Goal: Information Seeking & Learning: Learn about a topic

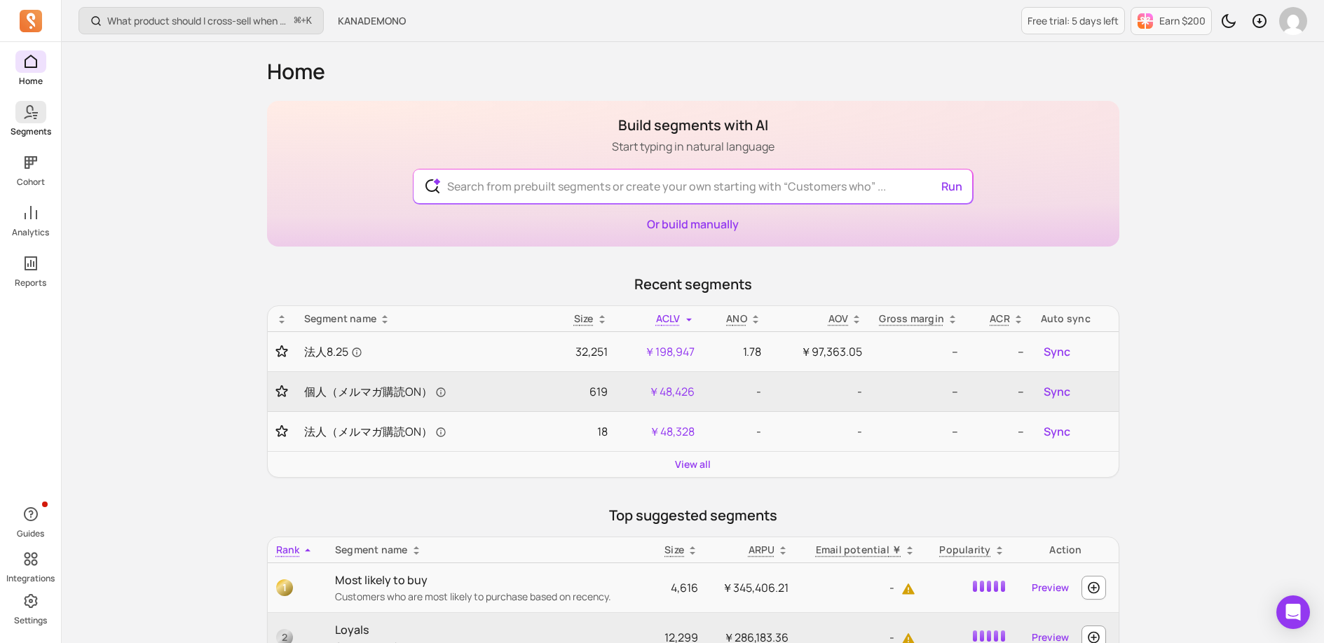
click at [34, 114] on icon at bounding box center [30, 112] width 17 height 17
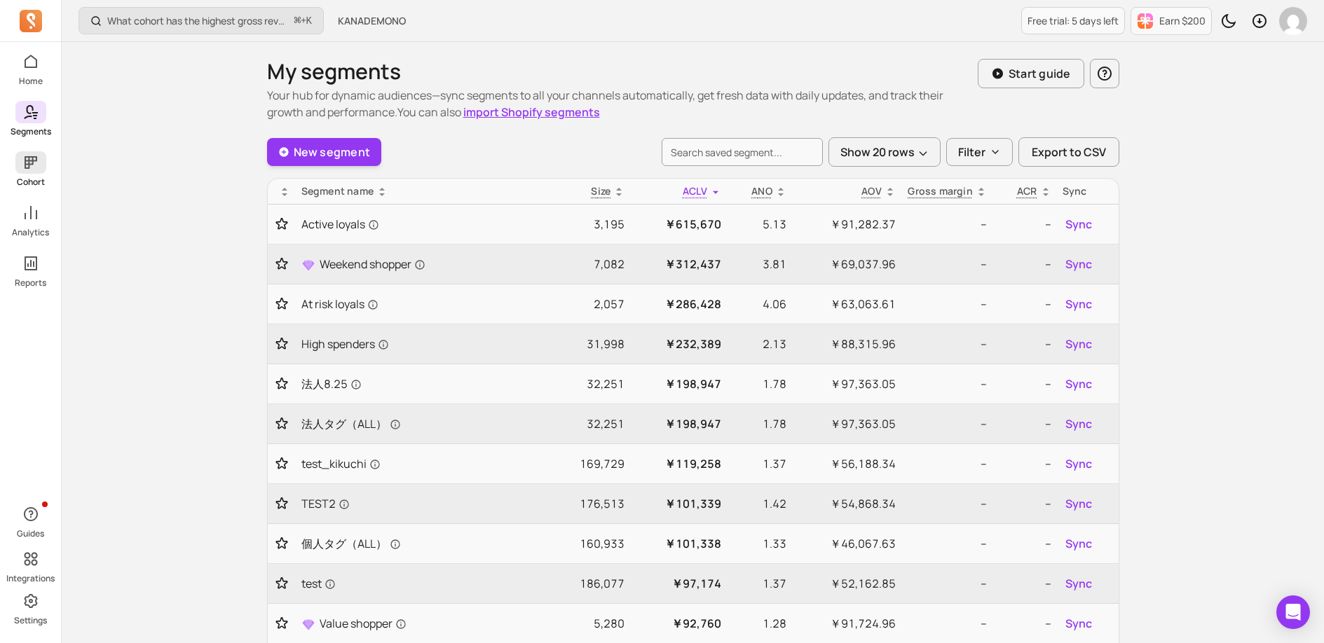
click at [18, 170] on span at bounding box center [30, 162] width 31 height 22
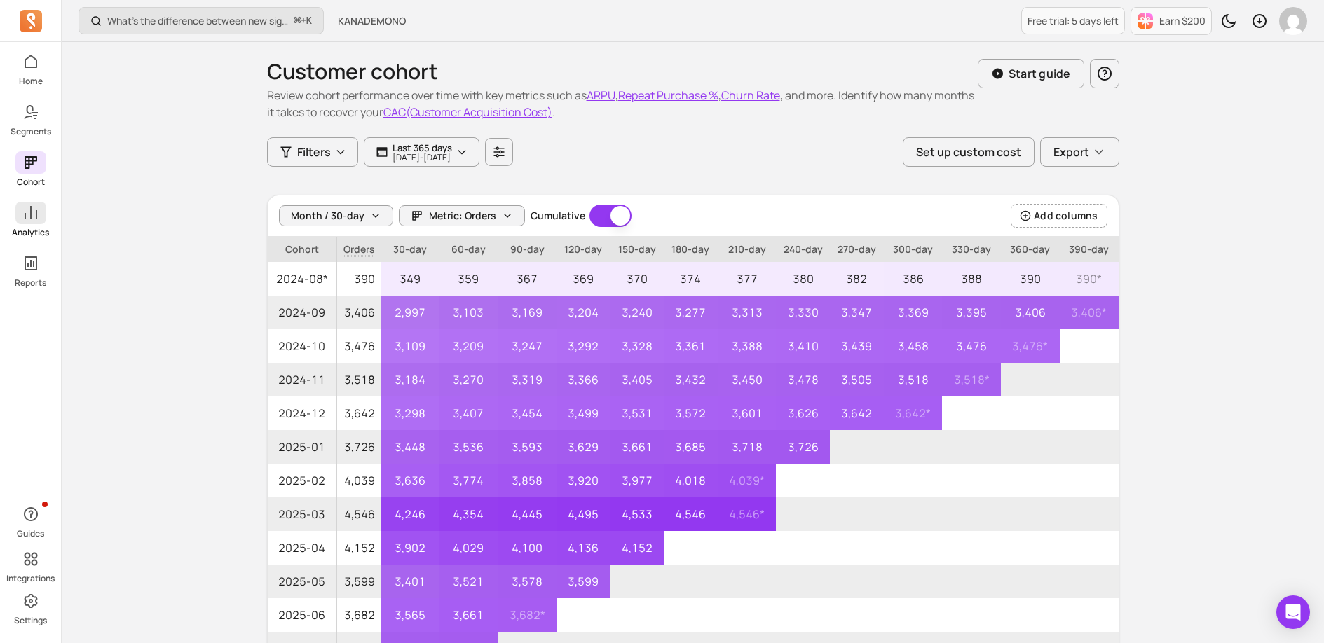
click at [41, 221] on span at bounding box center [30, 213] width 31 height 22
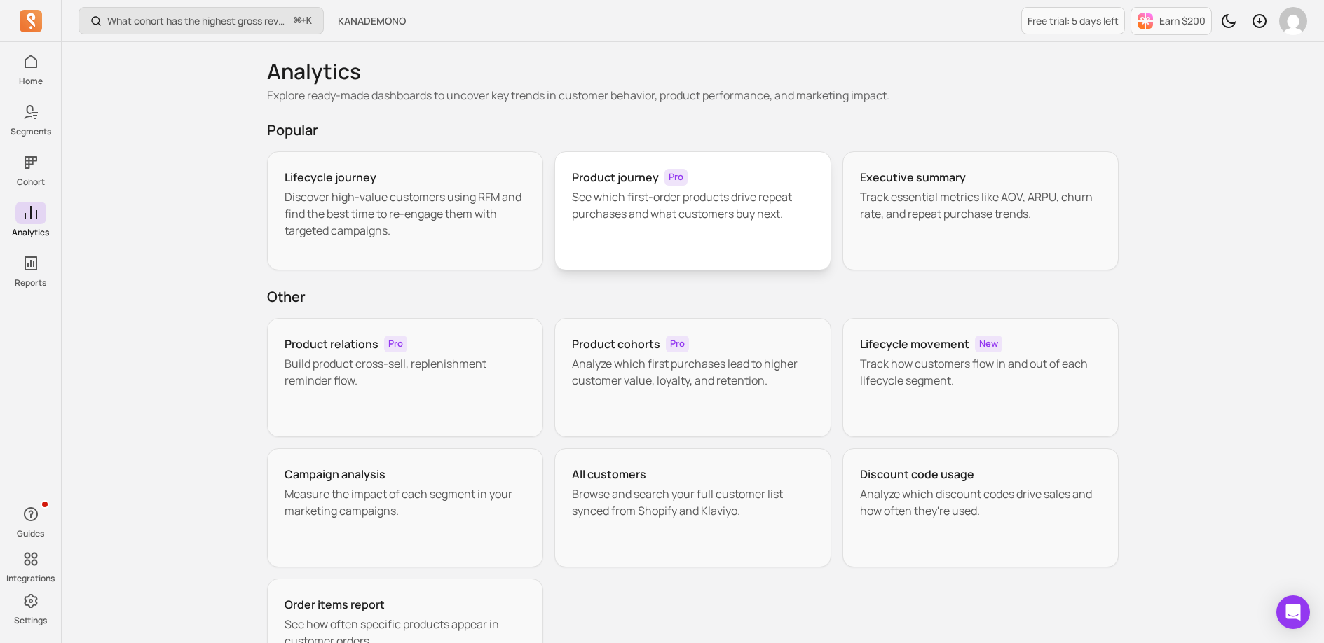
click at [710, 247] on div "Product journey Pro See which first-order products drive repeat purchases and w…" at bounding box center [692, 210] width 277 height 119
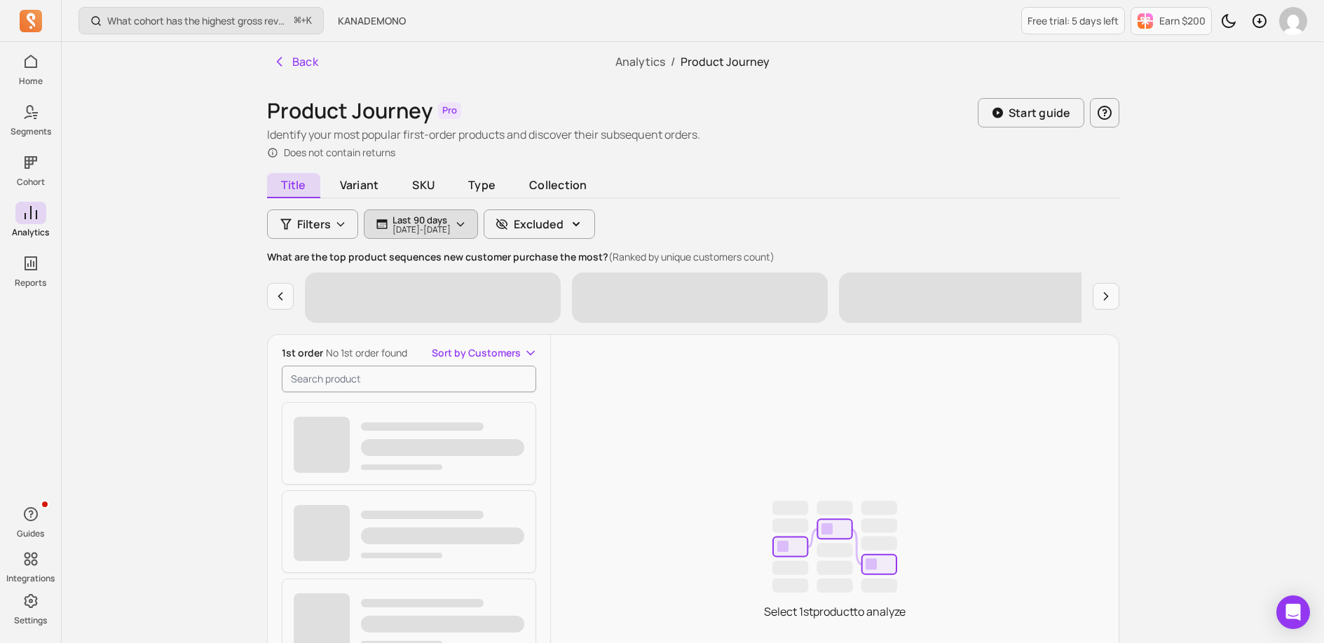
click at [451, 226] on p "[DATE] - [DATE]" at bounding box center [421, 230] width 58 height 8
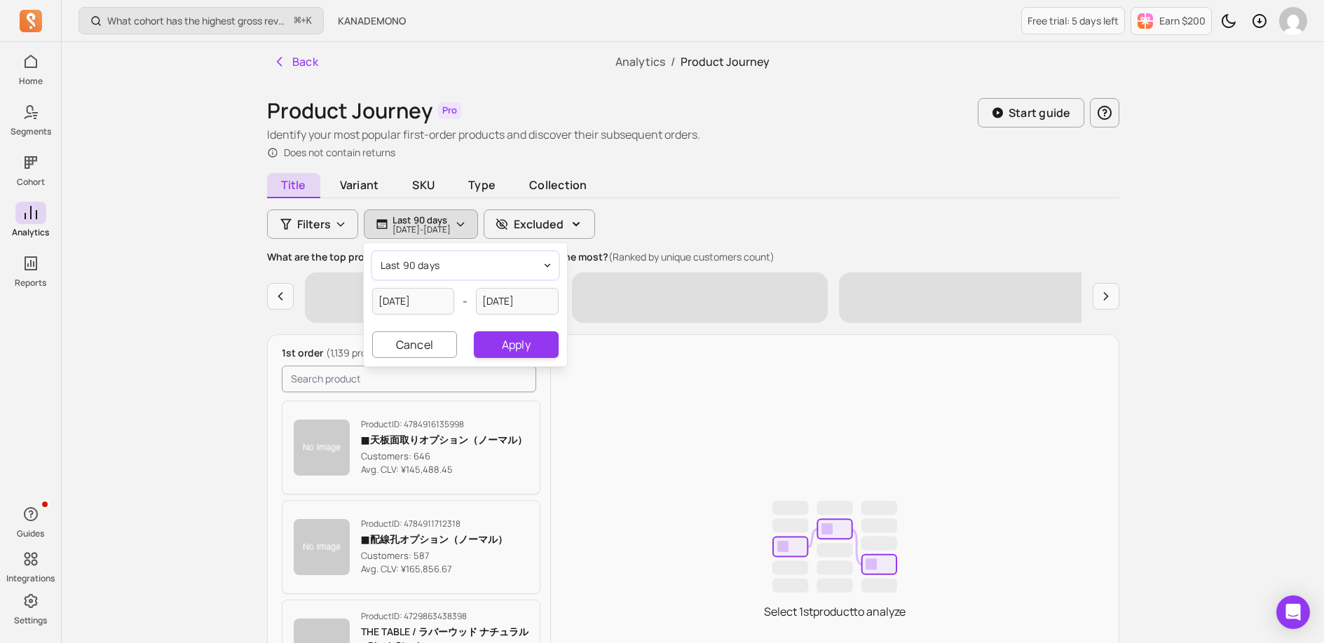
click at [448, 267] on button "last 90 days" at bounding box center [465, 266] width 186 height 28
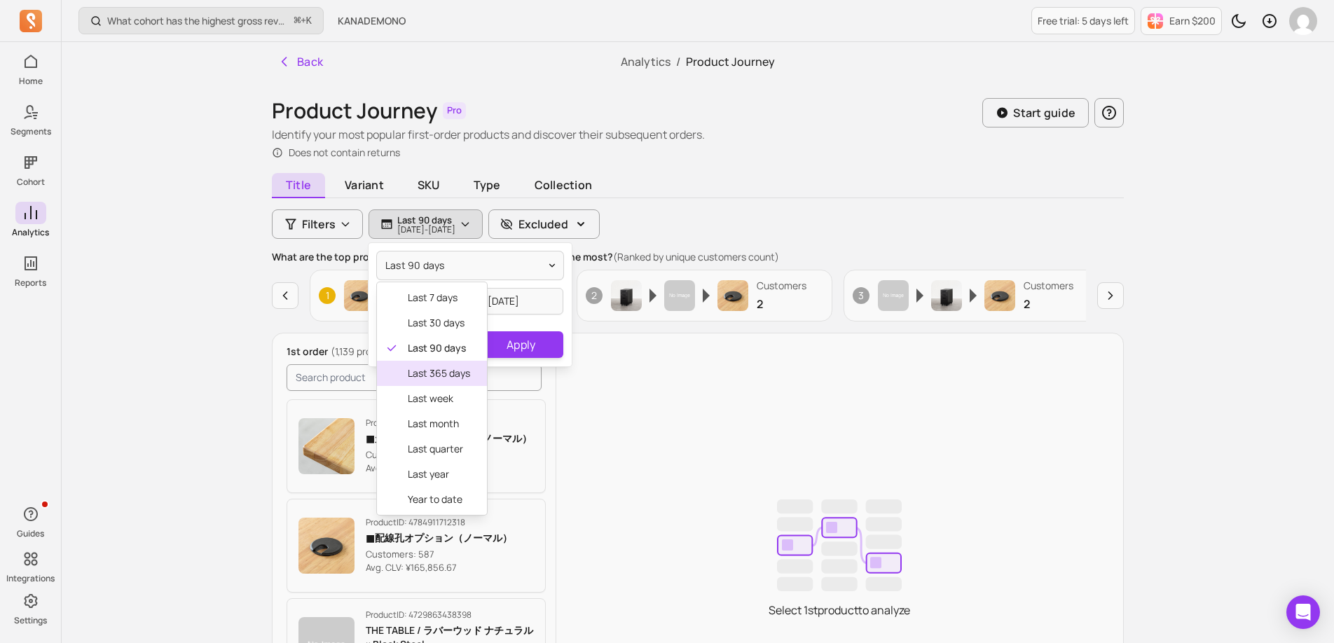
click at [434, 372] on span "last 365 days" at bounding box center [439, 373] width 62 height 14
type input "[DATE]"
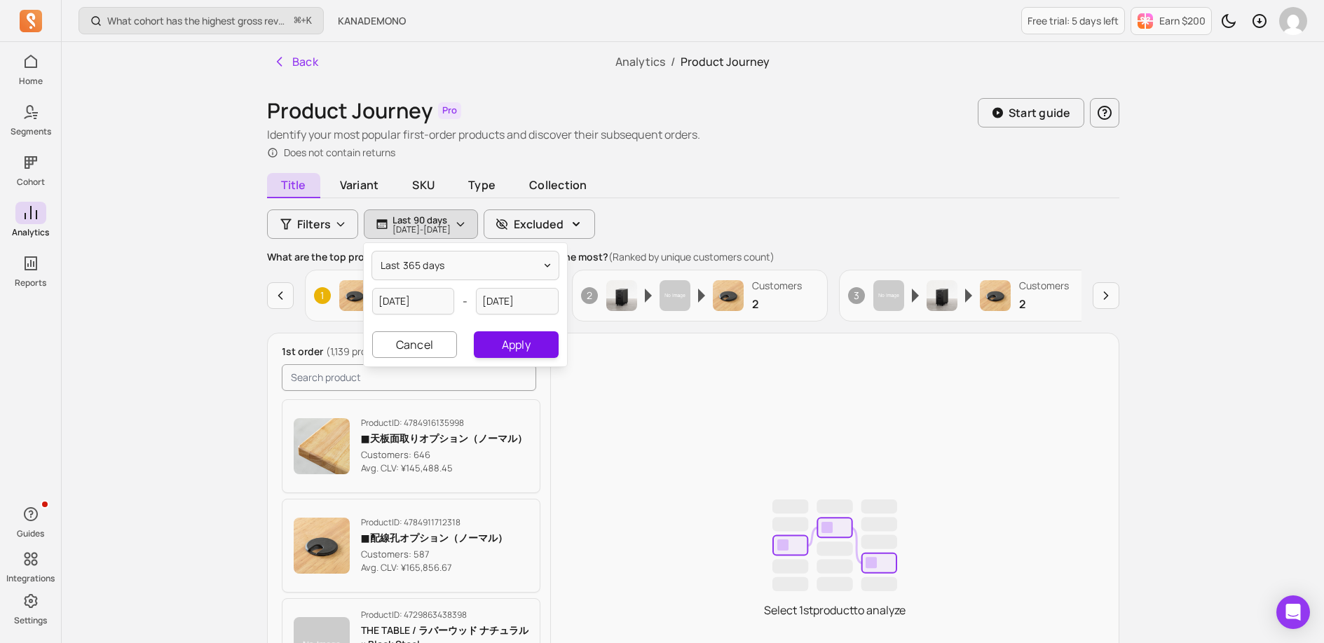
click at [502, 340] on button "Apply" at bounding box center [516, 344] width 84 height 27
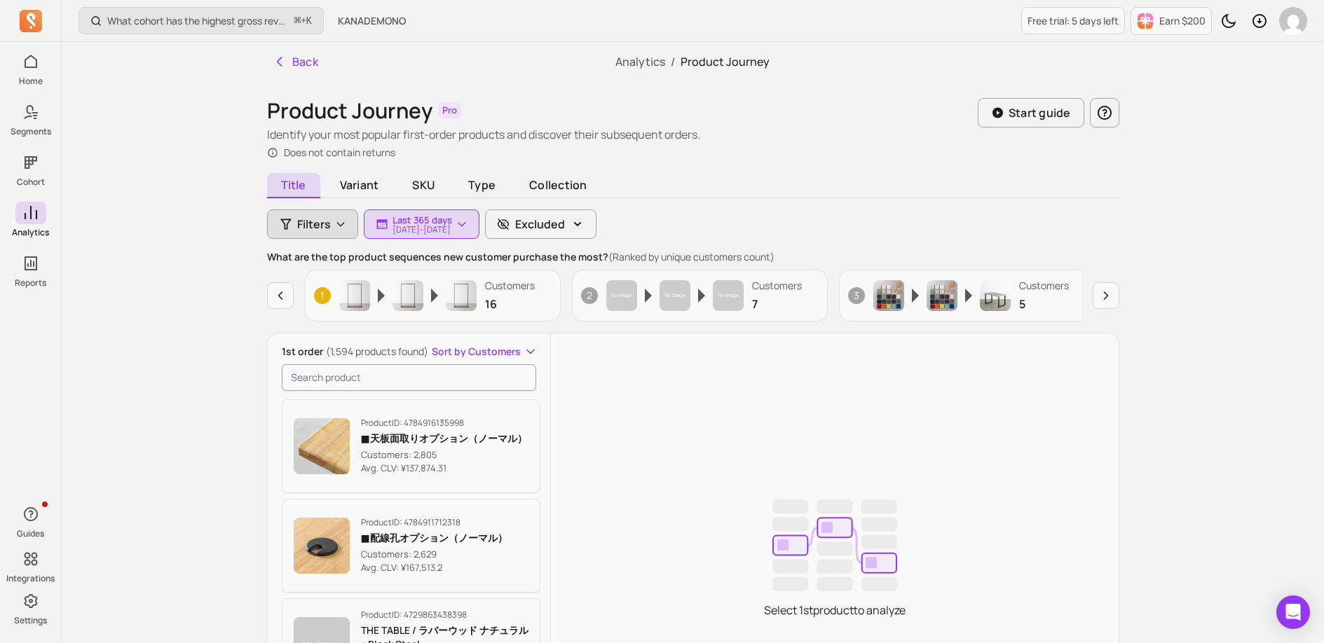
click at [322, 229] on span "Filters" at bounding box center [314, 224] width 34 height 17
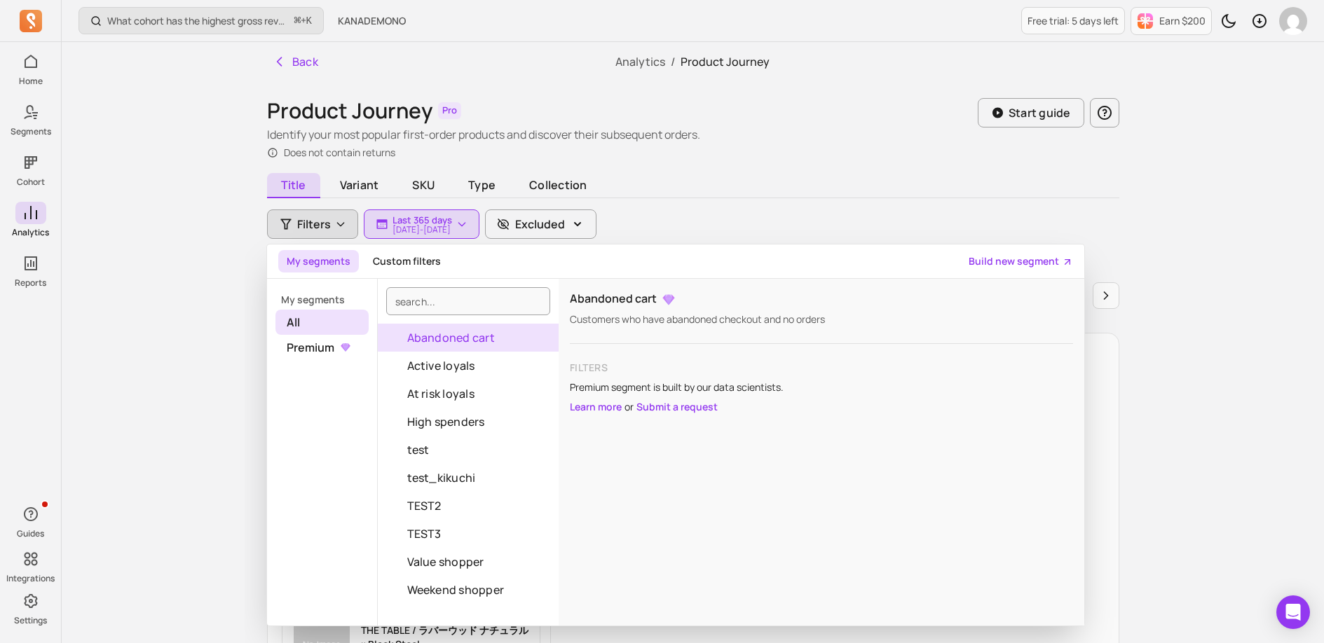
click at [488, 336] on button "Abandoned cart" at bounding box center [468, 338] width 181 height 28
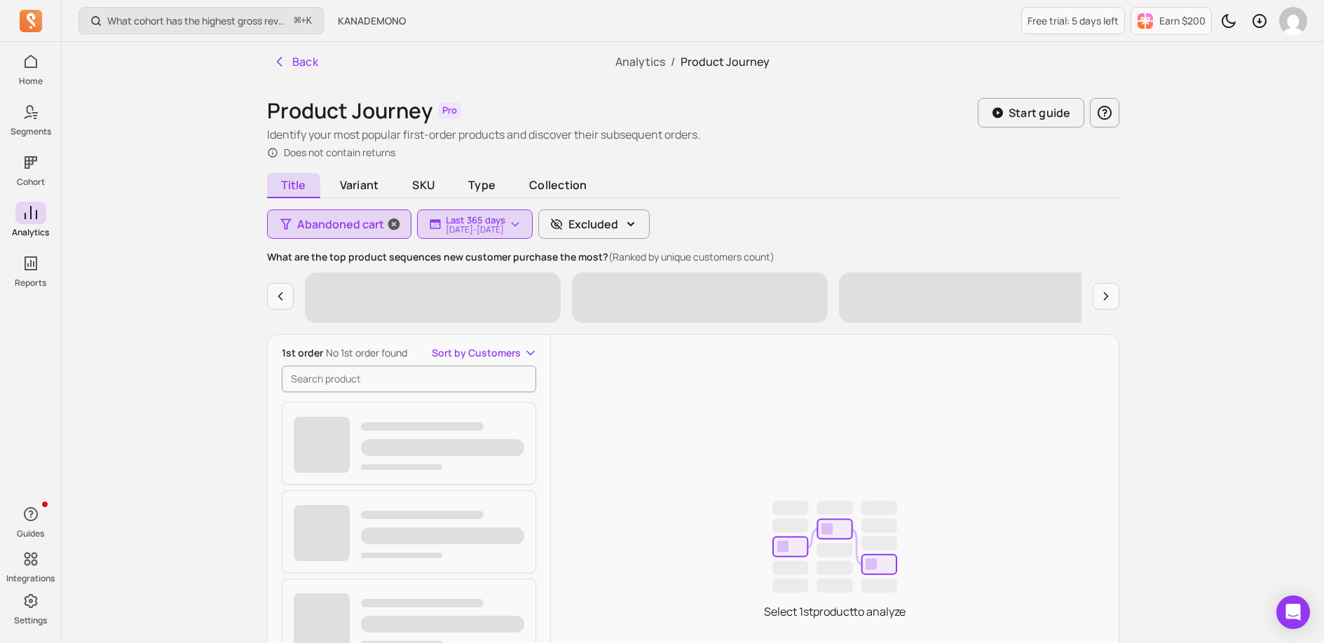
click at [357, 231] on span "Abandoned cart" at bounding box center [340, 224] width 87 height 17
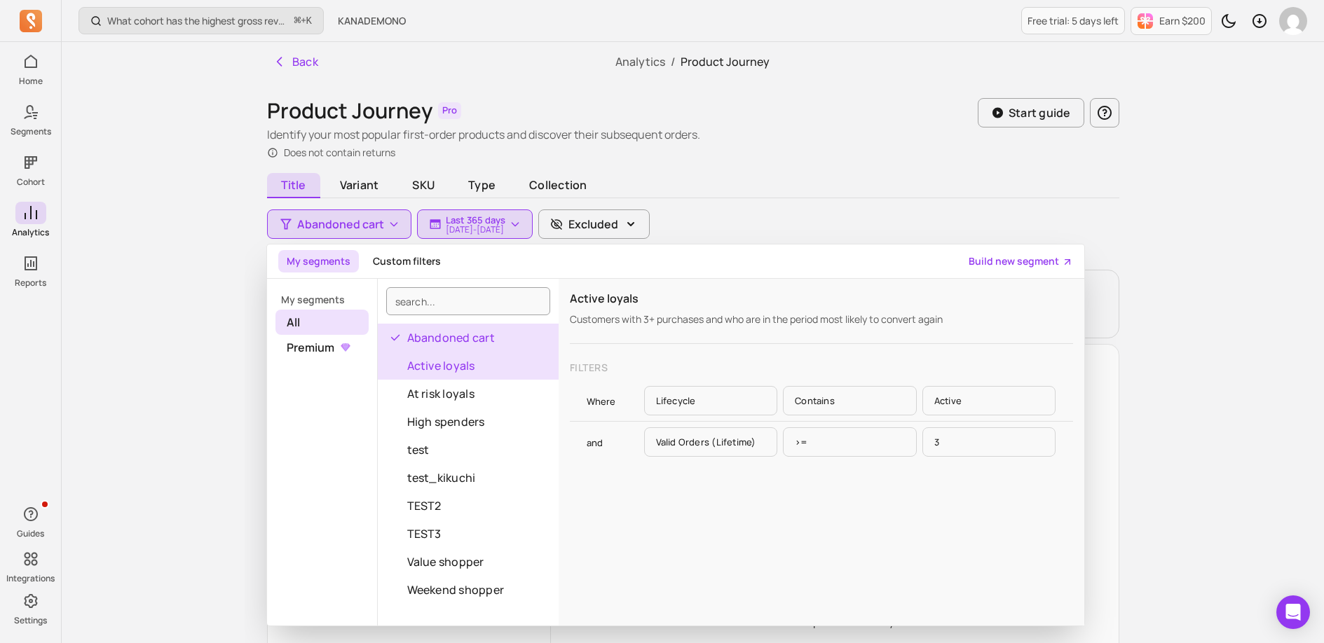
click at [689, 405] on p "Lifecycle" at bounding box center [711, 400] width 134 height 29
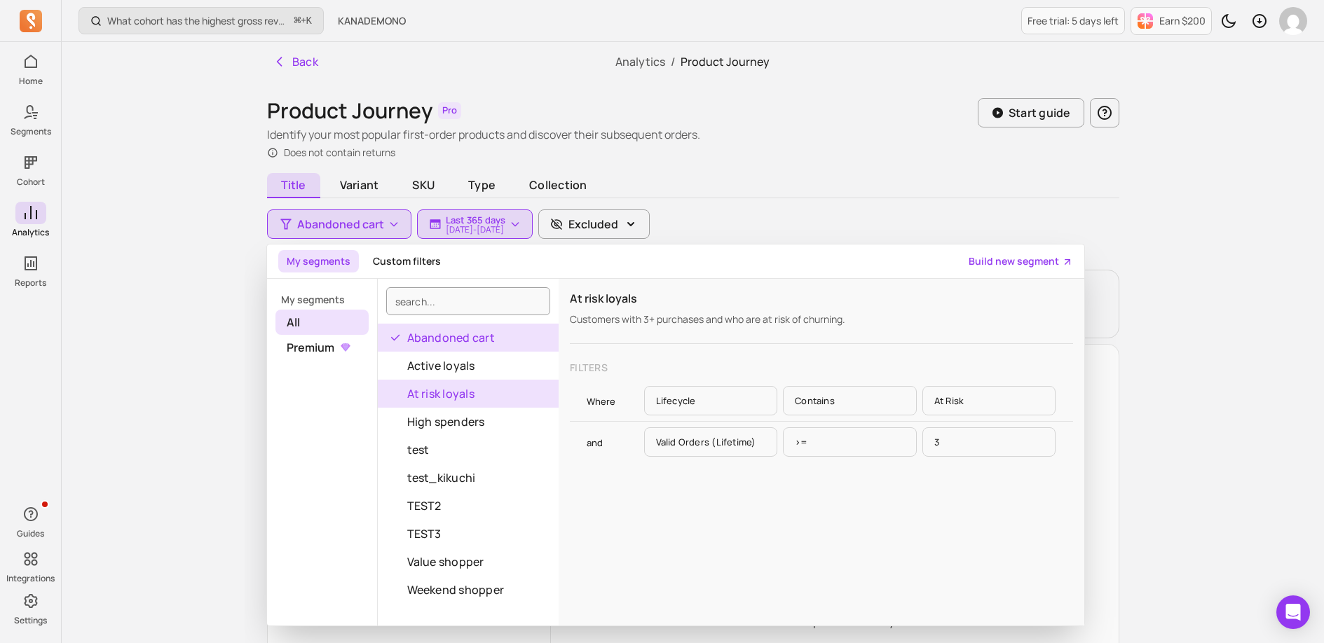
click at [456, 380] on button "At risk loyals" at bounding box center [468, 394] width 181 height 28
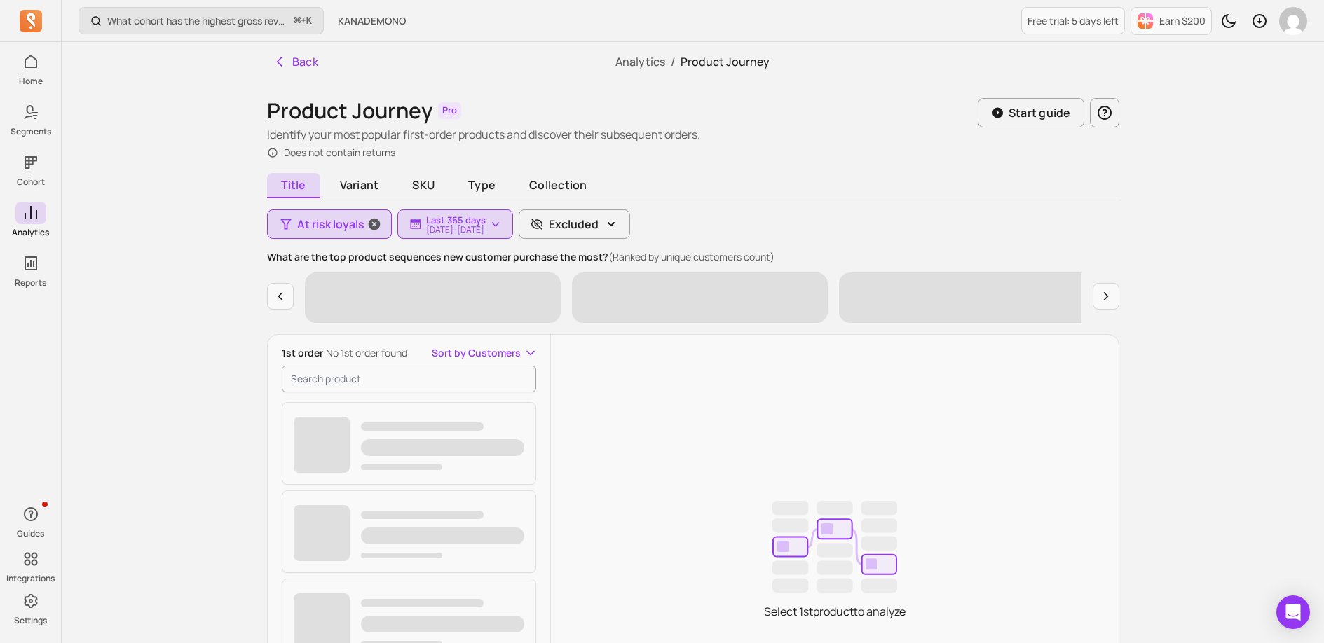
click at [326, 224] on span "At risk loyals" at bounding box center [330, 224] width 67 height 17
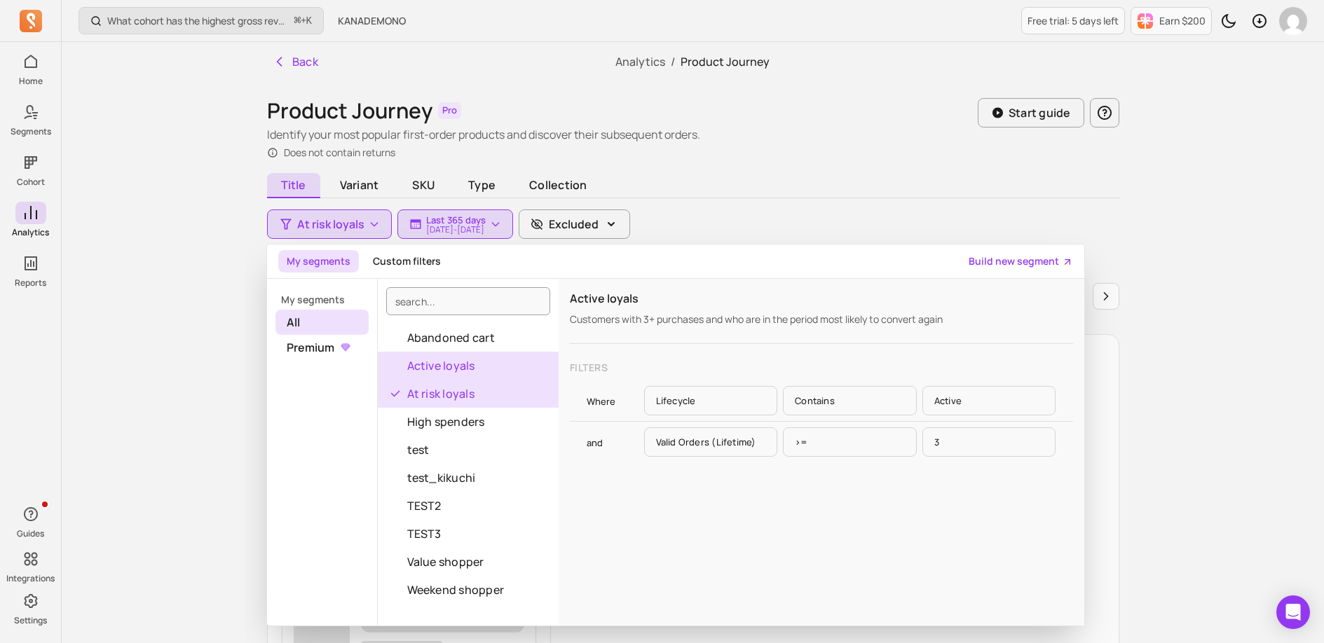
click at [467, 362] on button "Active loyals" at bounding box center [468, 366] width 181 height 28
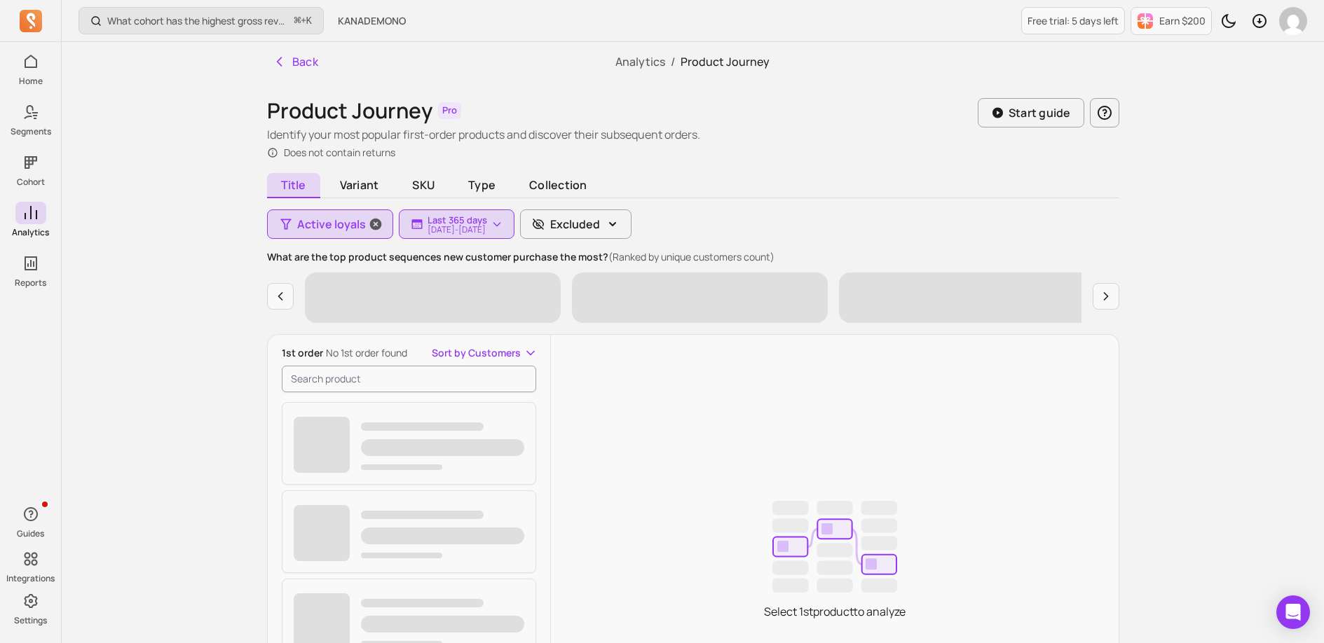
click at [319, 224] on span "Active loyals" at bounding box center [331, 224] width 69 height 17
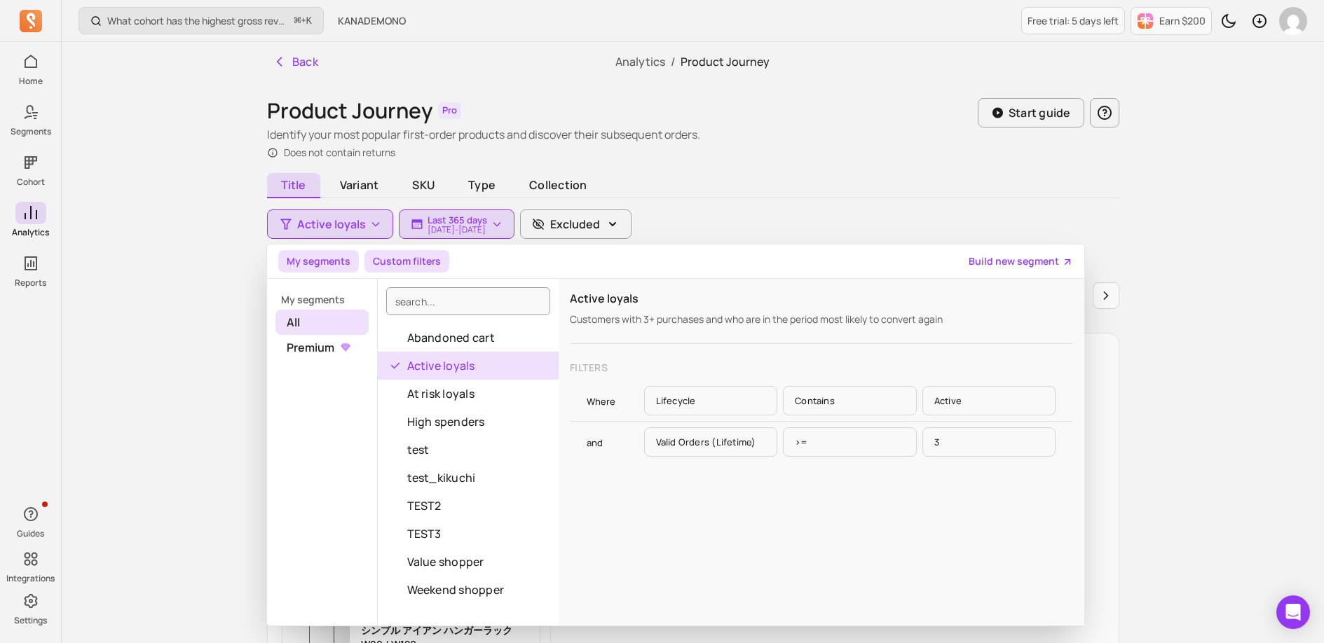
click at [430, 270] on button "Custom filters" at bounding box center [406, 261] width 85 height 22
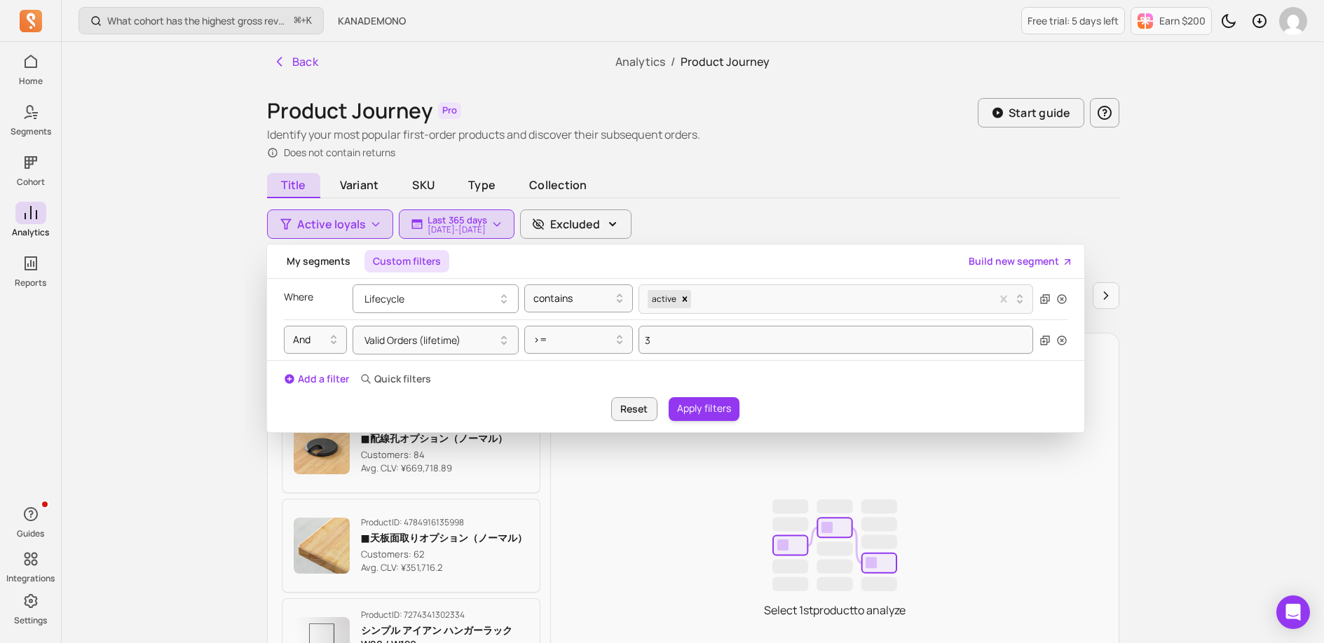
click at [413, 303] on button "Lifecycle" at bounding box center [435, 298] width 166 height 29
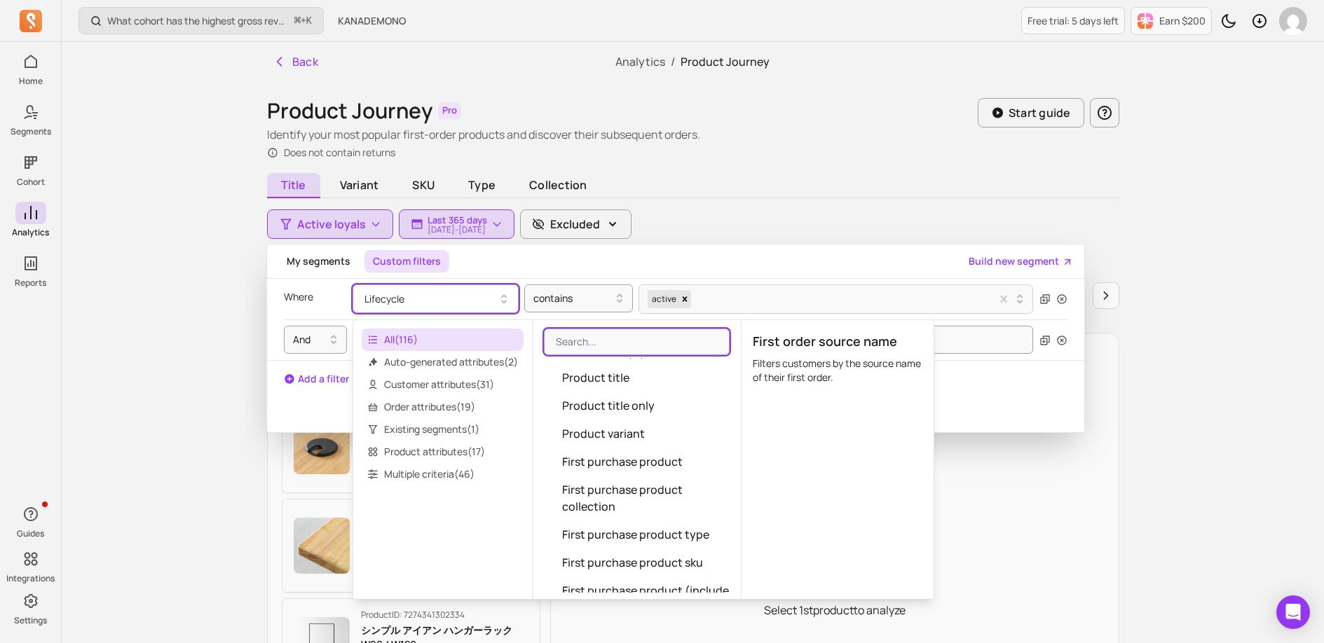
scroll to position [1772, 0]
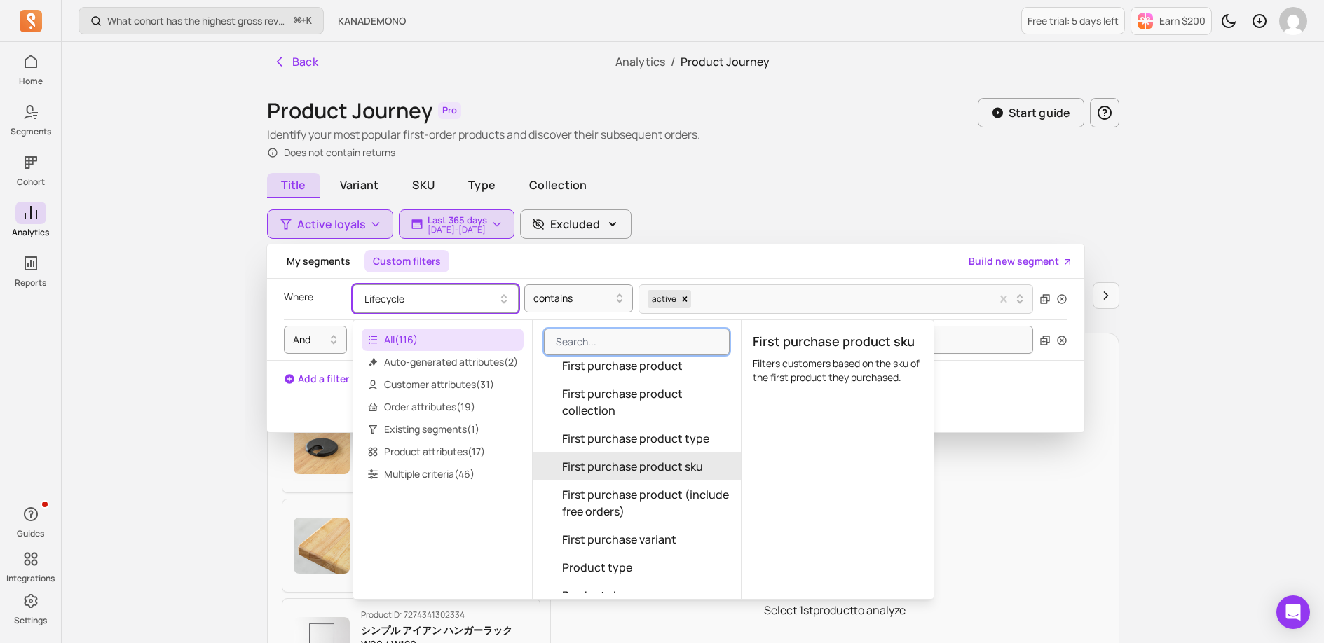
click at [317, 306] on div "Where" at bounding box center [315, 298] width 63 height 29
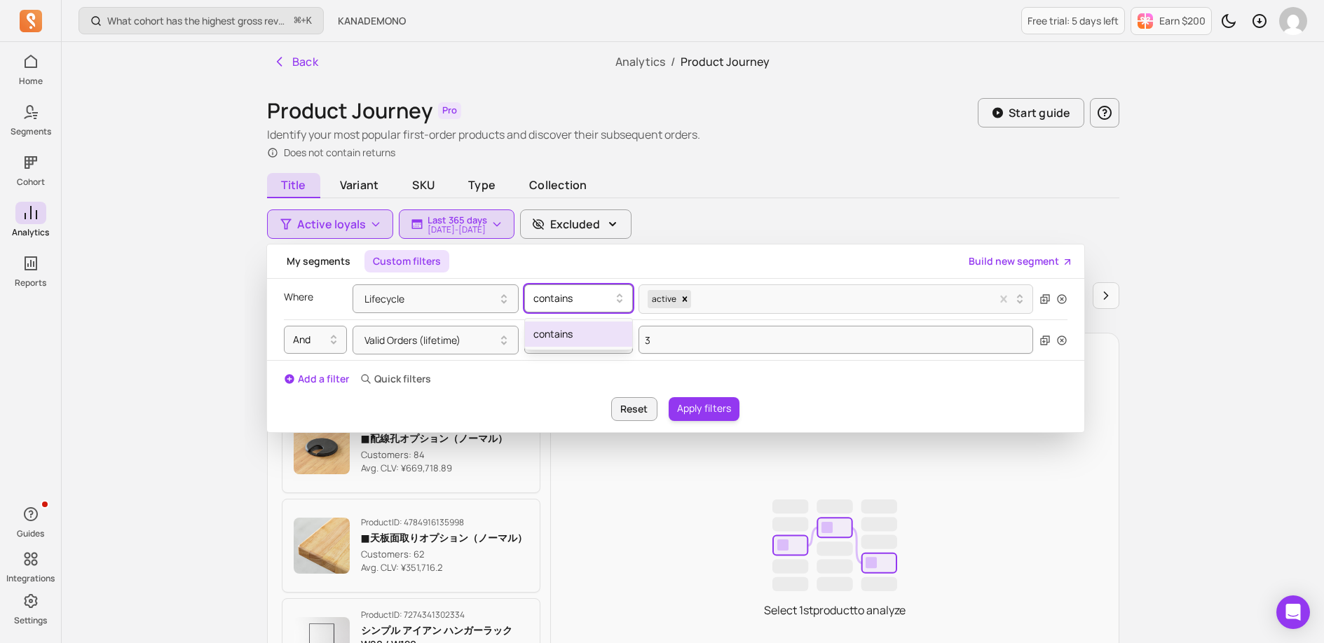
click at [559, 292] on div at bounding box center [572, 298] width 79 height 17
click at [441, 345] on button "Valid Orders (lifetime)" at bounding box center [435, 340] width 166 height 29
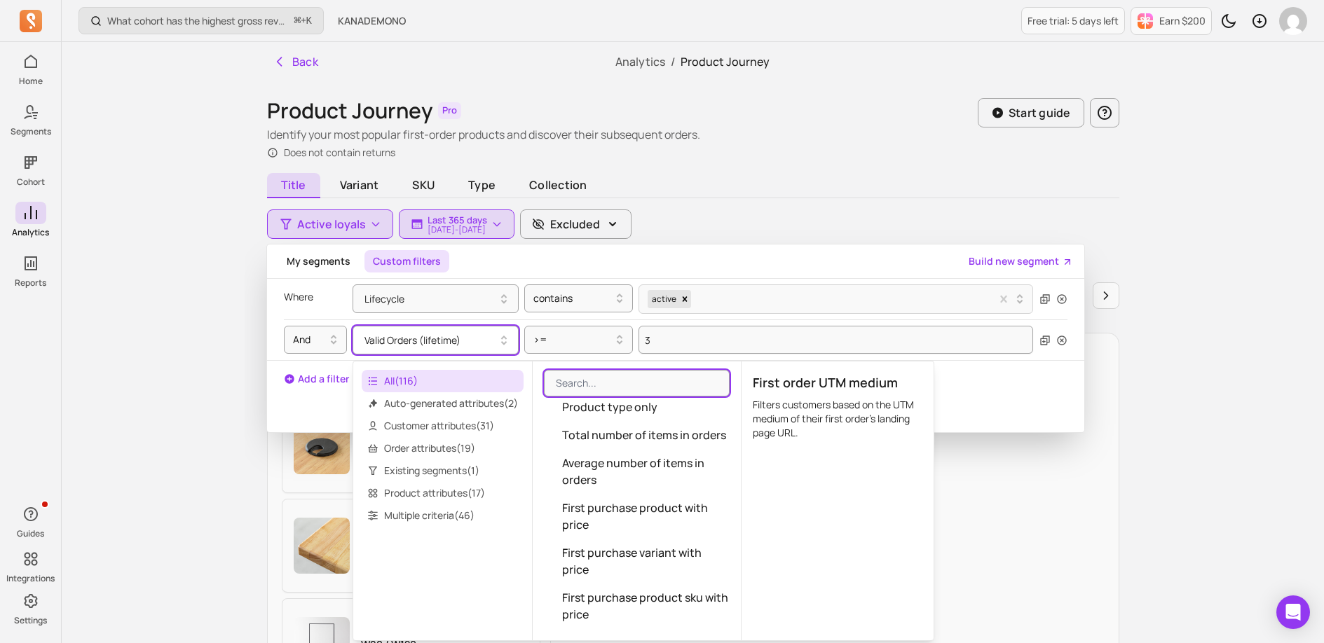
scroll to position [3771, 0]
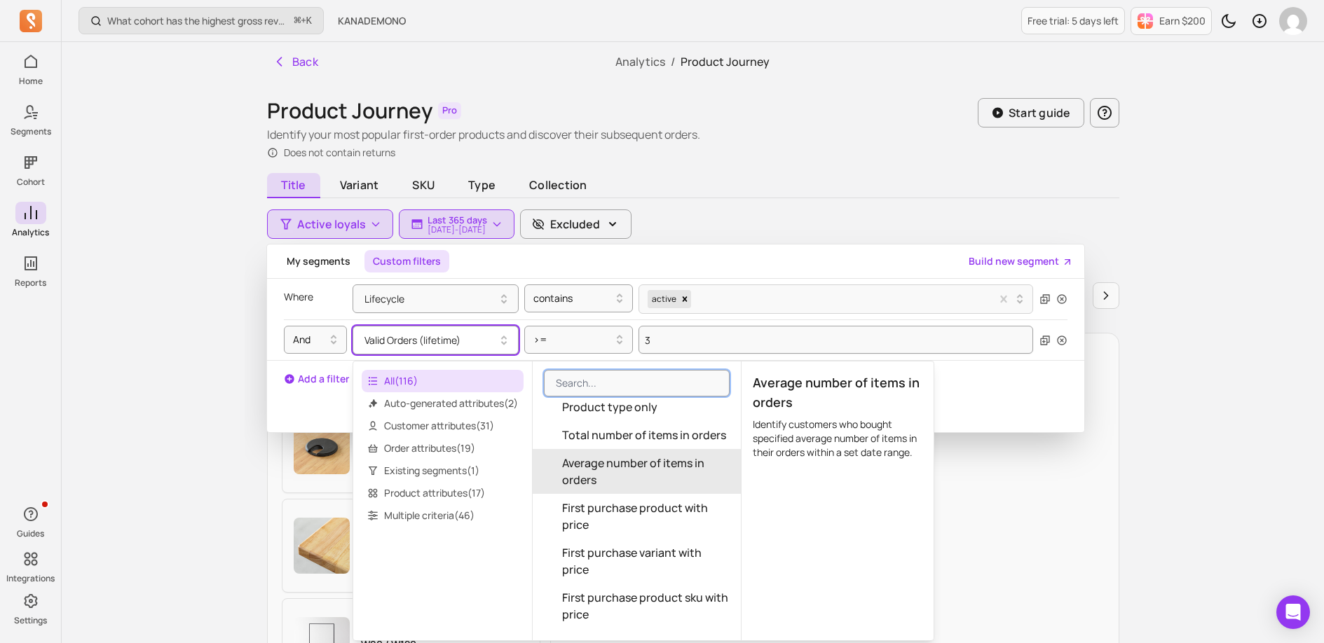
click at [314, 406] on div "Reset Apply filters" at bounding box center [675, 409] width 817 height 24
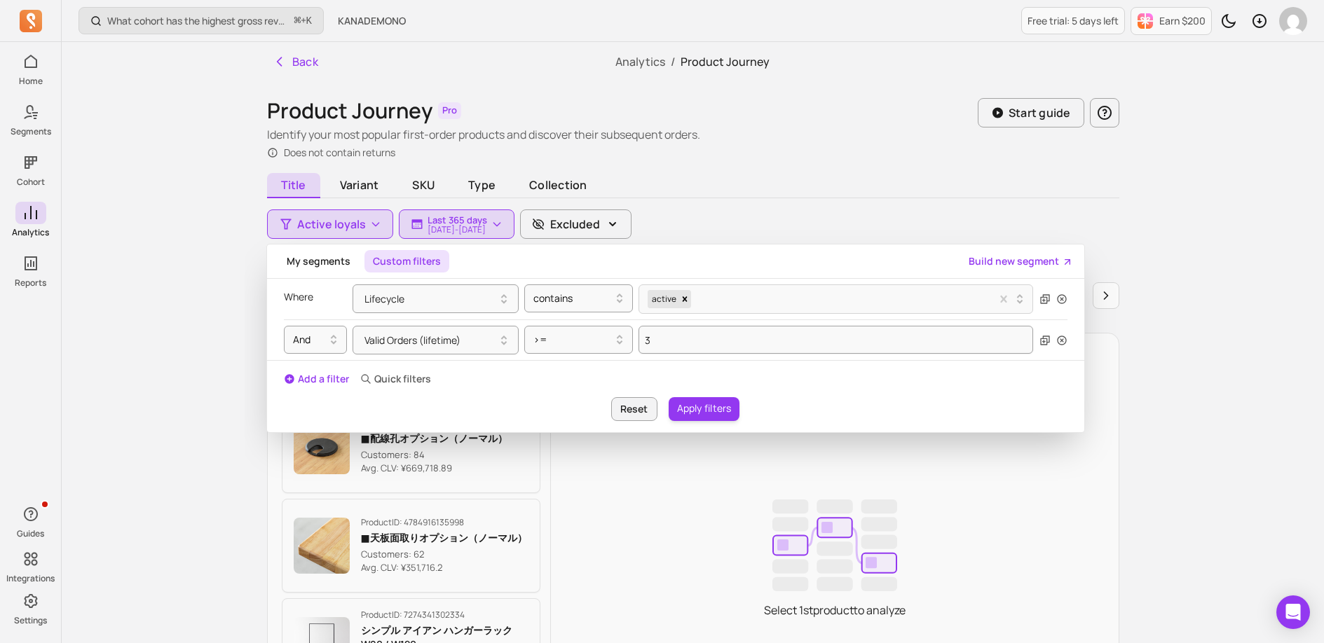
click at [409, 380] on p "Quick filters" at bounding box center [402, 379] width 57 height 14
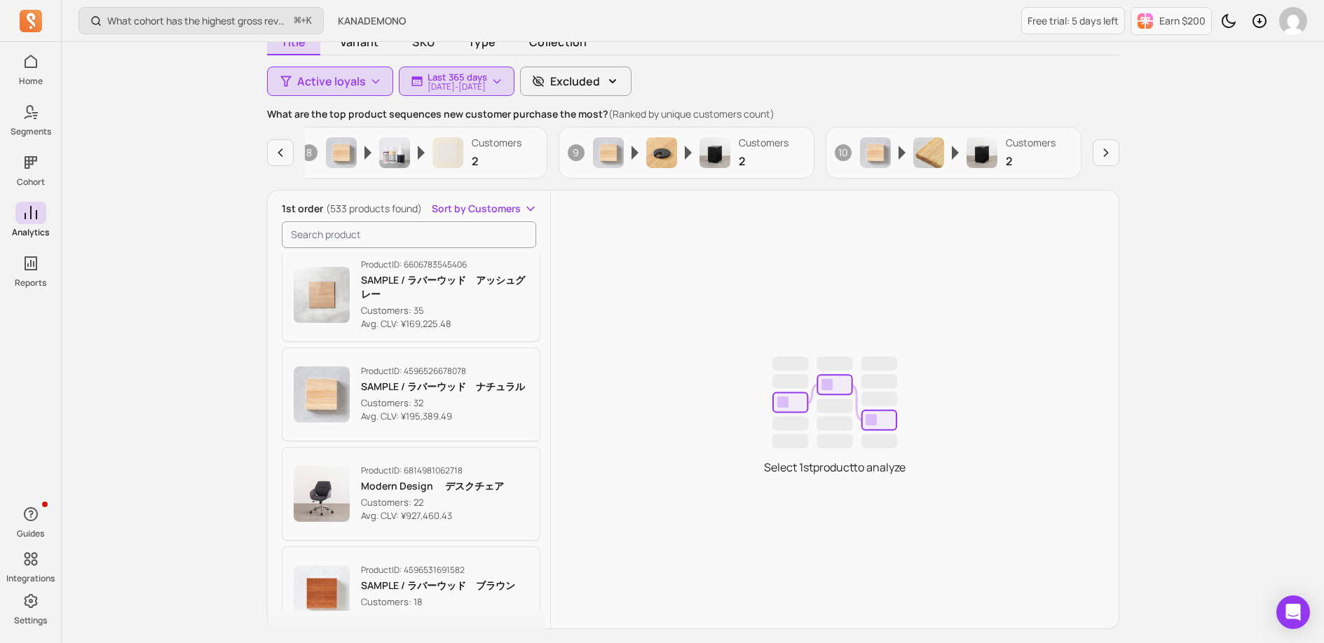
scroll to position [0, 0]
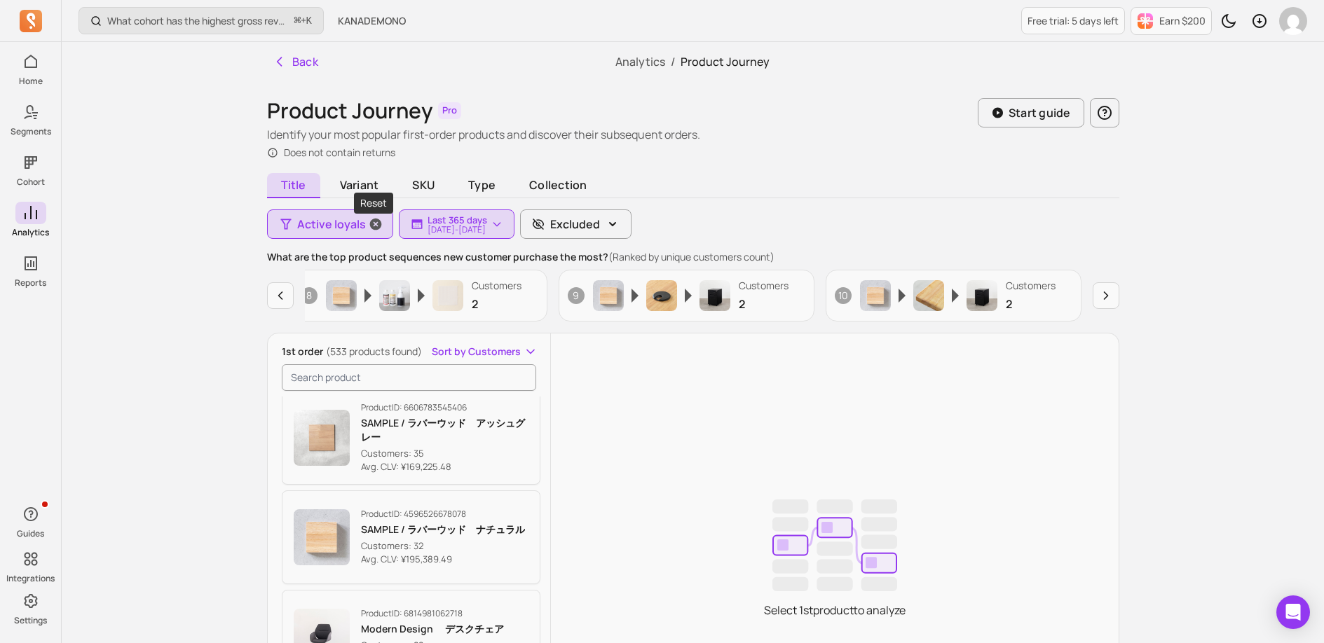
click at [376, 225] on icon "button" at bounding box center [376, 224] width 14 height 14
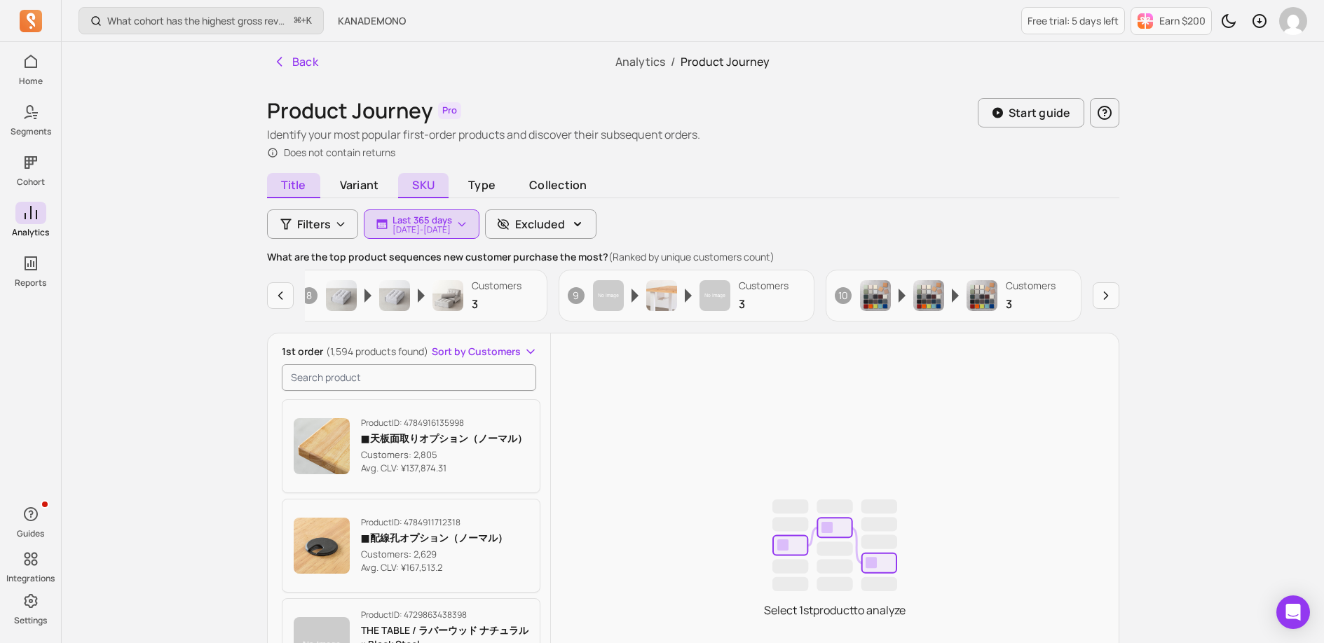
click at [432, 186] on span "SKU" at bounding box center [423, 185] width 50 height 25
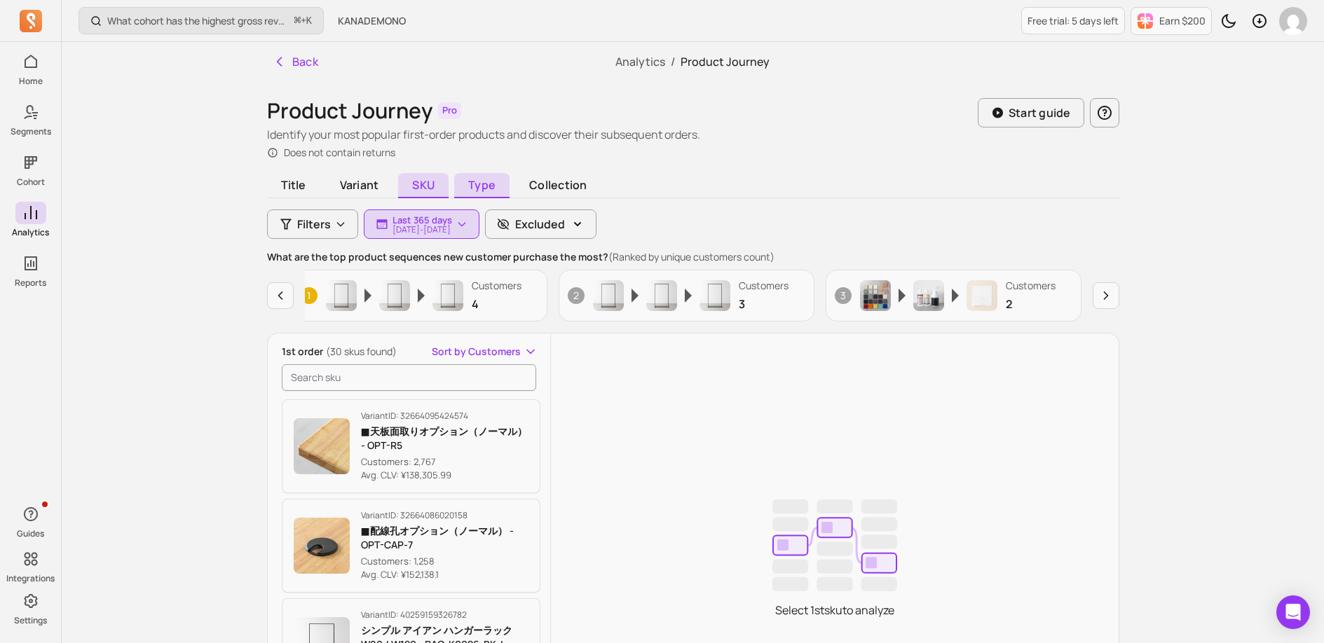
click at [474, 188] on span "Type" at bounding box center [481, 185] width 55 height 25
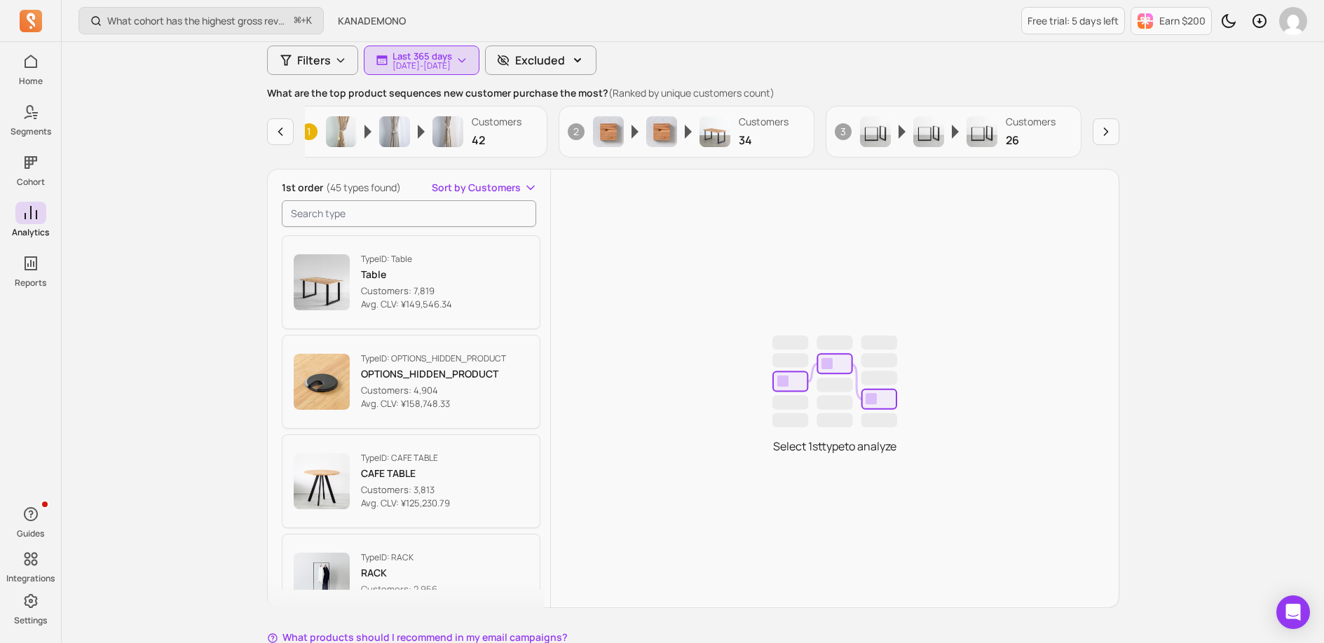
scroll to position [187, 0]
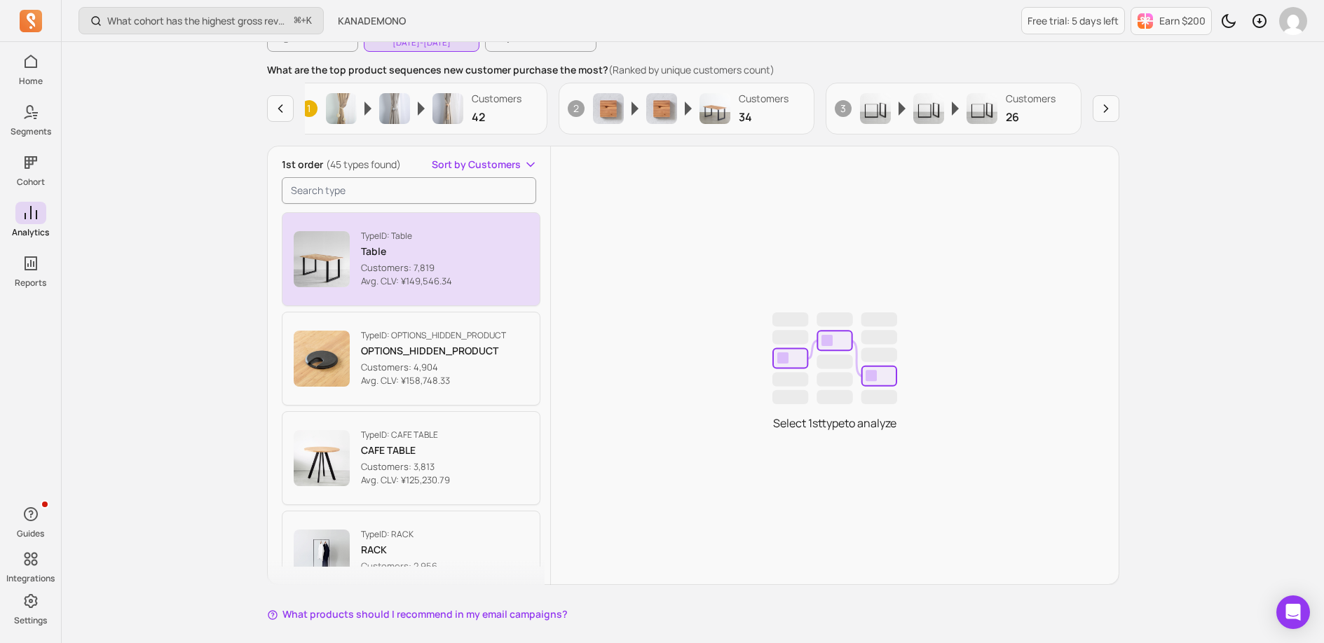
click at [337, 261] on img "button" at bounding box center [322, 259] width 56 height 56
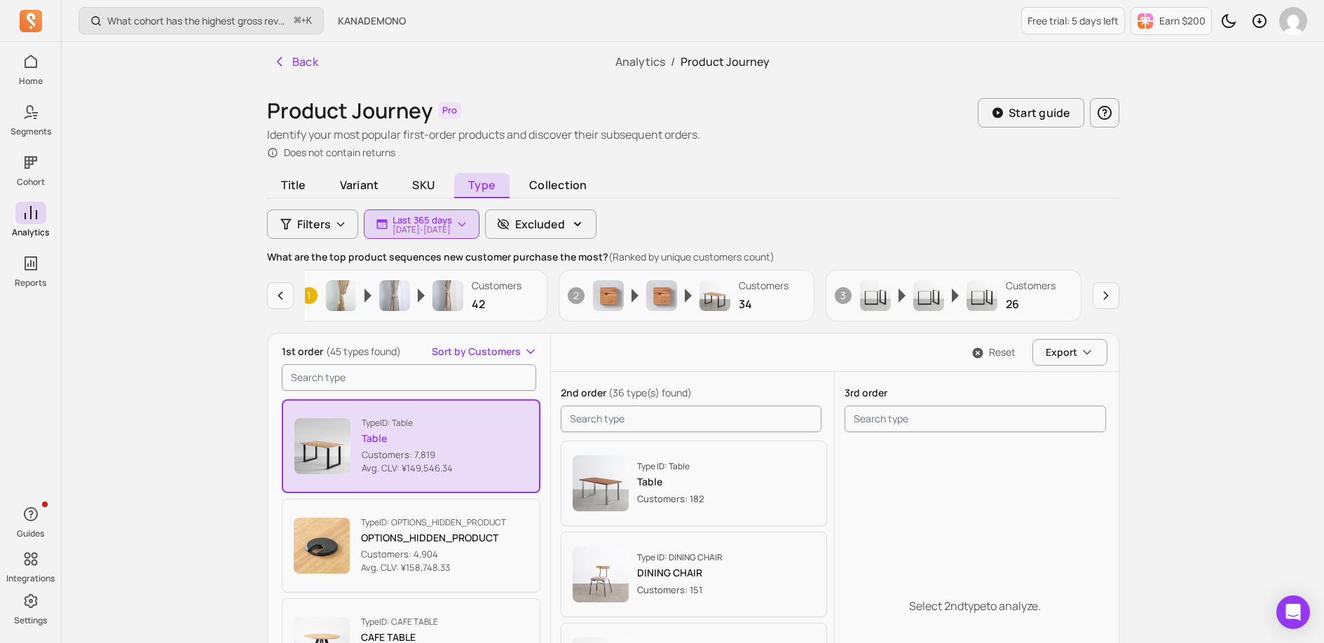
click at [1174, 328] on div "What cohort has the highest gross revenue over time? ⌘ + K KANADEMONO Free tria…" at bounding box center [693, 455] width 1262 height 910
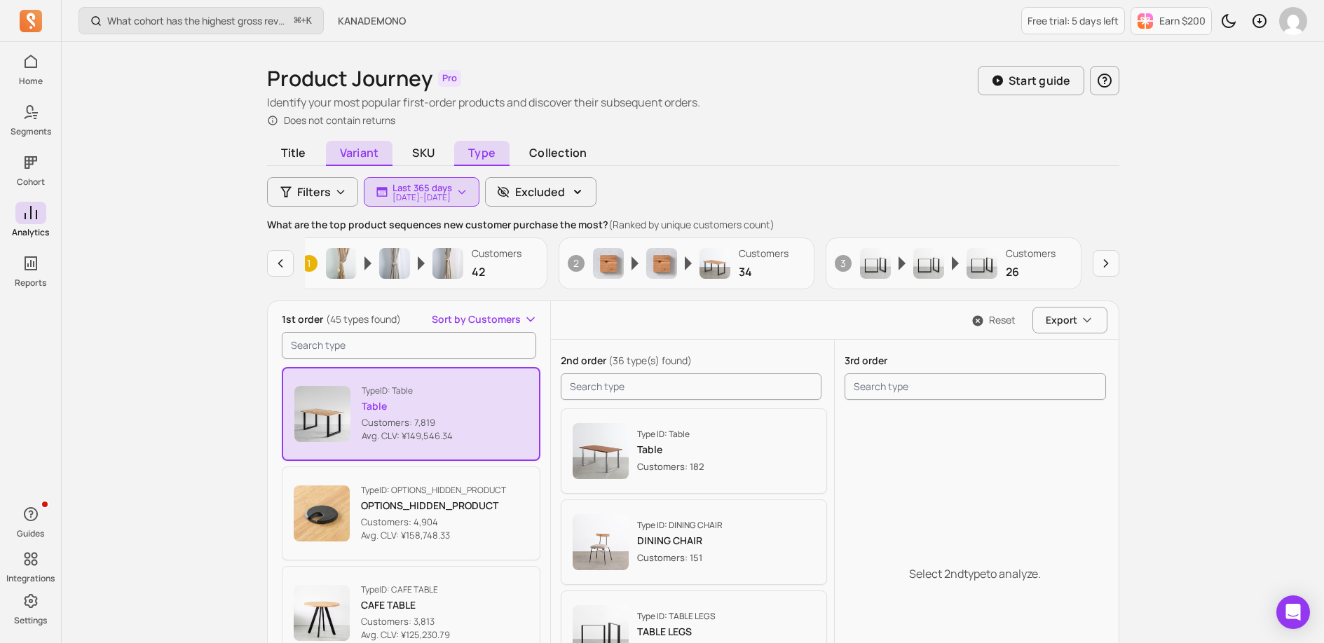
click at [360, 158] on span "Variant" at bounding box center [359, 153] width 67 height 25
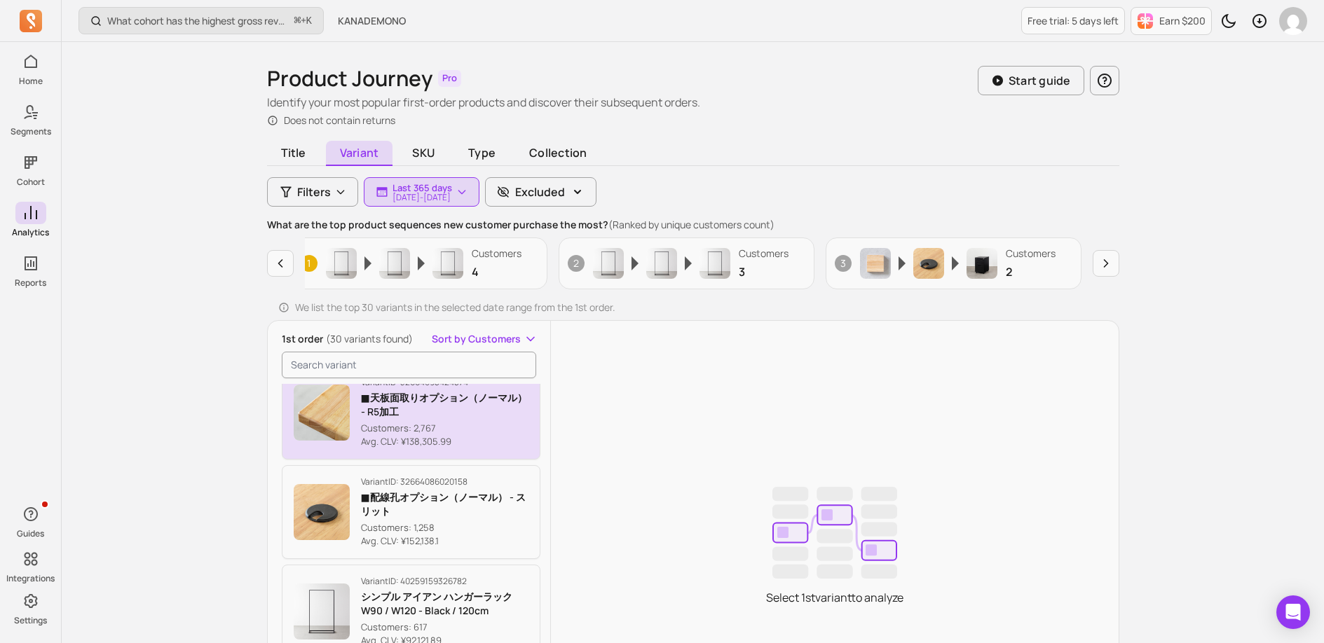
scroll to position [20, 0]
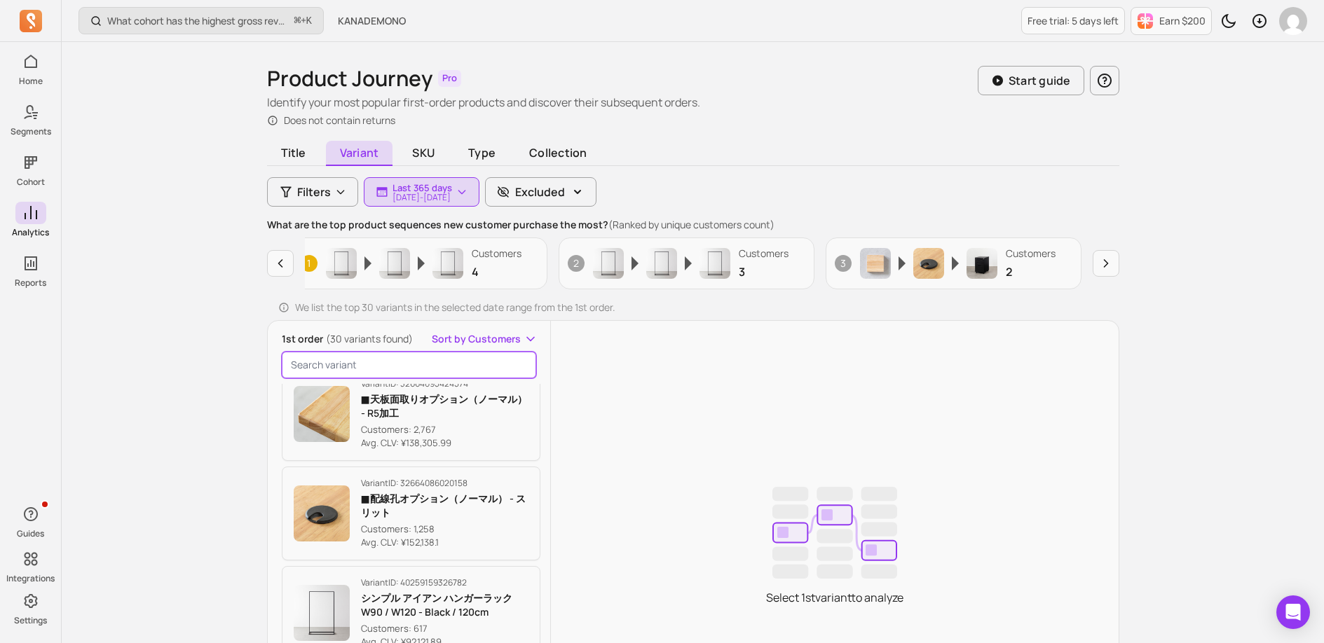
click at [321, 373] on input "search product" at bounding box center [409, 365] width 255 height 27
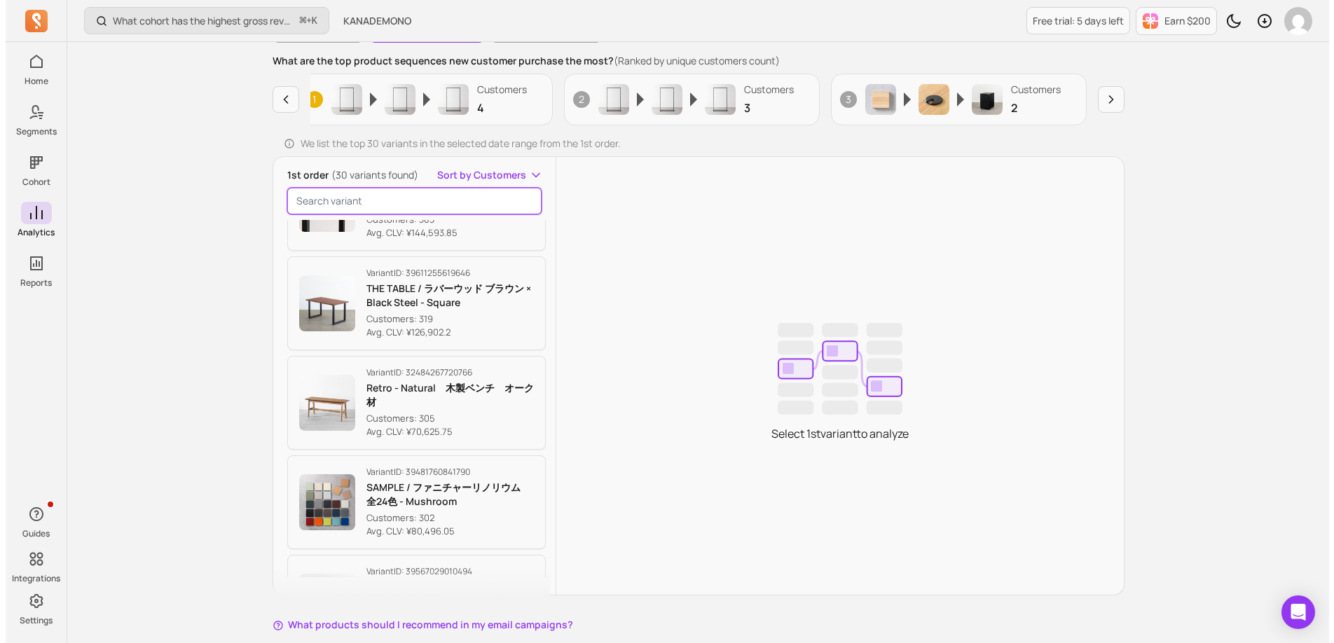
scroll to position [1151, 0]
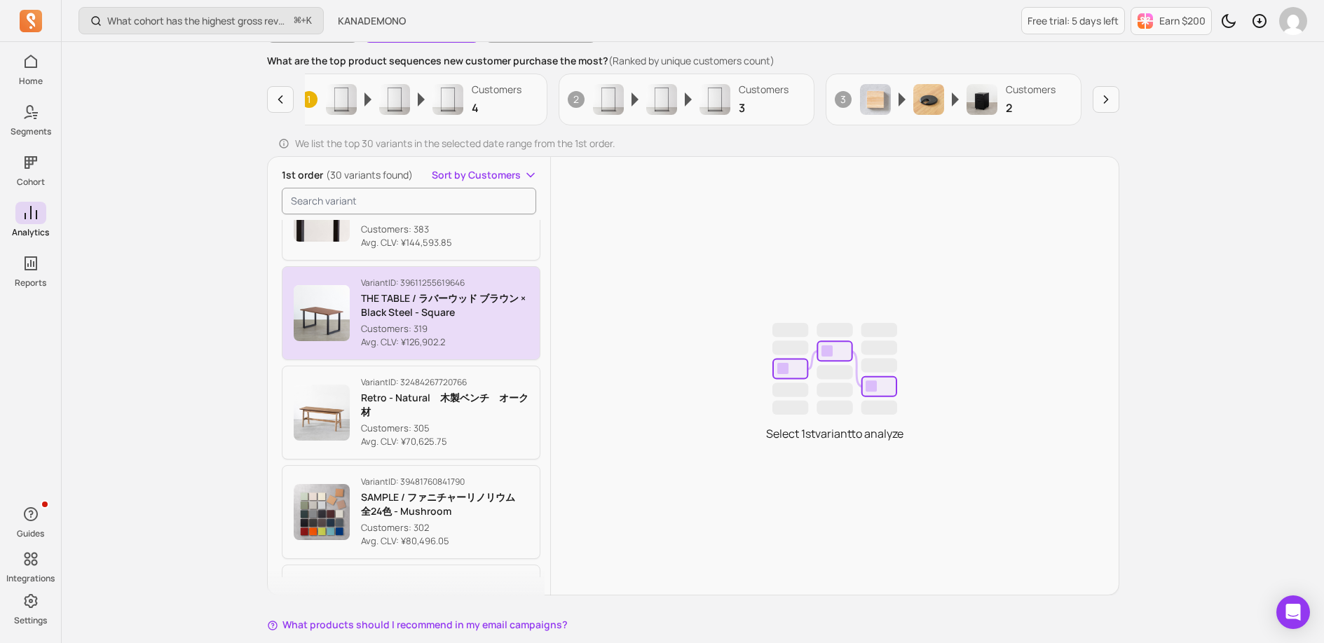
click at [315, 324] on img "button" at bounding box center [322, 313] width 56 height 56
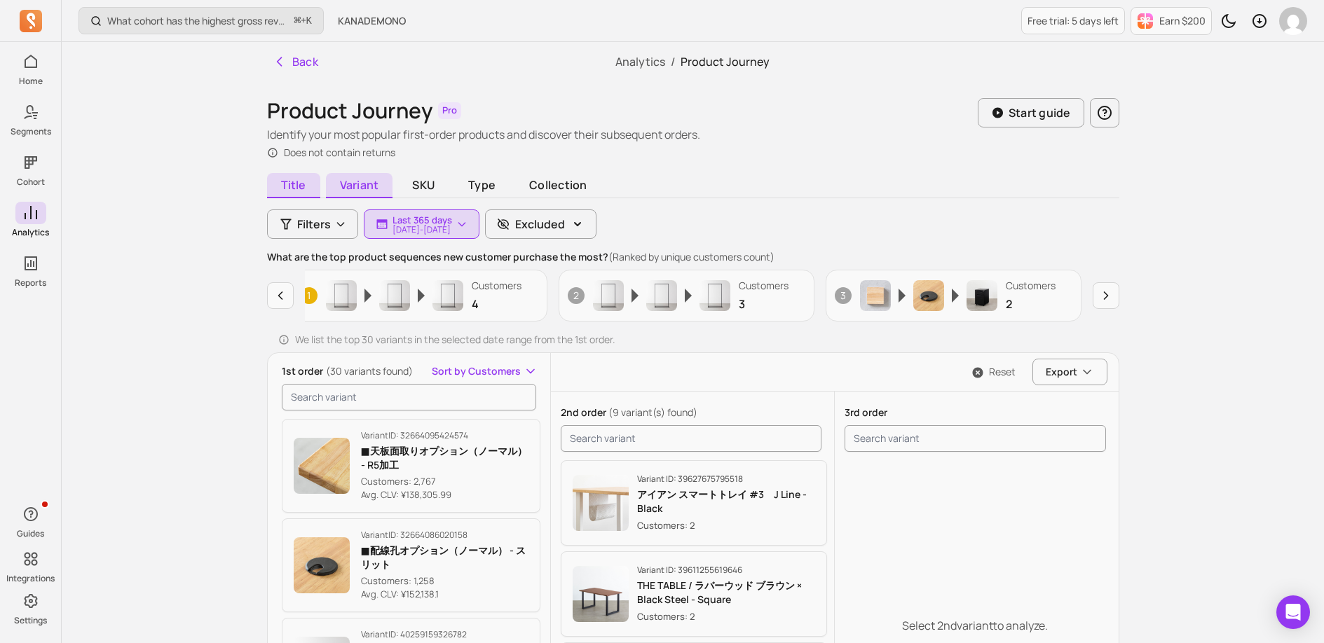
click at [289, 189] on span "Title" at bounding box center [293, 185] width 53 height 25
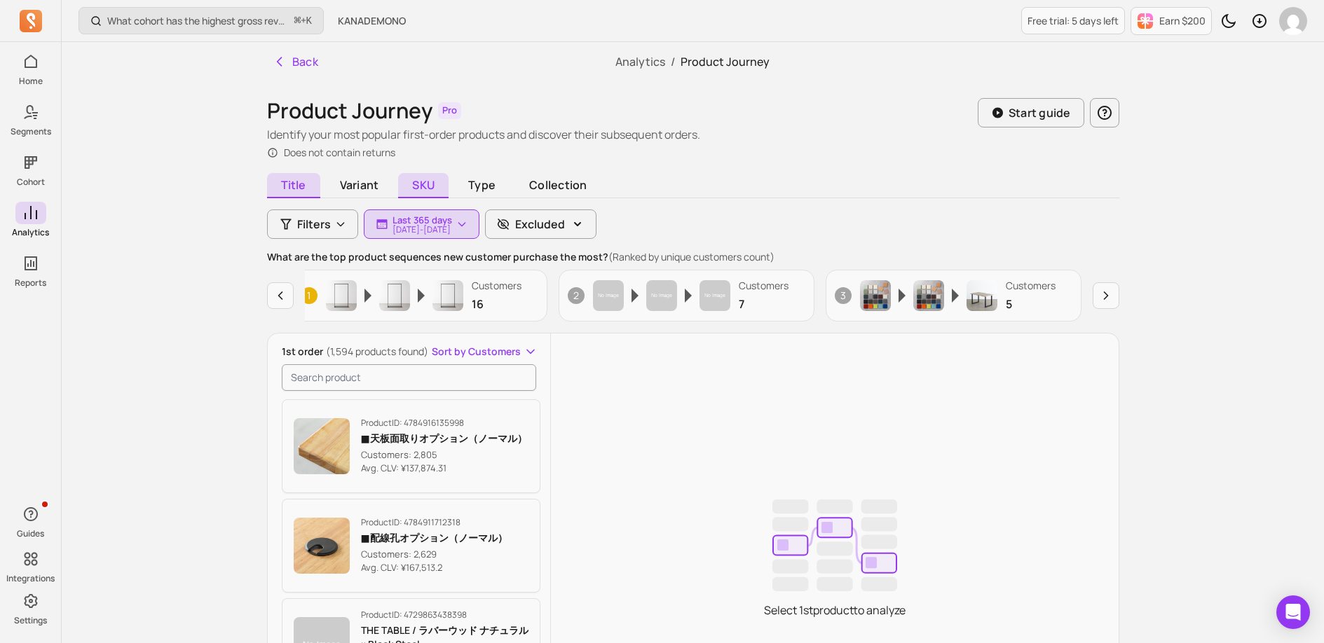
click at [426, 181] on span "SKU" at bounding box center [423, 185] width 50 height 25
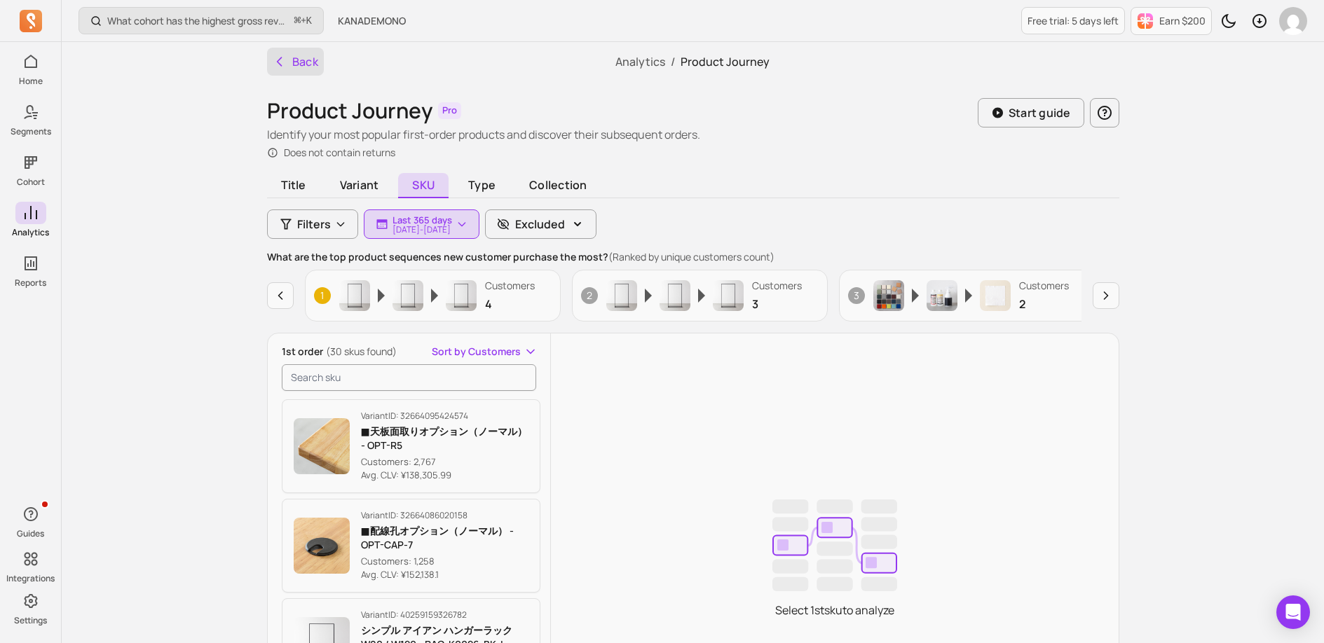
click at [303, 59] on button "Back" at bounding box center [295, 62] width 57 height 28
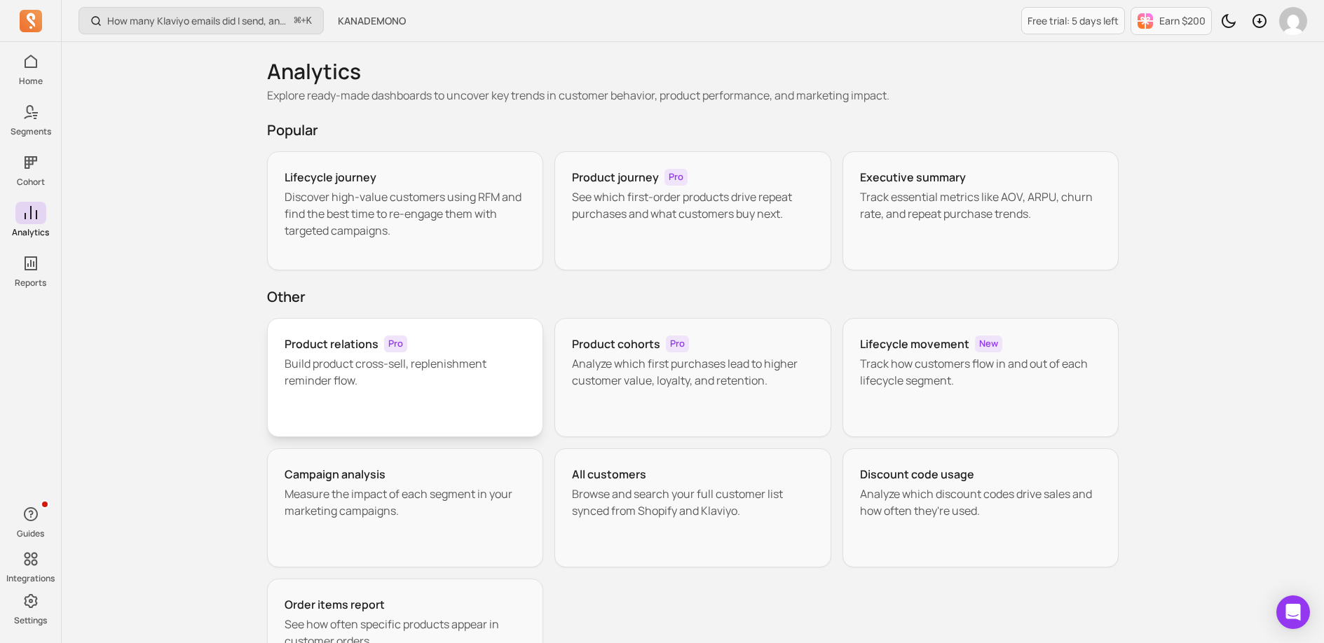
click at [491, 366] on p "Build product cross-sell, replenishment reminder flow." at bounding box center [405, 372] width 242 height 34
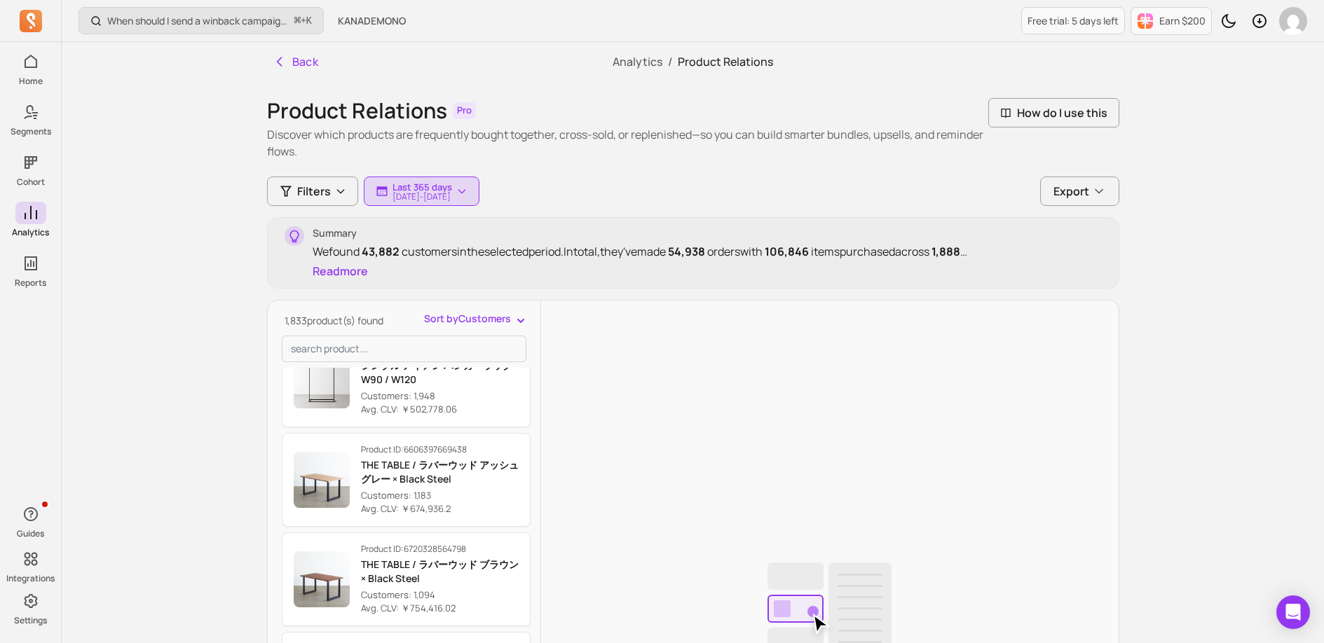
scroll to position [344, 0]
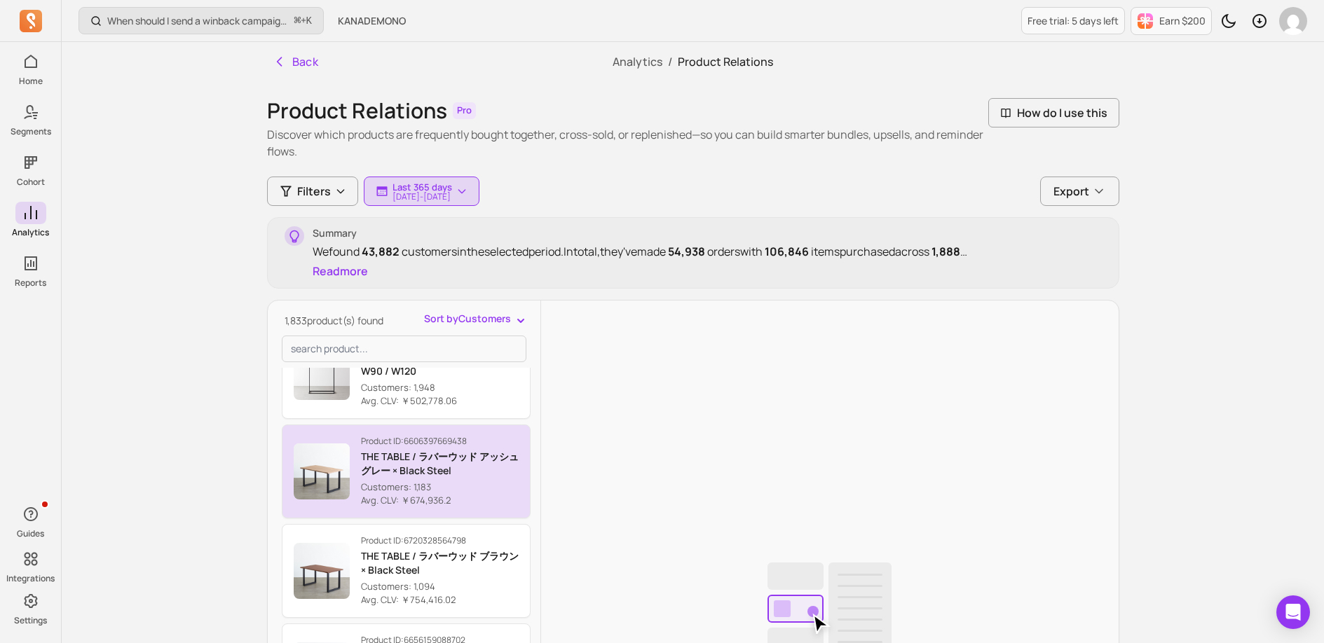
click at [488, 488] on p "Customers: 1,183" at bounding box center [440, 488] width 158 height 14
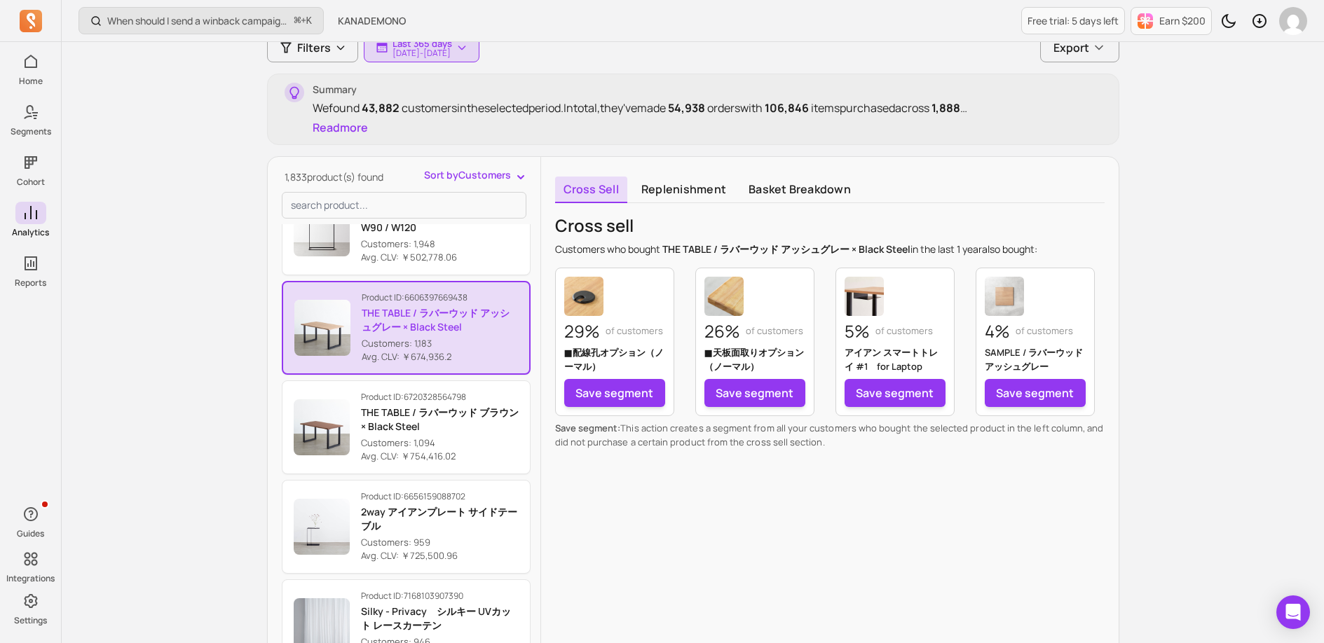
scroll to position [146, 0]
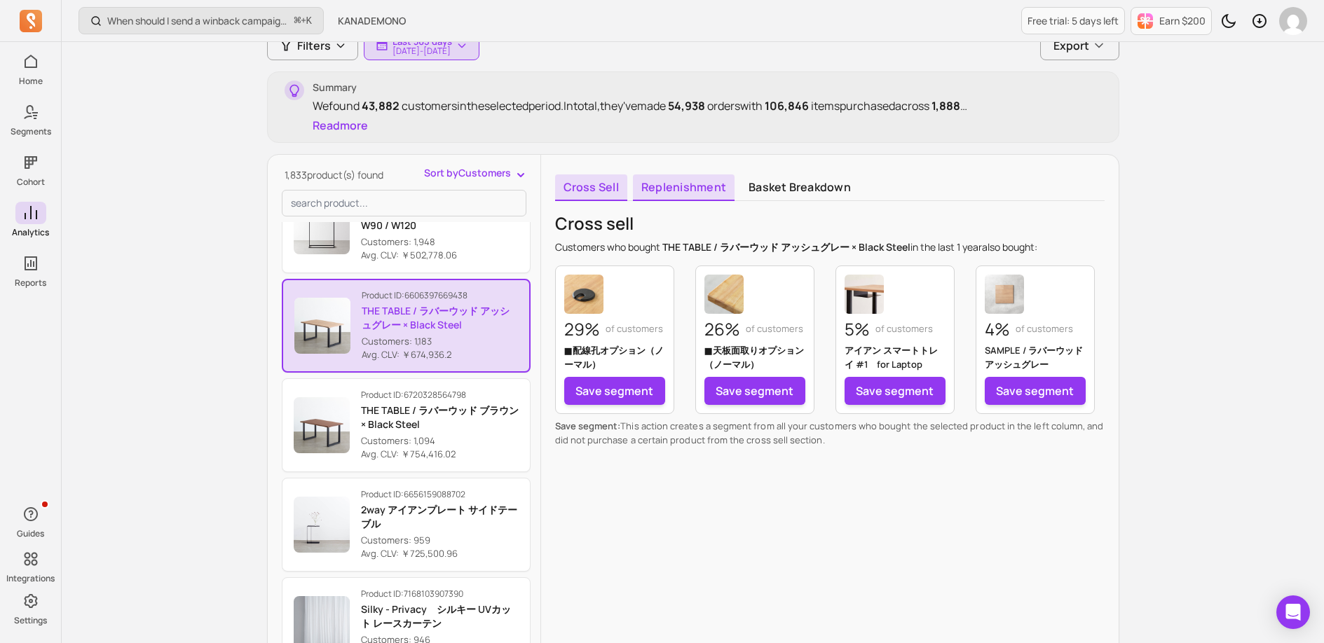
click at [677, 188] on link "Replenishment" at bounding box center [684, 187] width 102 height 27
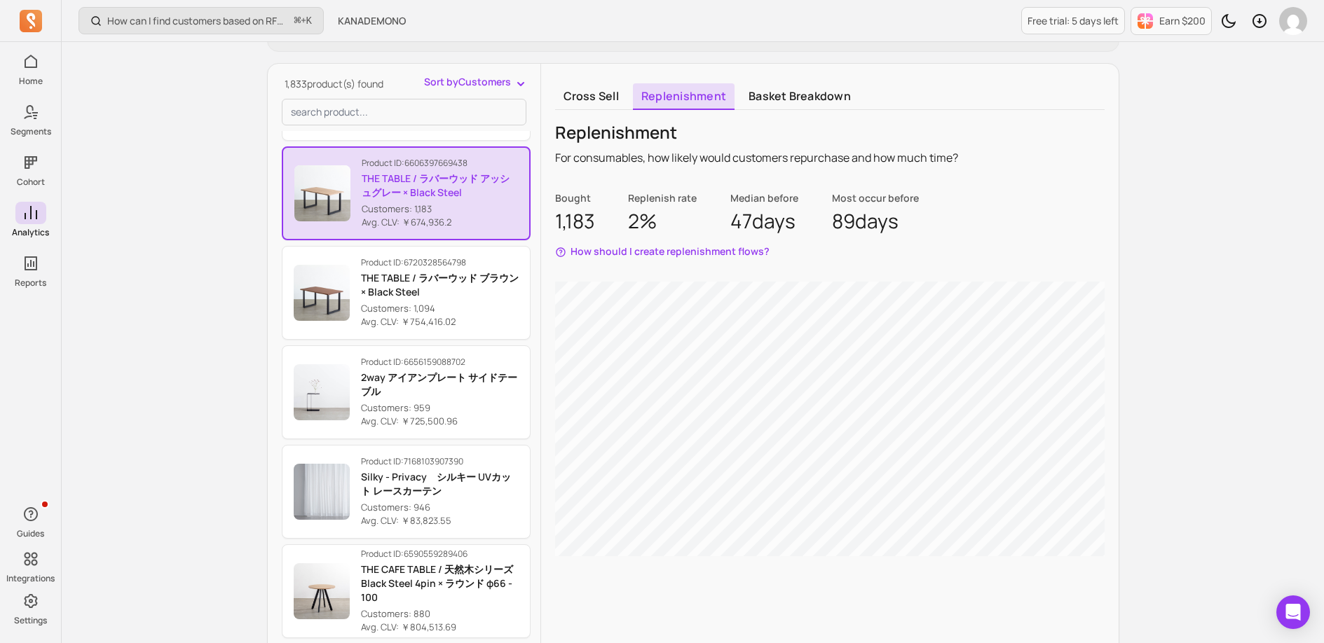
scroll to position [260, 0]
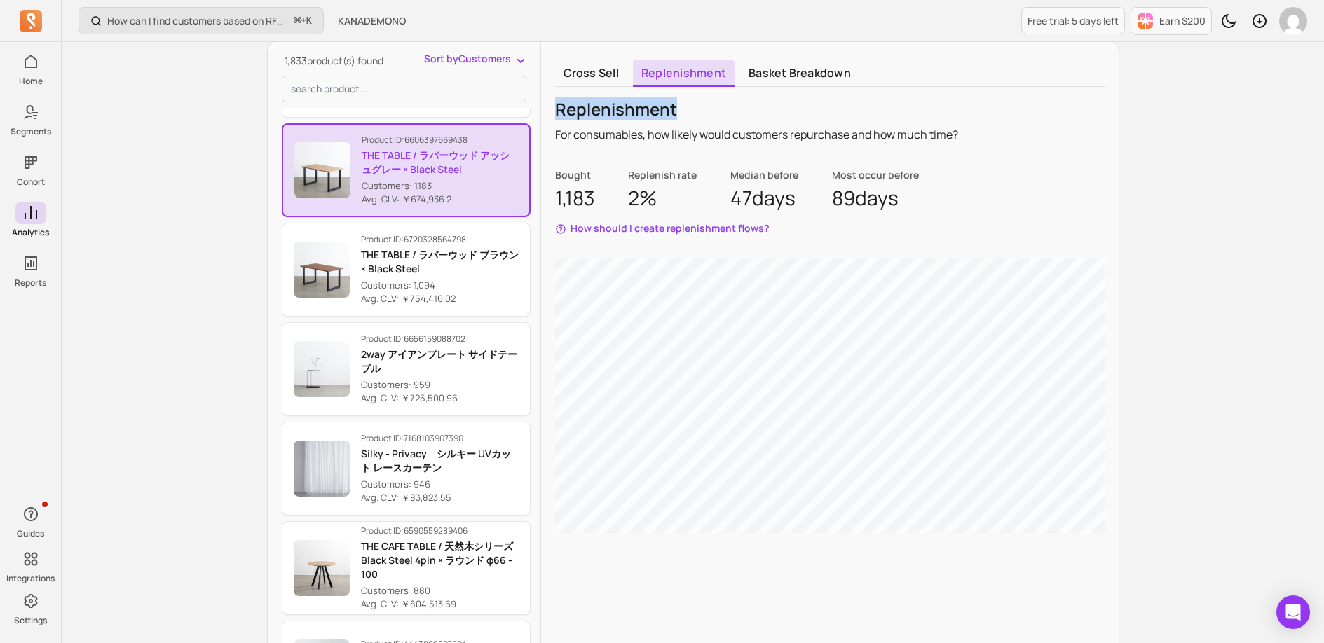
drag, startPoint x: 687, startPoint y: 111, endPoint x: 559, endPoint y: 112, distance: 128.2
click at [559, 112] on p "Replenishment" at bounding box center [756, 109] width 403 height 22
copy p "Replenishment"
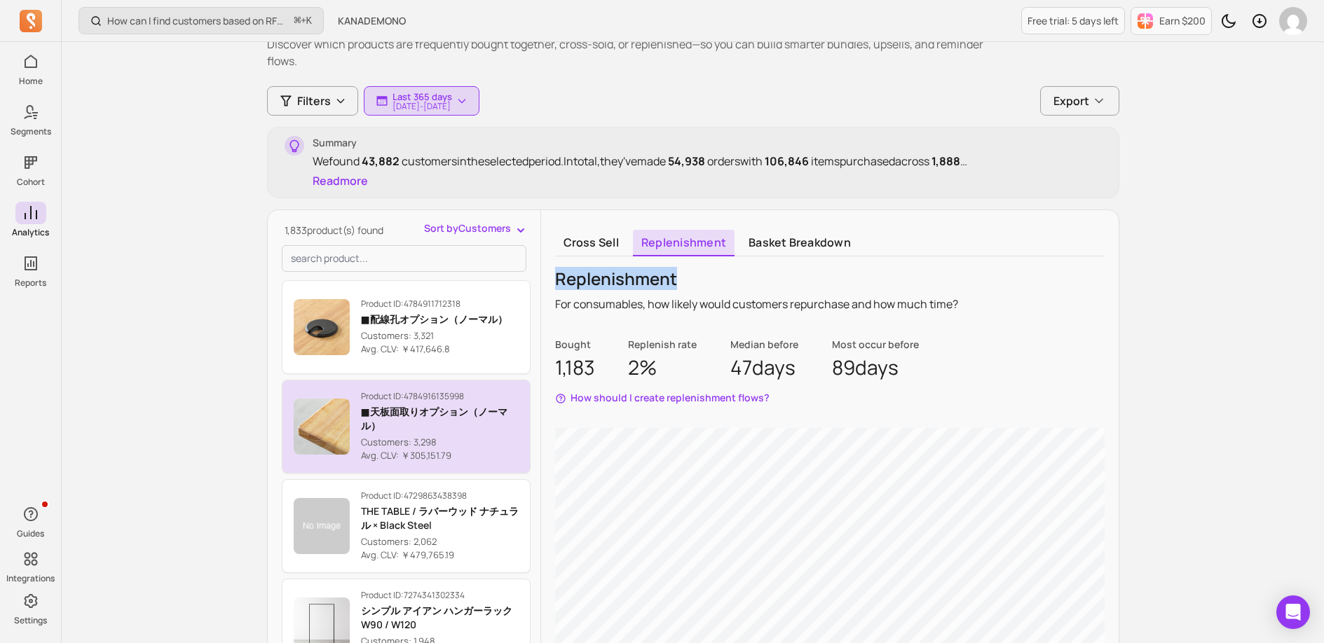
scroll to position [0, 0]
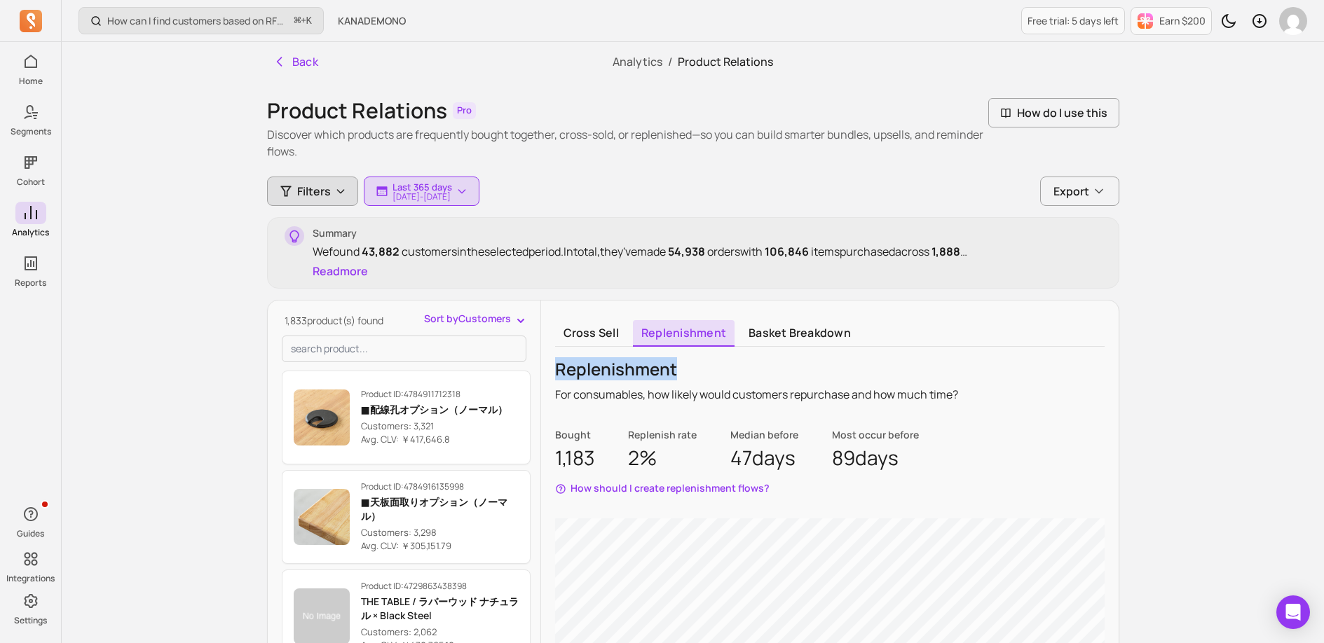
click at [334, 197] on button "Filters" at bounding box center [312, 191] width 91 height 29
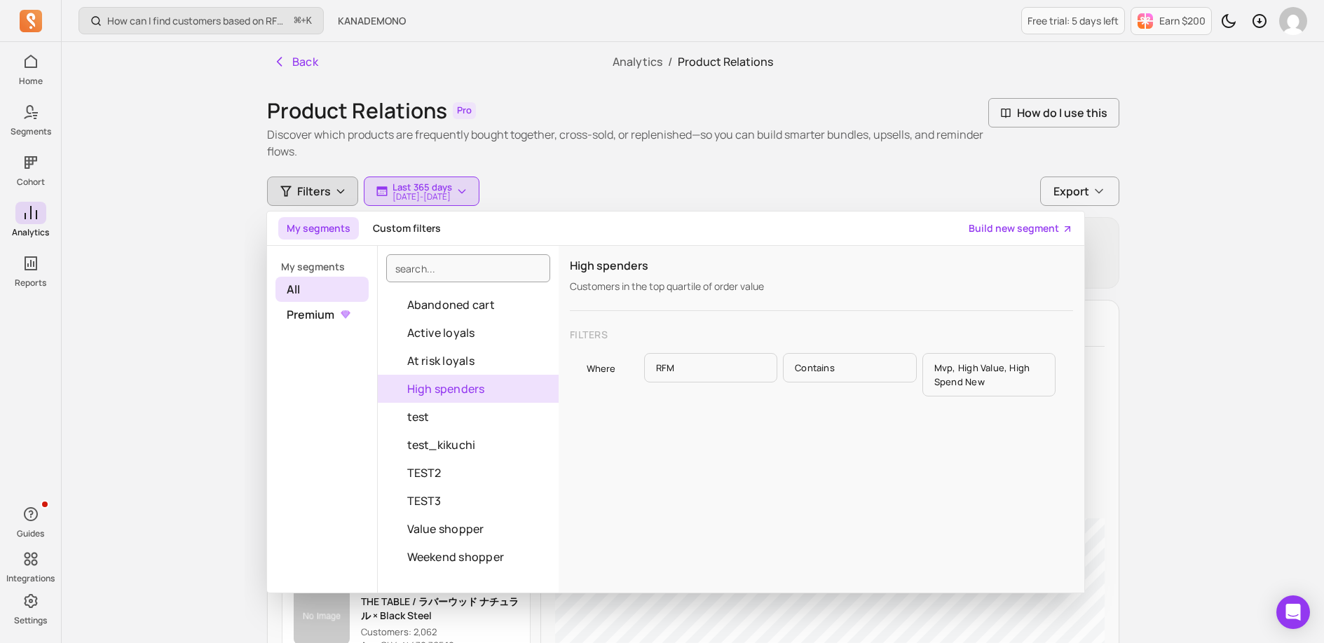
click at [449, 388] on button "High spenders" at bounding box center [468, 389] width 181 height 28
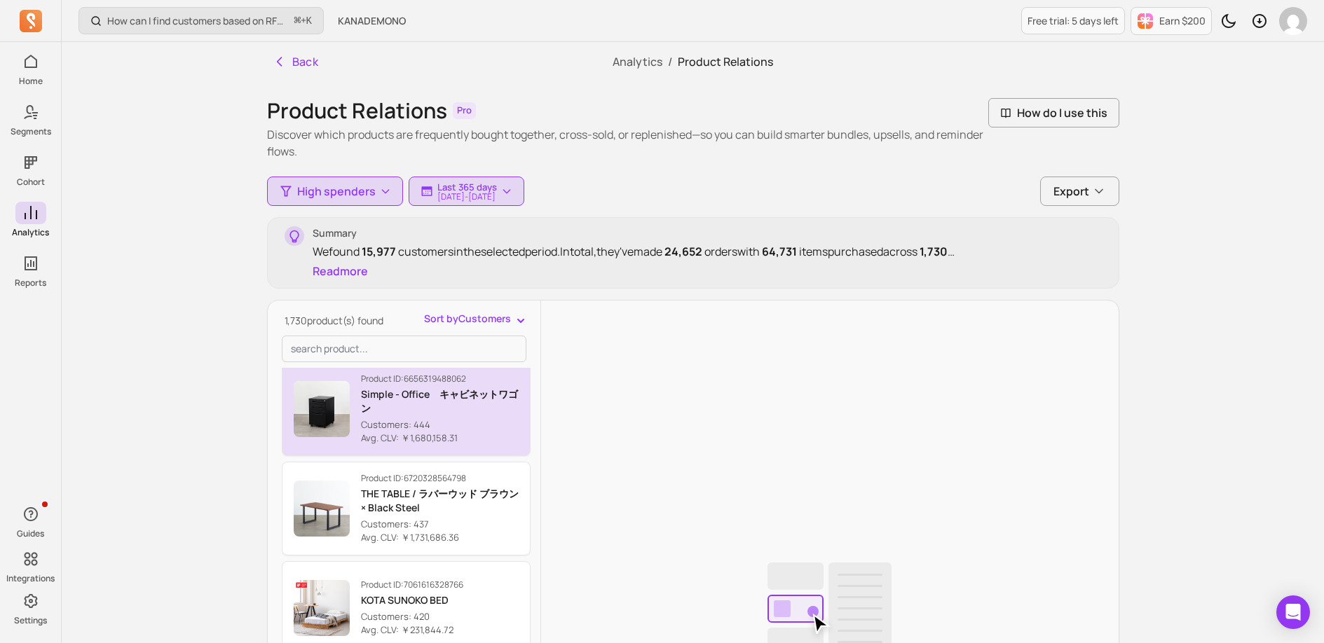
scroll to position [608, 0]
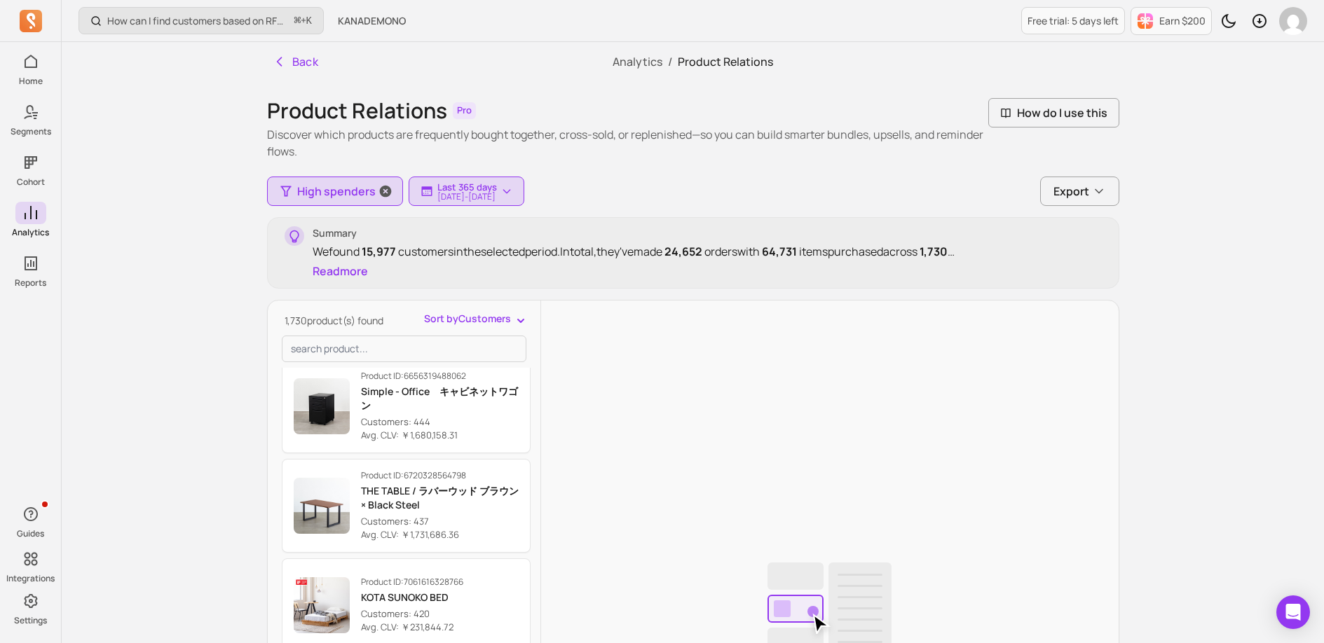
click at [356, 191] on span "High spenders" at bounding box center [336, 191] width 78 height 17
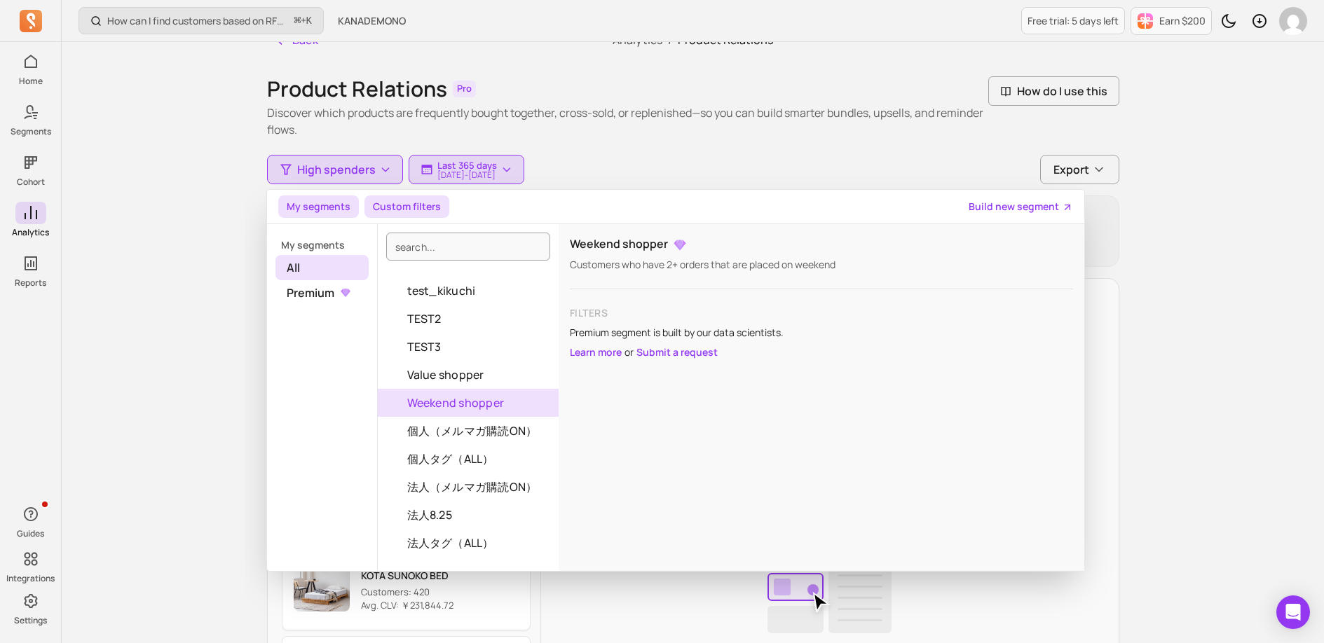
scroll to position [0, 0]
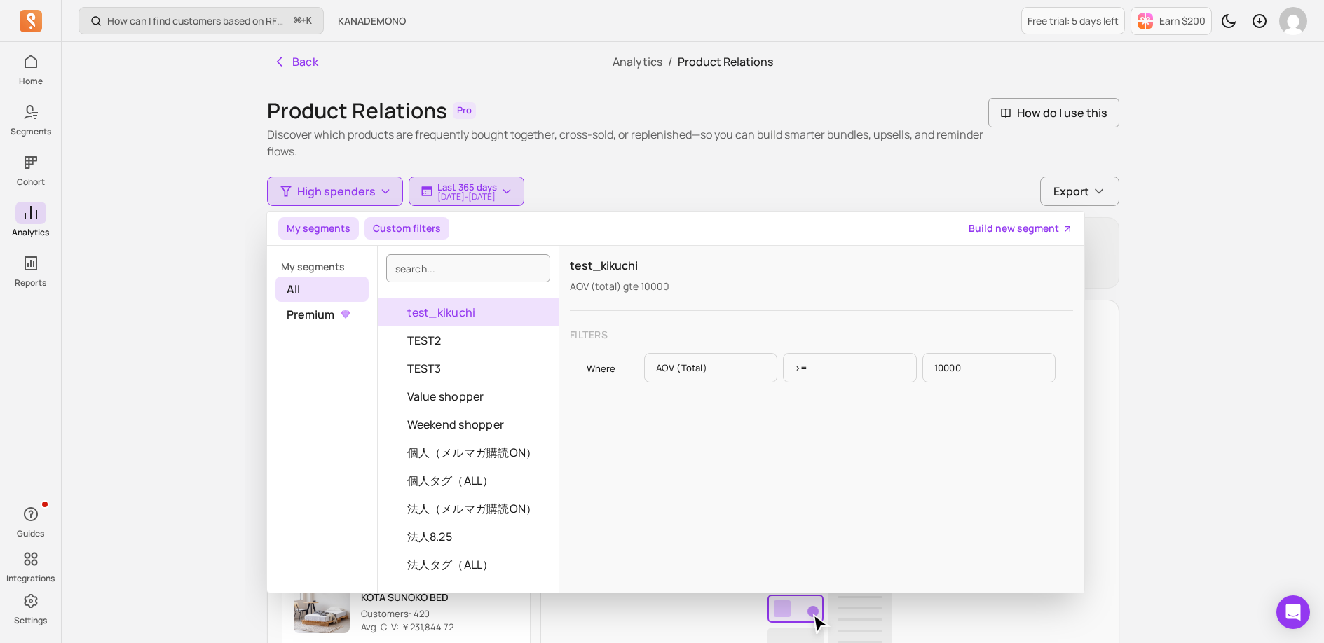
click at [395, 223] on button "Custom filters" at bounding box center [406, 228] width 85 height 22
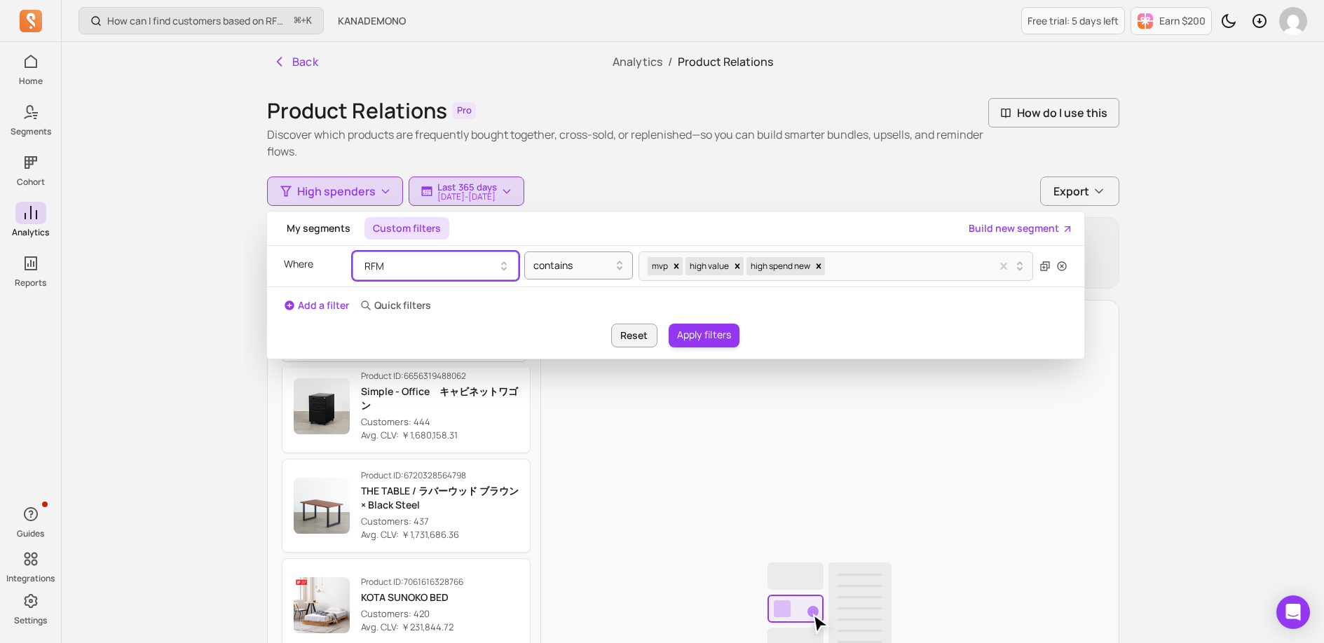
click at [450, 270] on button "RFM" at bounding box center [435, 266] width 166 height 29
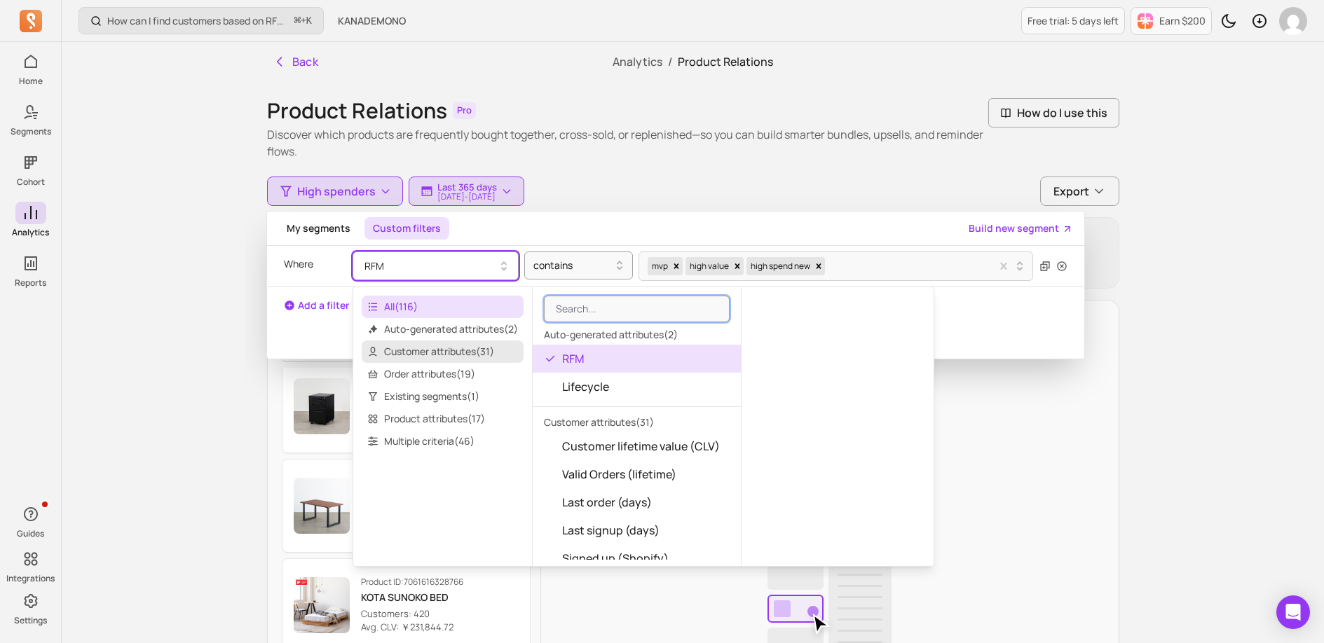
click at [410, 344] on span "Customer attributes ( 31 )" at bounding box center [443, 352] width 162 height 22
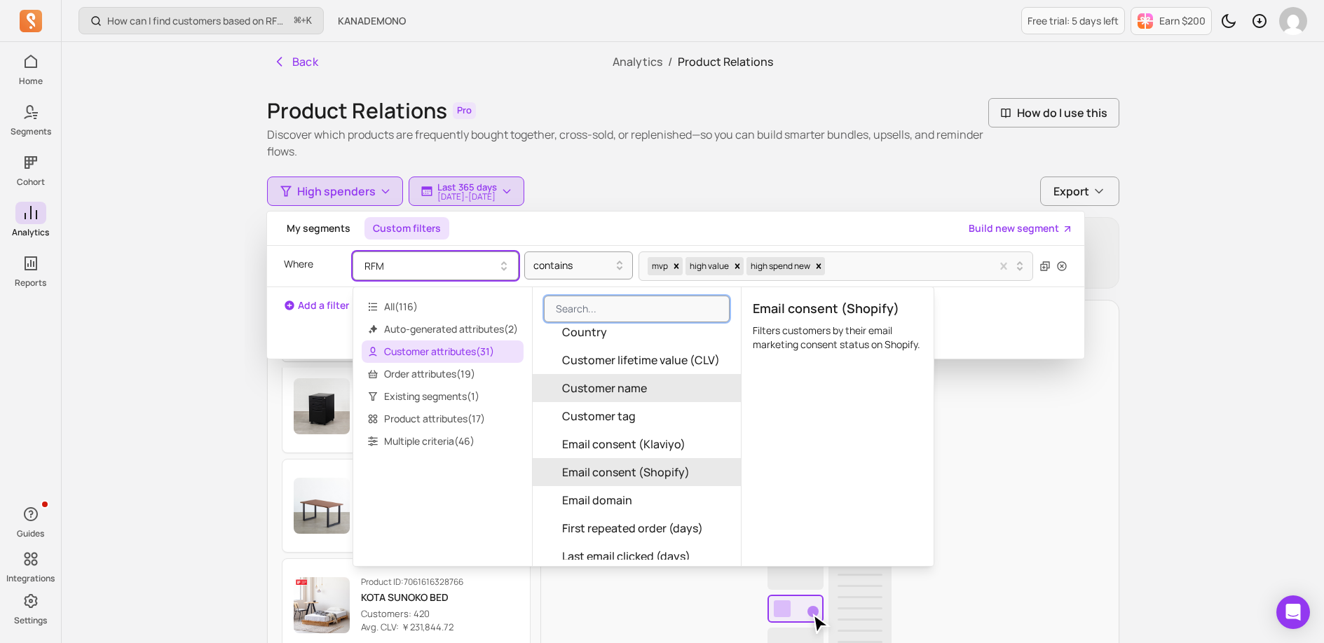
scroll to position [186, 0]
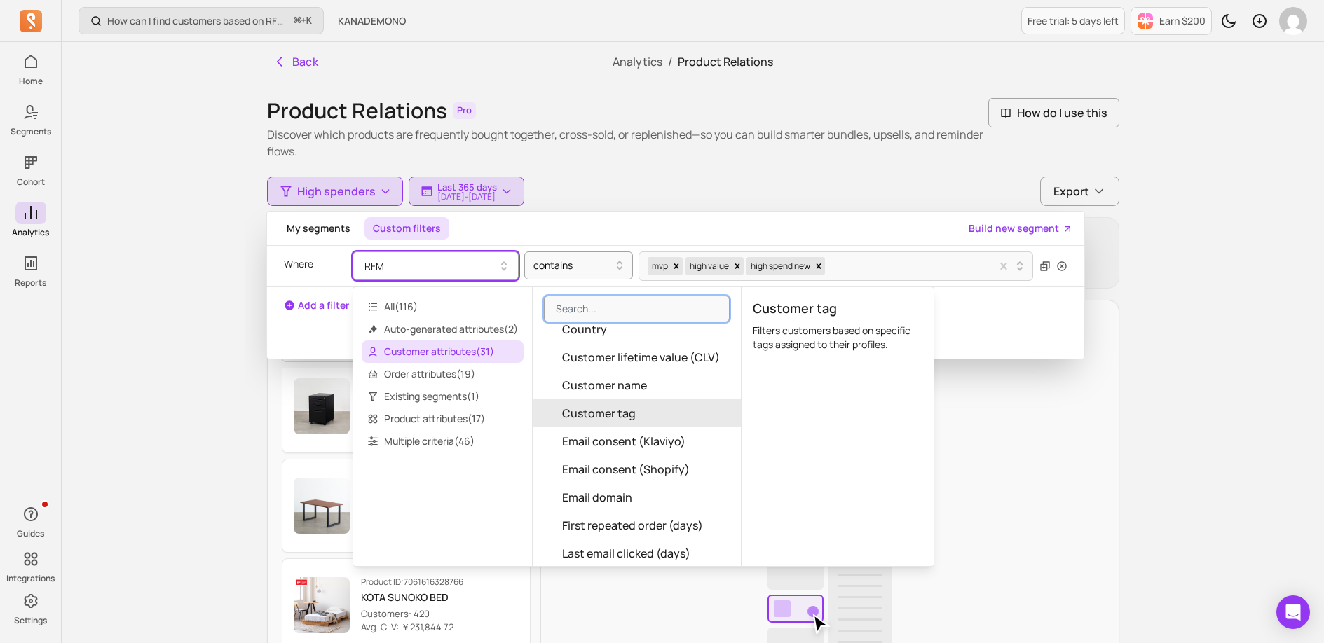
click at [673, 416] on button "Customer tag" at bounding box center [637, 413] width 208 height 28
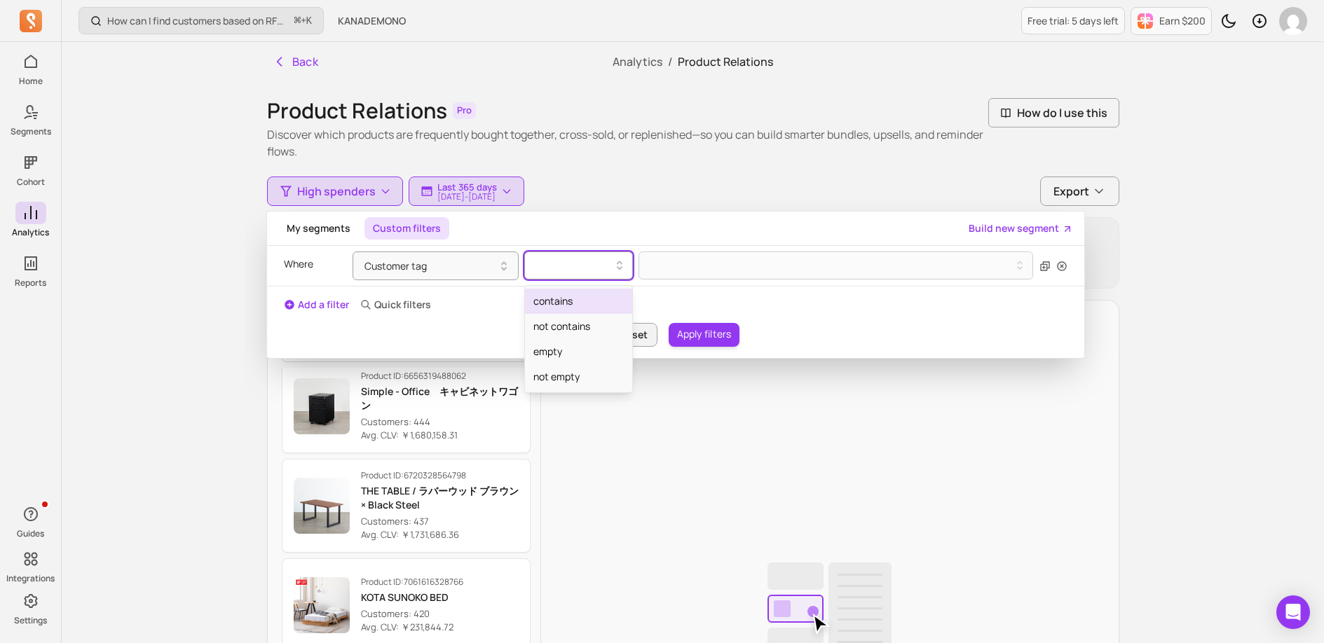
click at [556, 260] on div at bounding box center [572, 265] width 79 height 17
click at [431, 260] on button "Customer tag" at bounding box center [435, 266] width 166 height 29
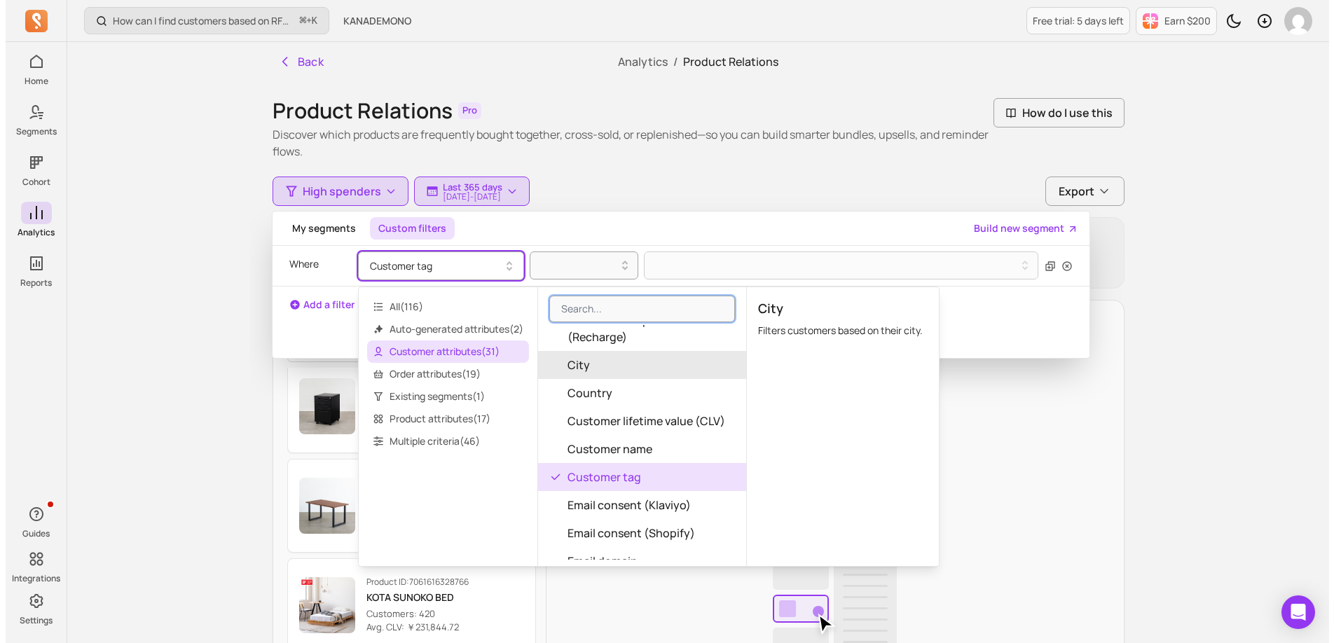
scroll to position [125, 0]
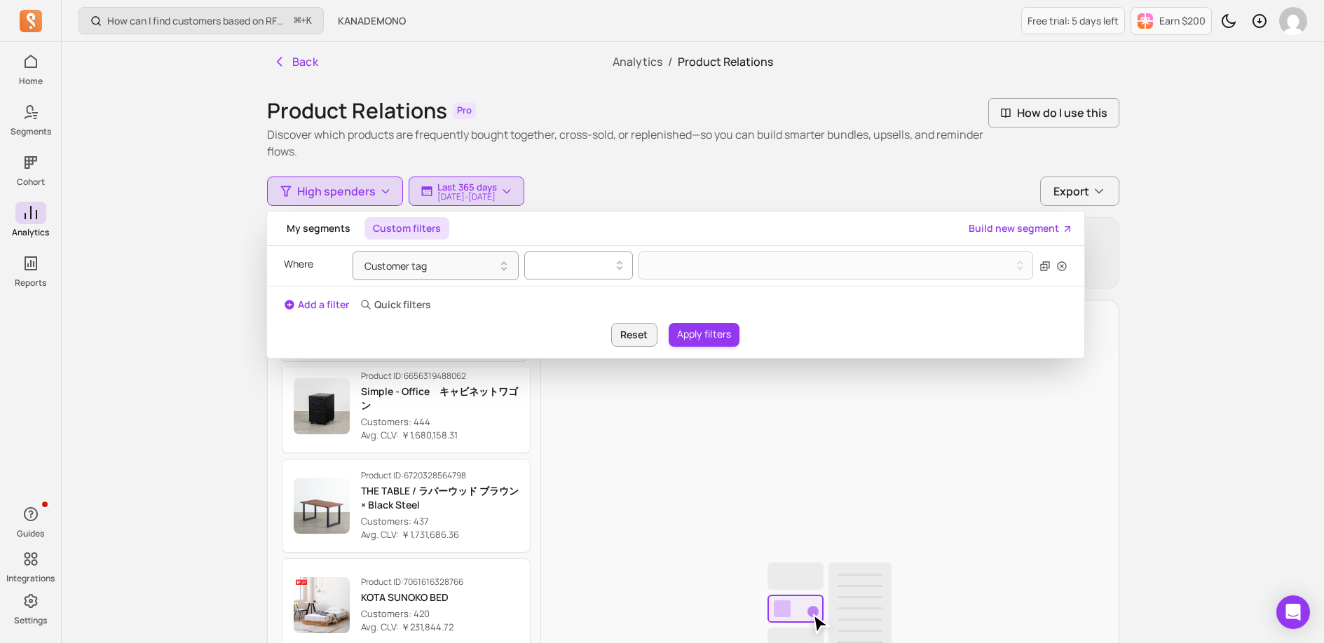
click at [571, 266] on div at bounding box center [572, 265] width 79 height 17
click at [569, 327] on div "not contains" at bounding box center [578, 326] width 107 height 25
click at [732, 268] on div at bounding box center [831, 266] width 362 height 6
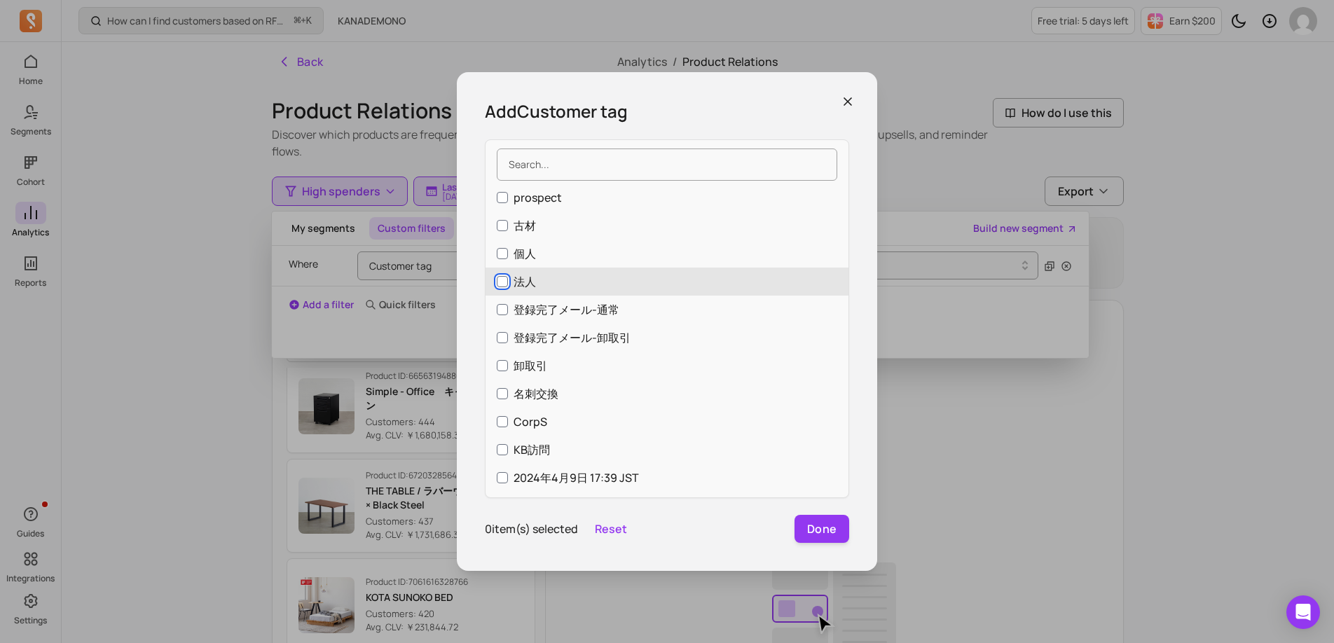
click at [500, 282] on input "法人" at bounding box center [502, 281] width 11 height 11
checkbox input "true"
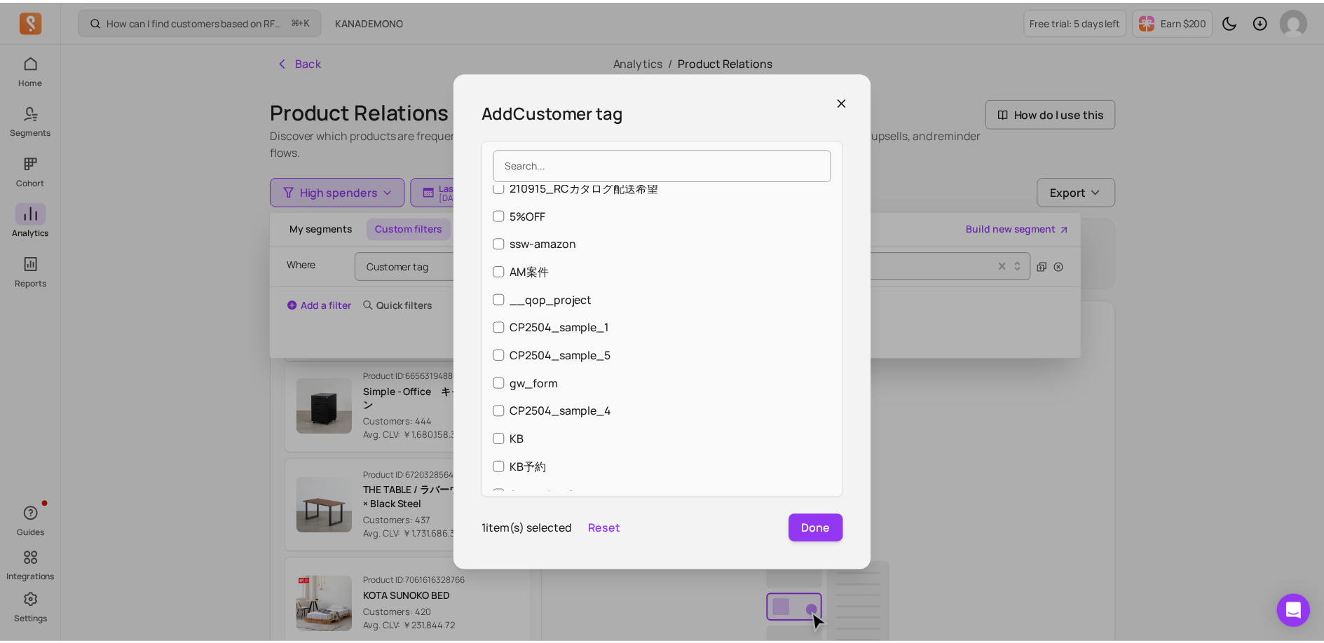
scroll to position [0, 0]
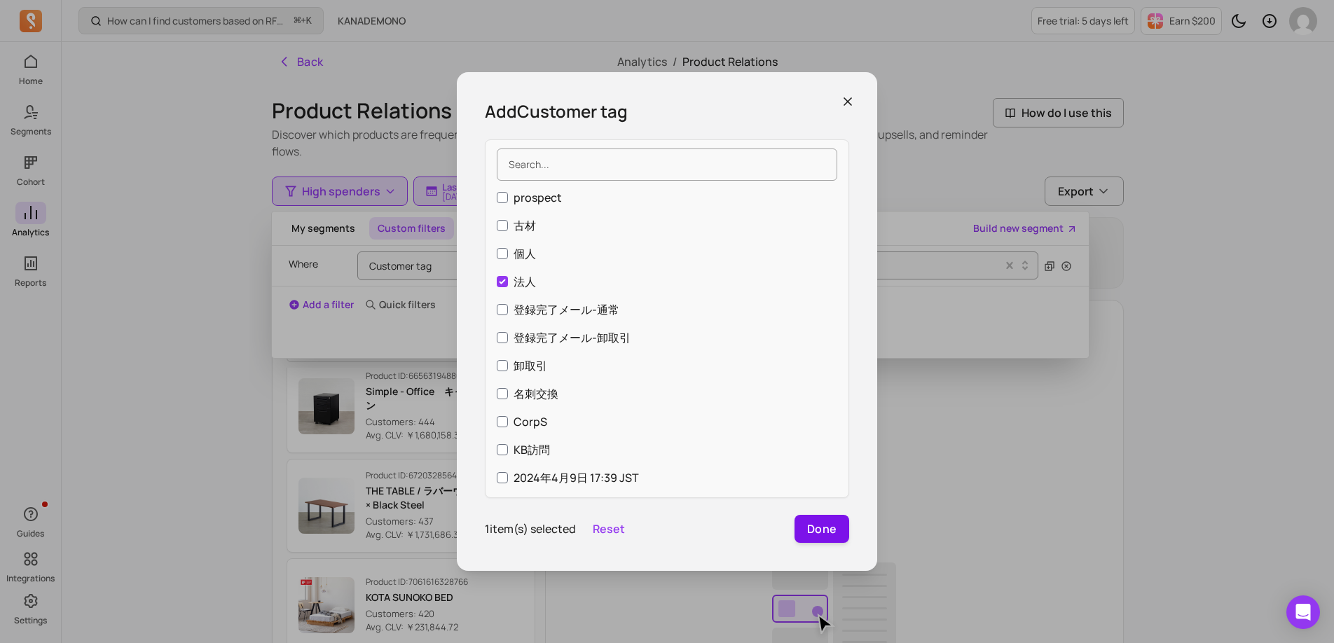
click at [811, 533] on button "Done" at bounding box center [822, 529] width 55 height 28
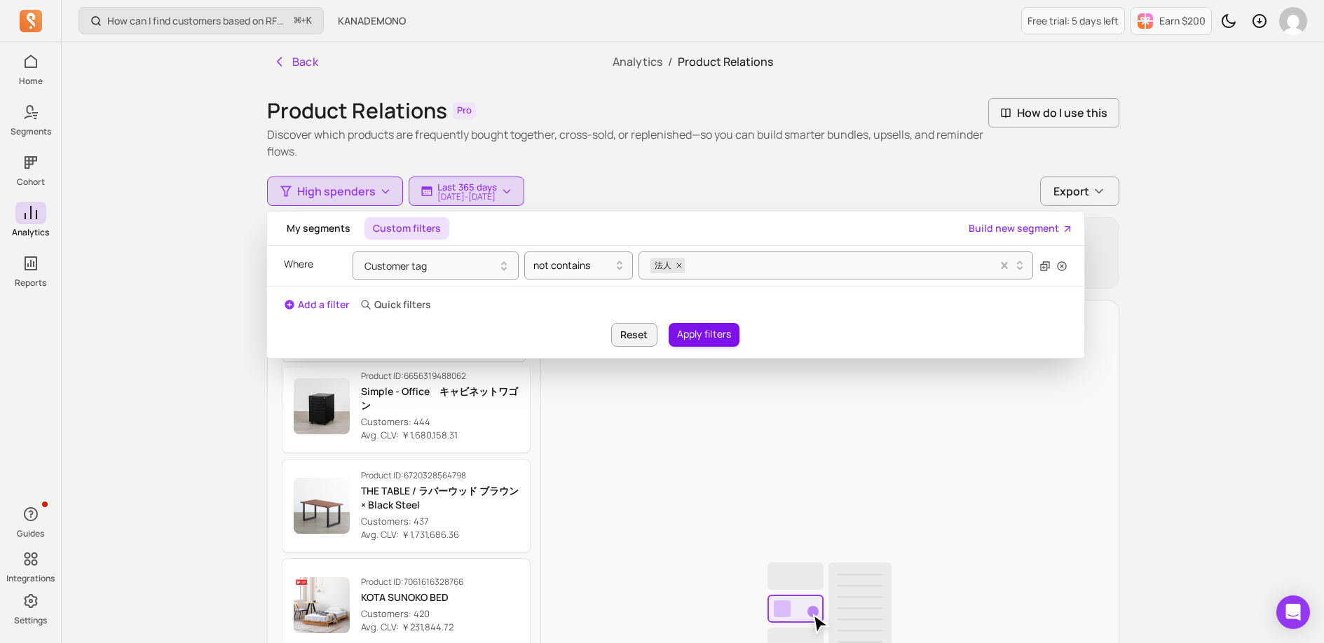
click at [705, 331] on button "Apply filters" at bounding box center [703, 335] width 71 height 24
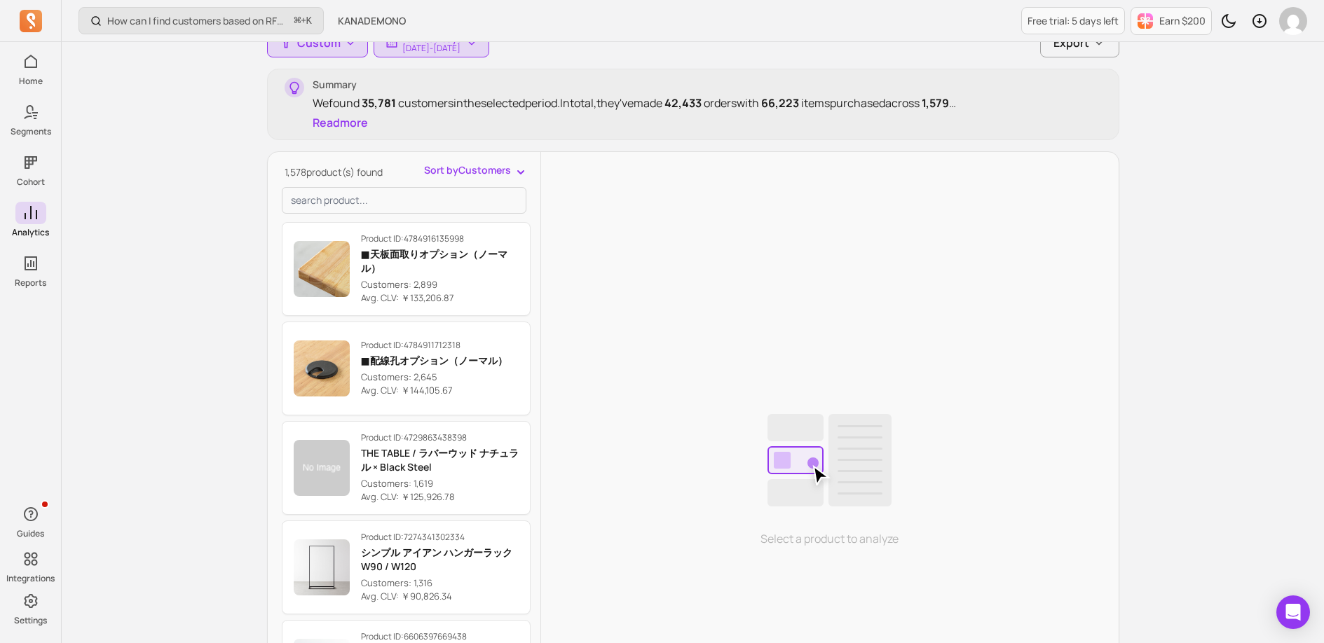
scroll to position [160, 0]
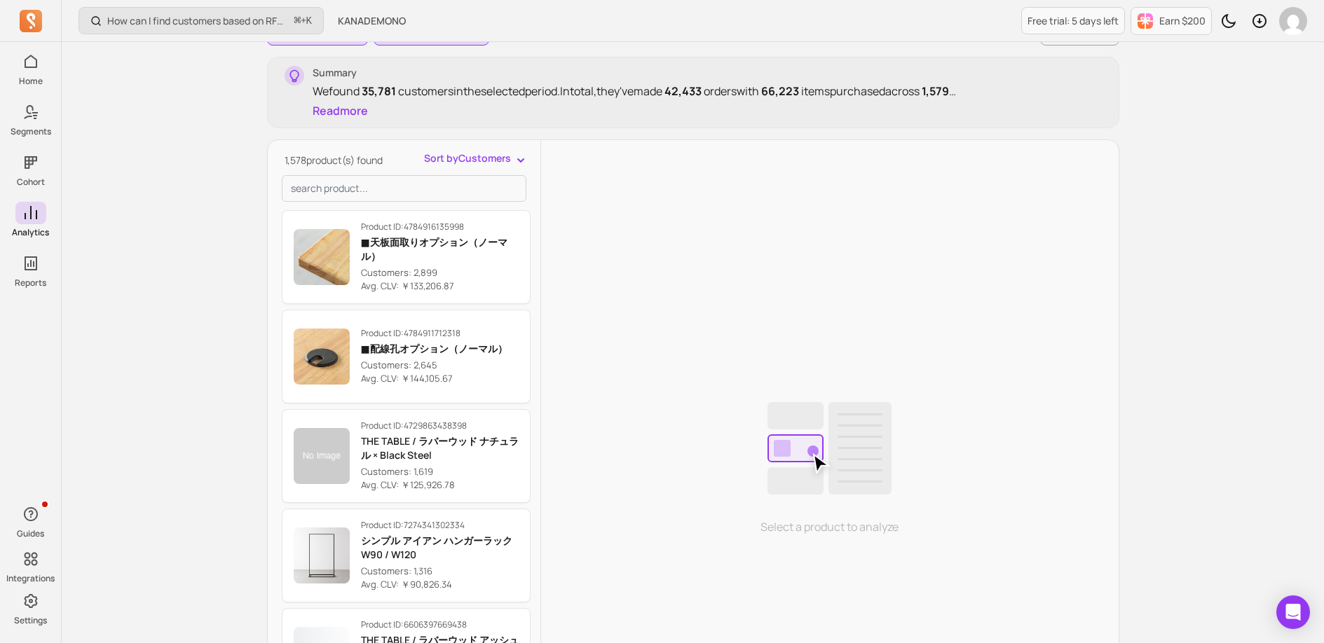
click at [490, 162] on span "Sort by Customers" at bounding box center [467, 158] width 87 height 14
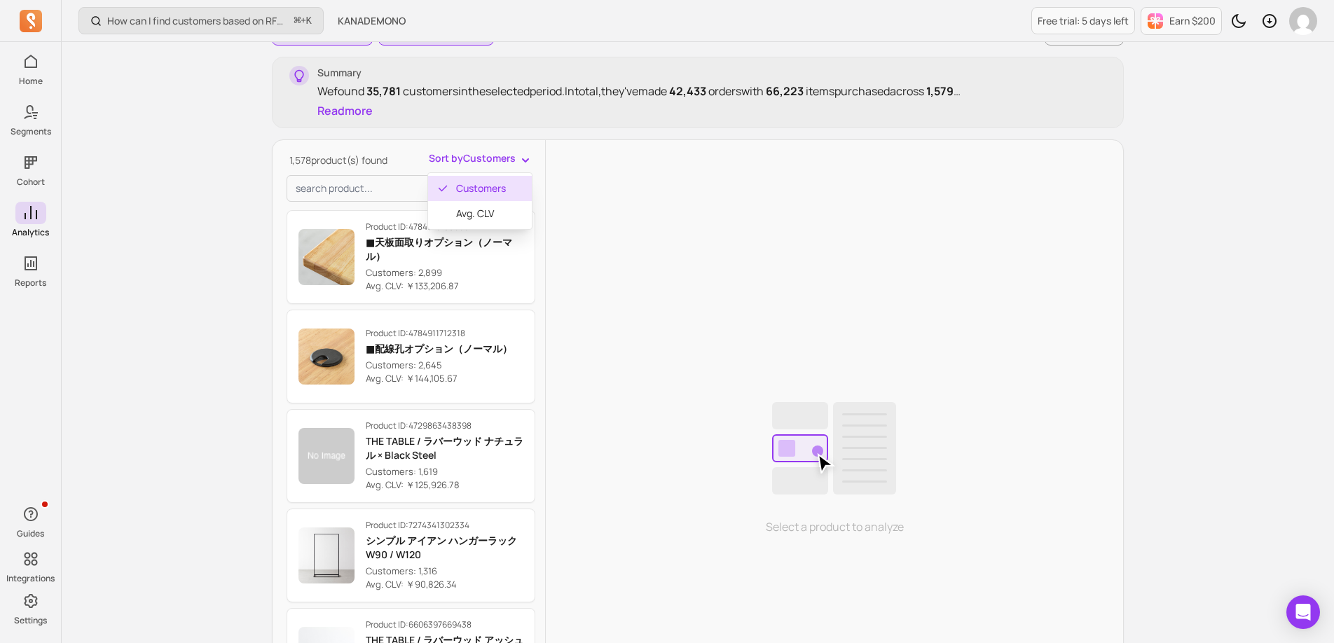
click at [327, 193] on div "1,578 product(s) found Sort by Customers Customers Avg. CLV Product ID: 4784916…" at bounding box center [409, 474] width 273 height 647
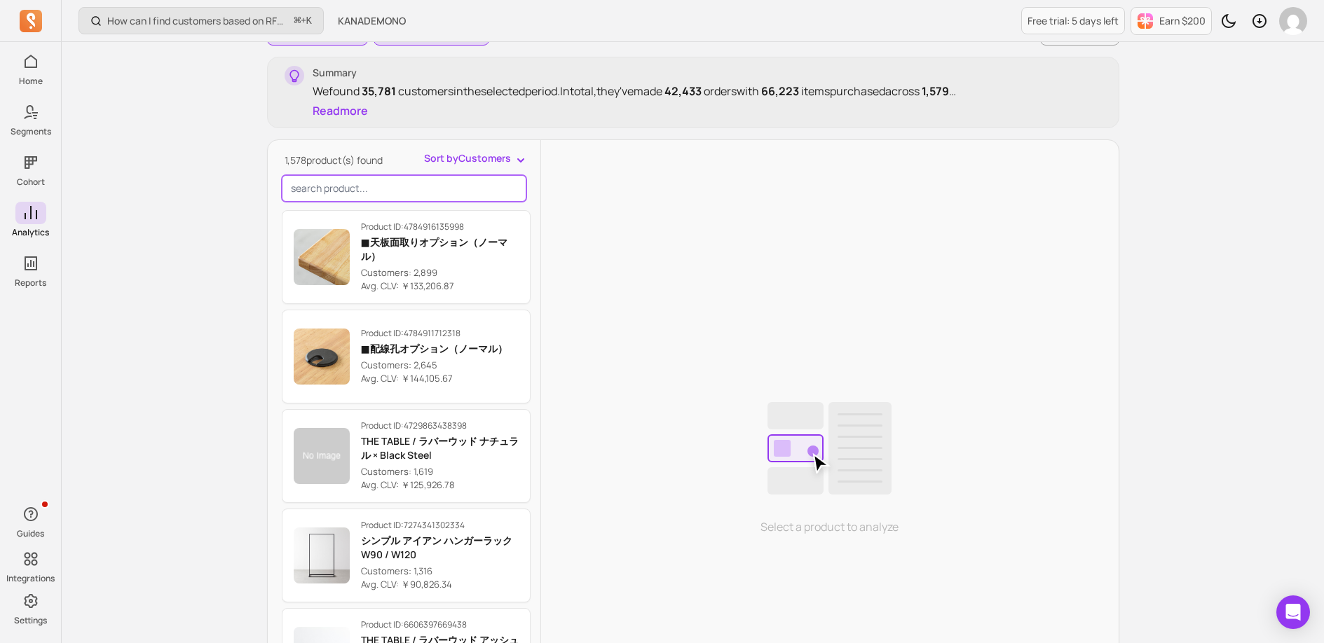
click at [352, 184] on input "search product" at bounding box center [404, 188] width 245 height 27
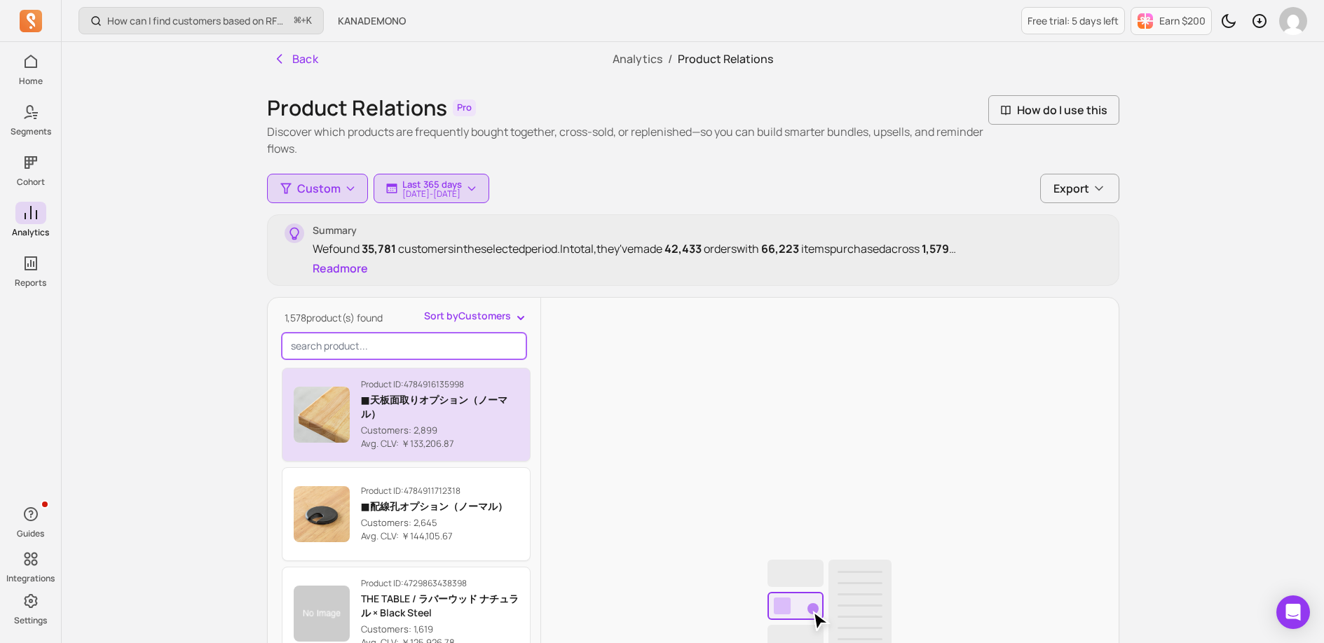
scroll to position [0, 0]
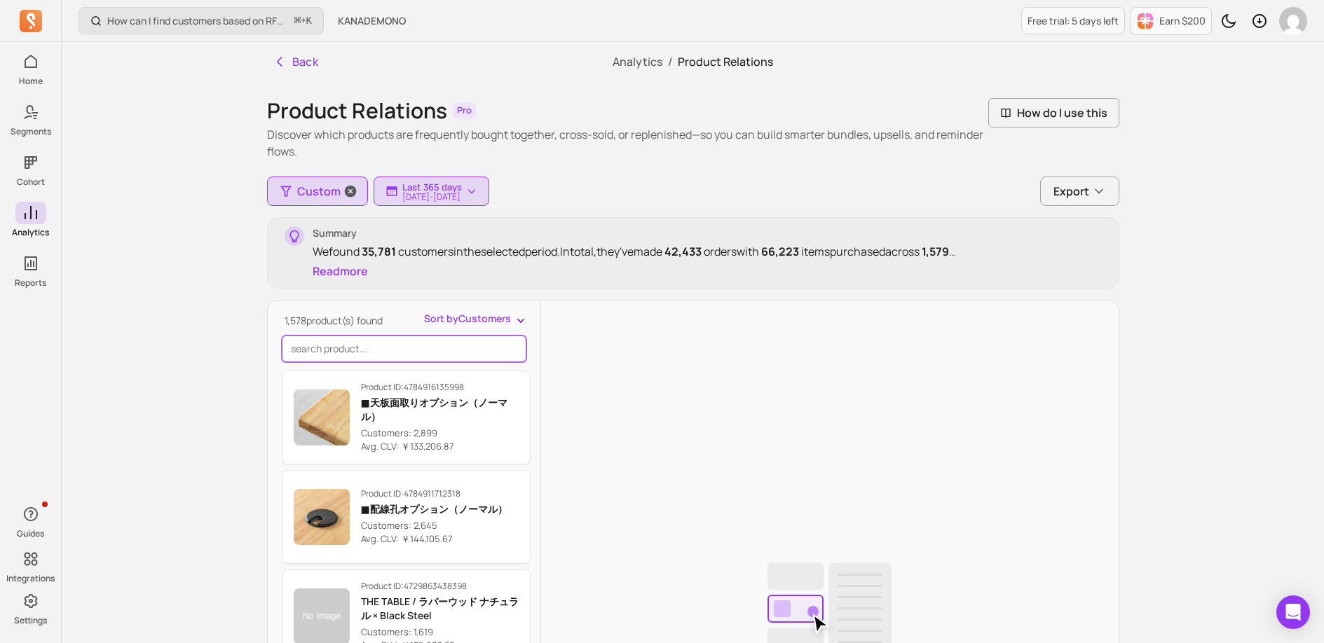
click at [313, 188] on span "Custom" at bounding box center [318, 191] width 43 height 17
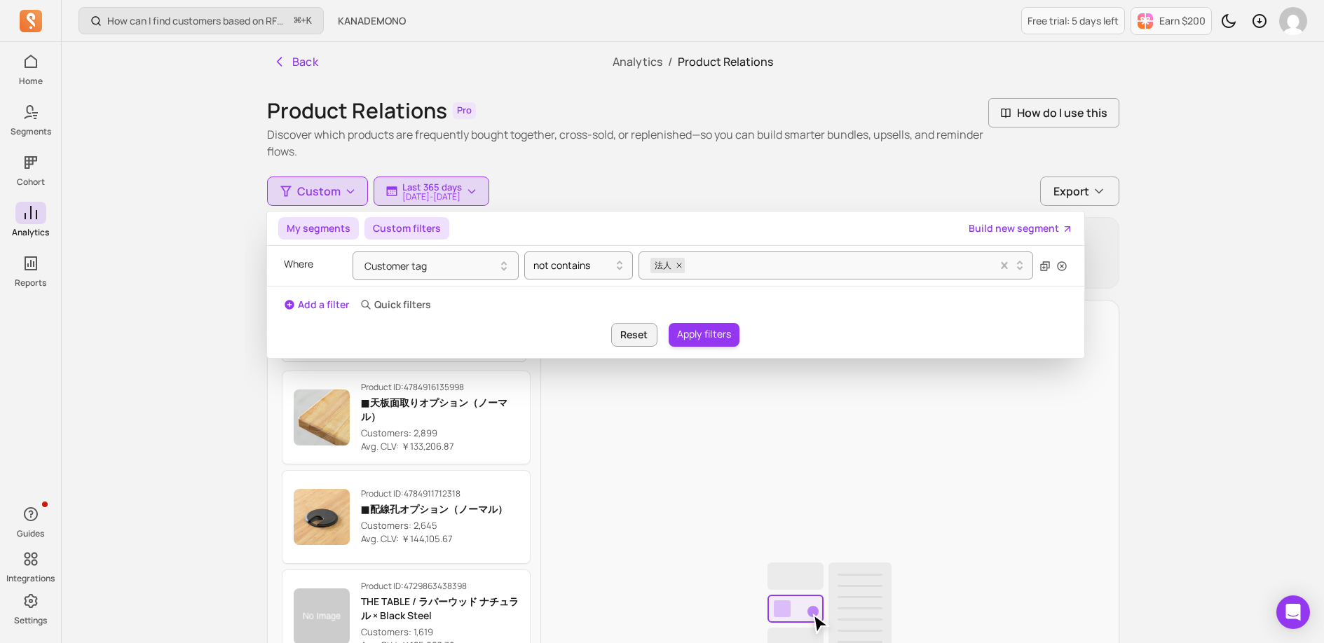
click at [314, 230] on button "My segments" at bounding box center [318, 228] width 81 height 22
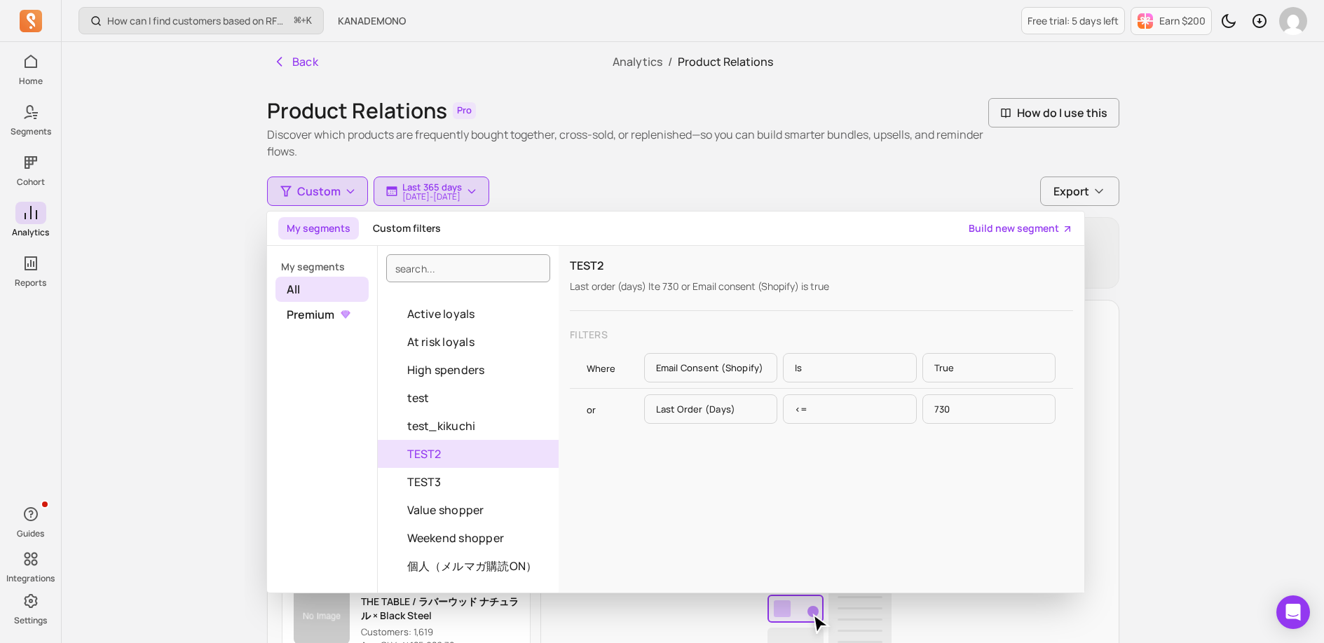
scroll to position [28, 0]
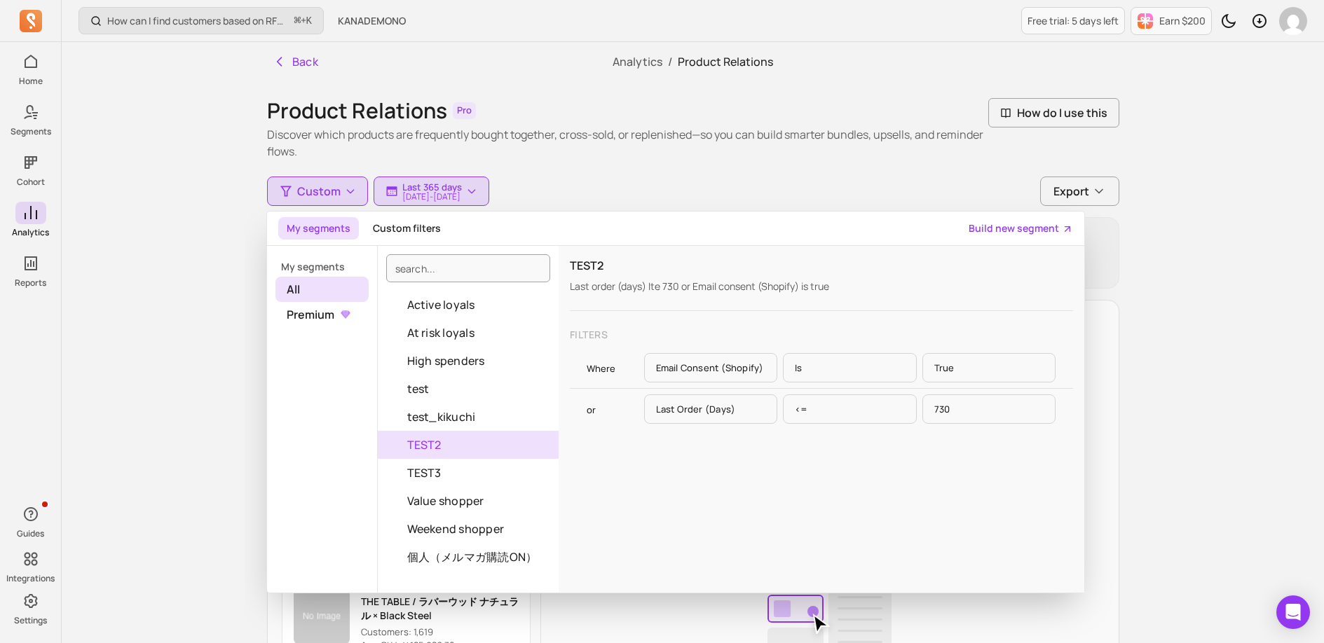
click at [238, 448] on div "How can I find customers based on RFM and lifecycle stages? ⌘ + K KANADEMONO Fr…" at bounding box center [693, 506] width 1262 height 1013
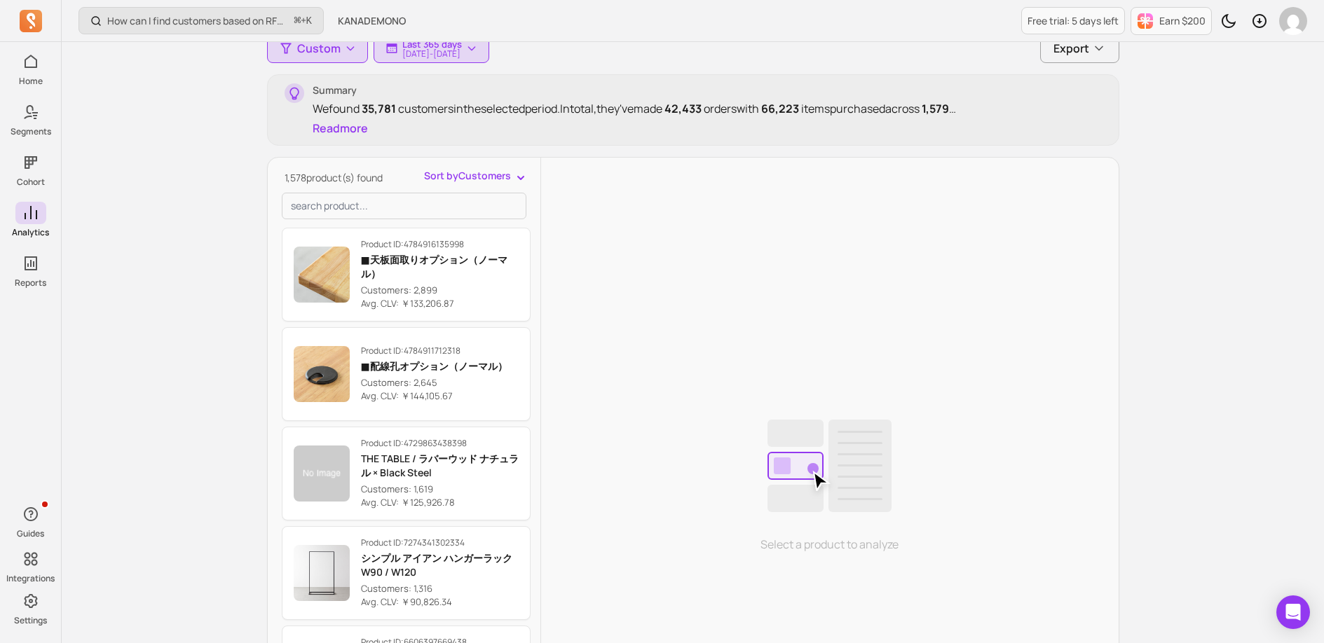
scroll to position [212, 0]
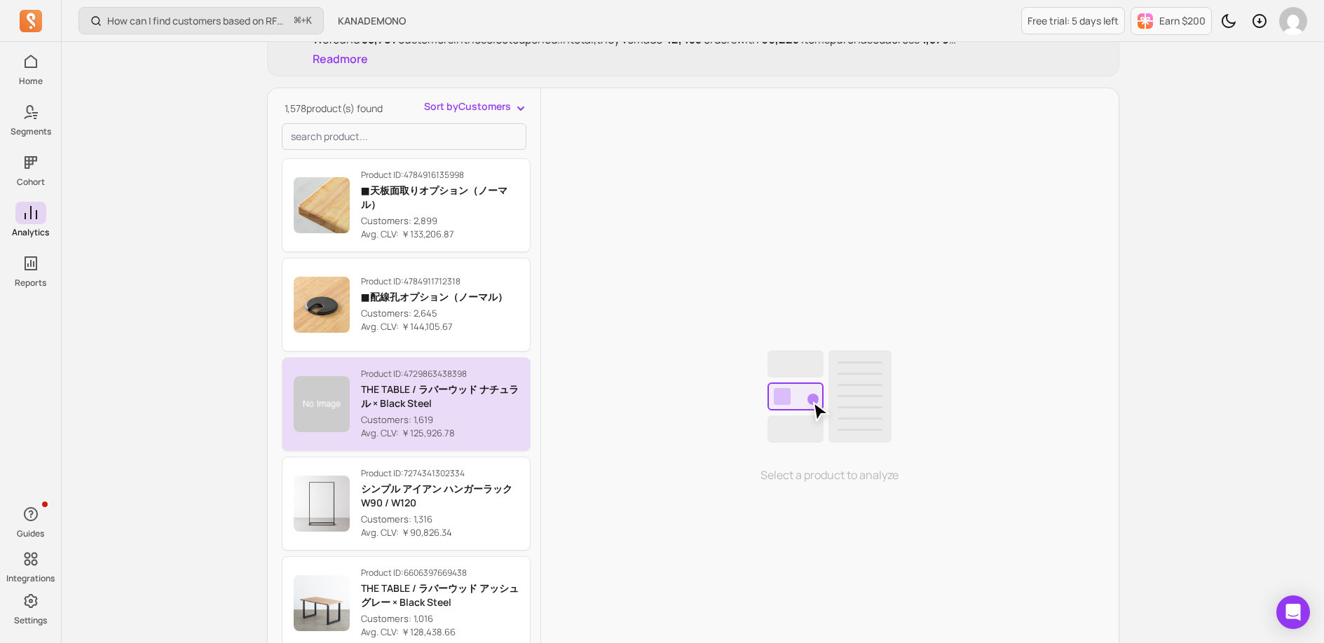
click at [320, 410] on img "button" at bounding box center [322, 404] width 56 height 56
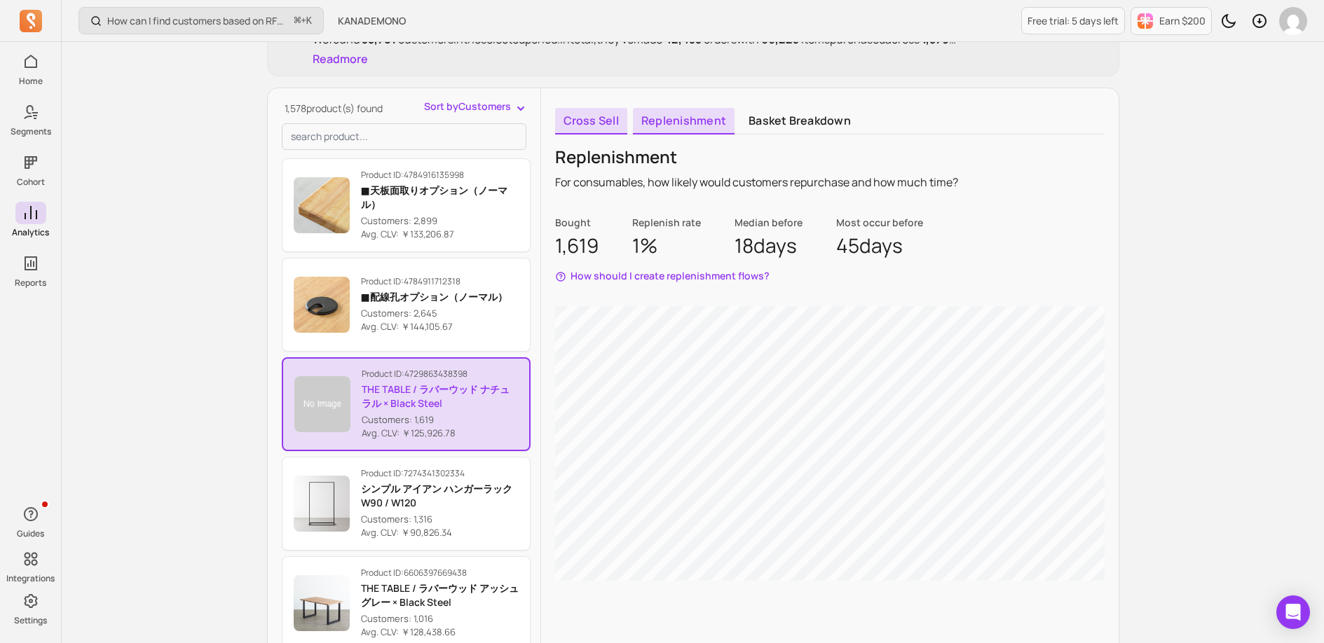
click at [598, 125] on link "Cross sell" at bounding box center [591, 121] width 72 height 27
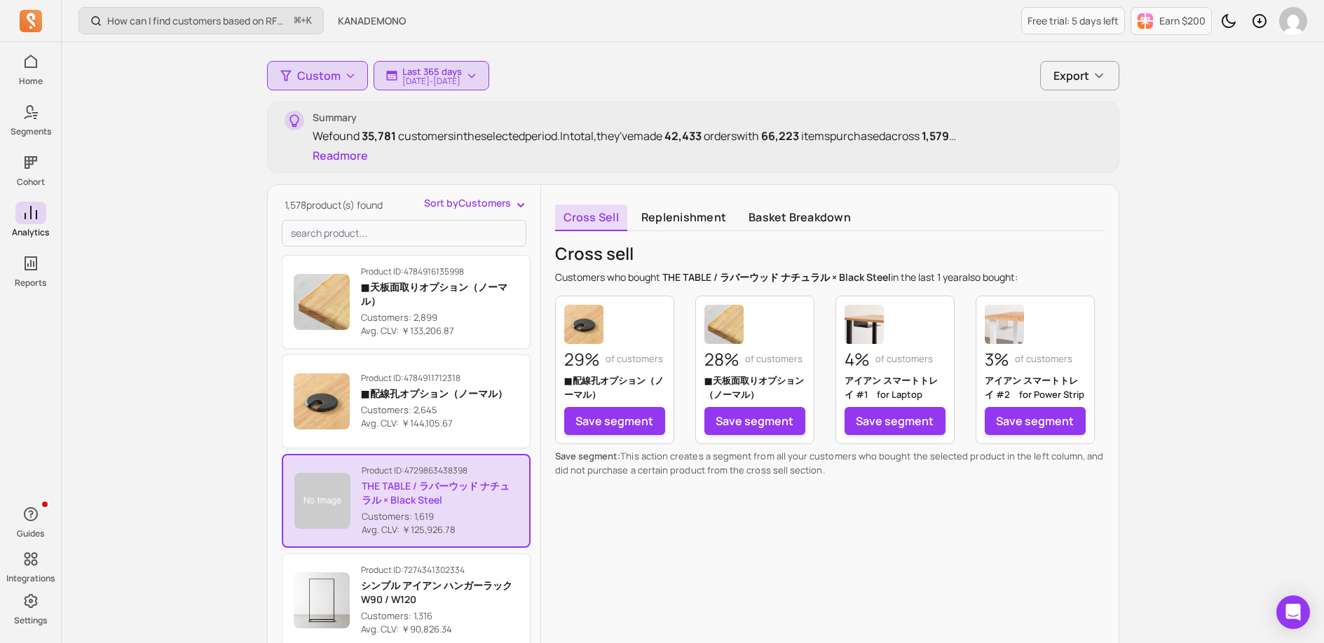
scroll to position [116, 0]
click at [707, 219] on link "Replenishment" at bounding box center [684, 217] width 102 height 27
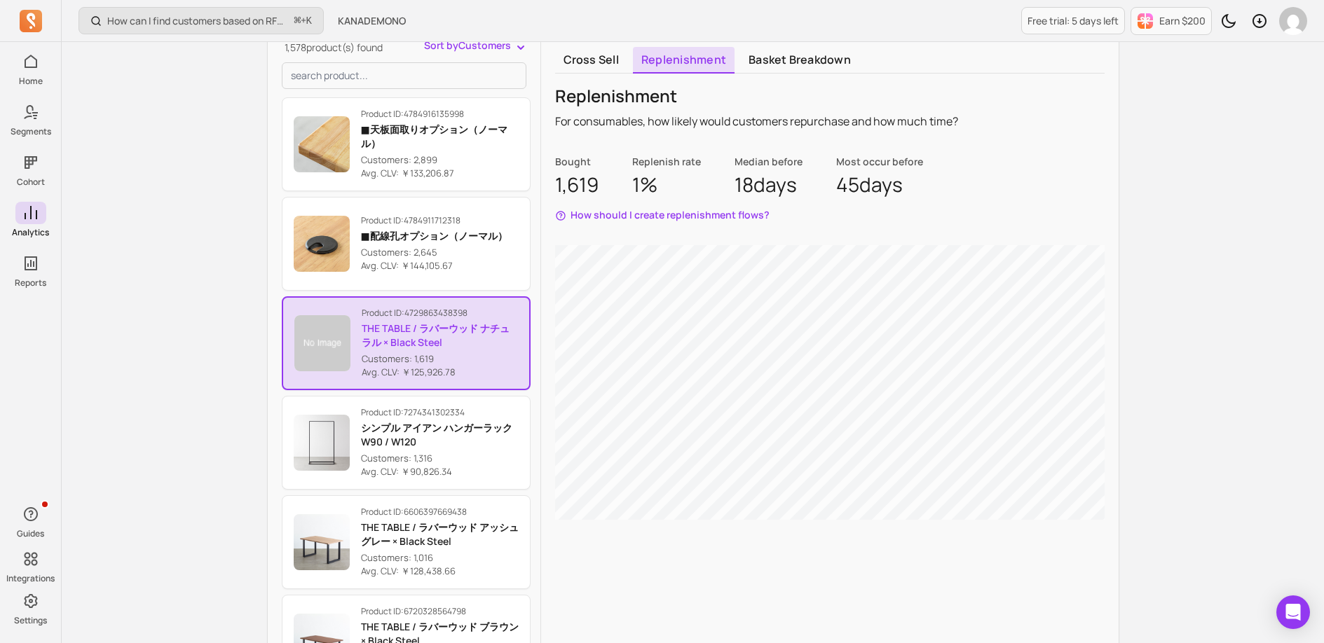
scroll to position [273, 0]
click at [793, 62] on link "Basket breakdown" at bounding box center [799, 61] width 119 height 27
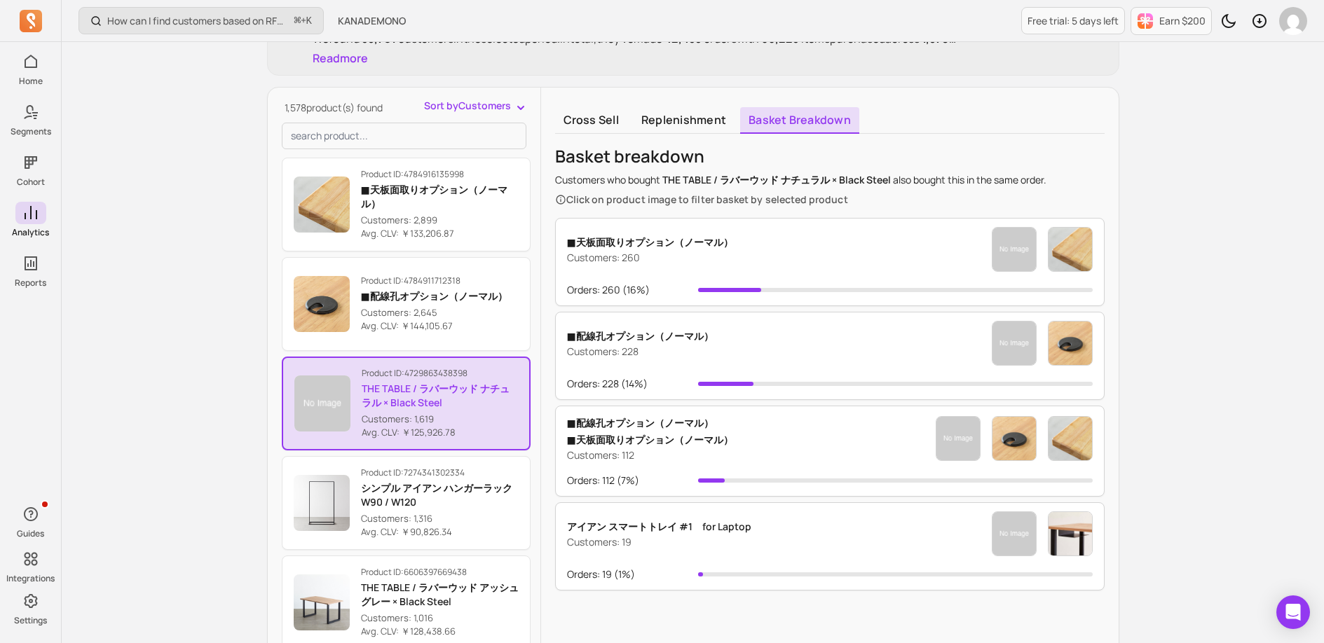
scroll to position [209, 0]
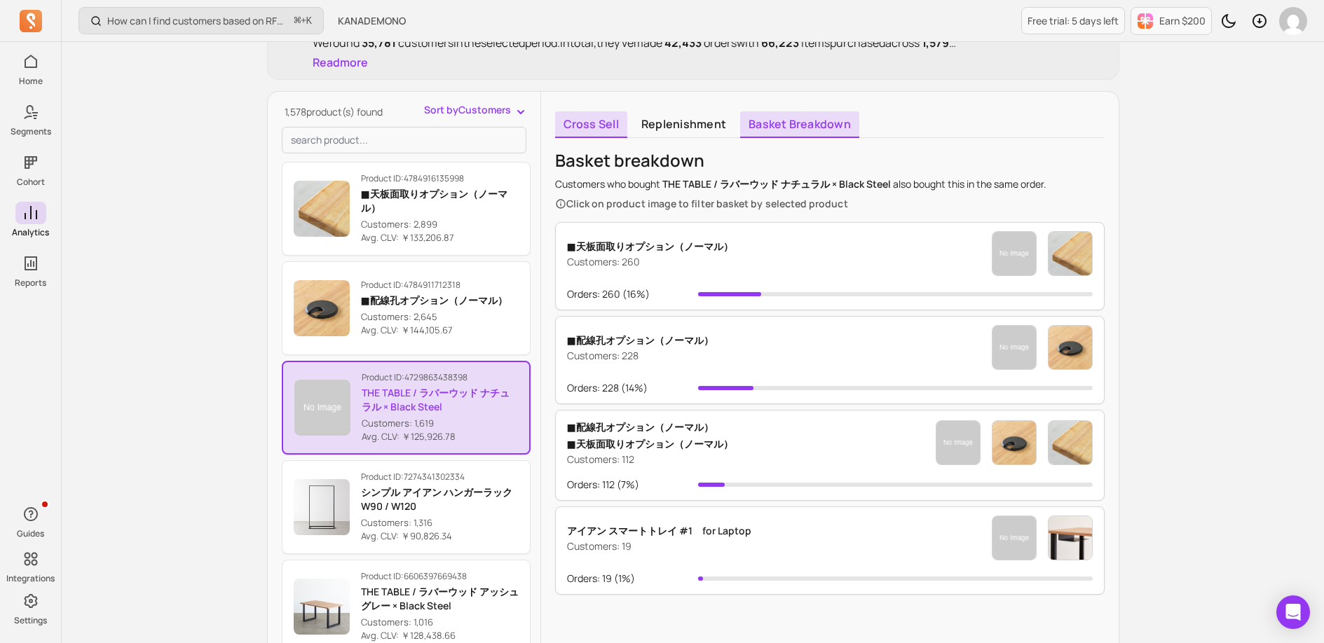
click at [567, 116] on link "Cross sell" at bounding box center [591, 124] width 72 height 27
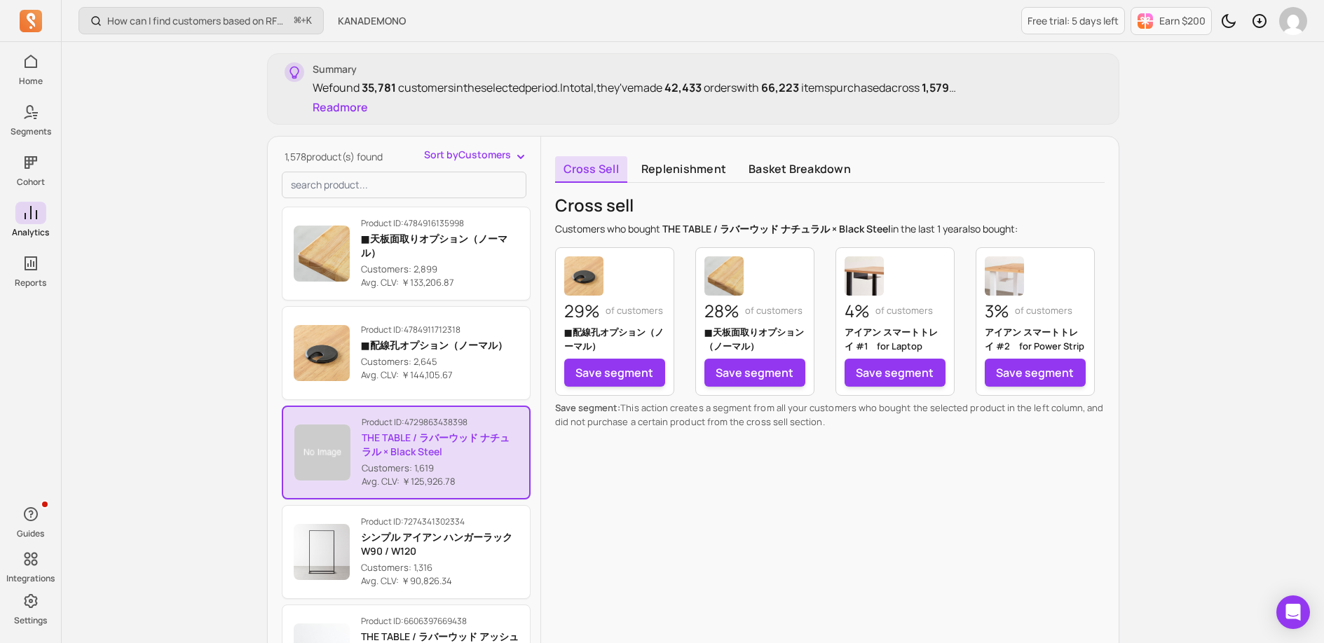
scroll to position [135, 0]
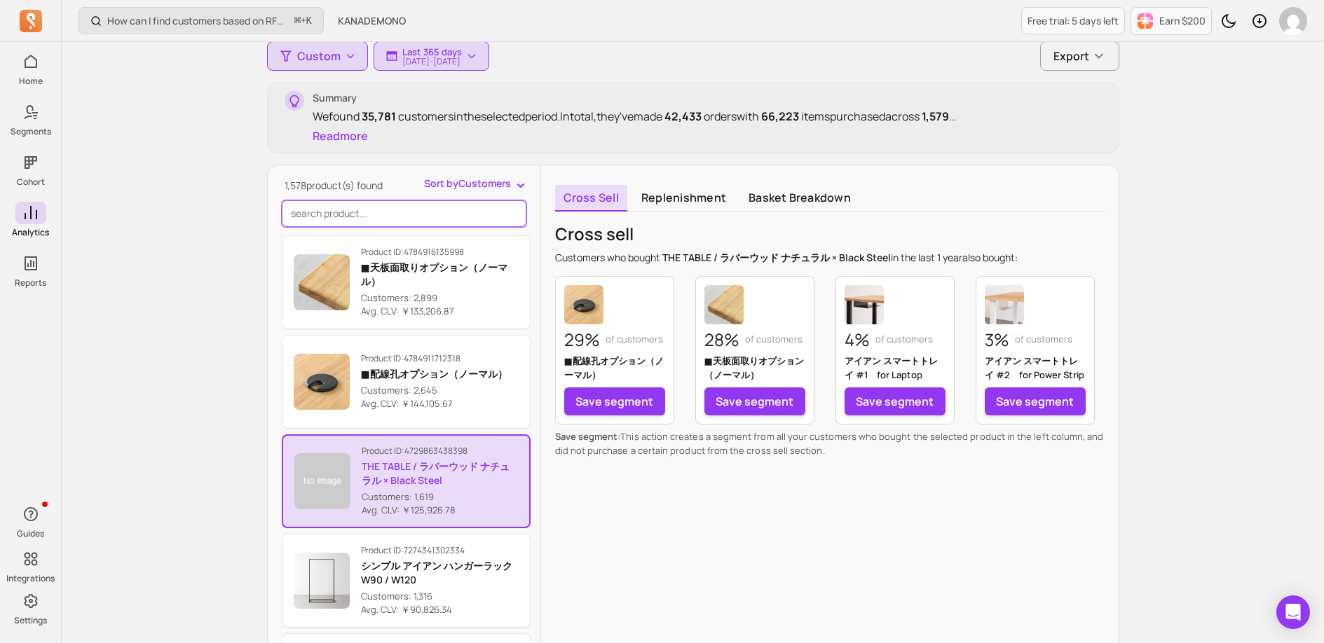
click at [410, 220] on input "search product" at bounding box center [404, 213] width 245 height 27
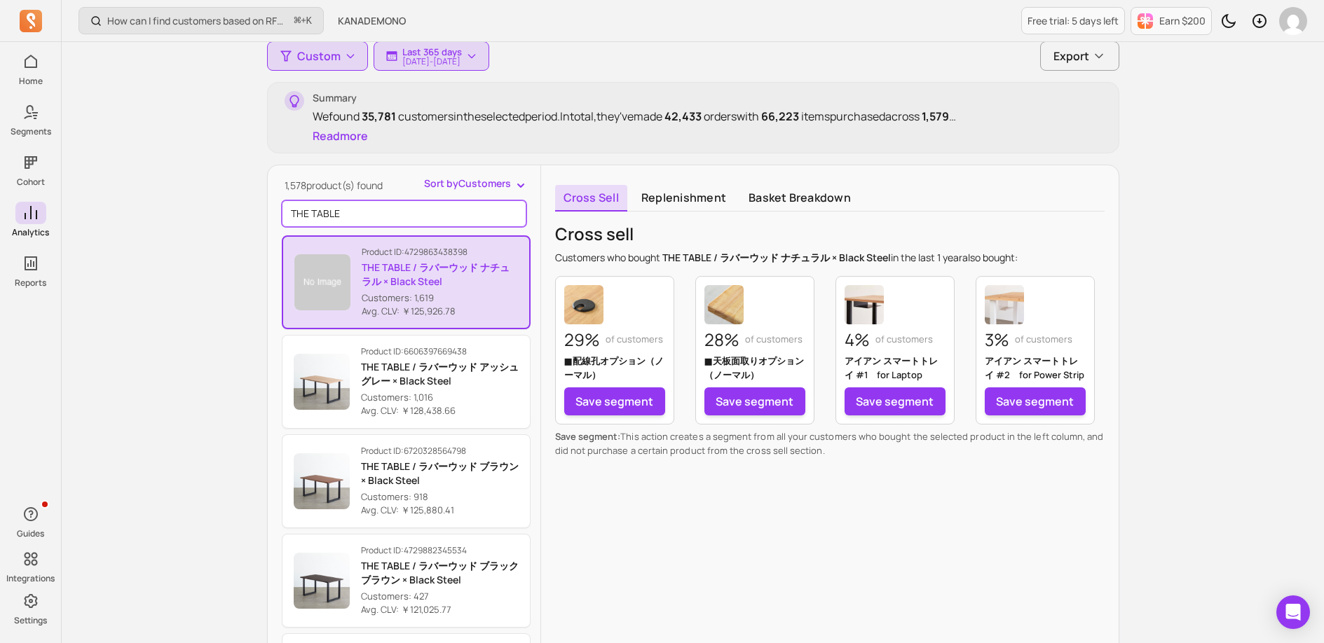
type input "THE TABLE"
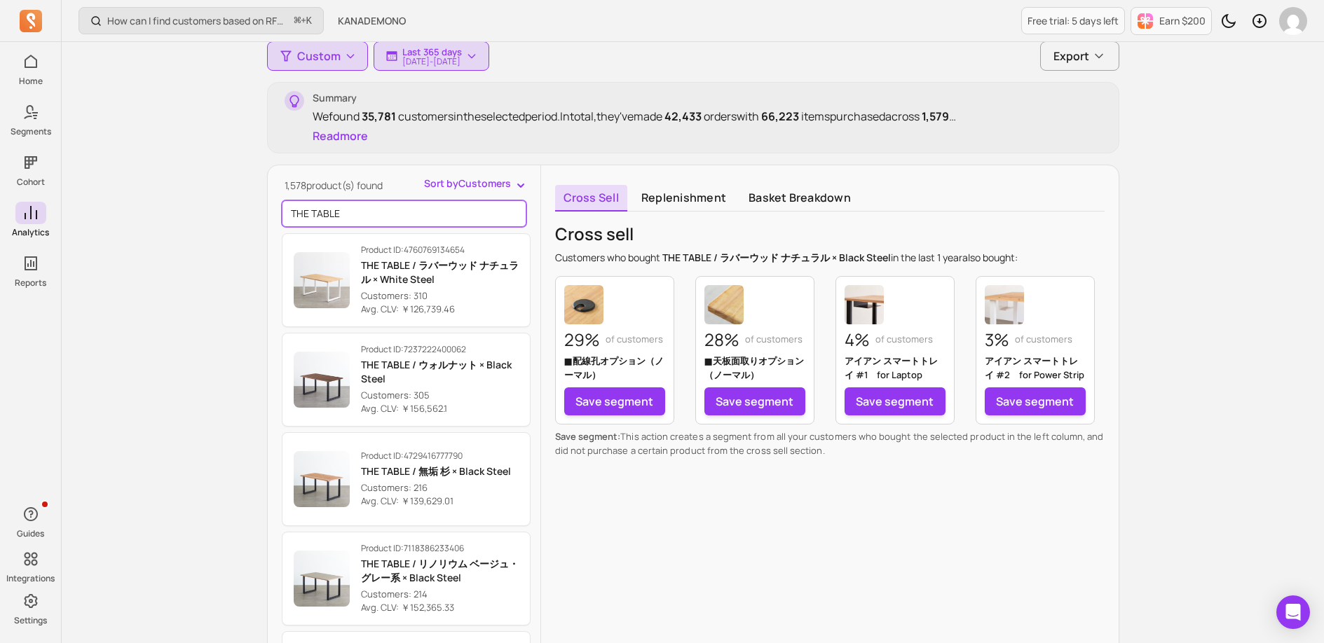
scroll to position [0, 0]
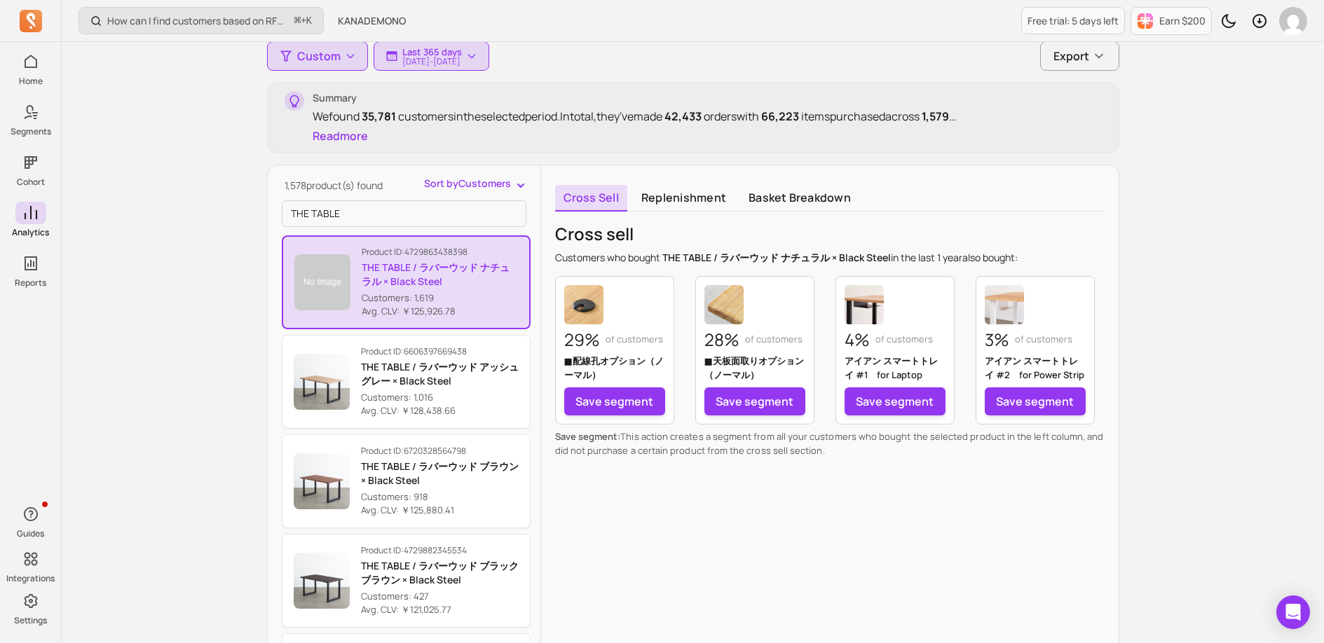
click at [186, 315] on div "How can I find customers based on RFM and lifecycle stages? ⌘ + K KANADEMONO Fr…" at bounding box center [693, 371] width 1262 height 1013
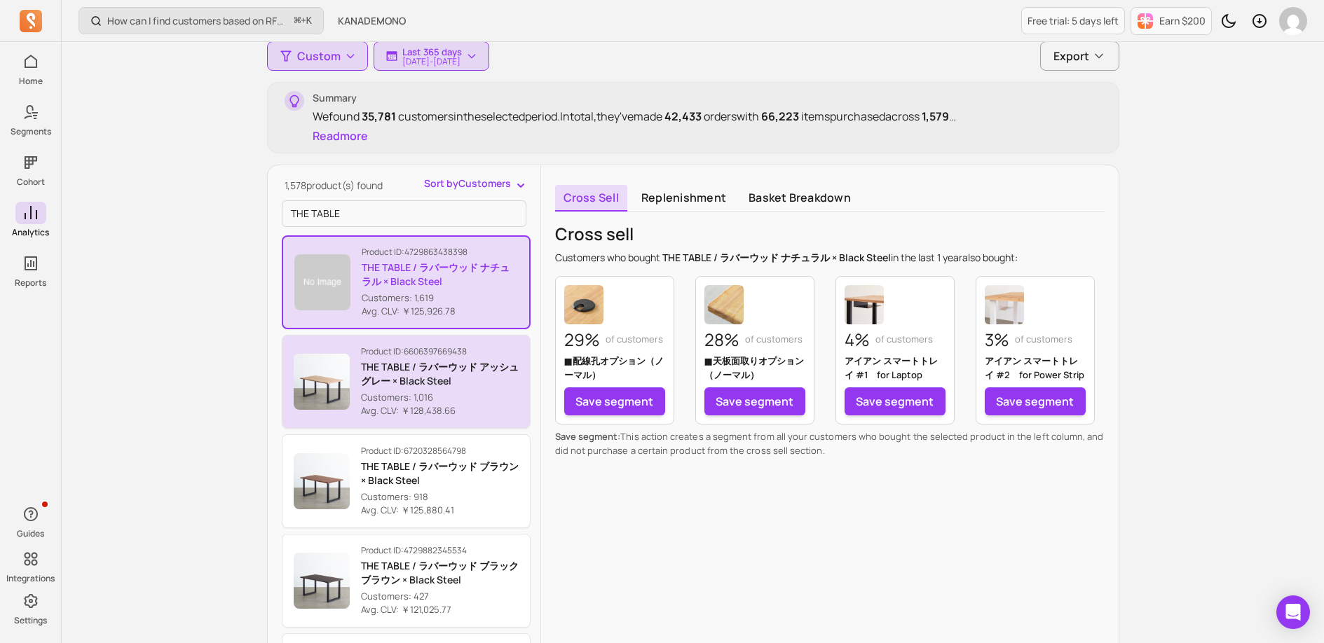
click at [493, 391] on p "Customers: 1,016" at bounding box center [440, 398] width 158 height 14
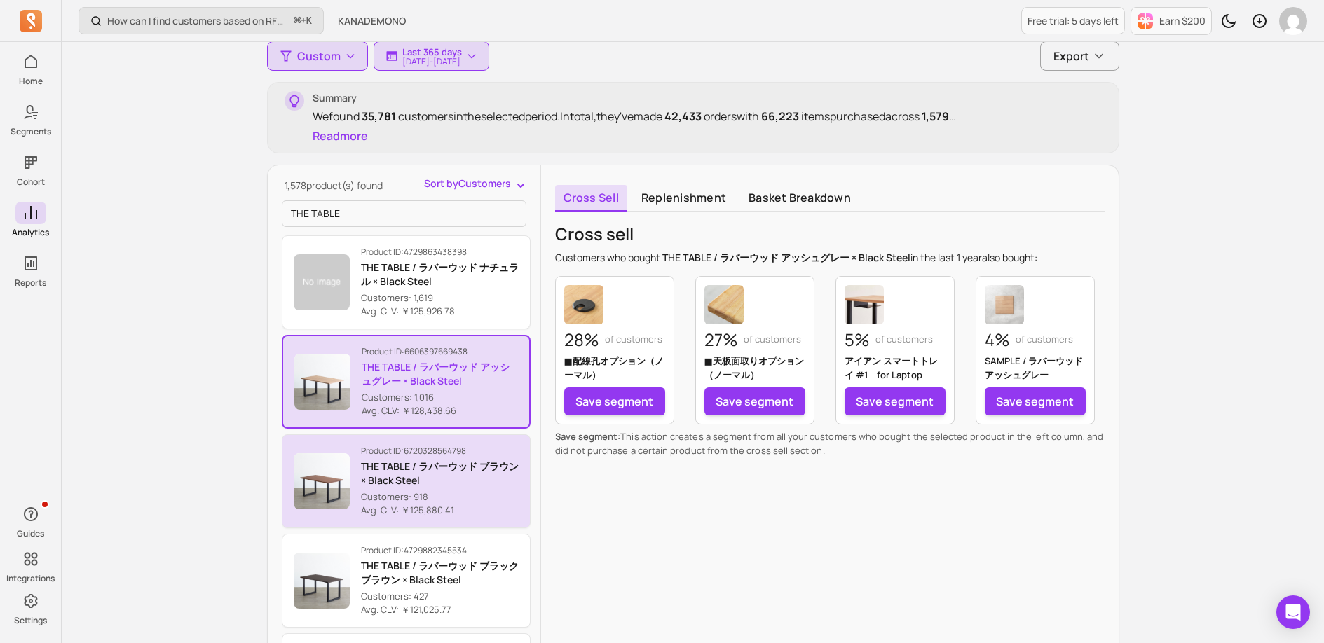
click at [479, 516] on p "Avg. CLV: ￥125,880.41" at bounding box center [440, 511] width 158 height 14
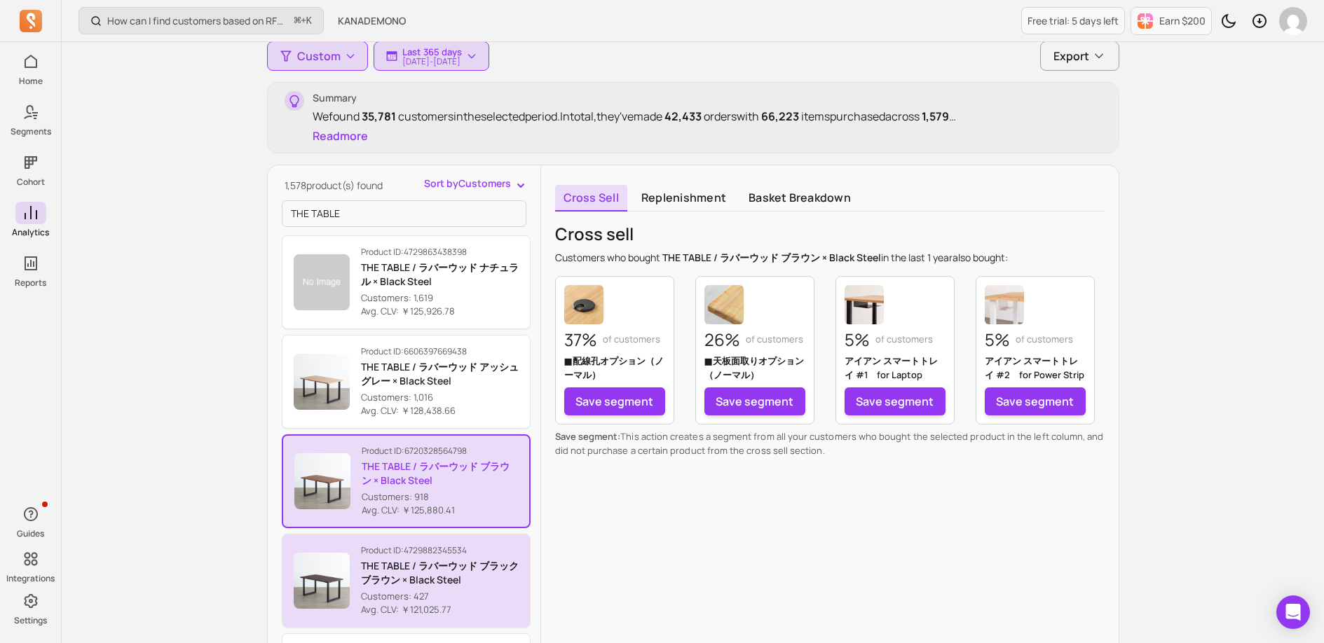
click at [464, 584] on p "THE TABLE / ラバーウッド ブラックブラウン × Black Steel" at bounding box center [440, 573] width 158 height 28
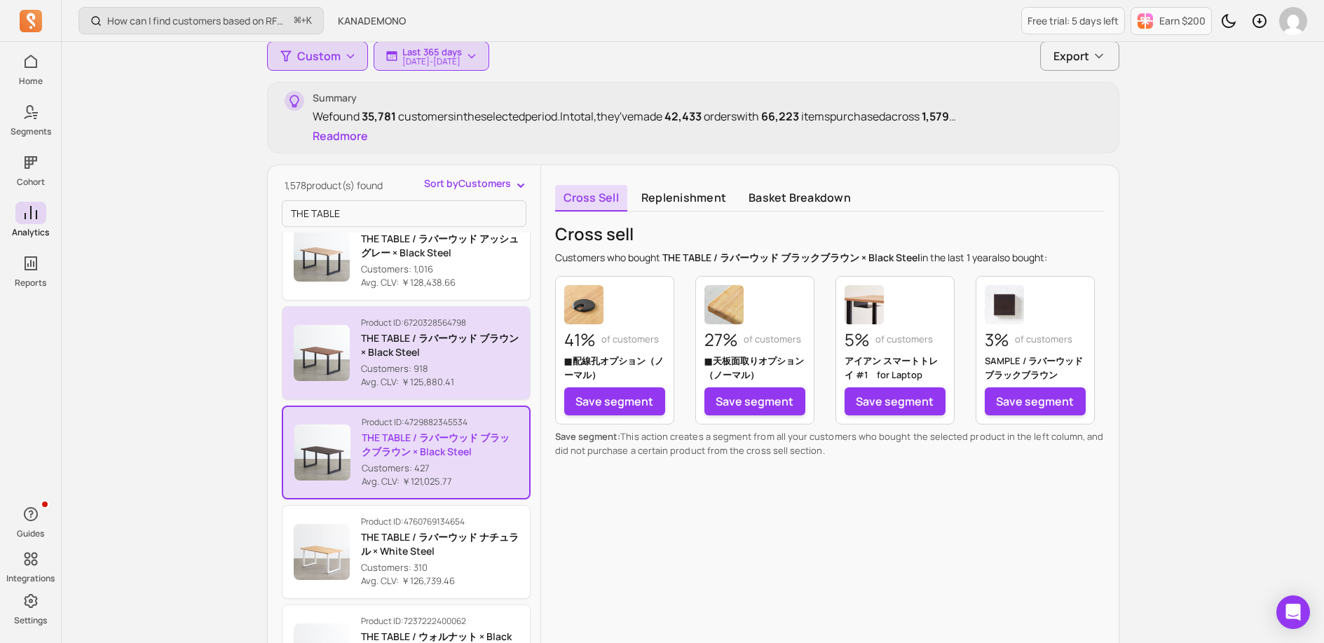
scroll to position [129, 0]
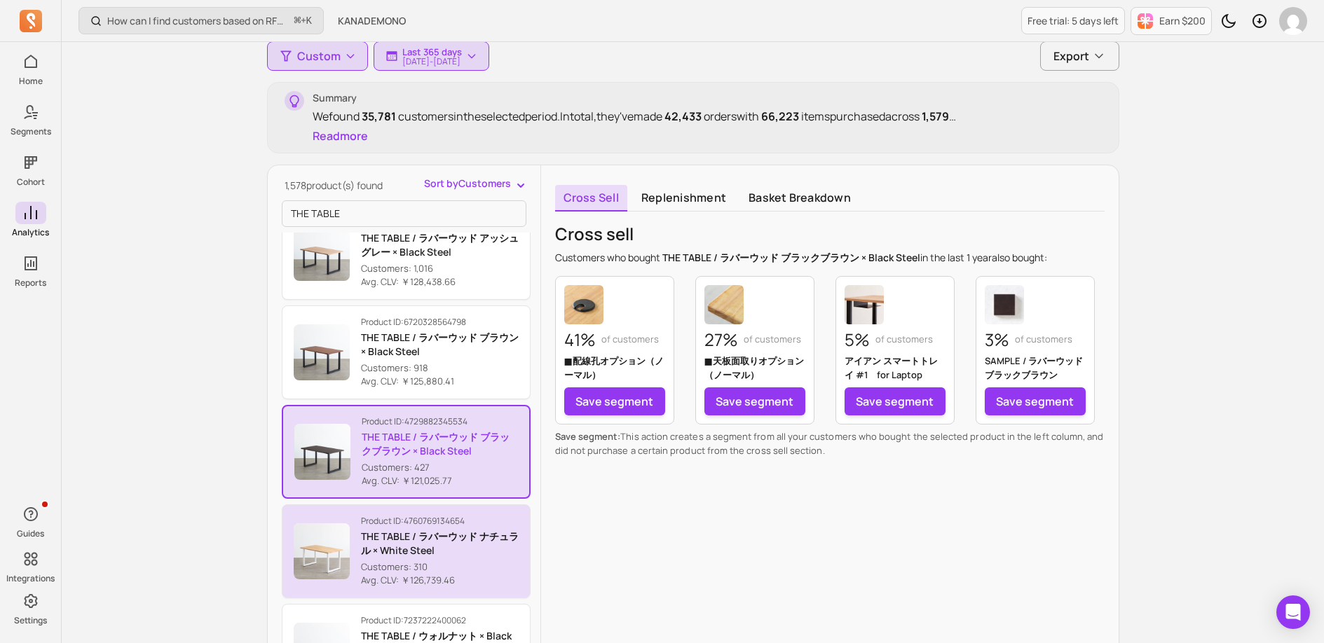
click at [469, 567] on p "Customers: 310" at bounding box center [440, 568] width 158 height 14
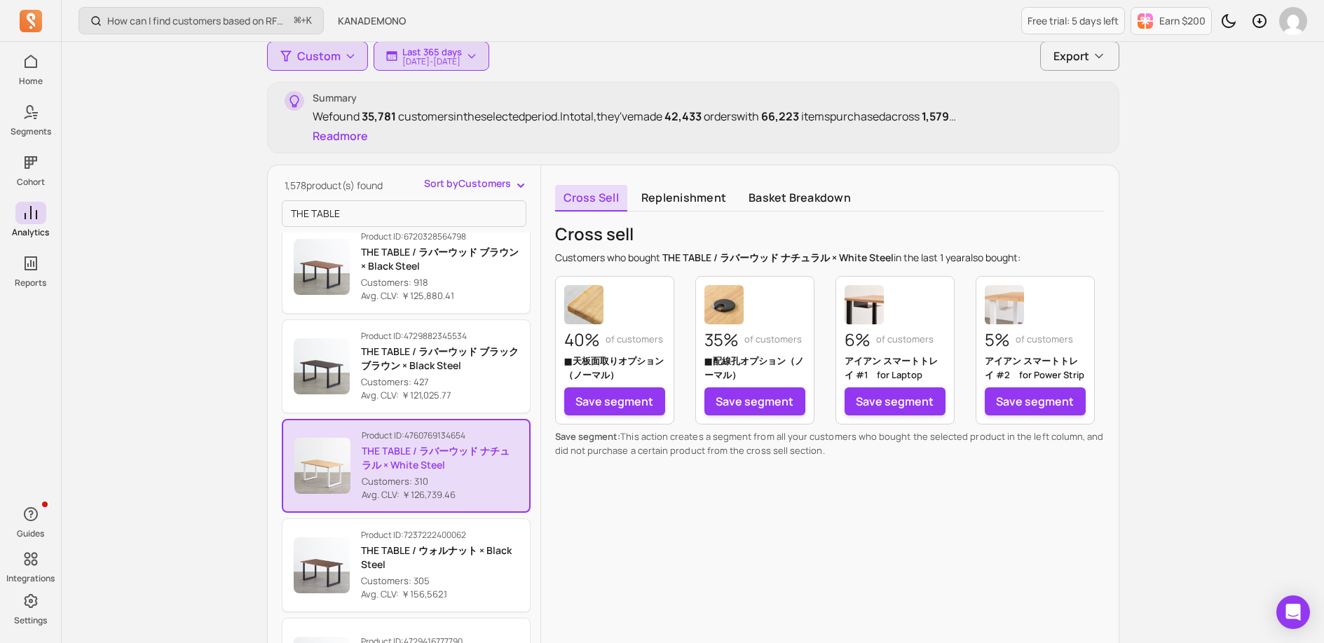
scroll to position [238, 0]
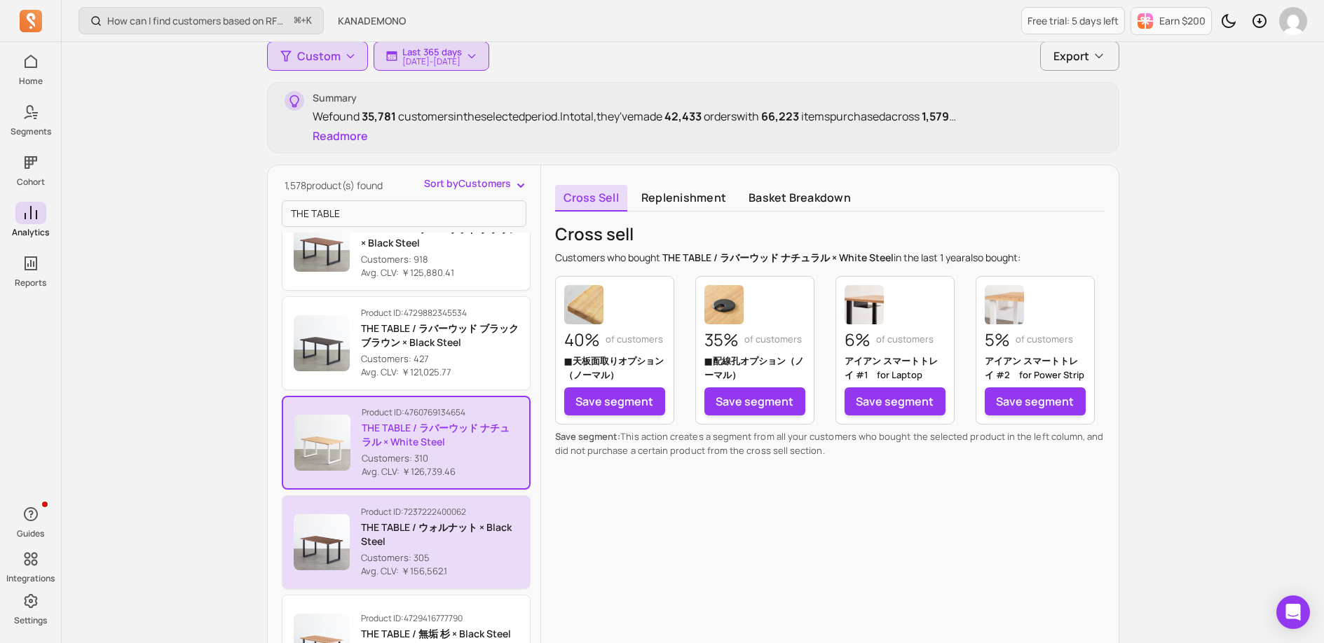
click at [478, 558] on p "Customers: 305" at bounding box center [440, 558] width 158 height 14
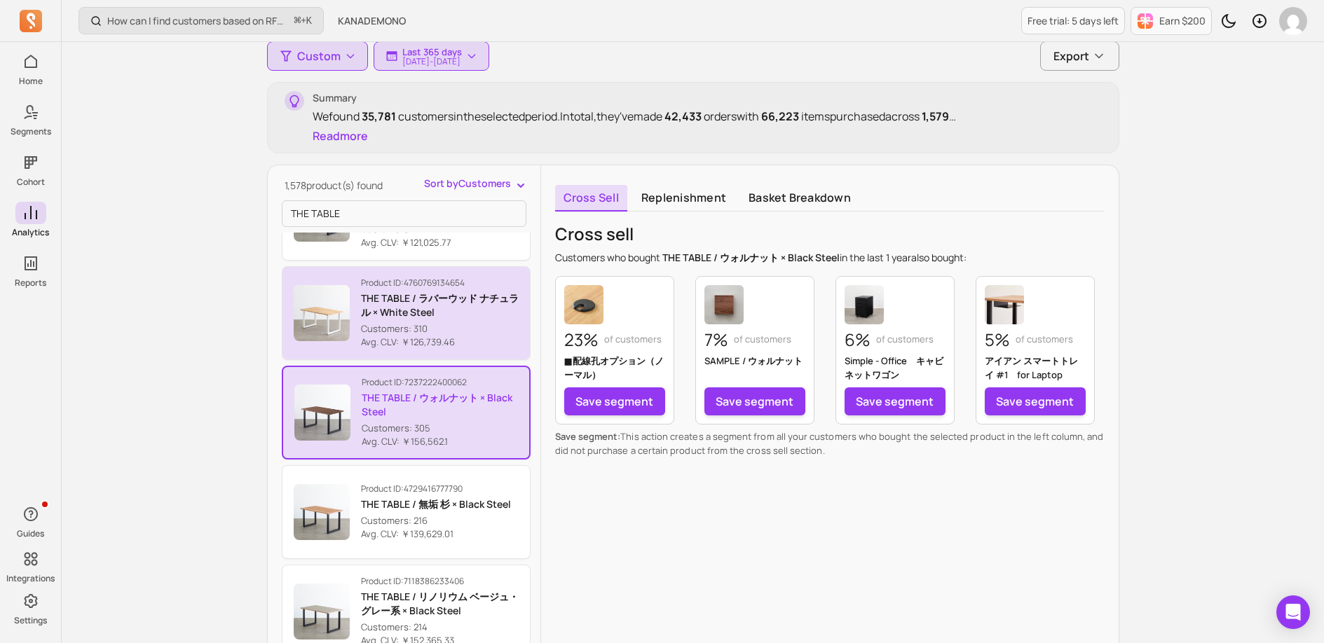
scroll to position [369, 0]
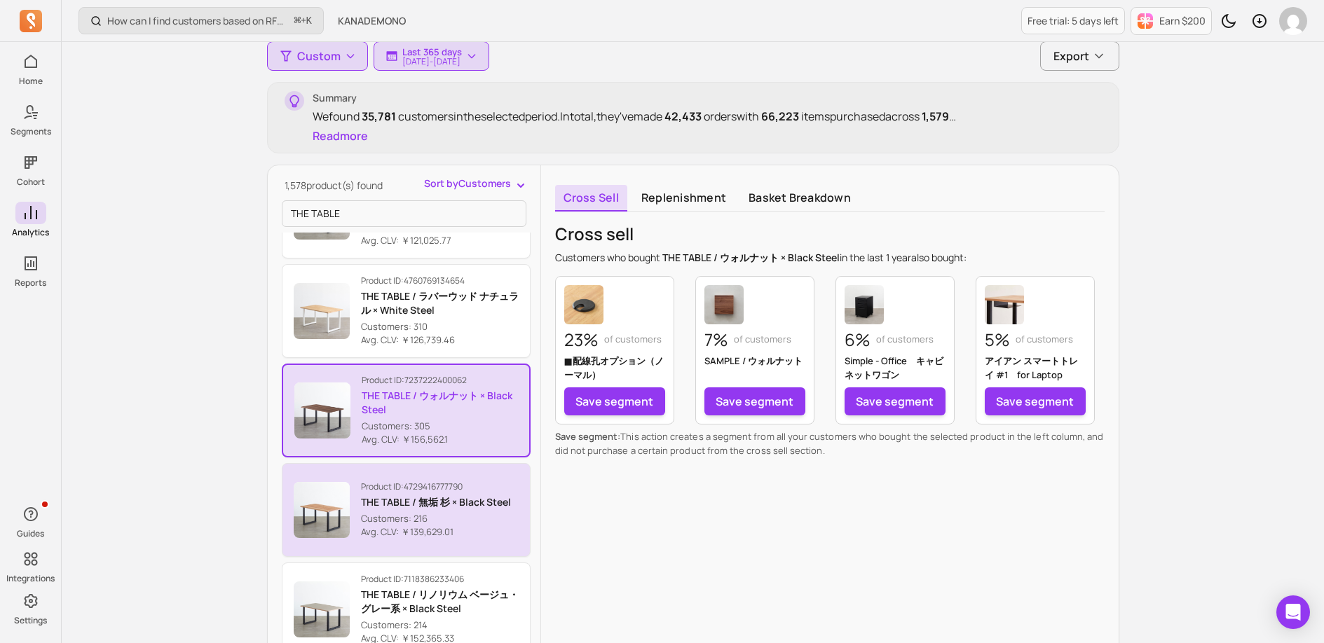
click at [465, 533] on p "Avg. CLV: ￥139,629.01" at bounding box center [436, 533] width 150 height 14
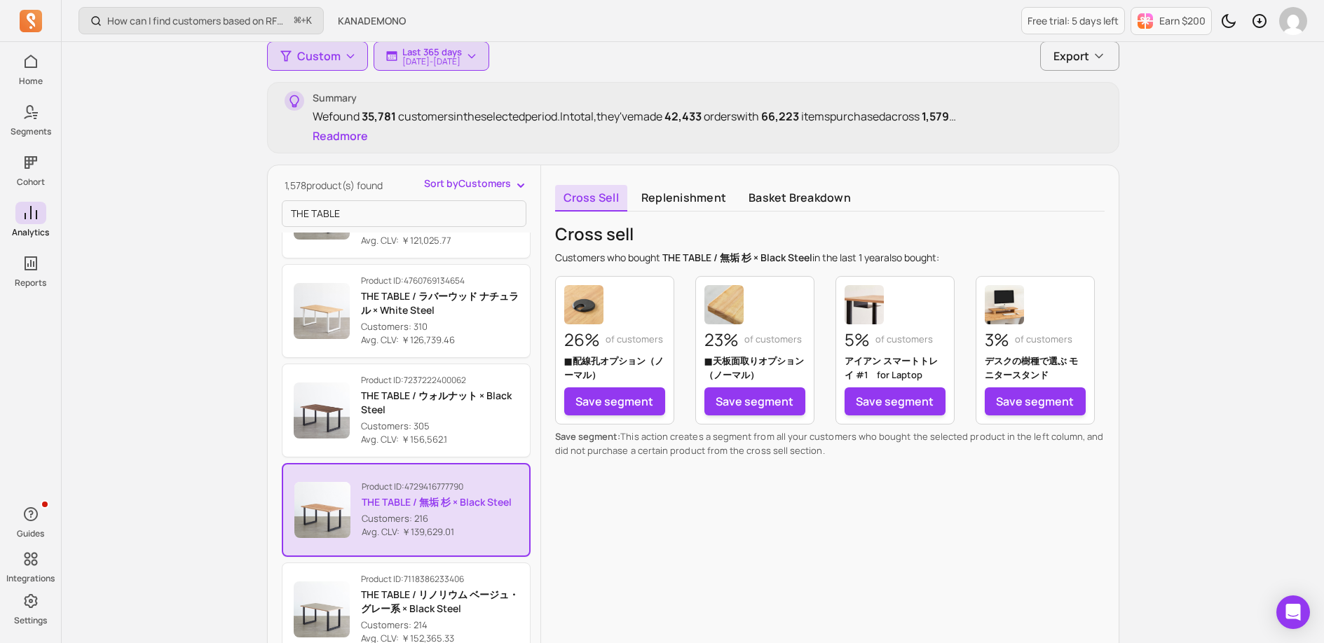
click at [1170, 205] on div "How can I find customers based on RFM and lifecycle stages? ⌘ + K KANADEMONO Fr…" at bounding box center [693, 371] width 1262 height 1013
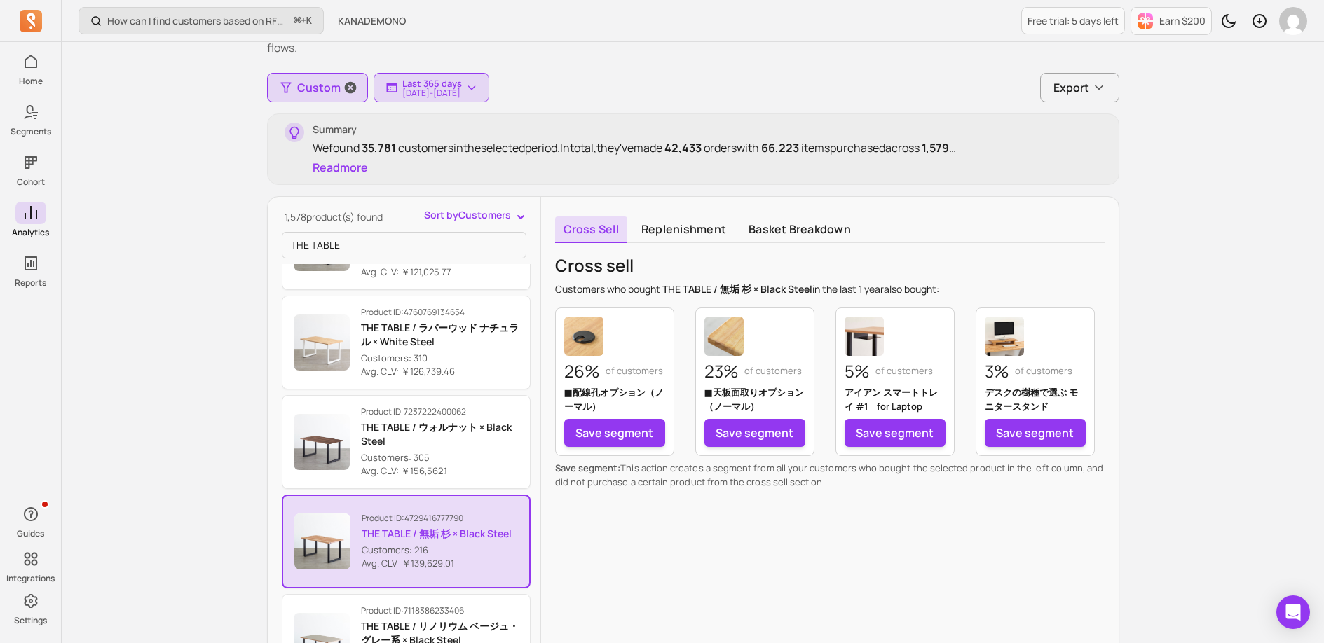
click at [313, 90] on span "Custom" at bounding box center [318, 87] width 43 height 17
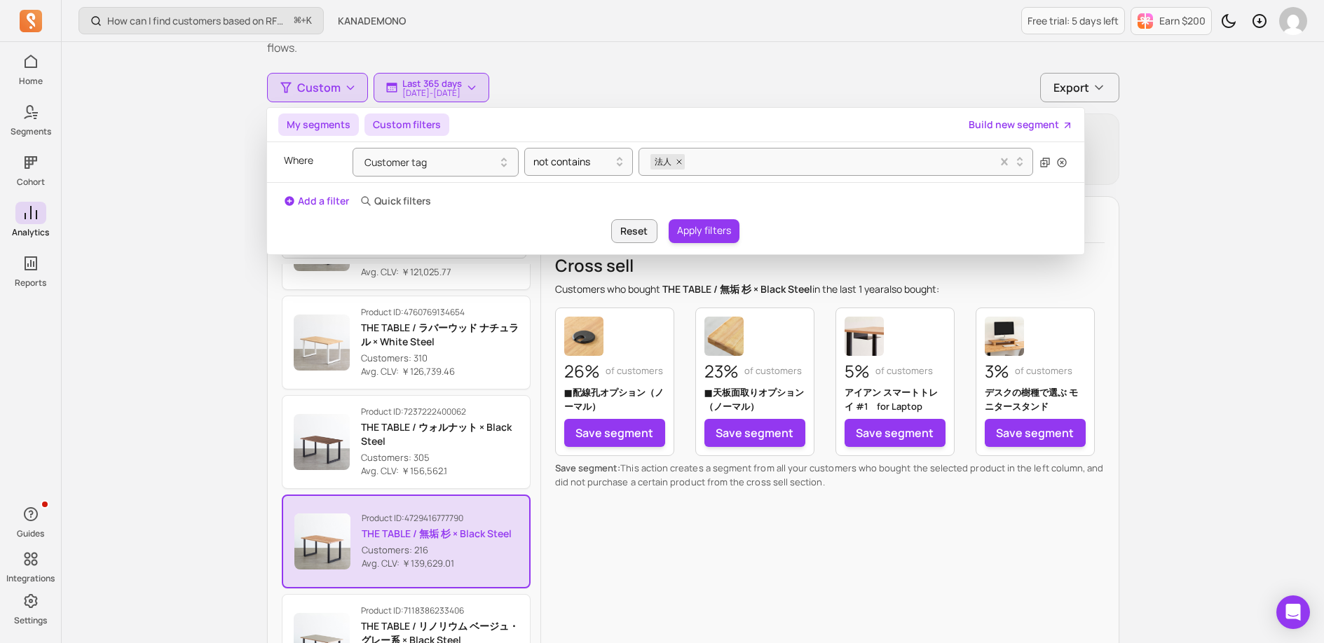
click at [318, 130] on button "My segments" at bounding box center [318, 125] width 81 height 22
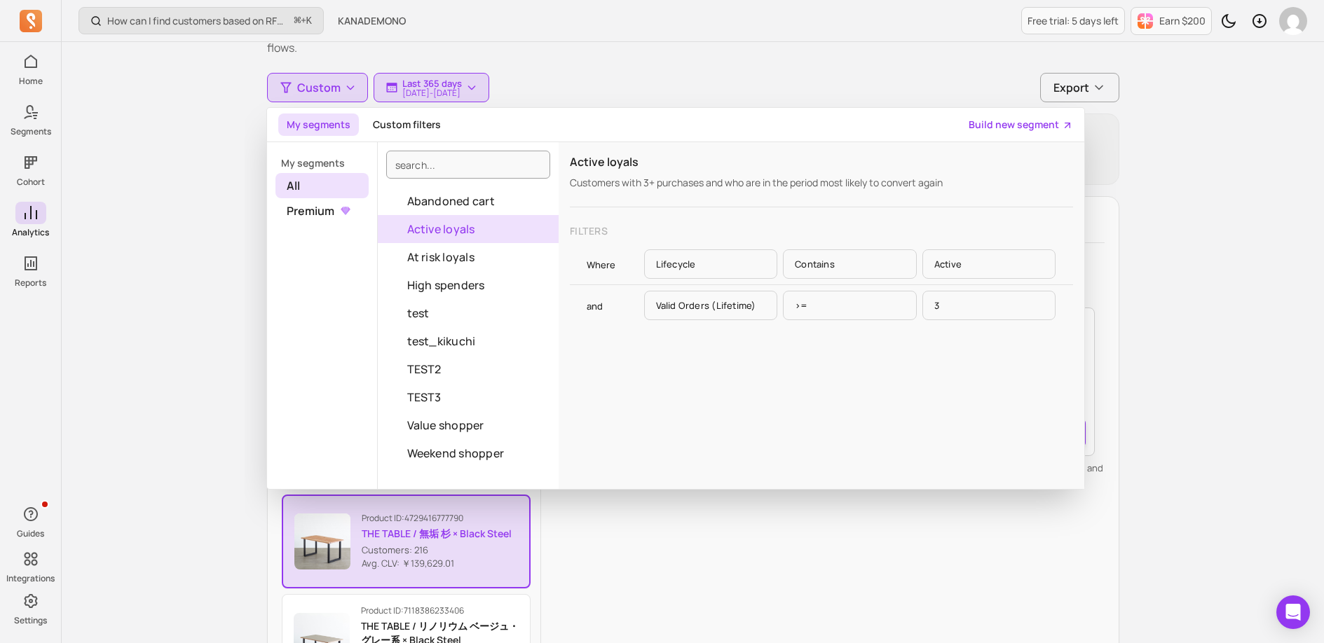
click at [204, 258] on div "How can I find customers based on RFM and lifecycle stages? ⌘ + K KANADEMONO Fr…" at bounding box center [693, 402] width 1262 height 1013
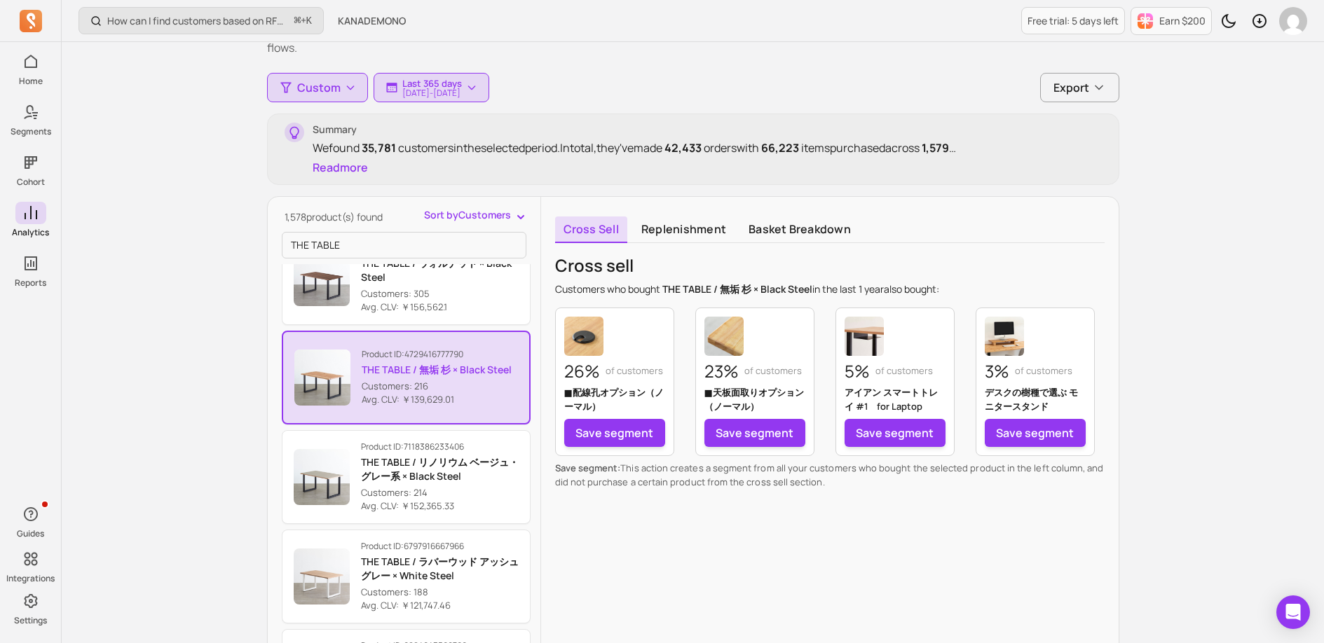
scroll to position [550, 0]
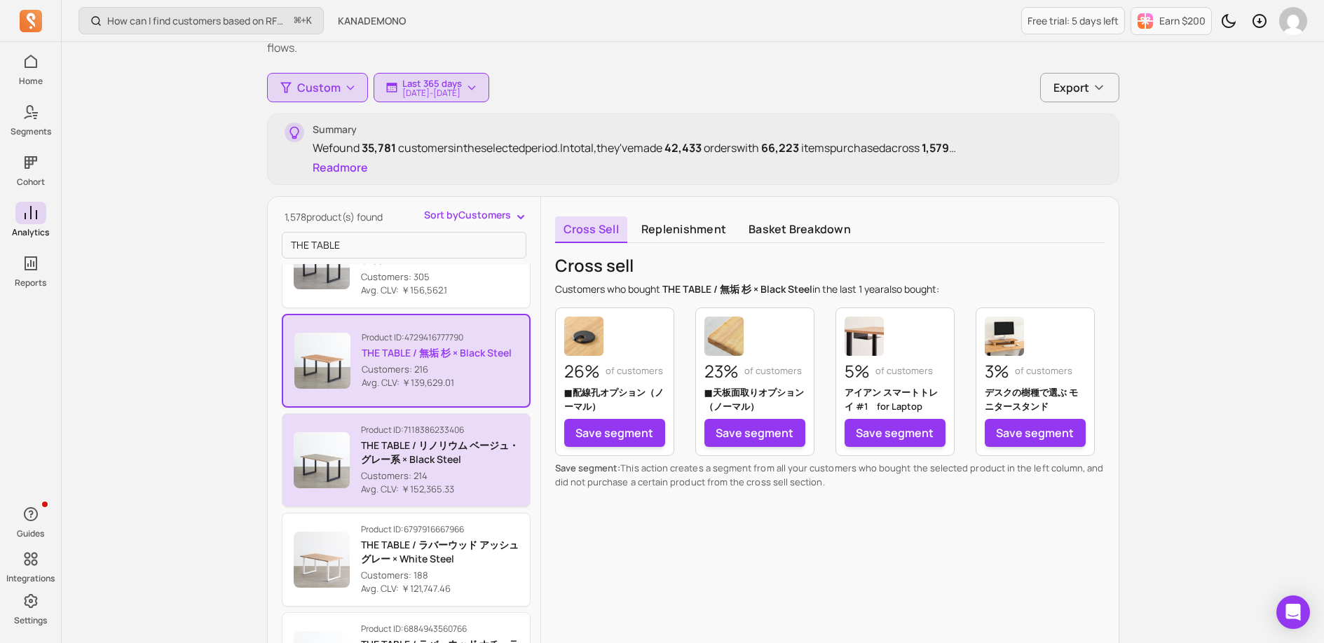
click at [486, 494] on p "Avg. CLV: ￥152,365.33" at bounding box center [440, 490] width 158 height 14
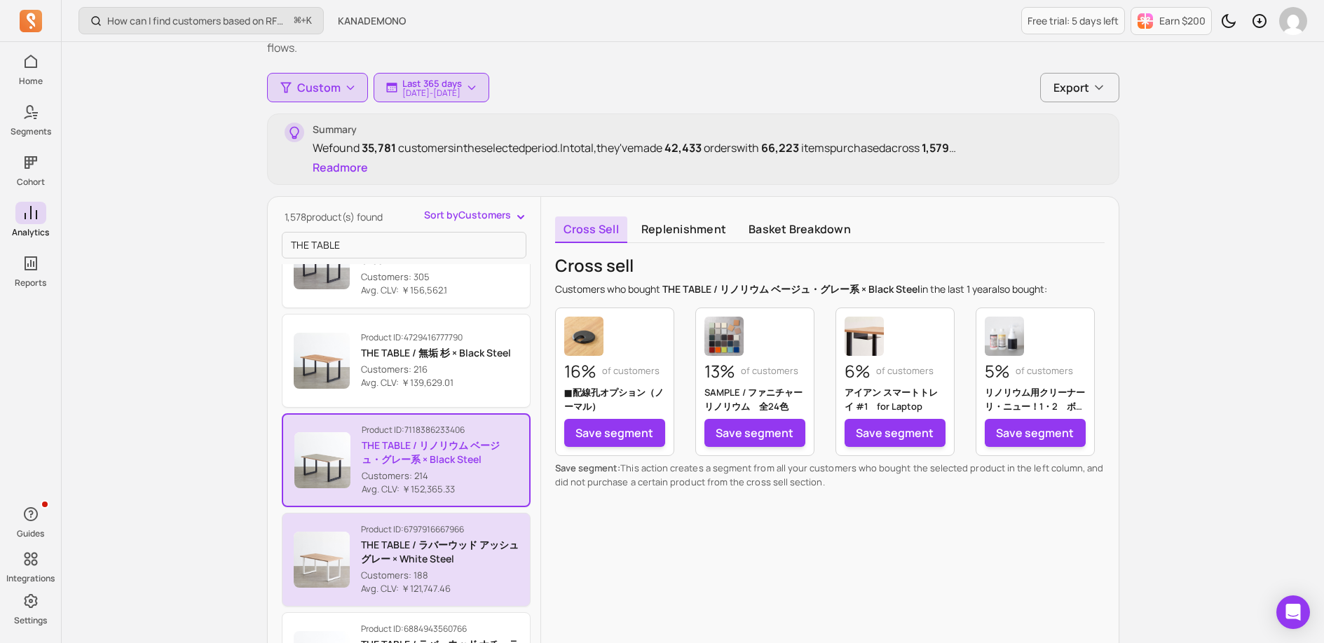
click at [491, 585] on p "Avg. CLV: ￥121,747.46" at bounding box center [440, 589] width 158 height 14
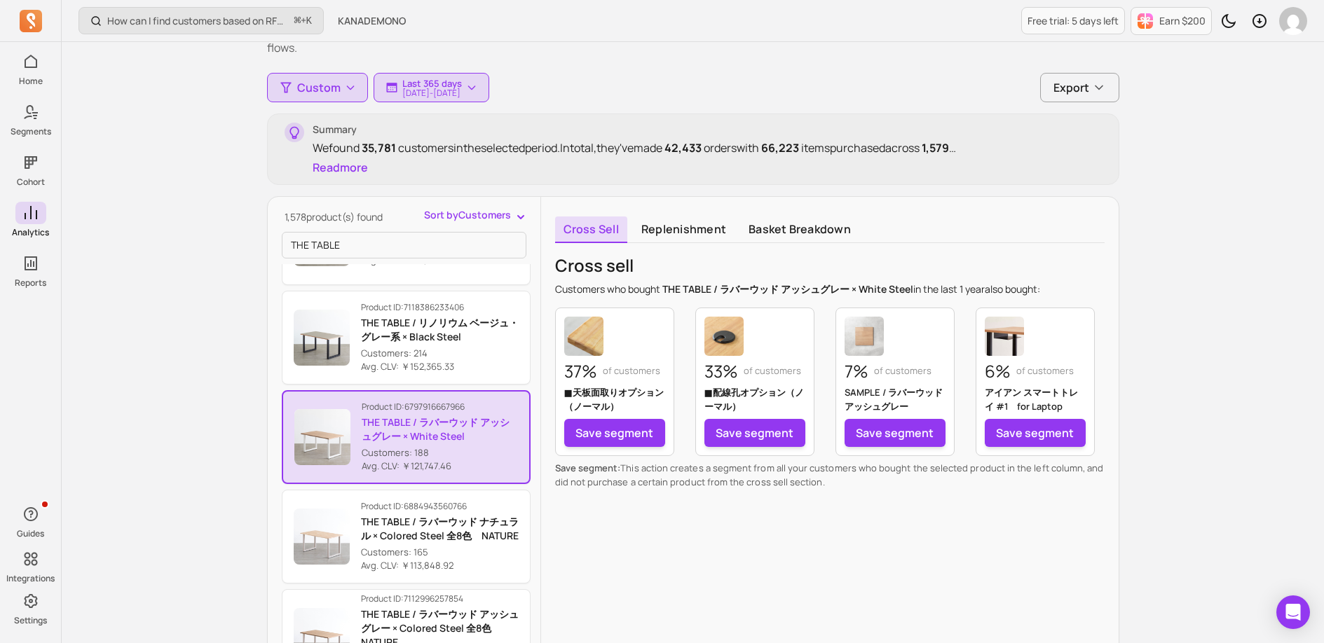
scroll to position [675, 0]
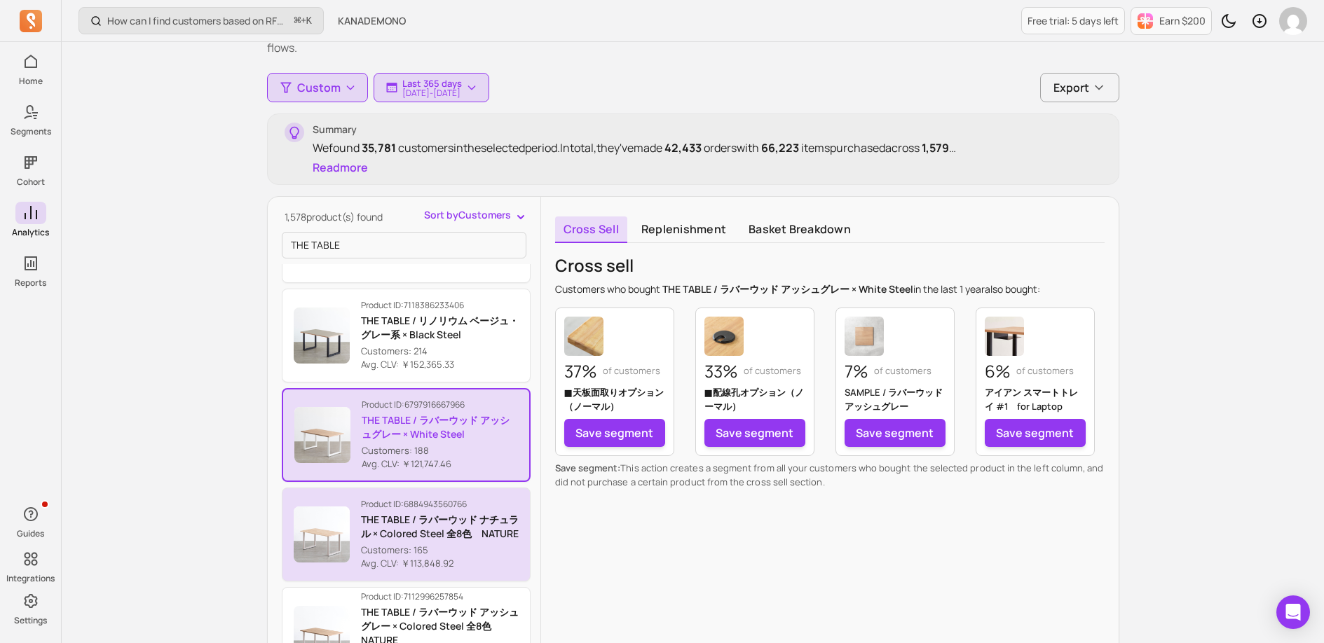
click at [486, 565] on p "Avg. CLV: ￥113,848.92" at bounding box center [440, 564] width 158 height 14
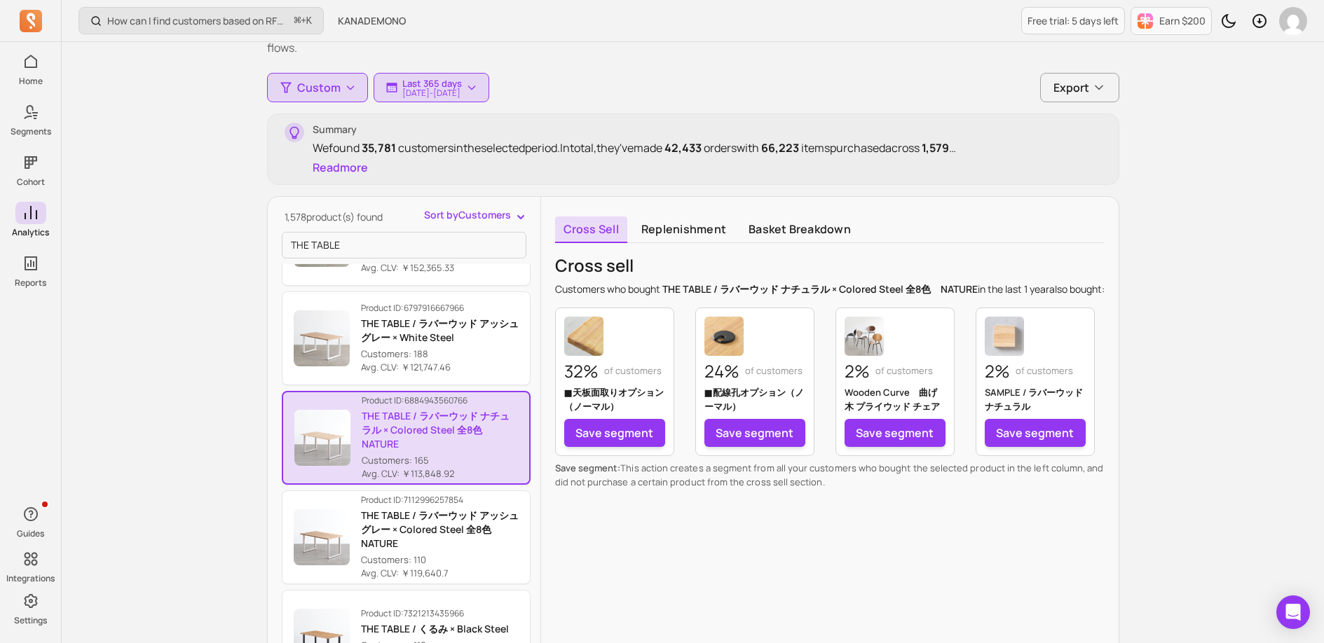
scroll to position [774, 0]
click at [474, 568] on p "Avg. CLV: ￥119,640.7" at bounding box center [440, 572] width 158 height 14
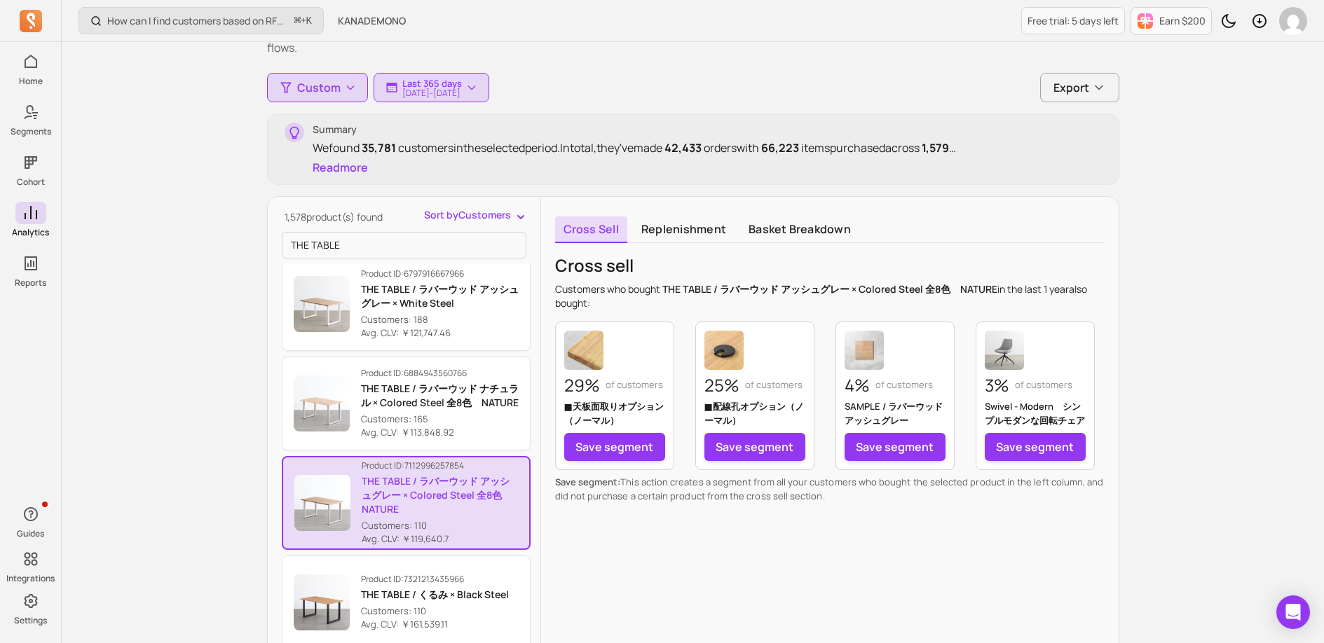
scroll to position [833, 0]
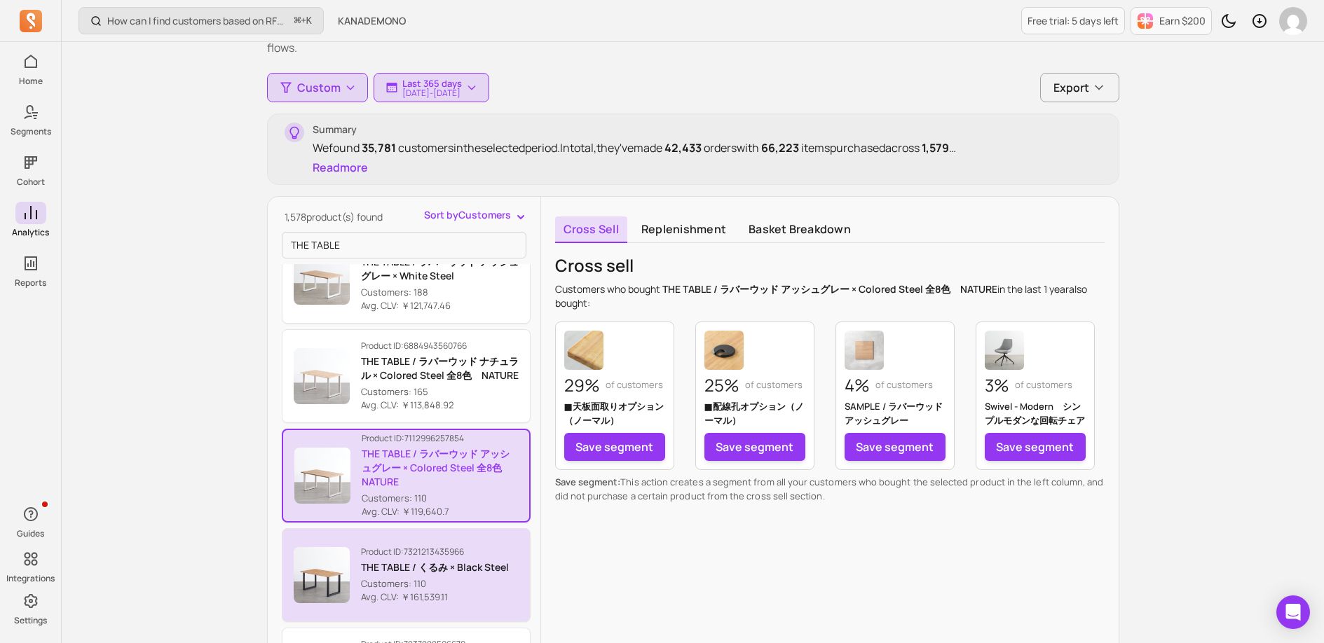
click at [472, 575] on p "THE TABLE / くるみ × Black Steel" at bounding box center [435, 568] width 148 height 14
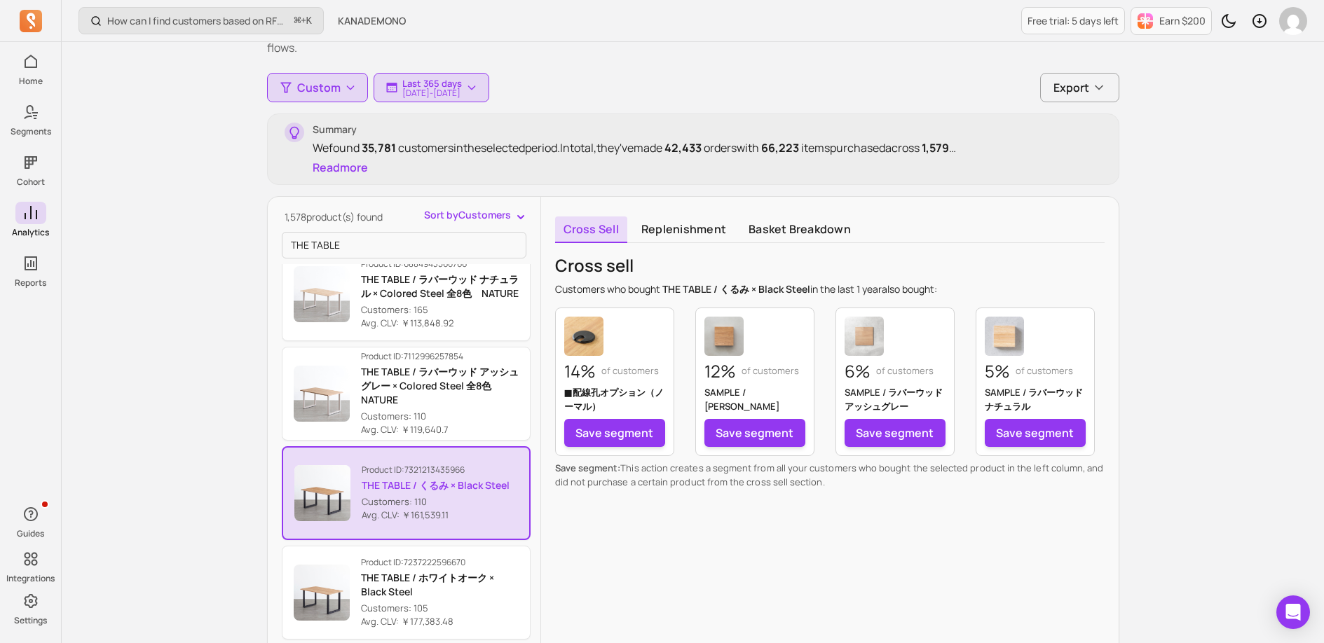
scroll to position [985, 0]
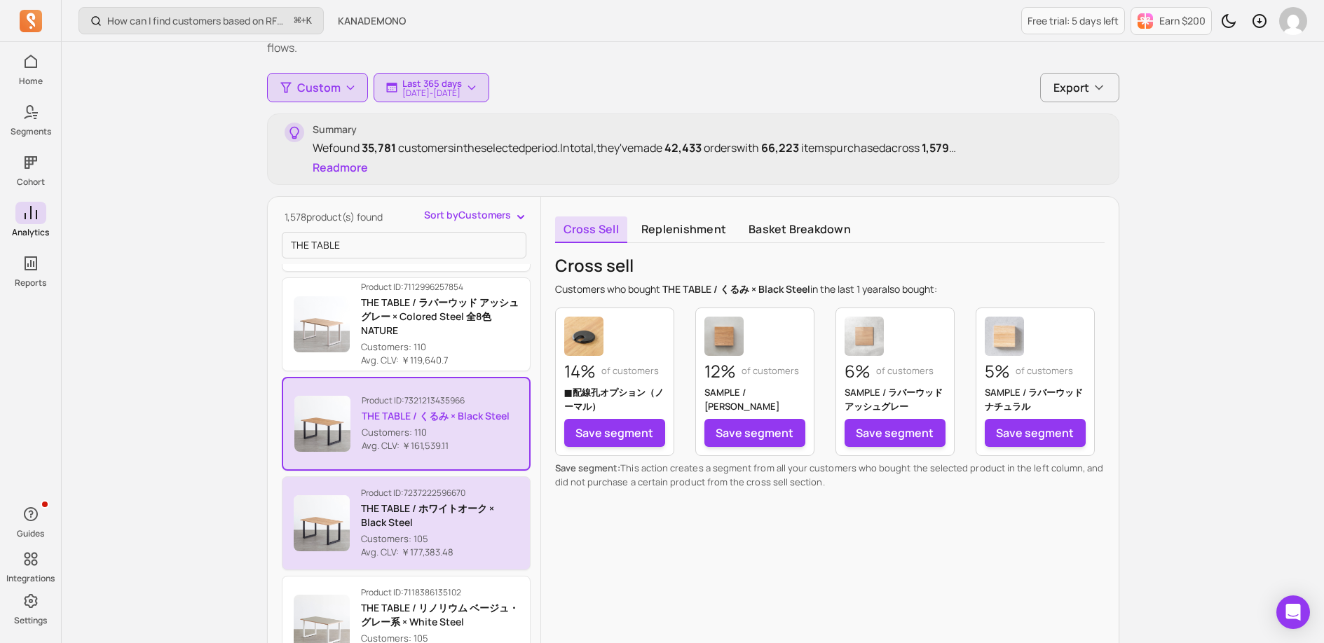
click at [458, 530] on div "Product ID: 7237222596670 THE TABLE / ホワイトオーク × Black Steel Customers: 105 Avg.…" at bounding box center [440, 524] width 158 height 72
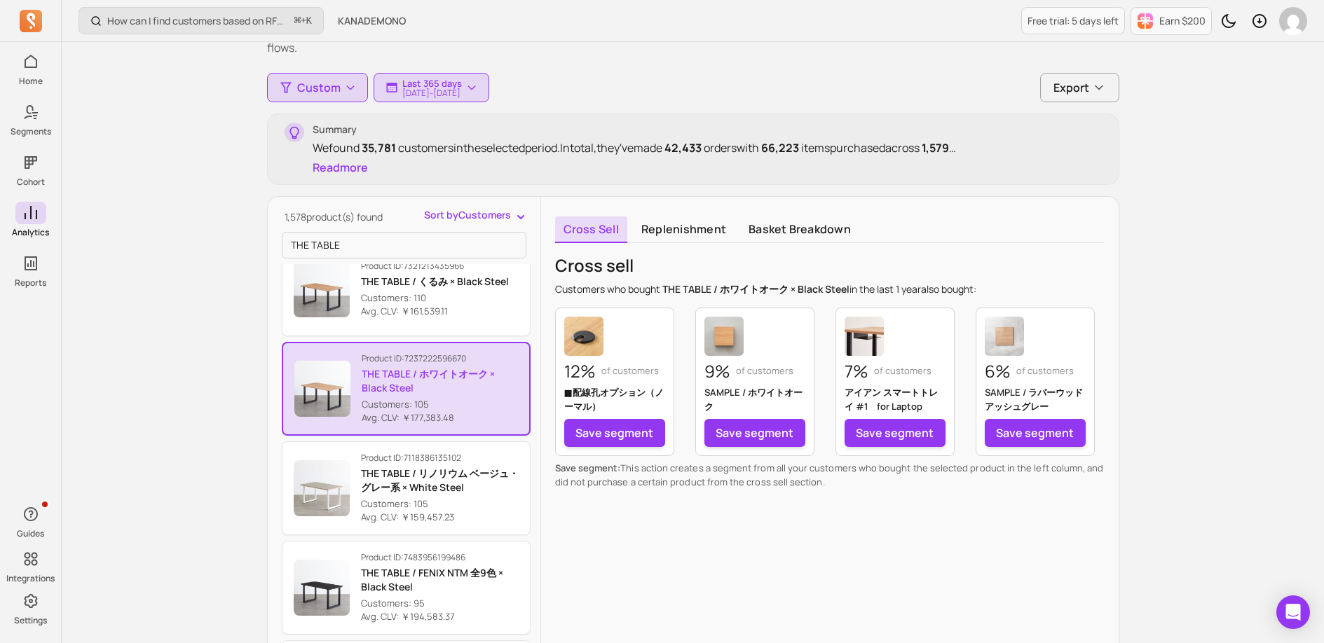
scroll to position [1120, 0]
click at [454, 526] on button "Product ID: 7118386135102 THE TABLE / リノリウム ベージュ・グレー系 × White Steel Customers: …" at bounding box center [406, 487] width 249 height 94
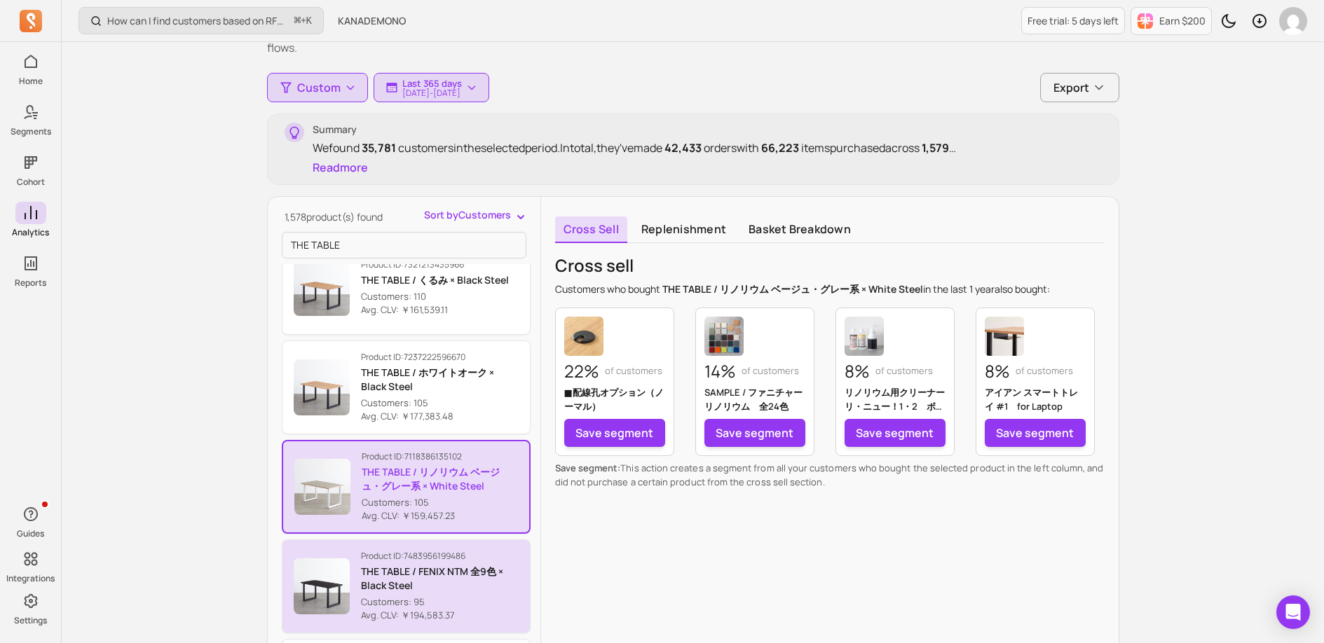
click at [479, 603] on p "Customers: 95" at bounding box center [440, 603] width 158 height 14
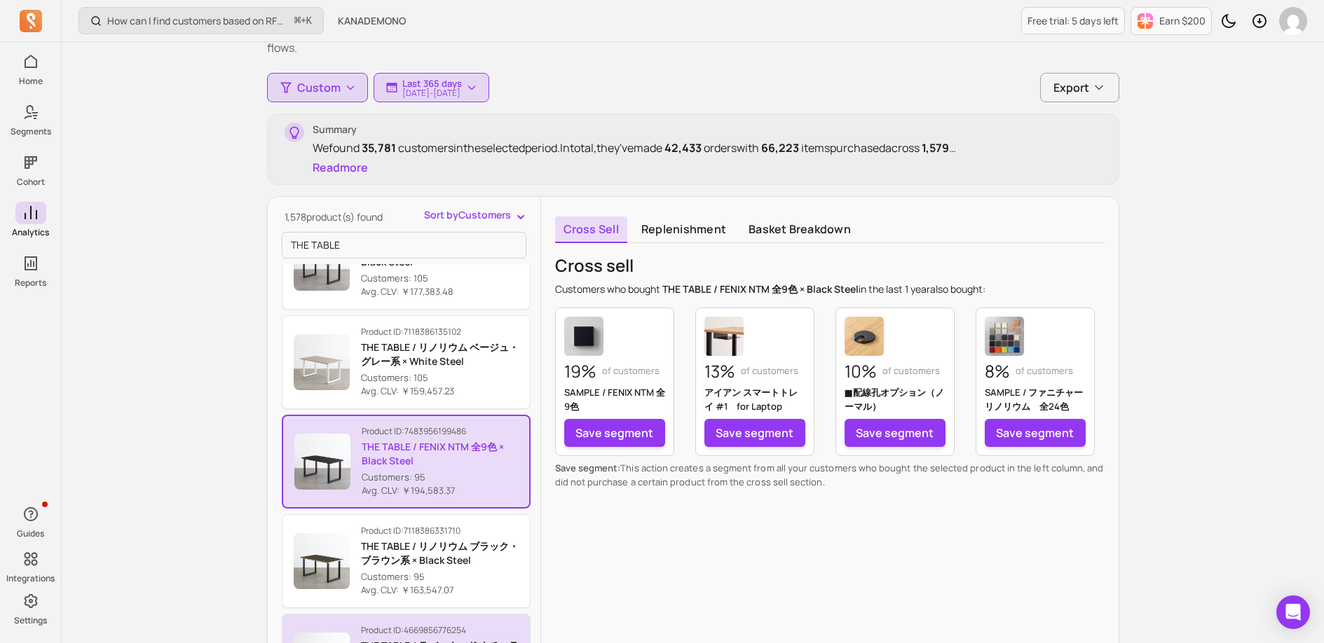
scroll to position [1341, 0]
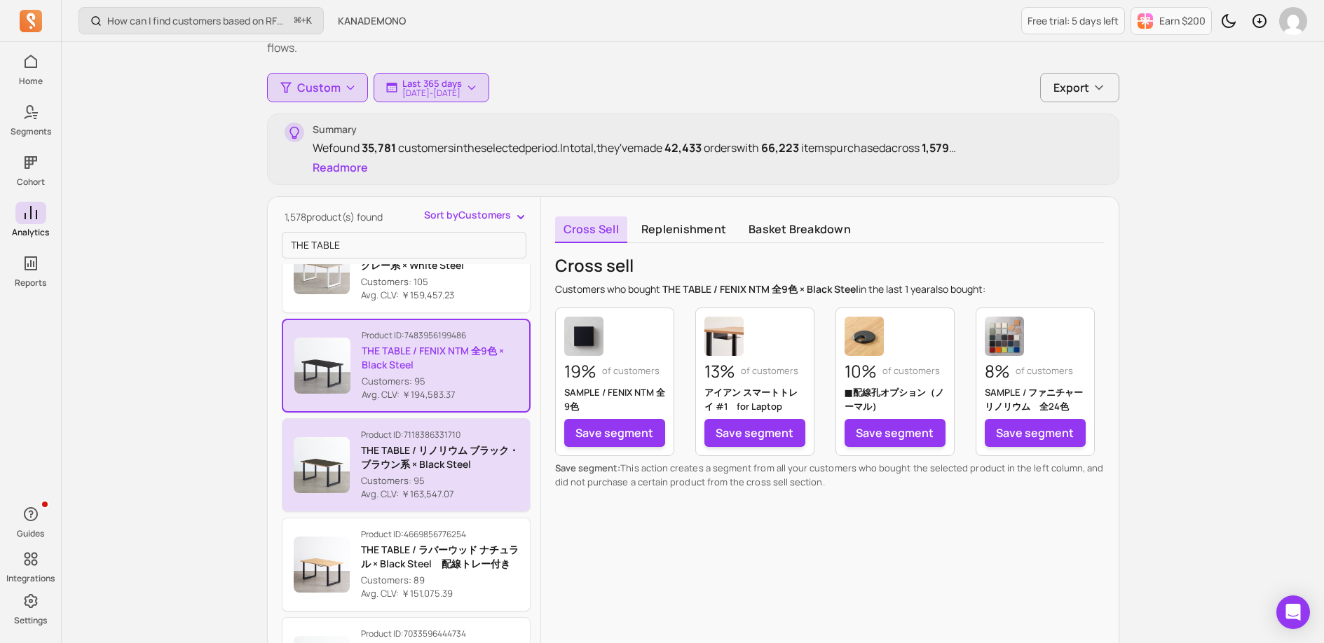
click at [472, 478] on p "Customers: 95" at bounding box center [440, 481] width 158 height 14
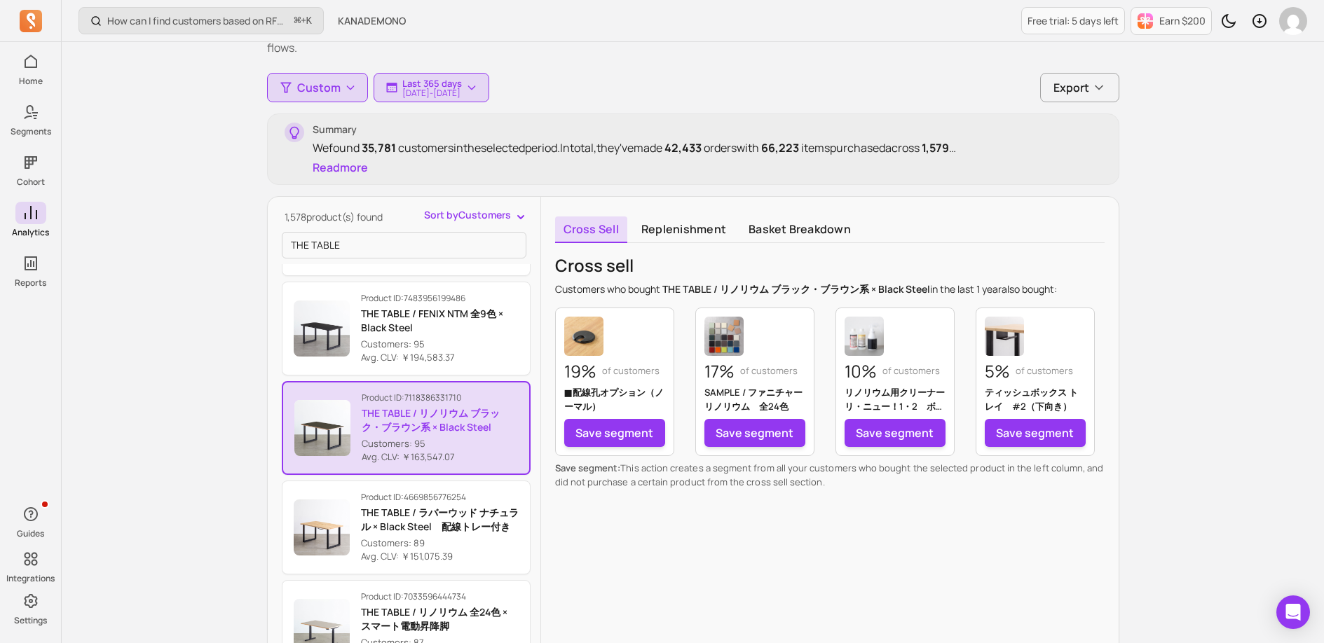
scroll to position [1459, 0]
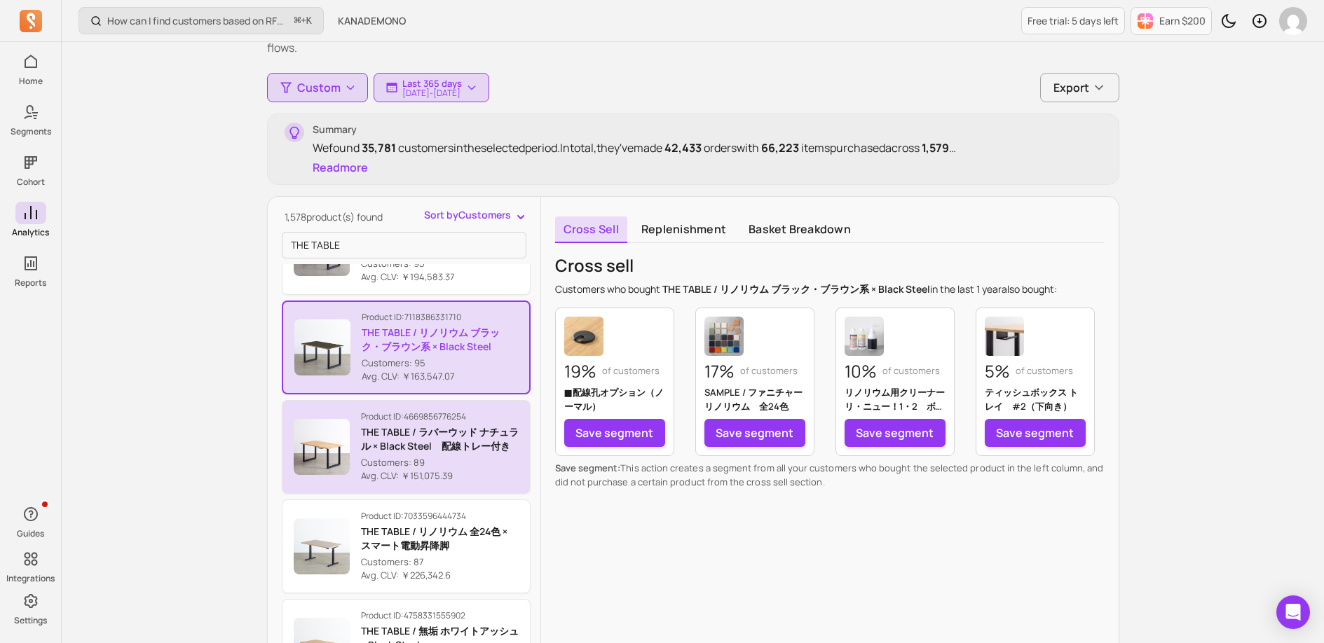
click at [476, 484] on p "Avg. CLV: ￥151,075.39" at bounding box center [440, 476] width 158 height 14
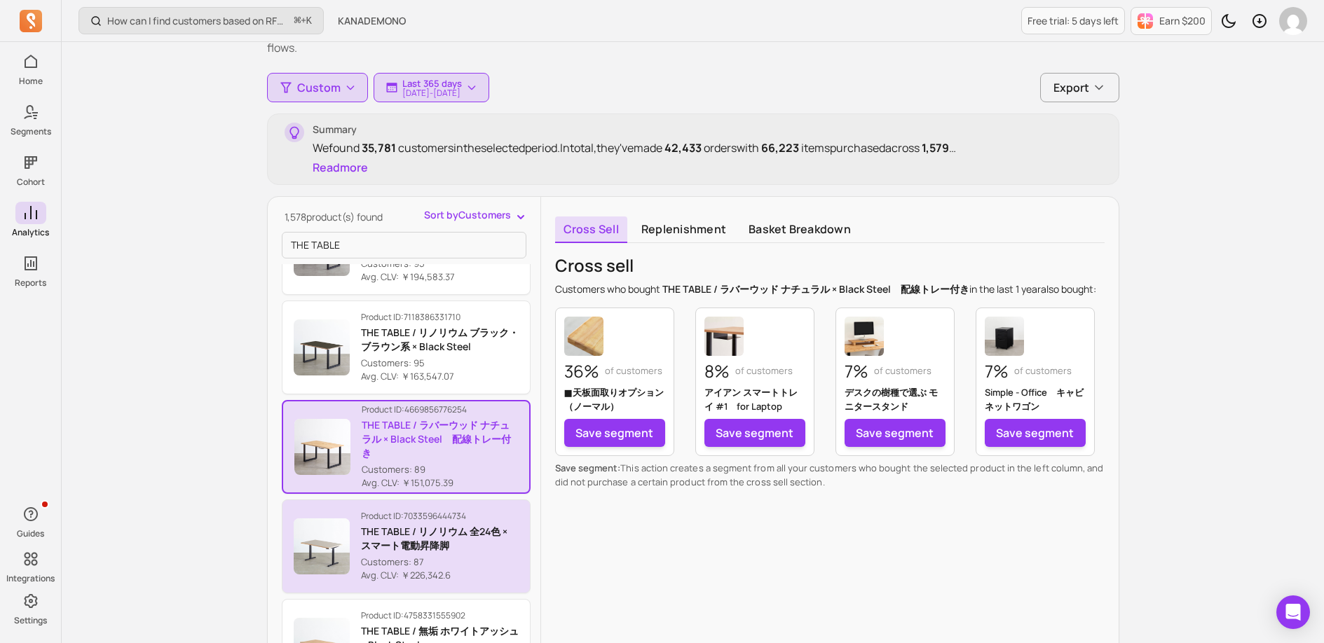
click at [496, 549] on p "THE TABLE / リノリウム 全24色 × スマート電動昇降脚" at bounding box center [440, 539] width 158 height 28
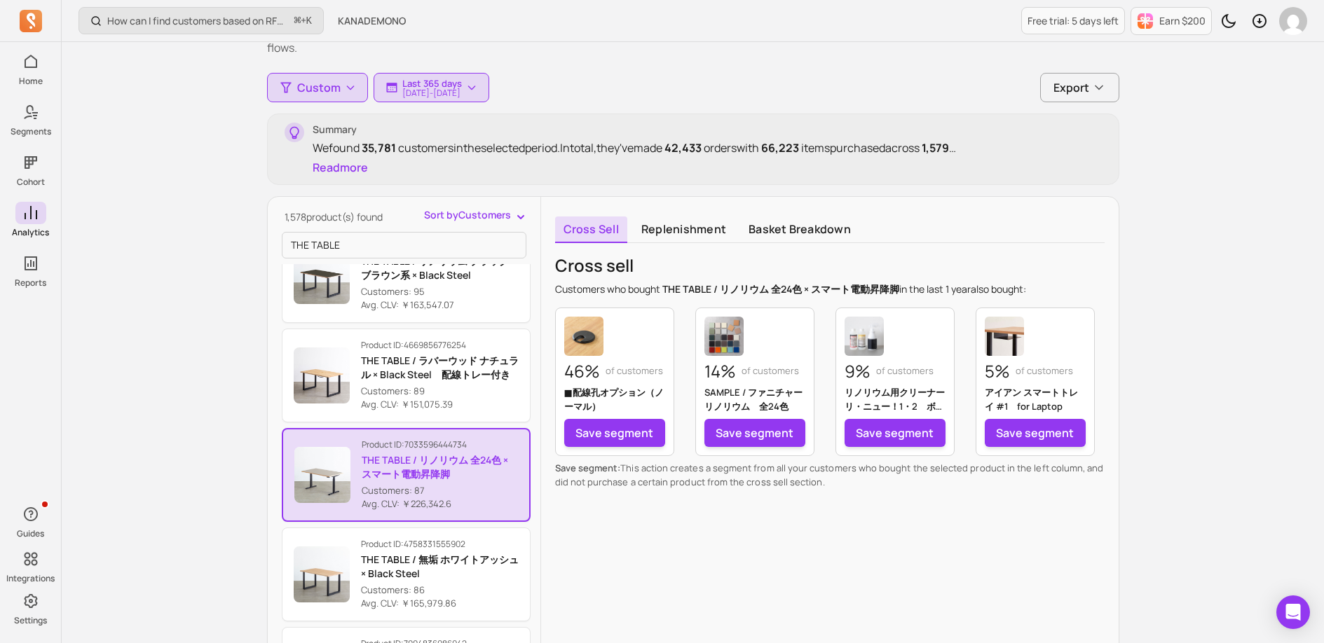
scroll to position [1575, 0]
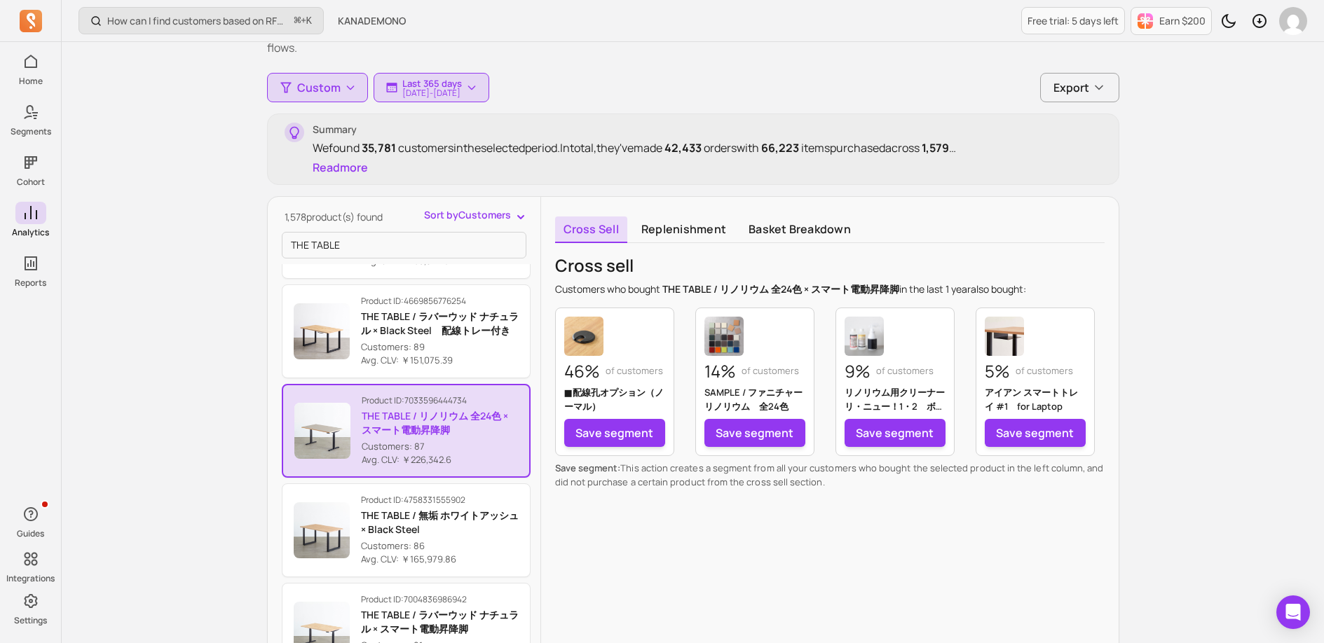
click at [495, 556] on p "Avg. CLV: ￥165,979.86" at bounding box center [440, 560] width 158 height 14
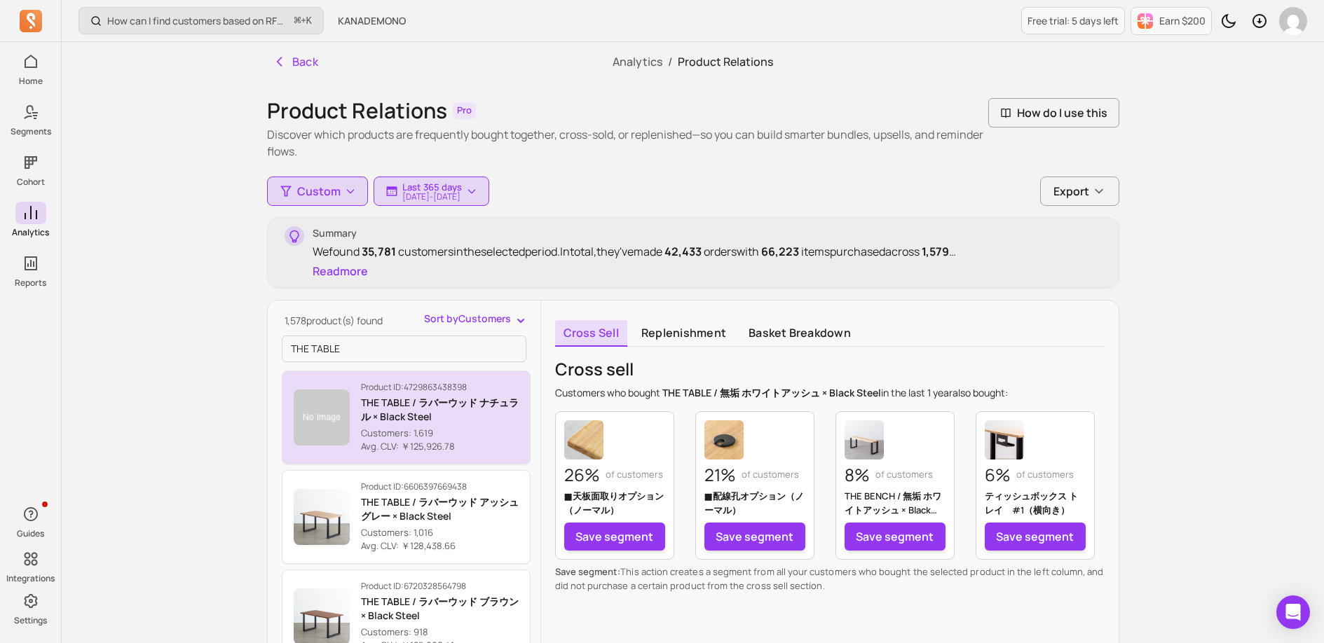
scroll to position [19, 0]
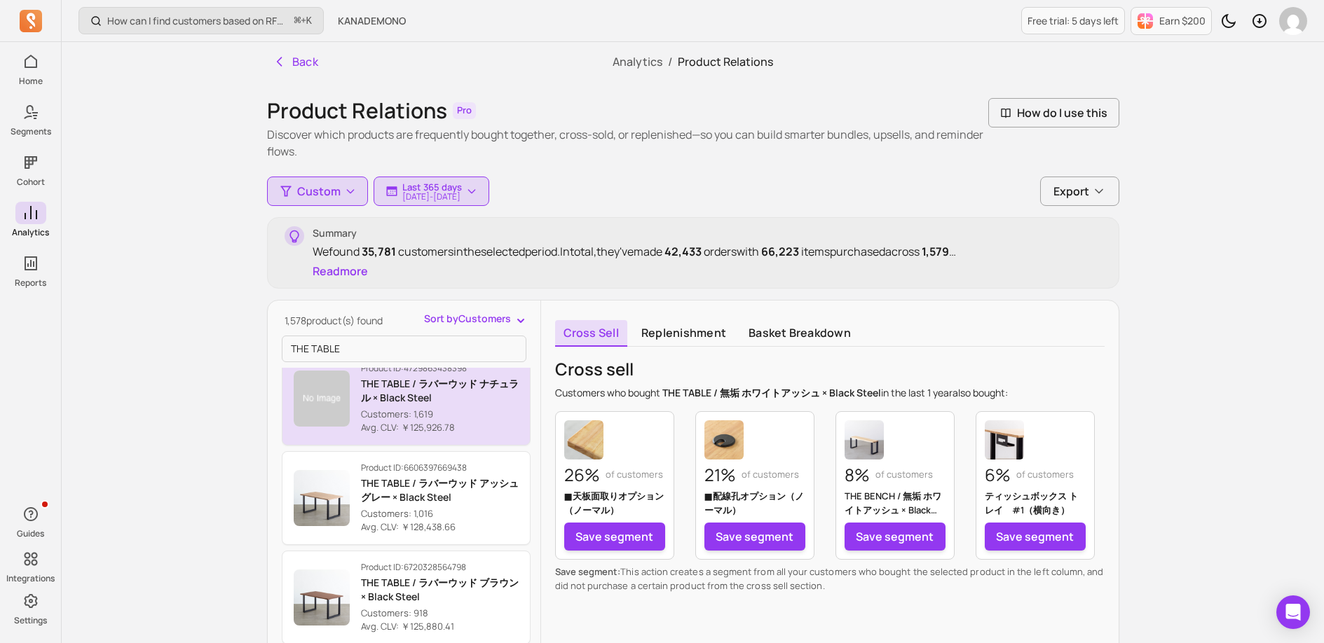
click at [477, 422] on p "Avg. CLV: ￥125,926.78" at bounding box center [440, 428] width 158 height 14
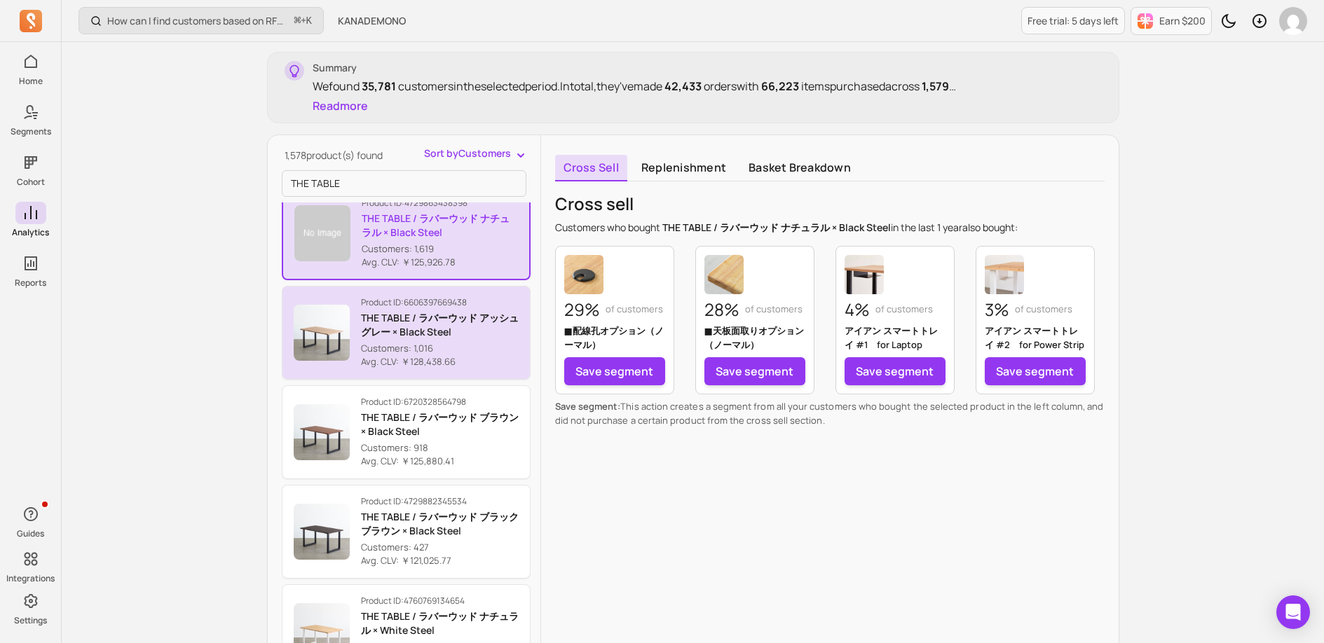
scroll to position [207, 0]
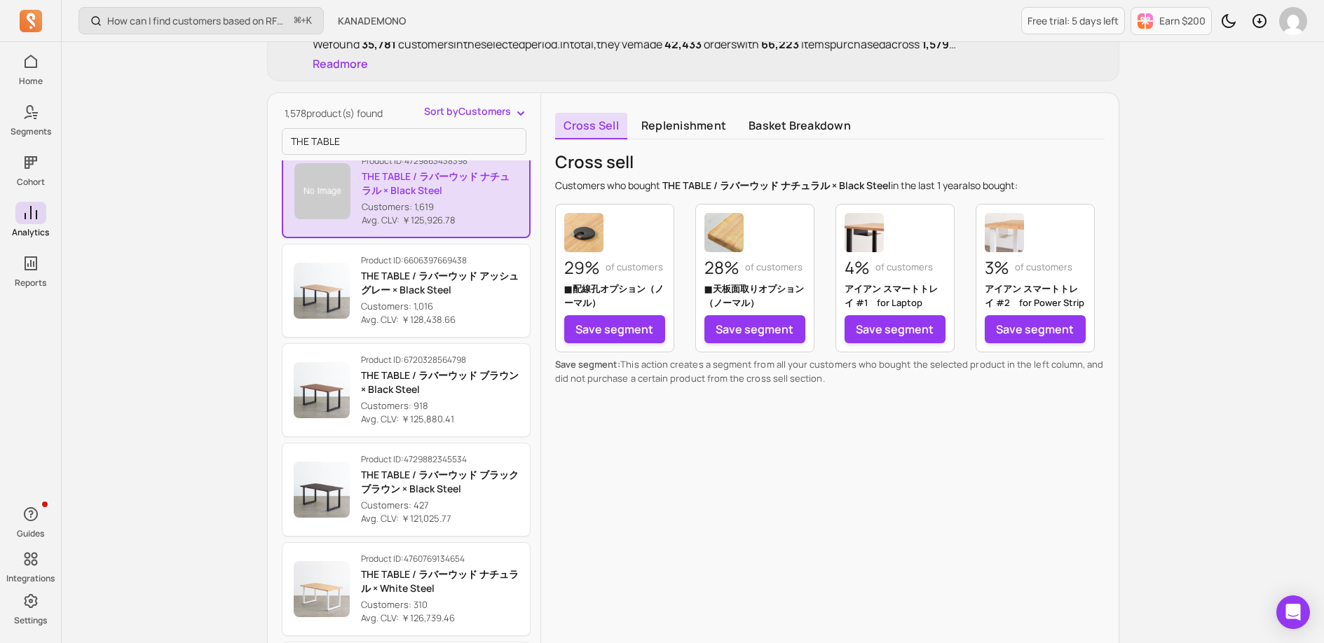
click at [460, 226] on p "Avg. CLV: ￥125,926.78" at bounding box center [440, 221] width 156 height 14
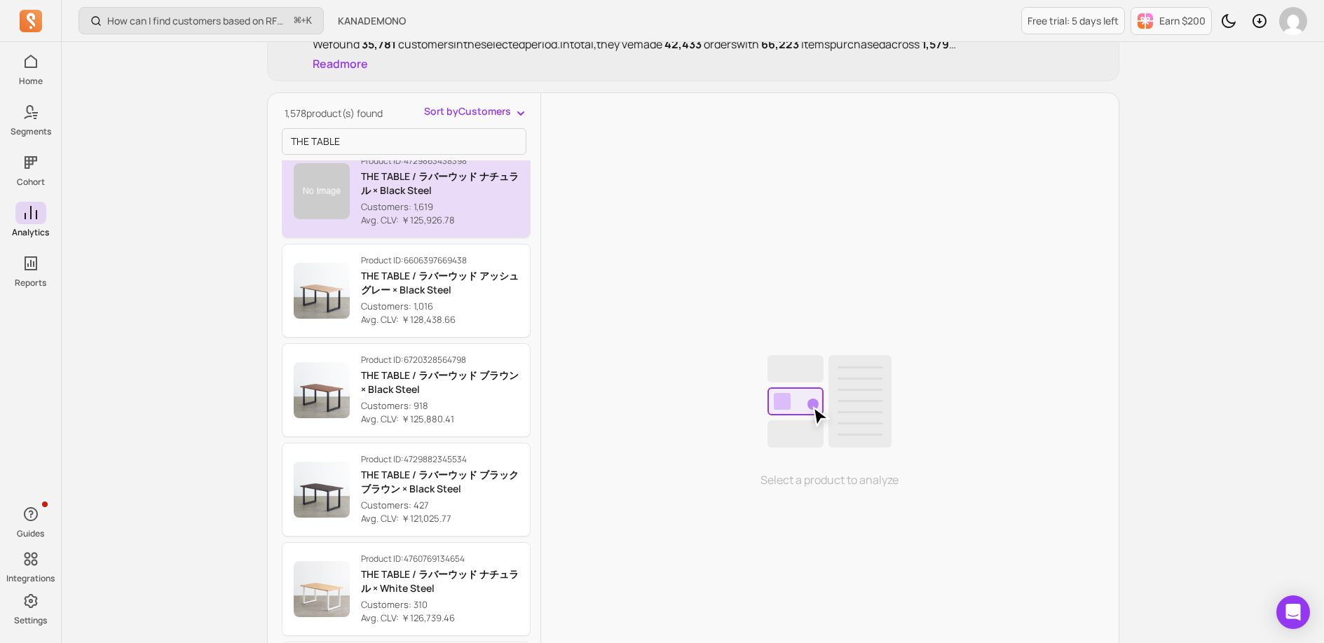
click at [488, 226] on p "Avg. CLV: ￥125,926.78" at bounding box center [440, 221] width 158 height 14
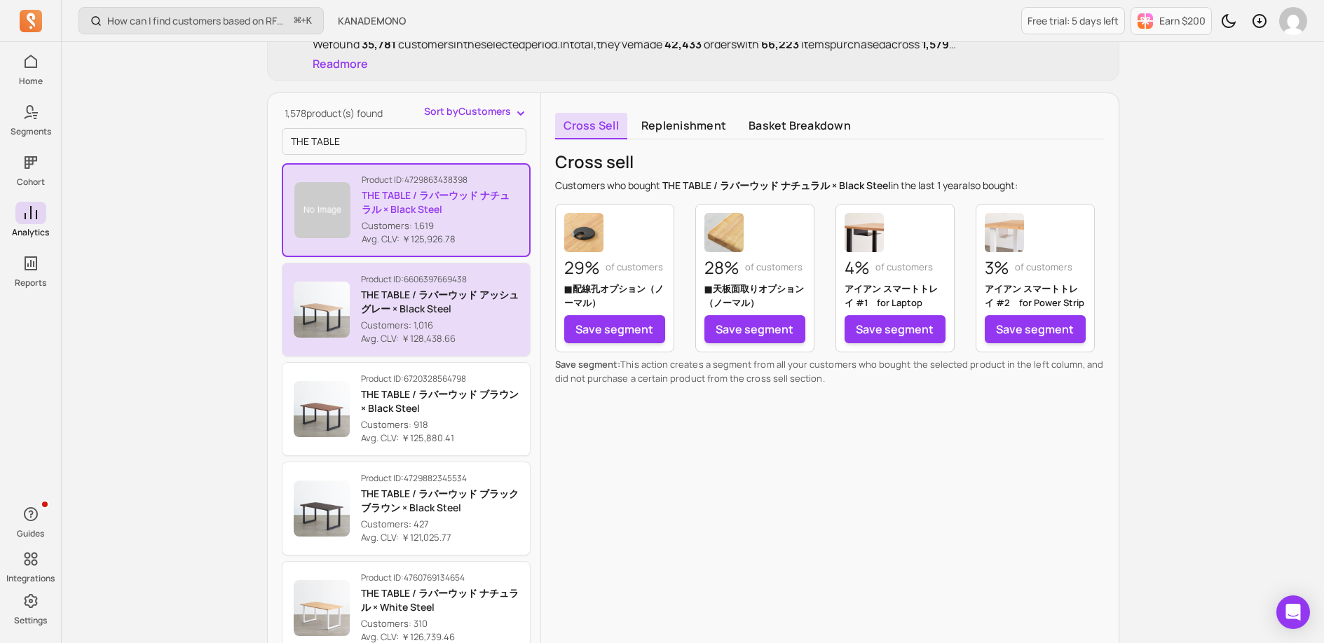
click at [491, 338] on p "Avg. CLV: ￥128,438.66" at bounding box center [440, 339] width 158 height 14
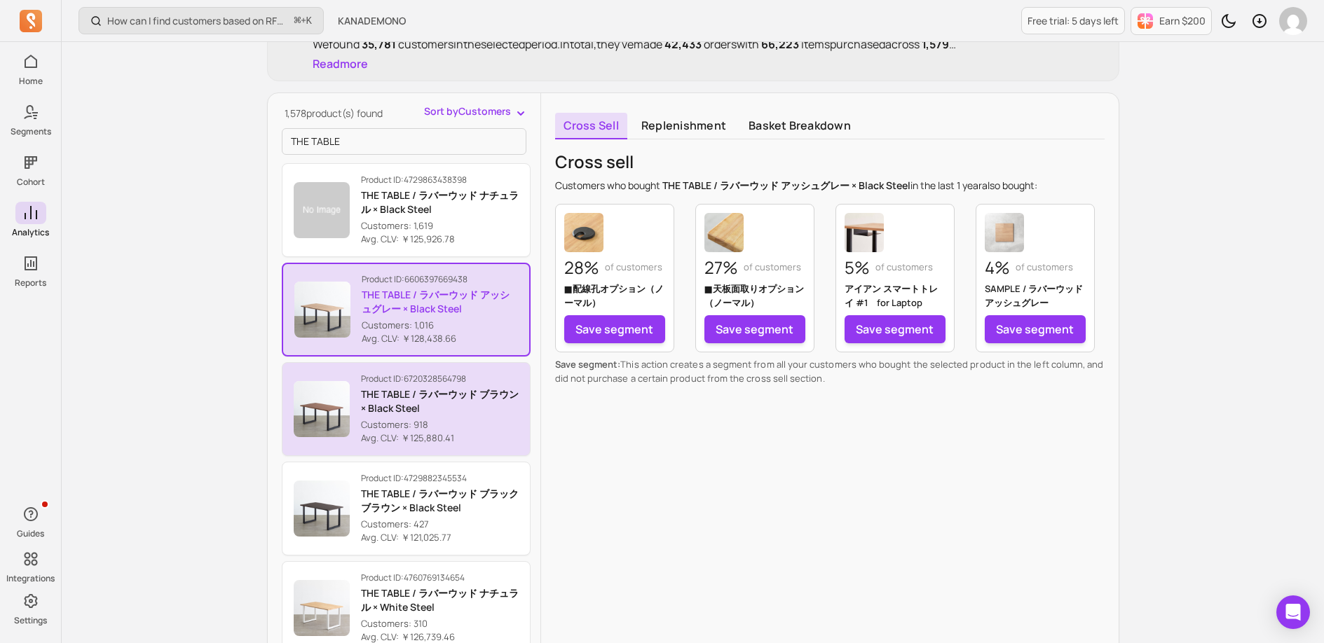
click at [484, 435] on p "Avg. CLV: ￥125,880.41" at bounding box center [440, 439] width 158 height 14
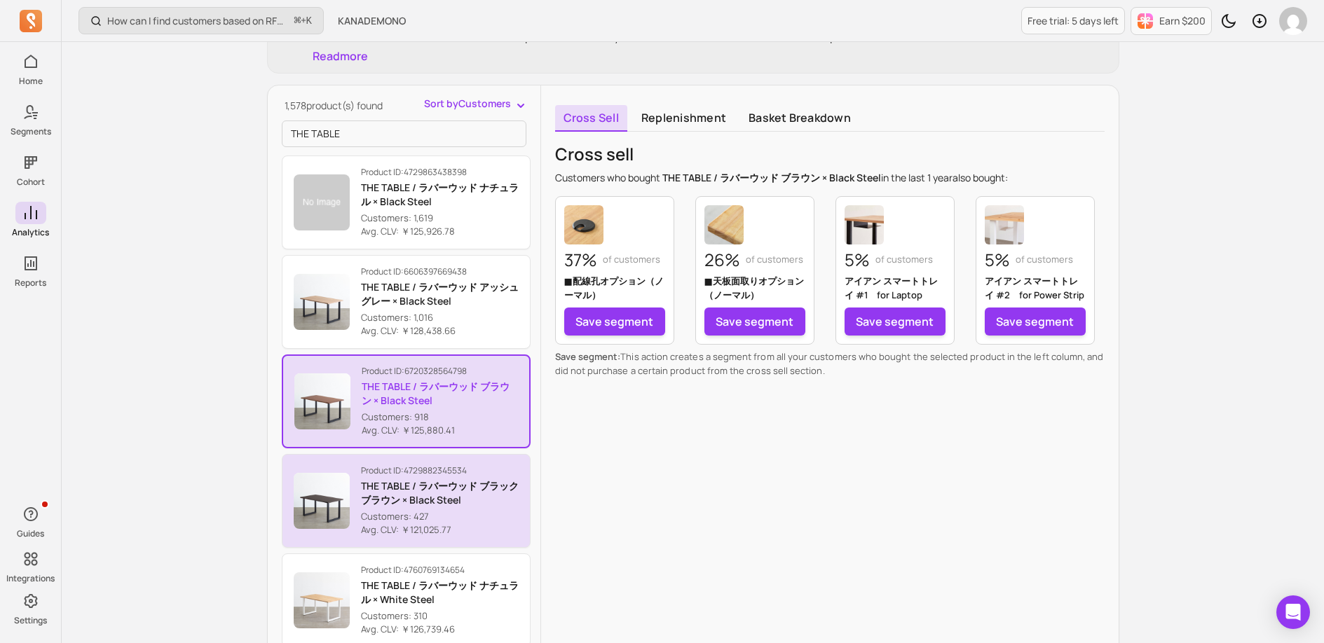
click at [493, 483] on p "THE TABLE / ラバーウッド ブラックブラウン × Black Steel" at bounding box center [440, 493] width 158 height 28
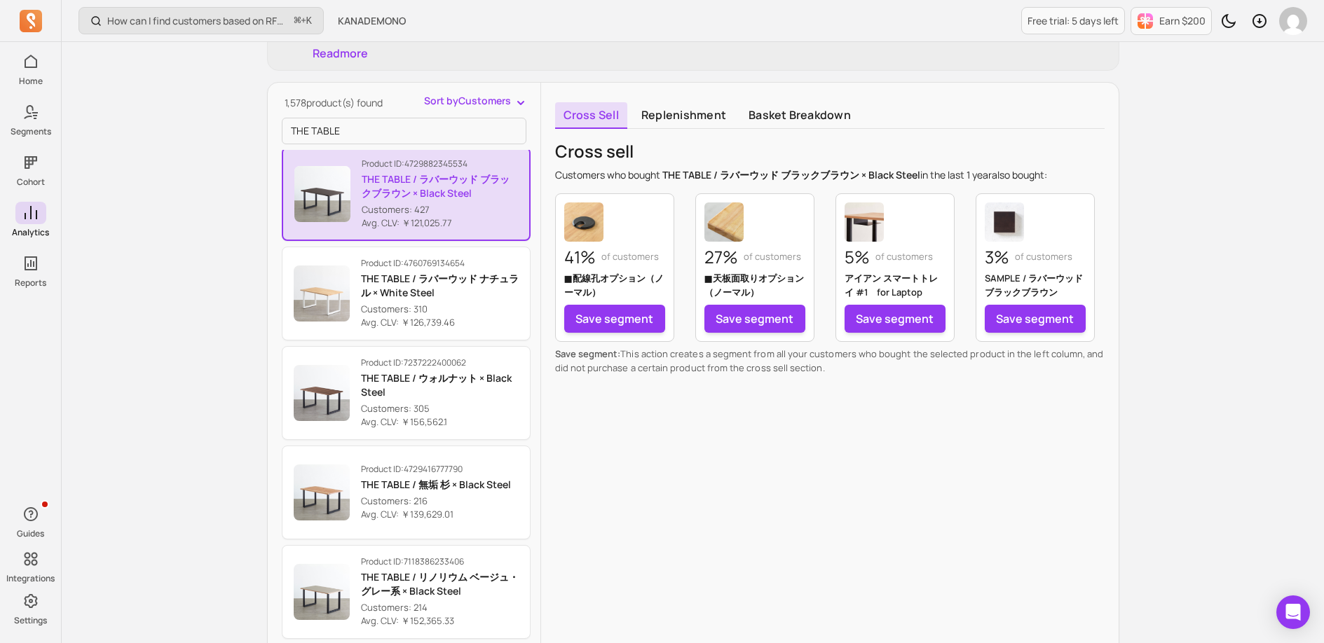
scroll to position [303, 0]
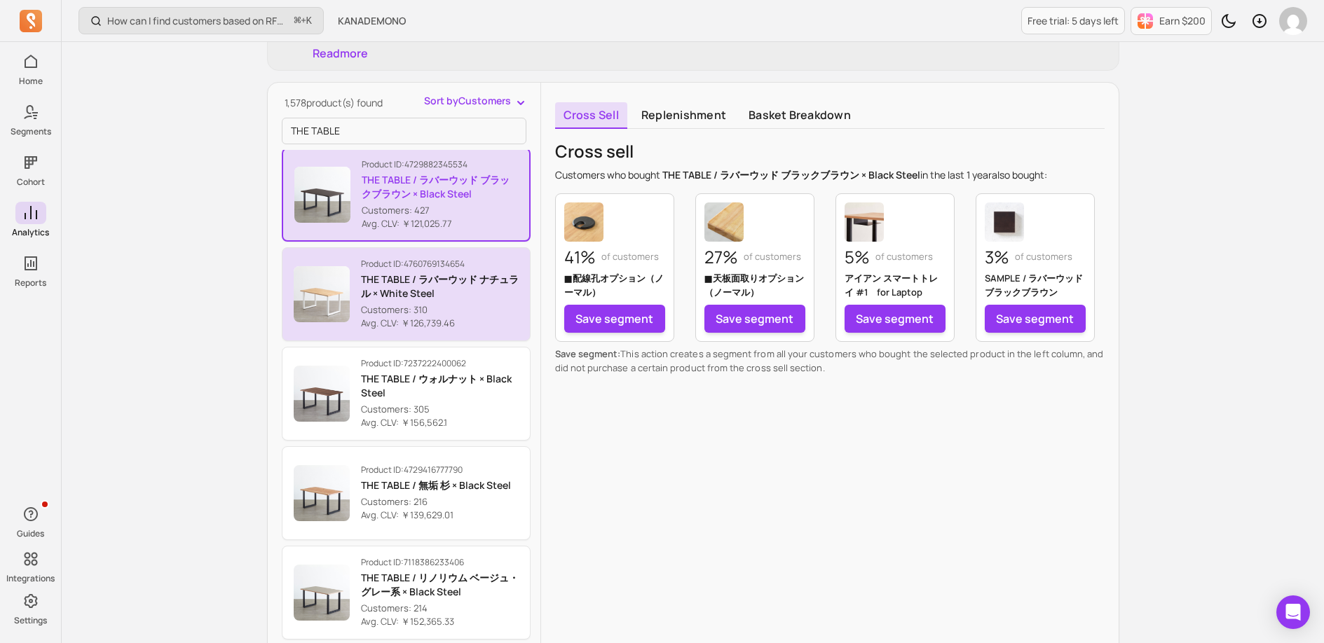
click at [495, 313] on p "Customers: 310" at bounding box center [440, 310] width 158 height 14
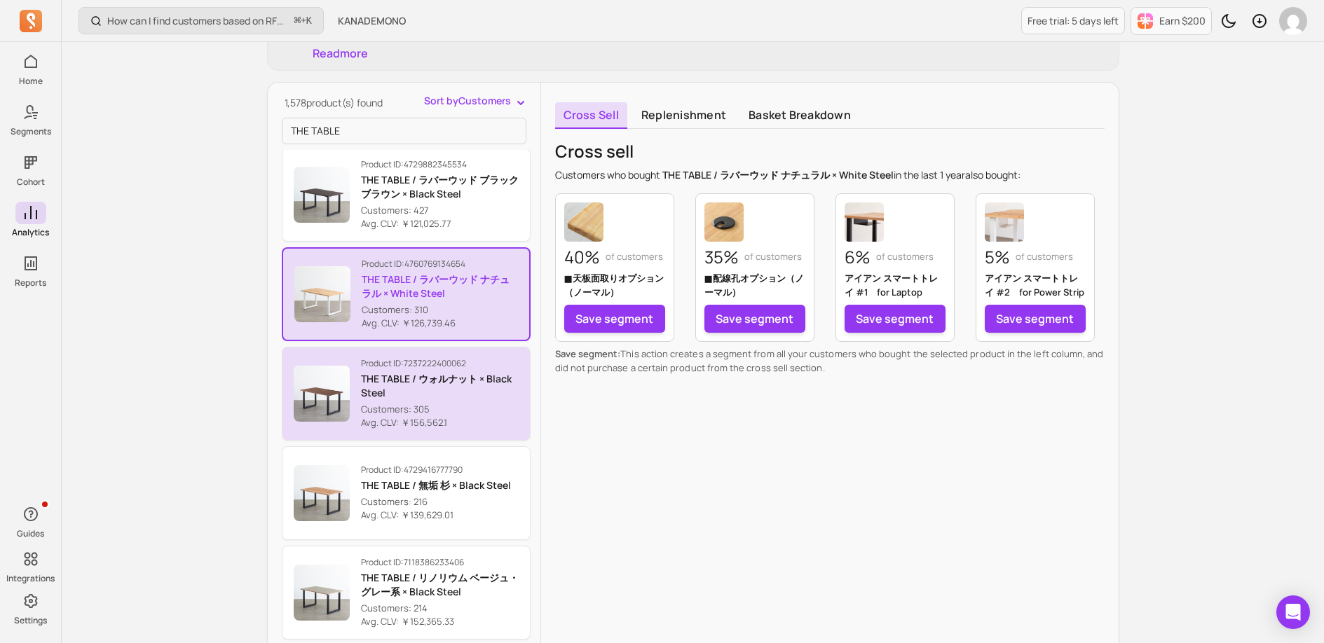
click at [477, 397] on p "THE TABLE / ウォルナット × Black Steel" at bounding box center [440, 386] width 158 height 28
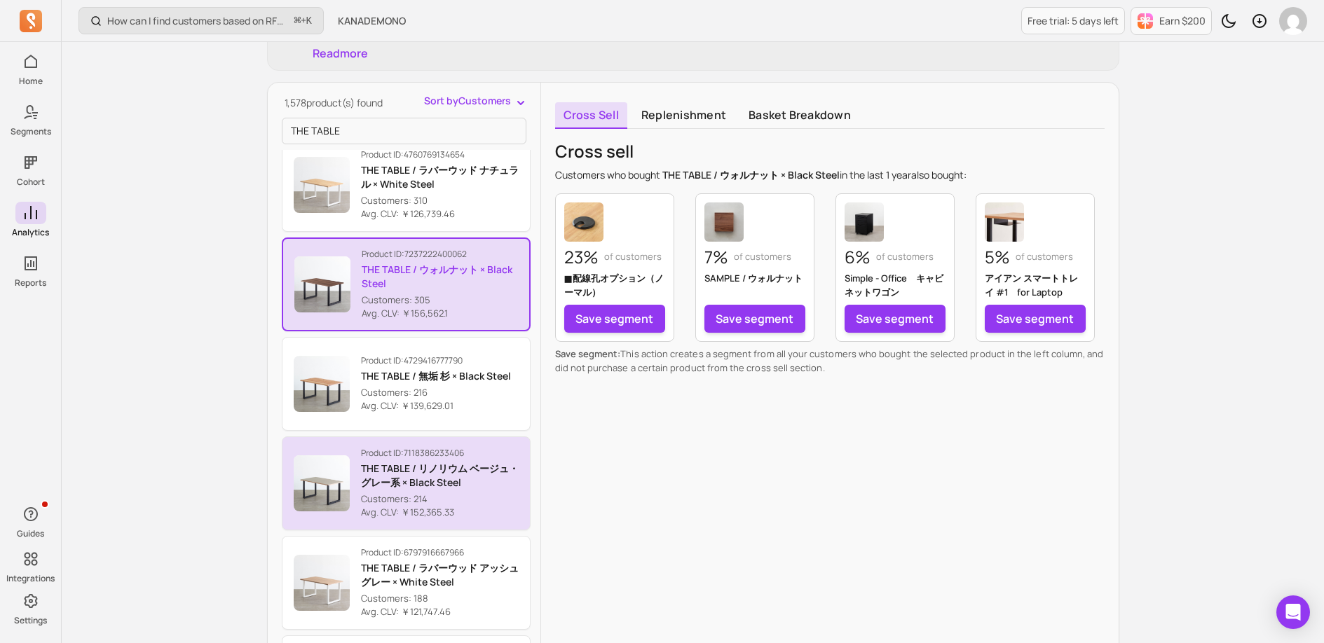
scroll to position [410, 0]
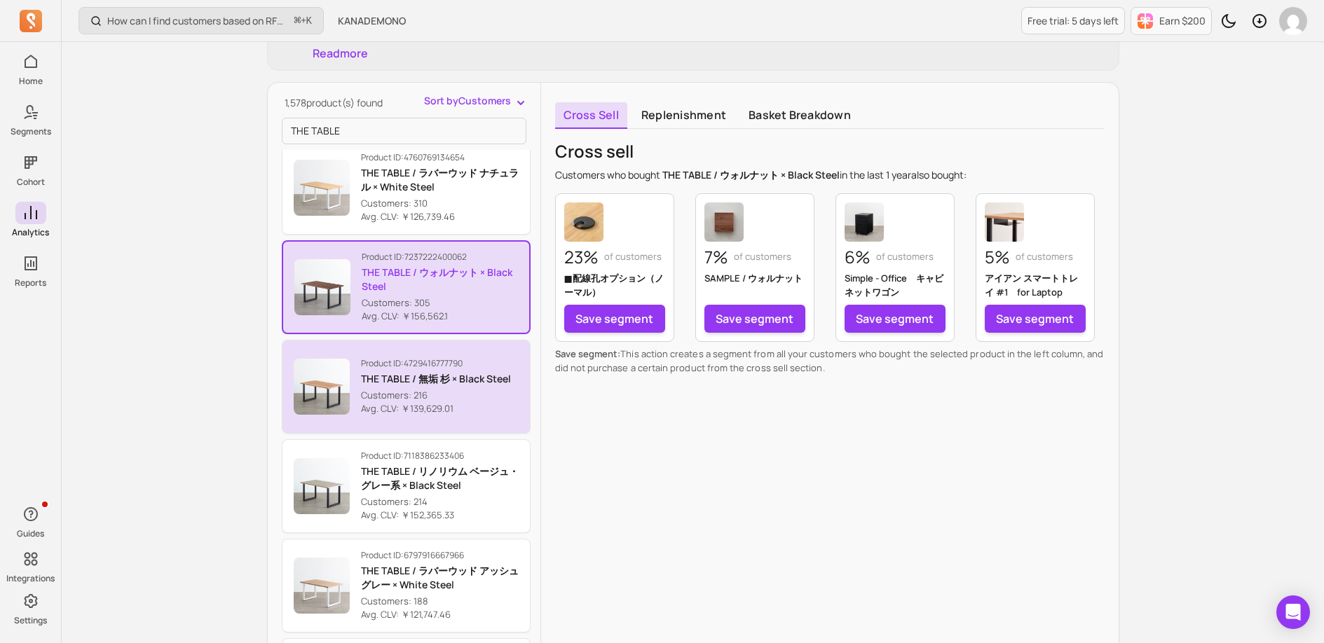
click at [497, 403] on p "Customers: 216" at bounding box center [436, 396] width 150 height 14
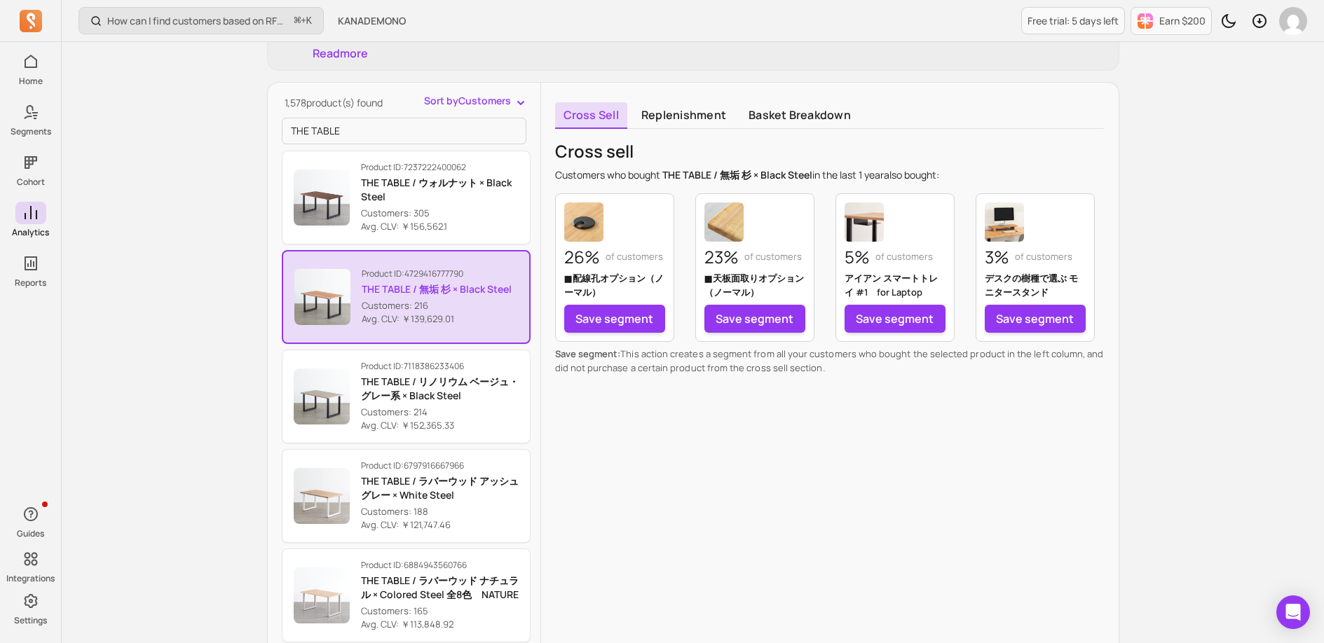
scroll to position [502, 0]
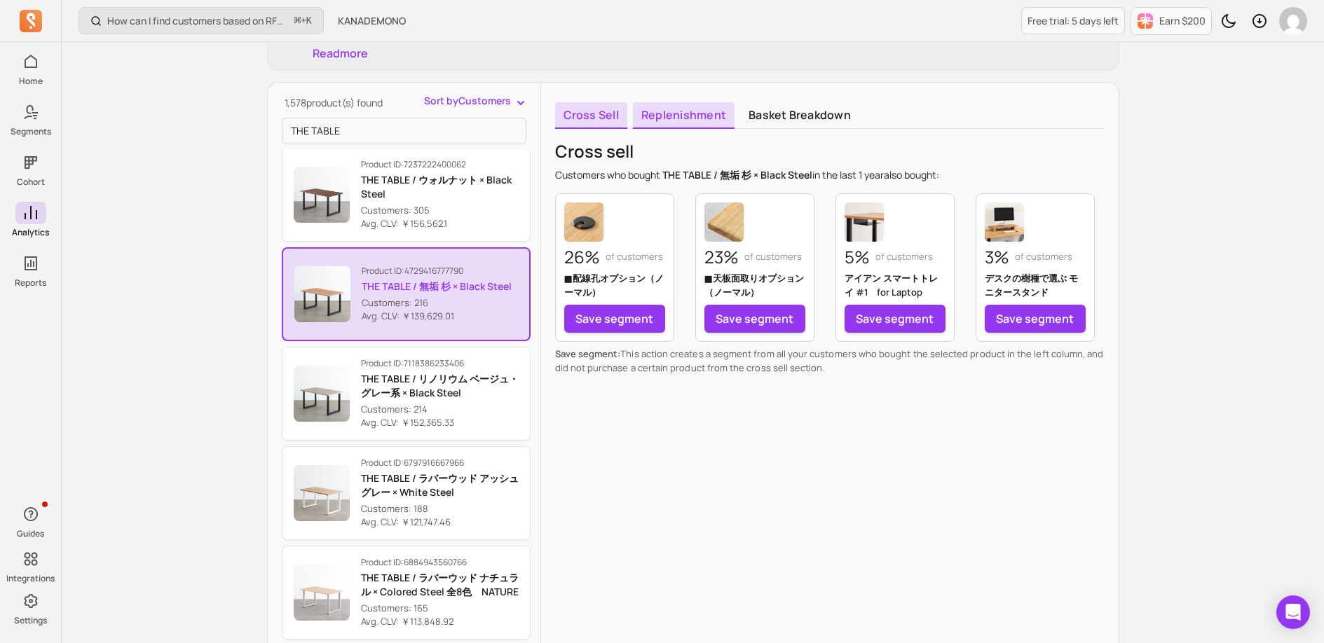
click at [670, 112] on link "Replenishment" at bounding box center [684, 115] width 102 height 27
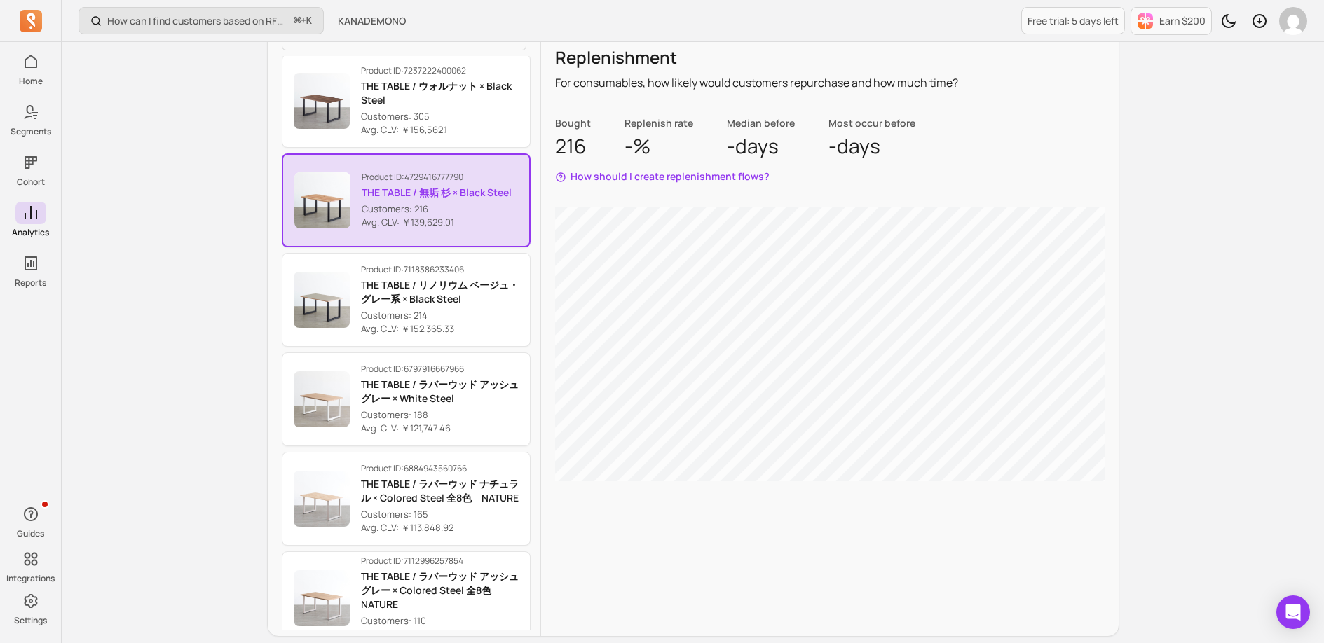
scroll to position [370, 0]
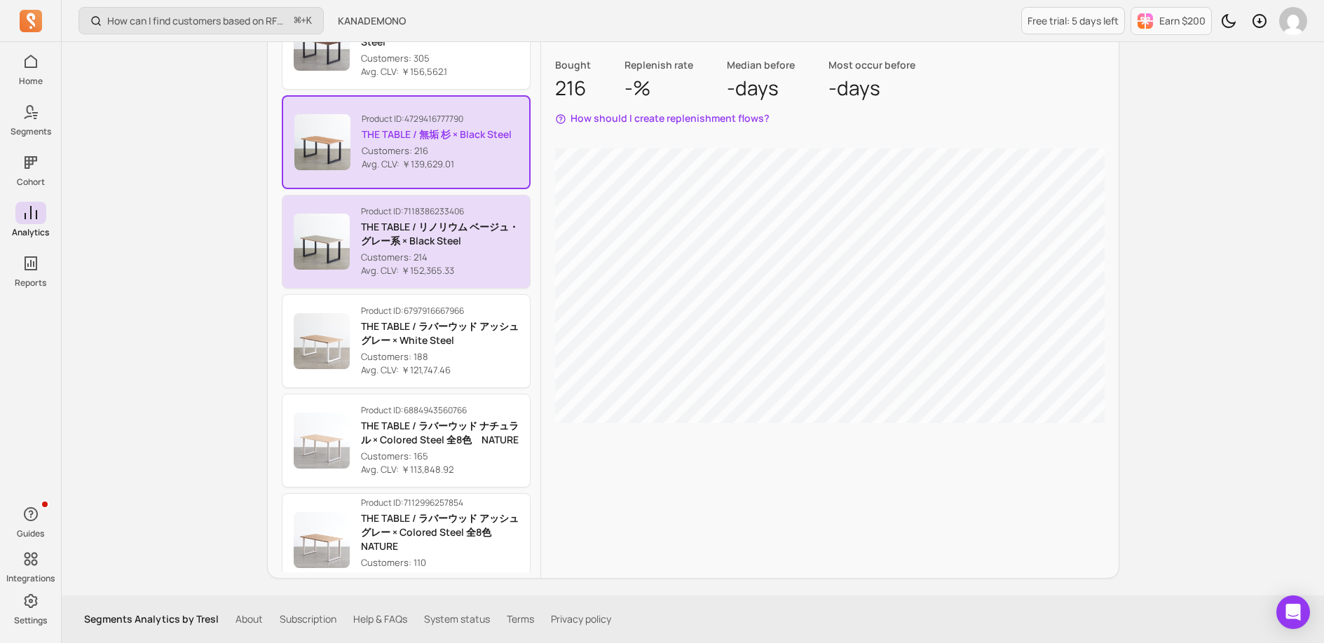
click at [493, 267] on p "Avg. CLV: ￥152,365.33" at bounding box center [440, 271] width 158 height 14
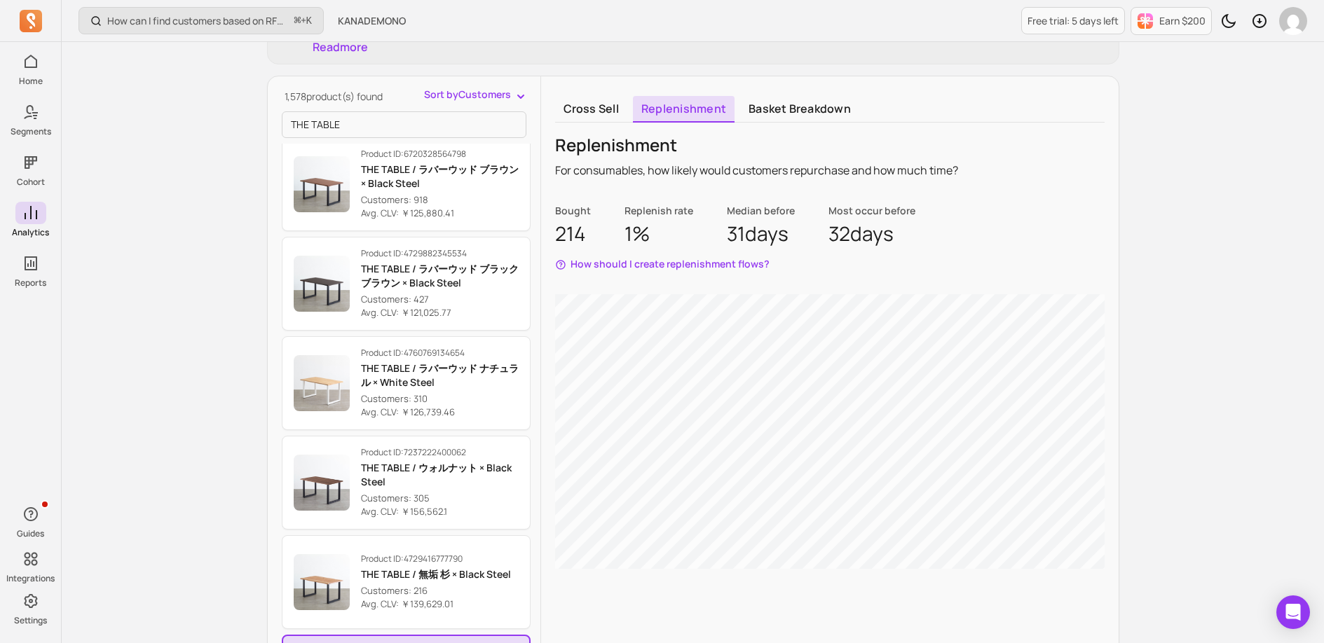
scroll to position [219, 0]
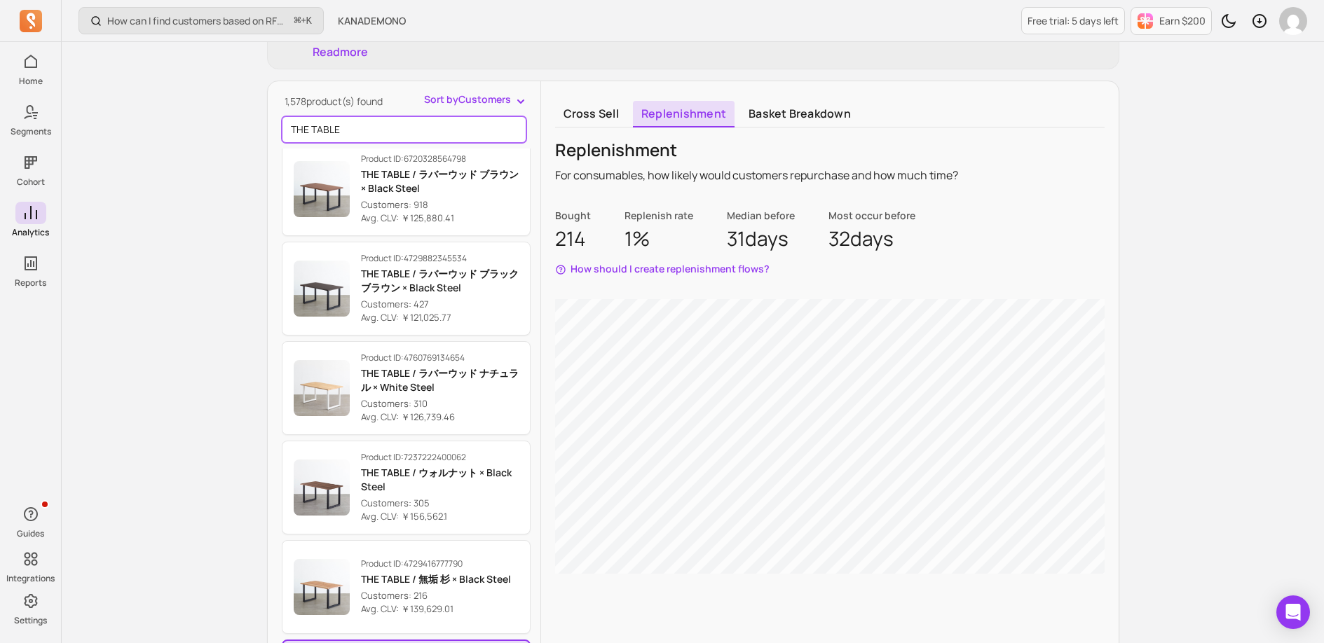
click at [352, 133] on input "THE TABLE" at bounding box center [404, 129] width 245 height 27
click at [310, 130] on input "THE TABLE" at bounding box center [404, 129] width 245 height 27
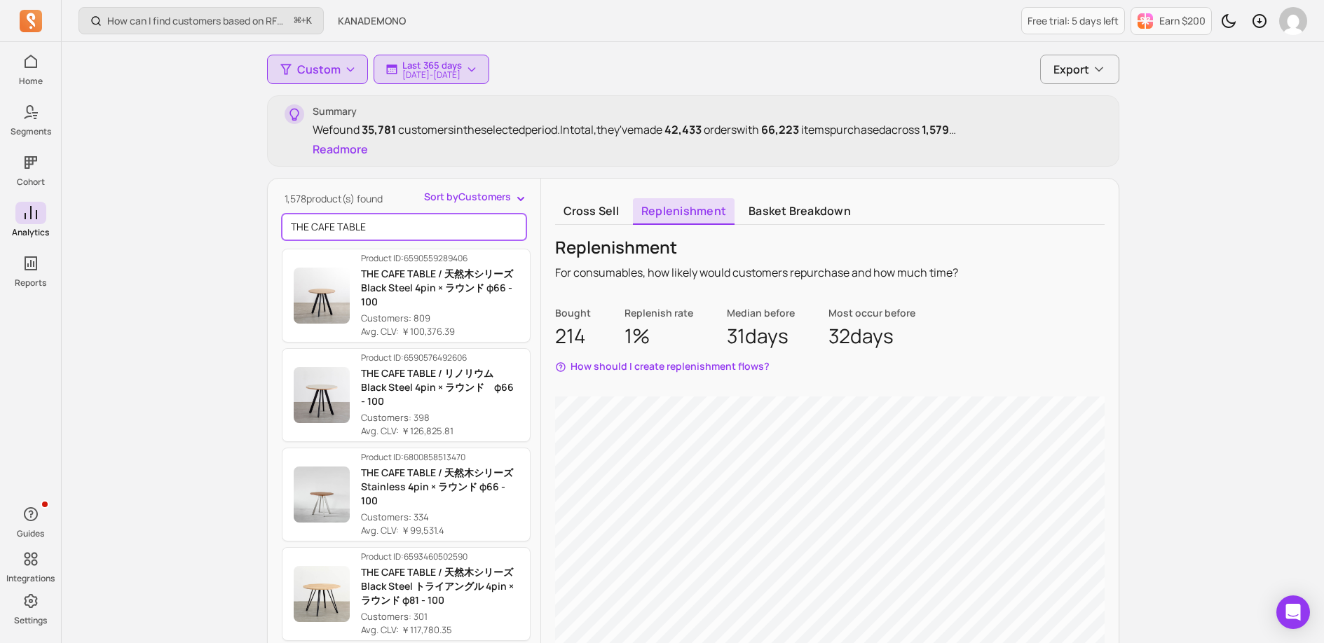
scroll to position [0, 0]
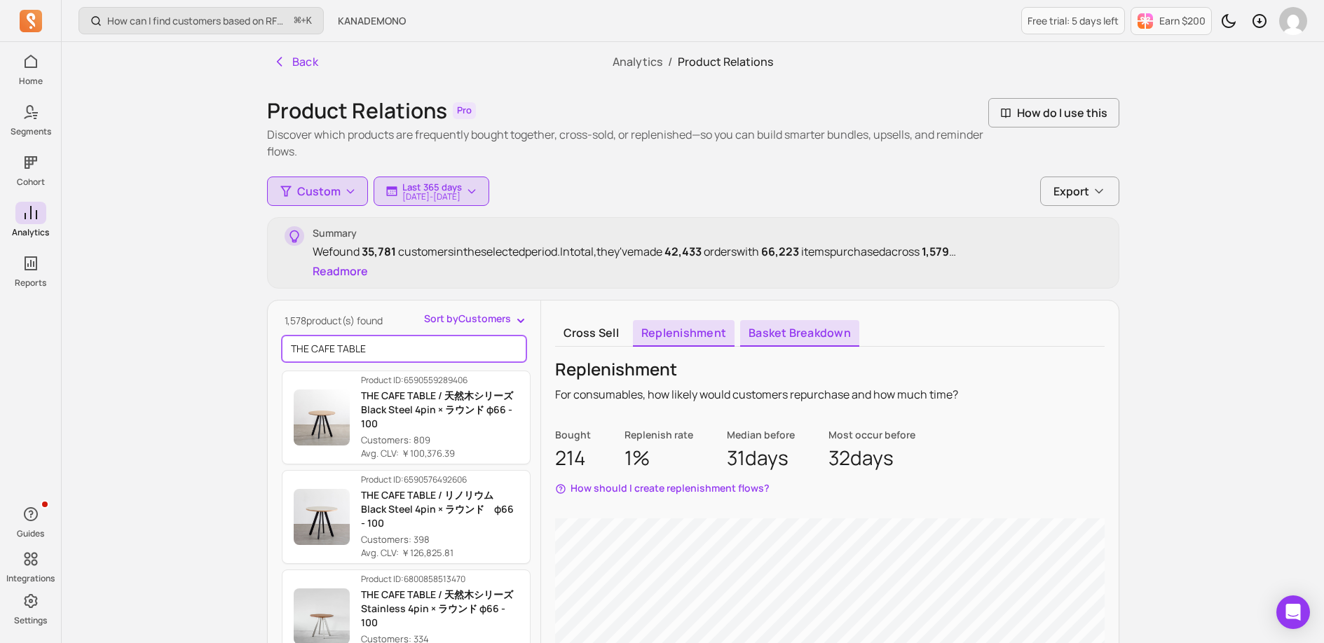
type input "THE CAFE TABLE"
click at [802, 333] on link "Basket breakdown" at bounding box center [799, 333] width 119 height 27
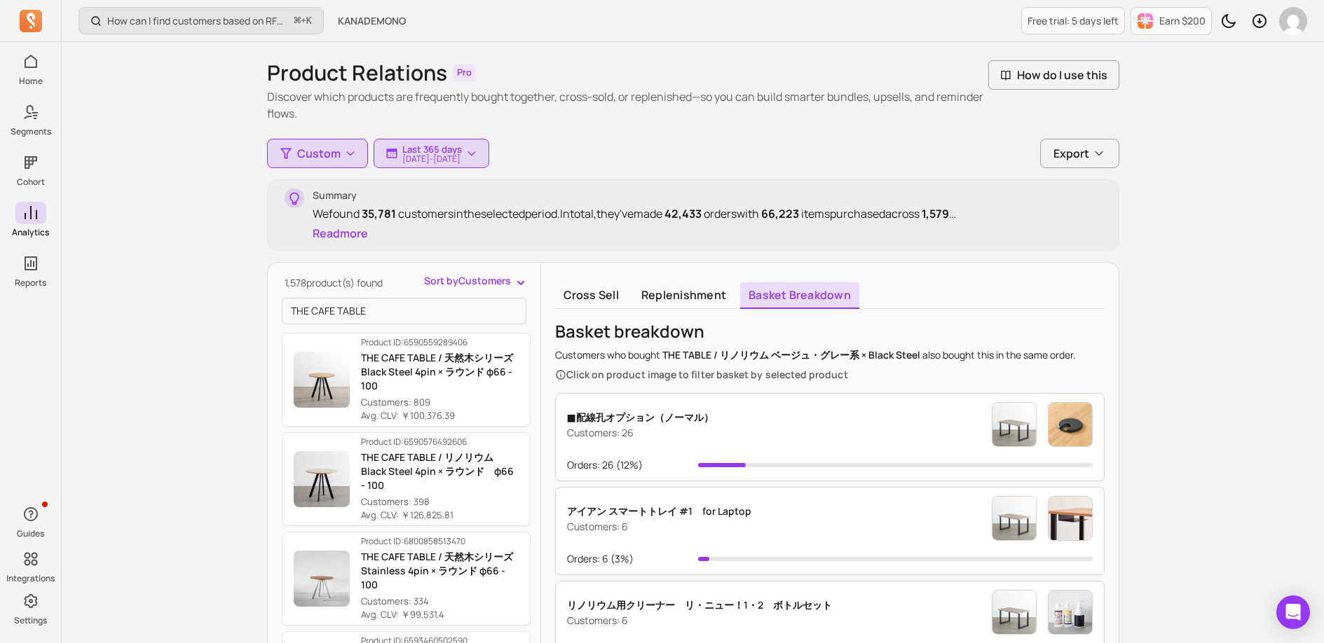
scroll to position [148, 0]
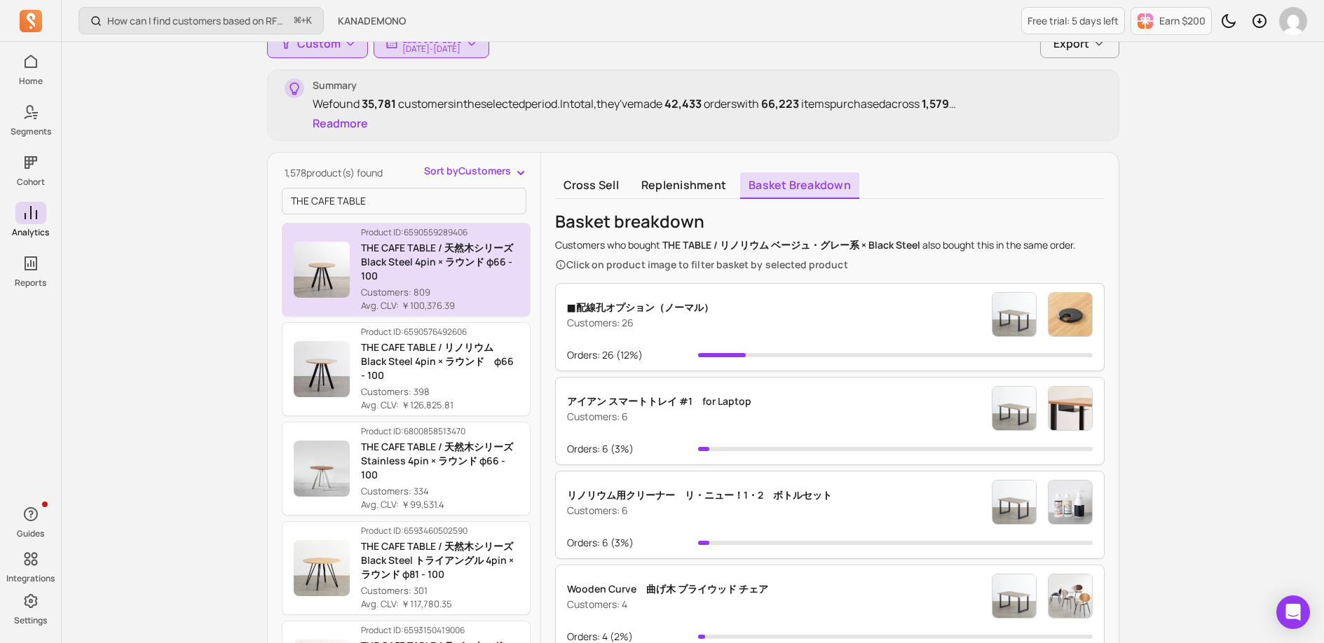
click at [474, 280] on p "THE CAFE TABLE / 天然木シリーズ　Black Steel 4pin × ラウンド φ66 - 100" at bounding box center [440, 262] width 158 height 42
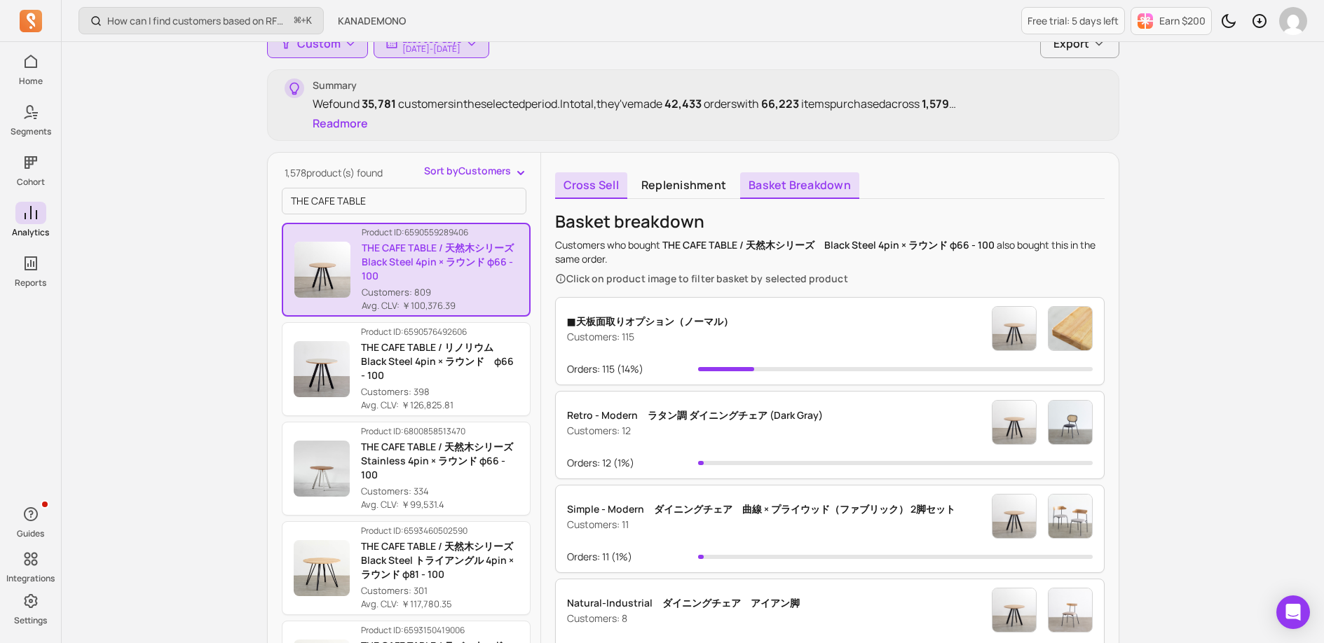
click at [597, 187] on link "Cross sell" at bounding box center [591, 185] width 72 height 27
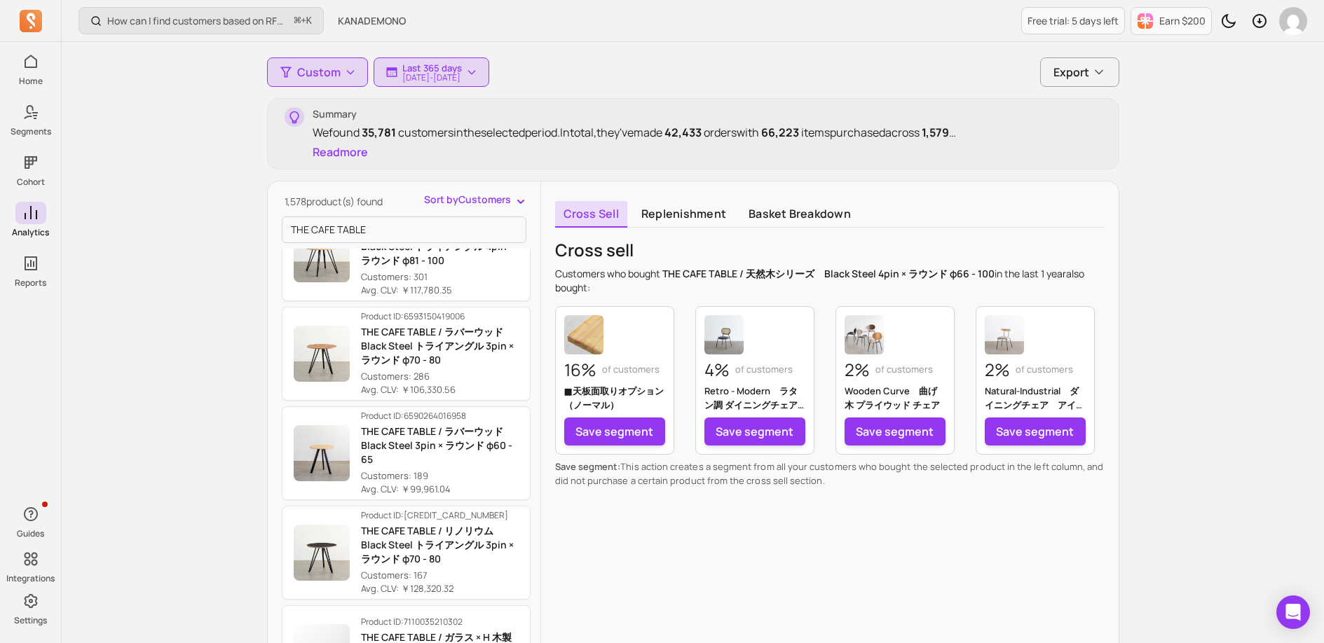
scroll to position [346, 0]
click at [502, 205] on span "Sort by Customers" at bounding box center [467, 200] width 87 height 14
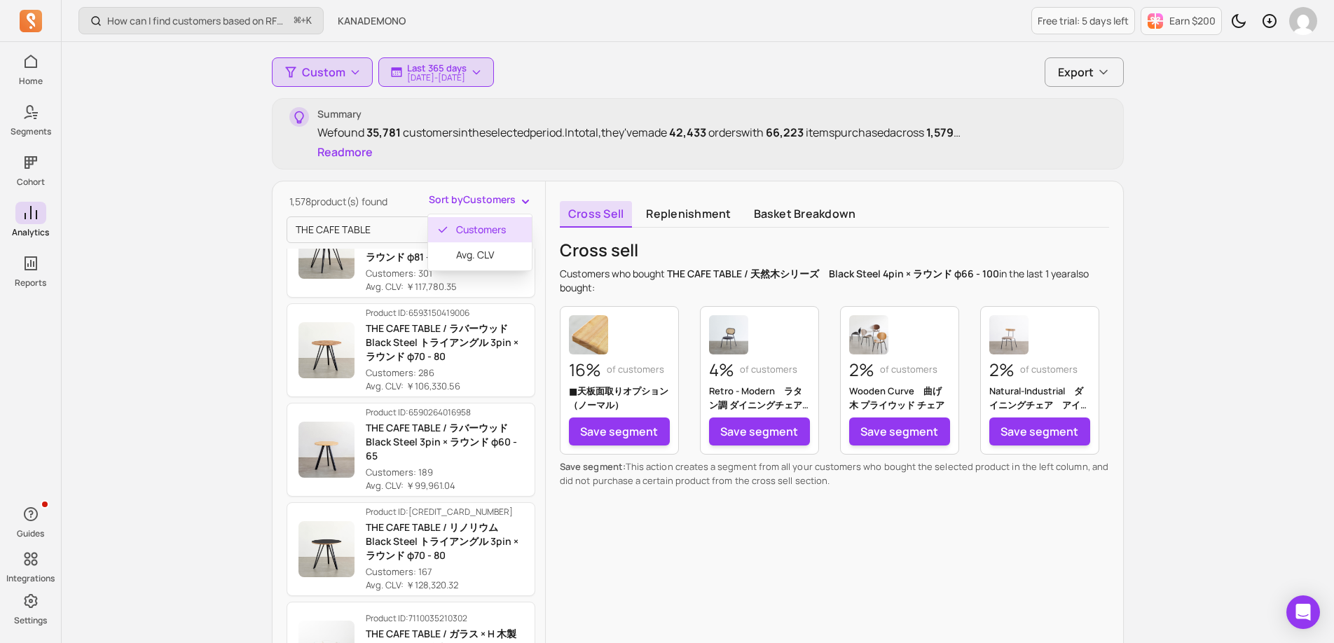
click at [505, 203] on span "Sort by Customers" at bounding box center [472, 200] width 87 height 14
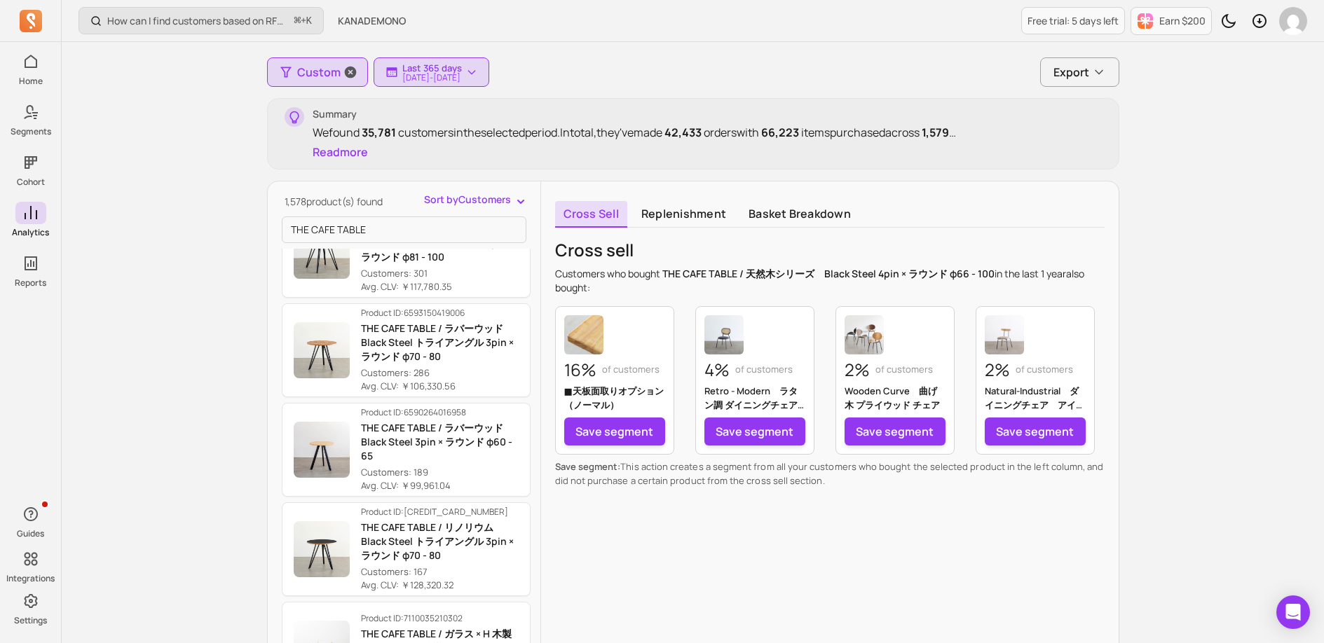
drag, startPoint x: 303, startPoint y: 68, endPoint x: 311, endPoint y: 72, distance: 8.8
click at [303, 69] on span "Custom" at bounding box center [318, 72] width 43 height 17
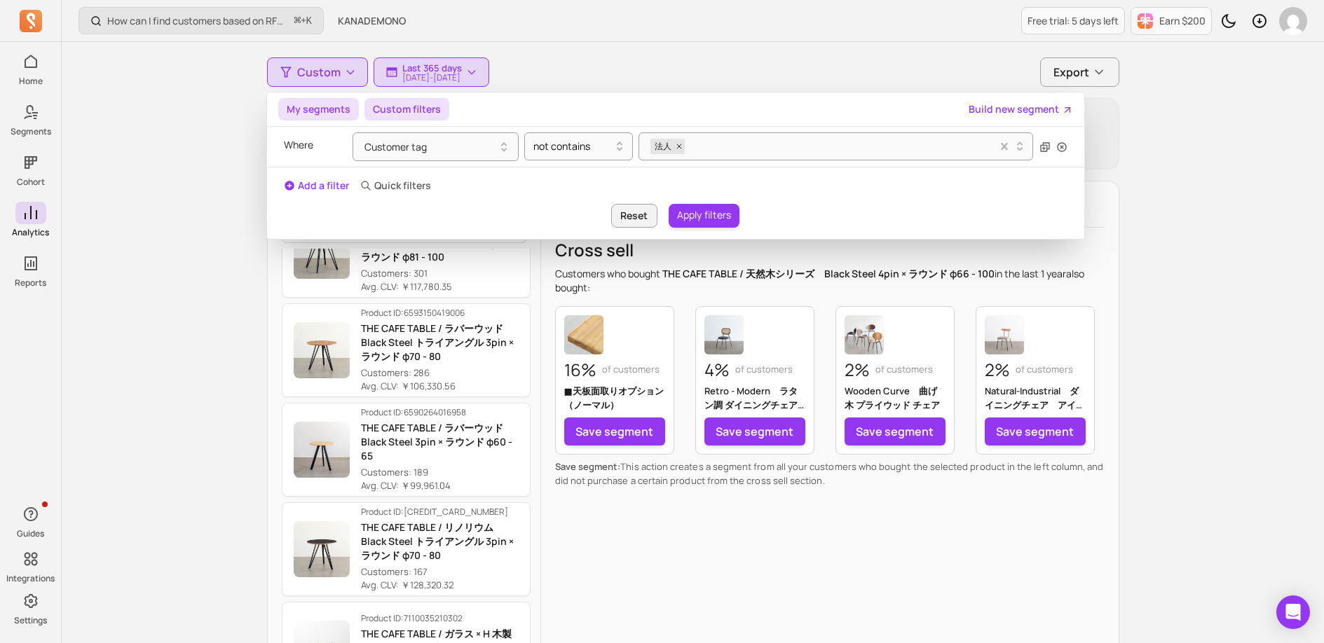
click at [311, 110] on button "My segments" at bounding box center [318, 109] width 81 height 22
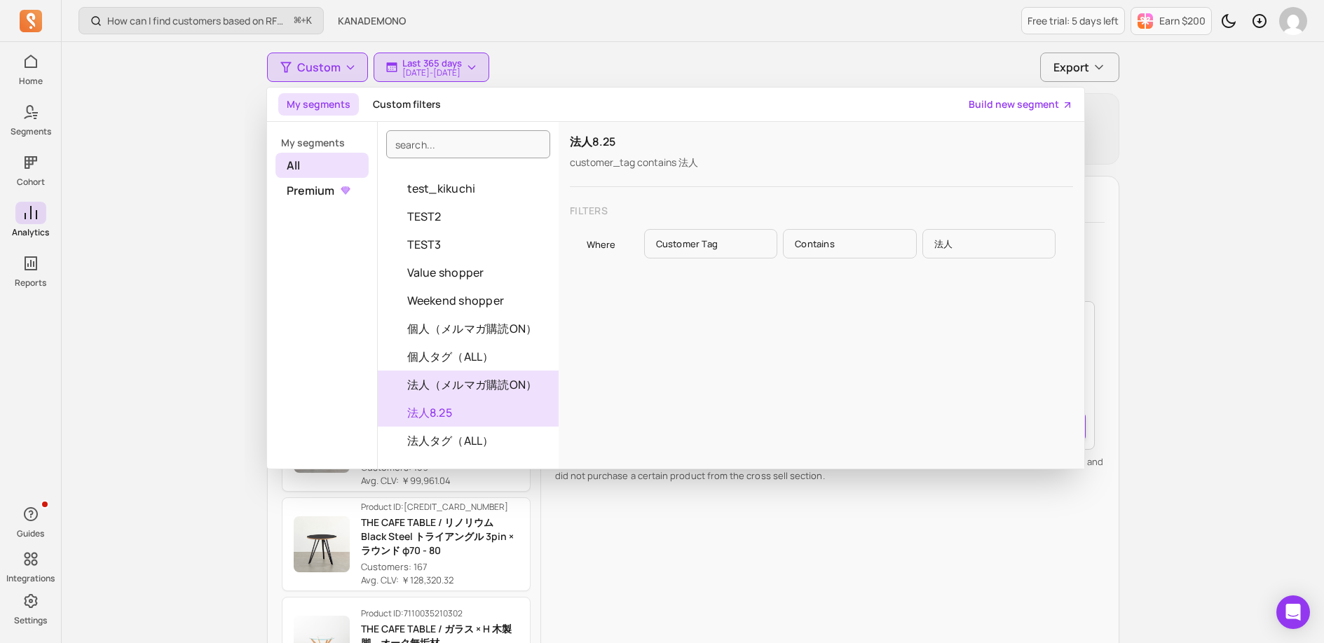
scroll to position [125, 0]
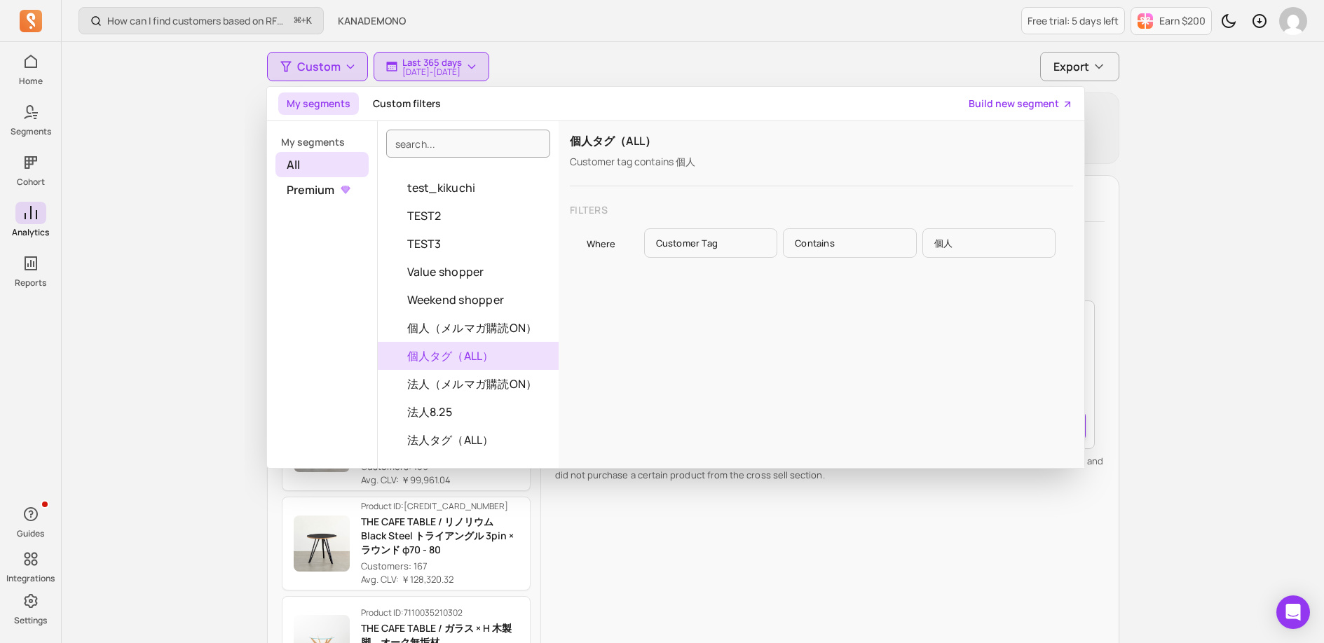
click at [186, 230] on div "How can I find customers based on RFM and lifecycle stages? ⌘ + K KANADEMONO Fr…" at bounding box center [693, 381] width 1262 height 1013
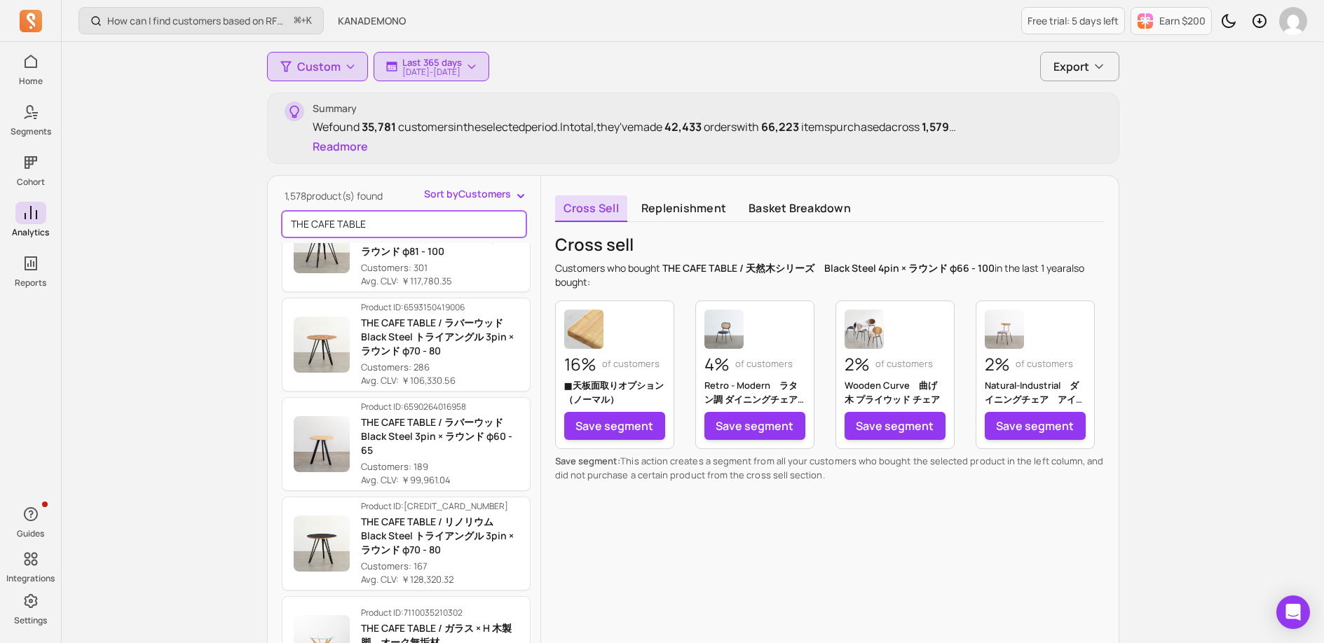
click at [367, 224] on input "THE CAFE TABLE" at bounding box center [404, 224] width 245 height 27
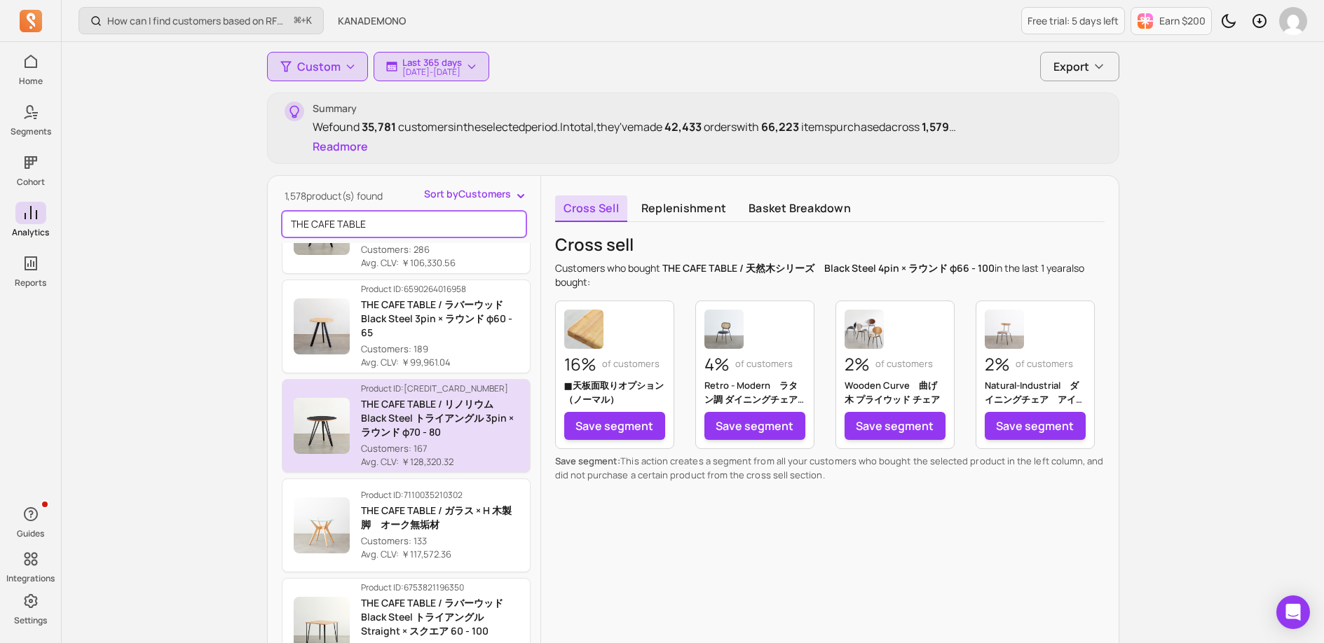
scroll to position [469, 0]
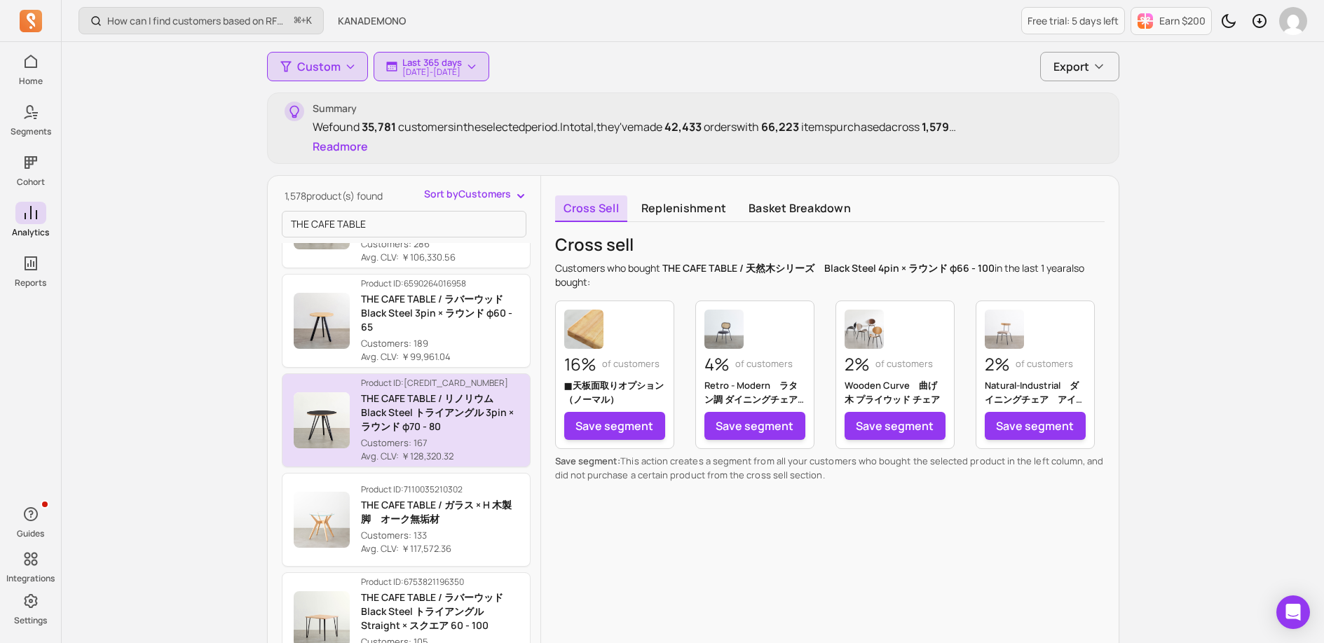
click at [438, 448] on p "Customers: 167" at bounding box center [440, 444] width 158 height 14
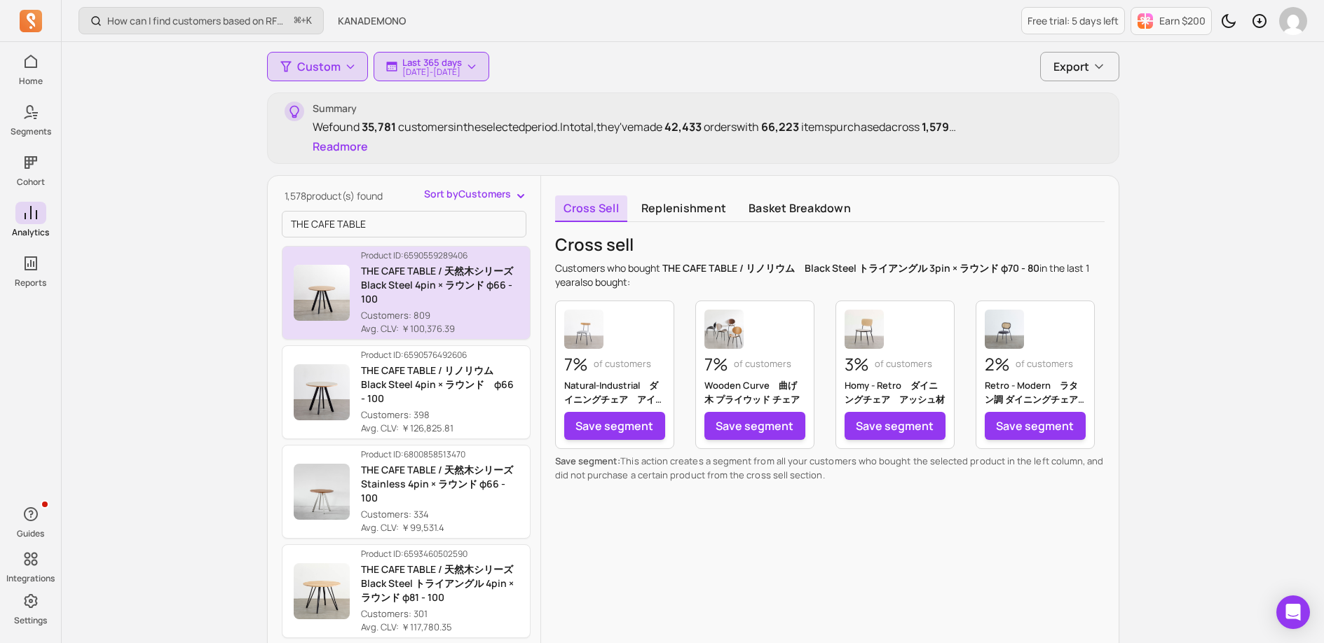
click at [481, 323] on p "Avg. CLV: ￥100,376.39" at bounding box center [440, 329] width 158 height 14
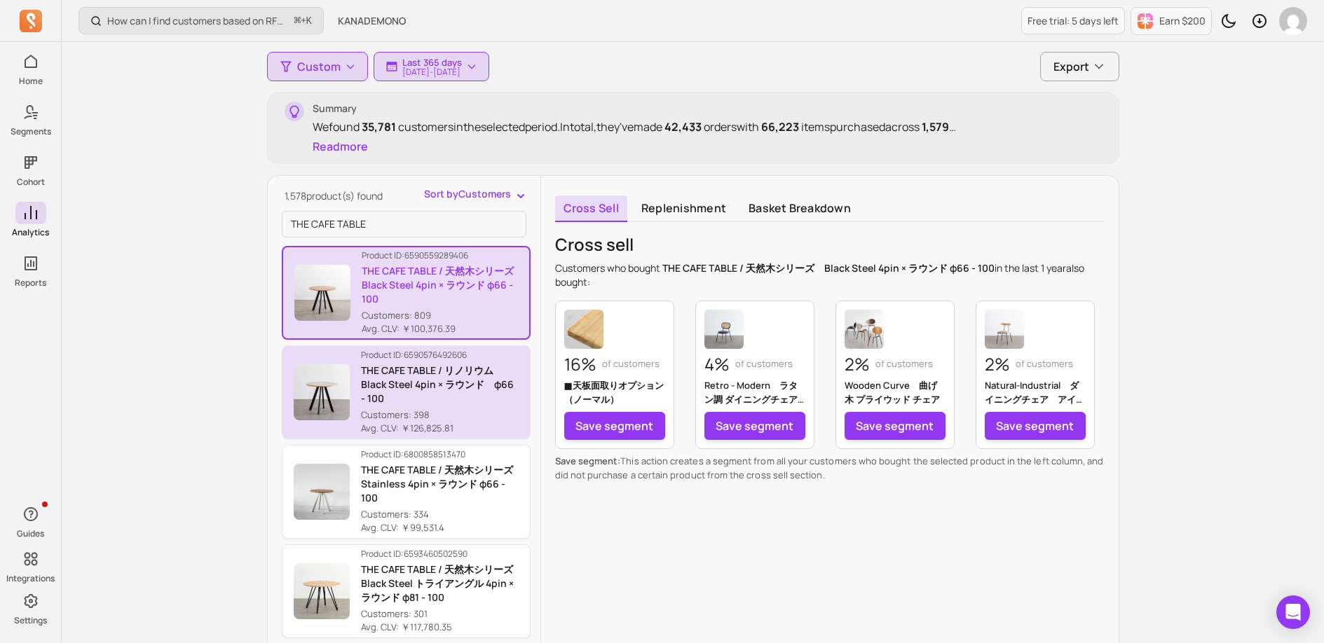
click at [481, 411] on p "Customers: 398" at bounding box center [440, 416] width 158 height 14
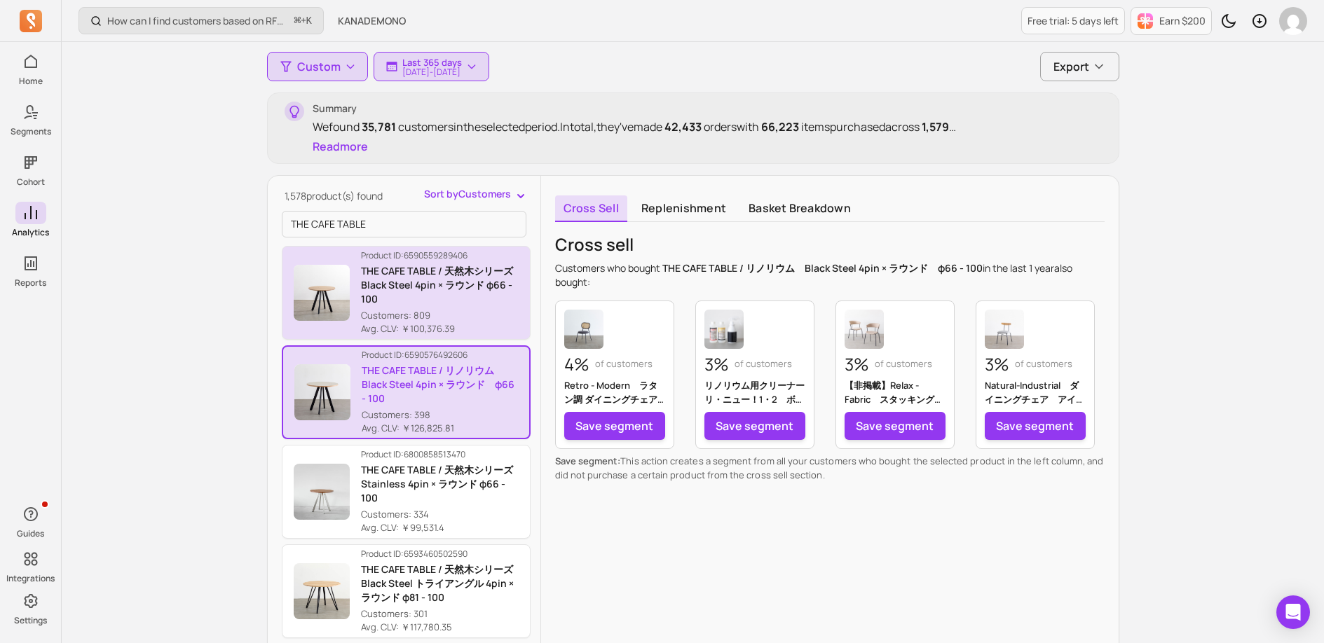
click at [500, 315] on p "Customers: 809" at bounding box center [440, 316] width 158 height 14
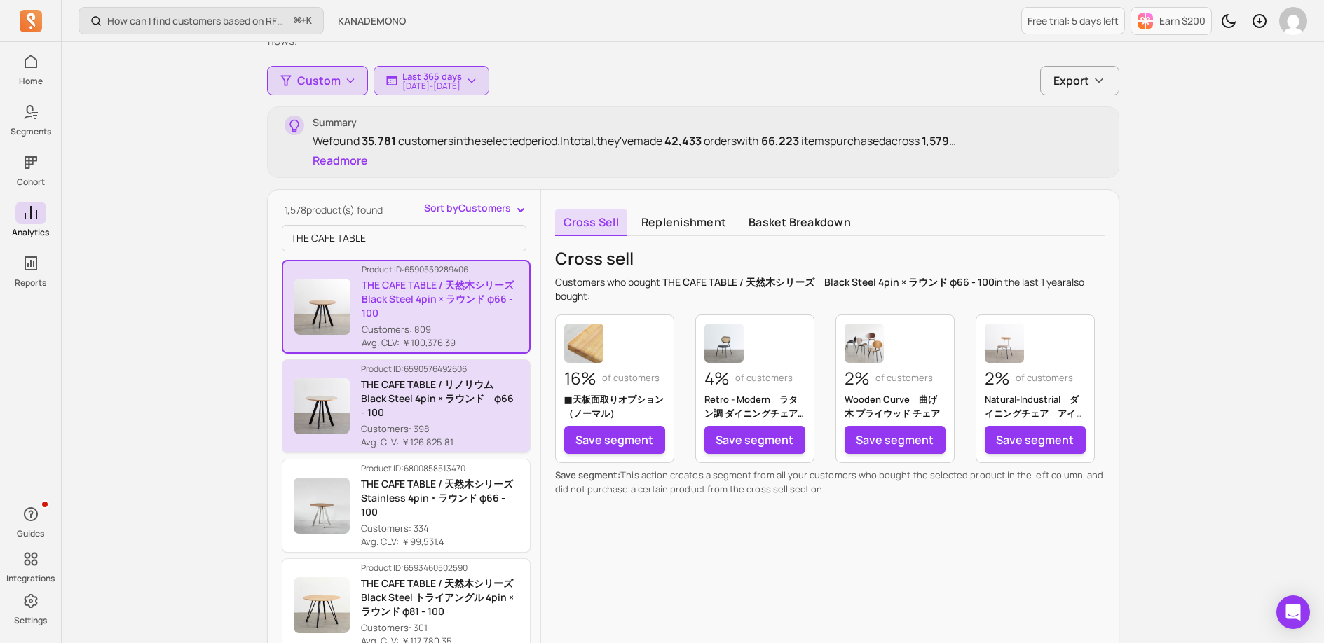
scroll to position [110, 0]
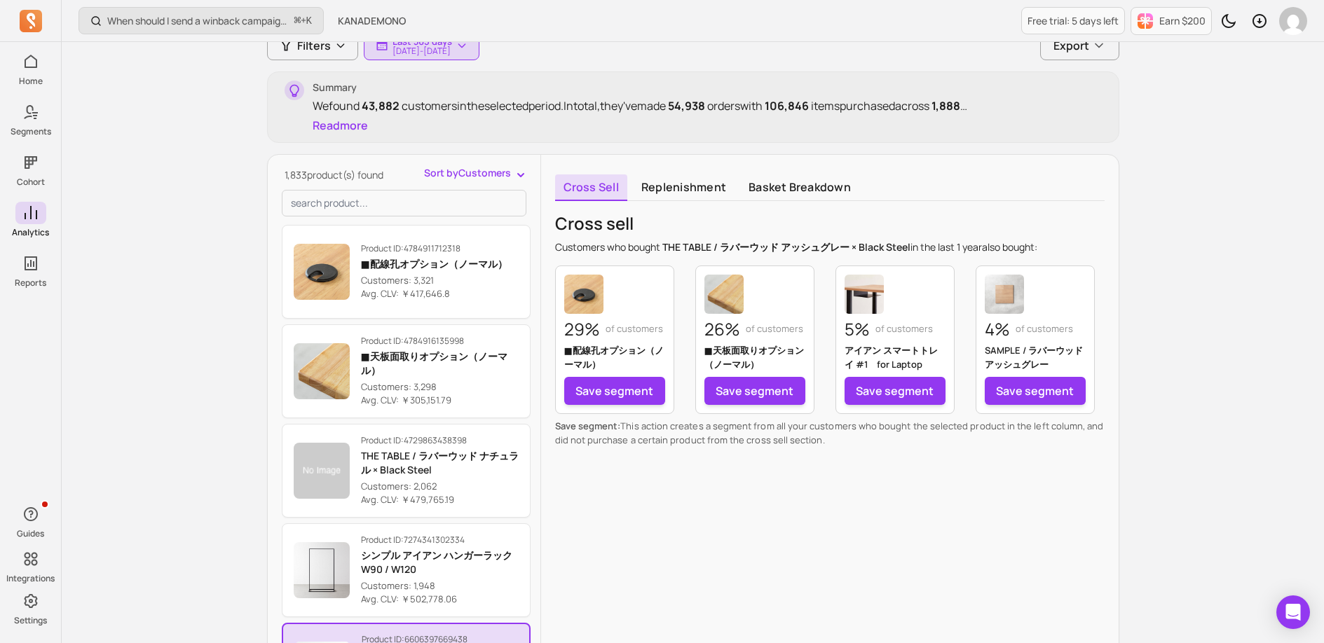
scroll to position [344, 0]
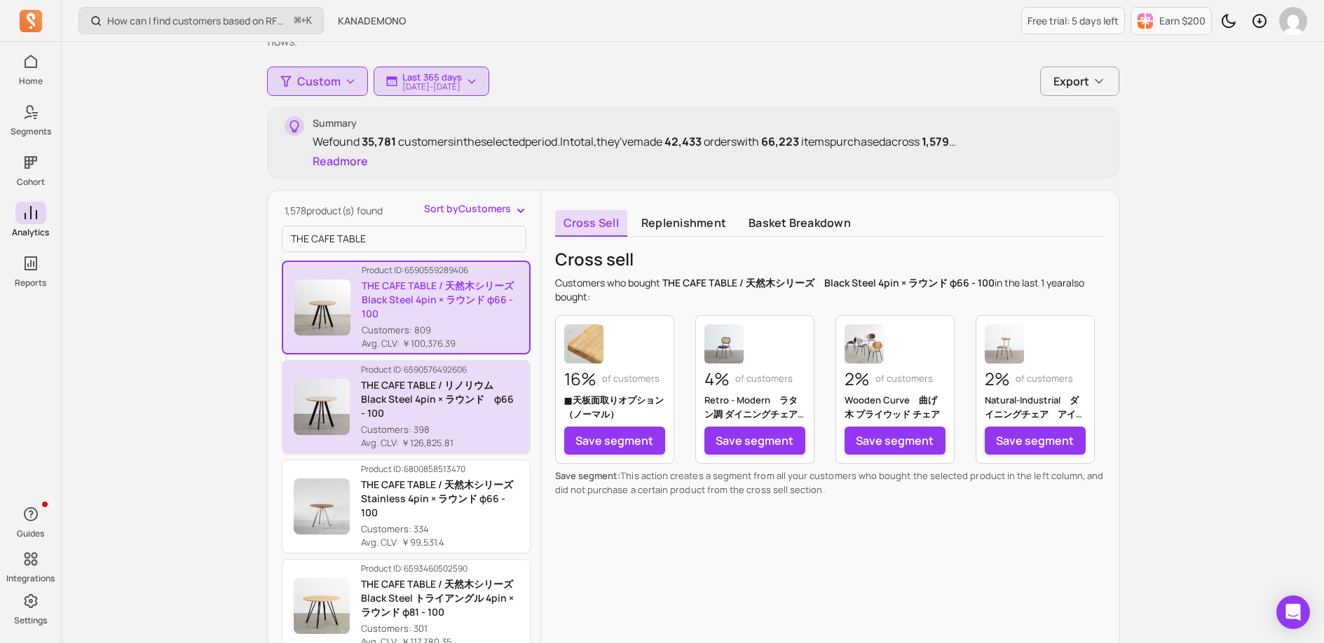
click at [486, 412] on p "THE CAFE TABLE / リノリウム　Black Steel 4pin × ラウンド　φ66 - 100" at bounding box center [440, 399] width 158 height 42
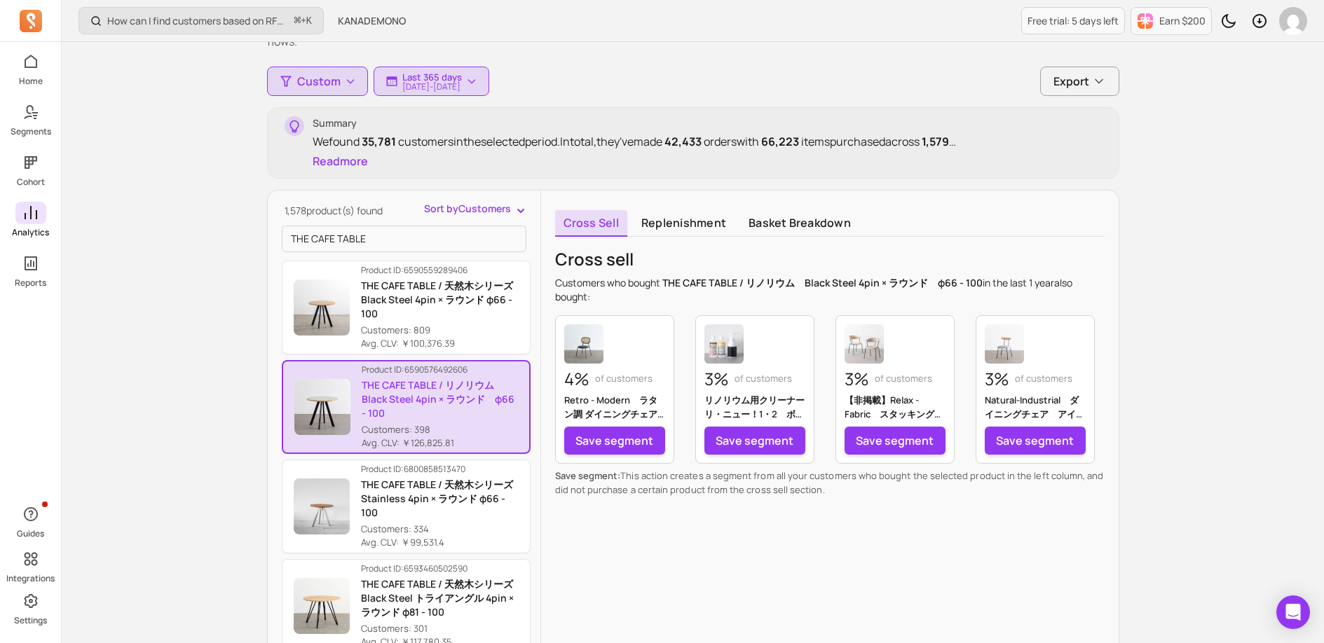
click at [41, 208] on span at bounding box center [30, 213] width 31 height 22
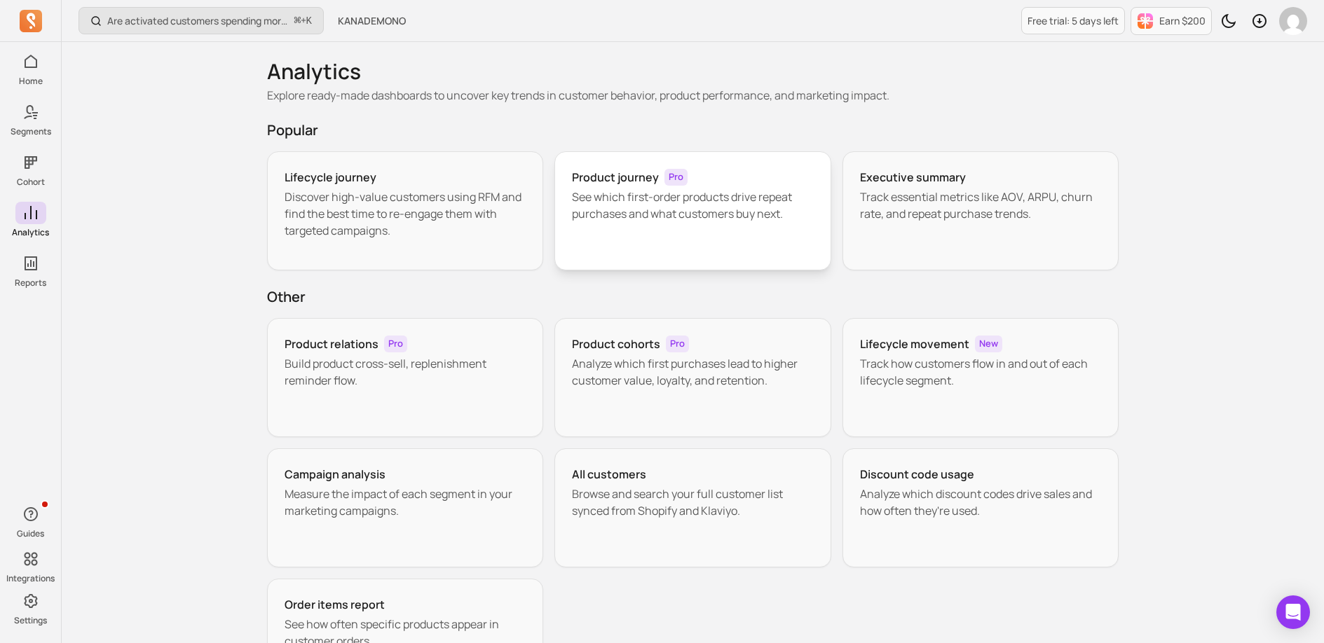
click at [728, 247] on div "Product journey Pro See which first-order products drive repeat purchases and w…" at bounding box center [692, 210] width 277 height 119
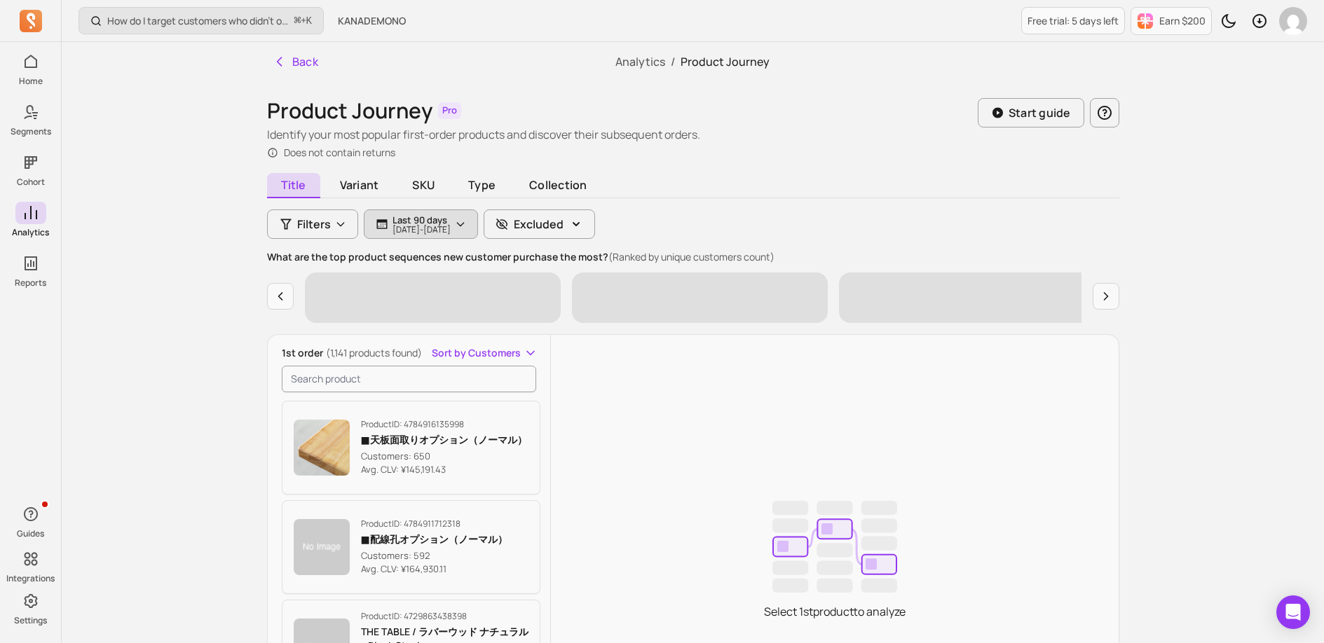
click at [399, 232] on p "[DATE] - [DATE]" at bounding box center [421, 230] width 58 height 8
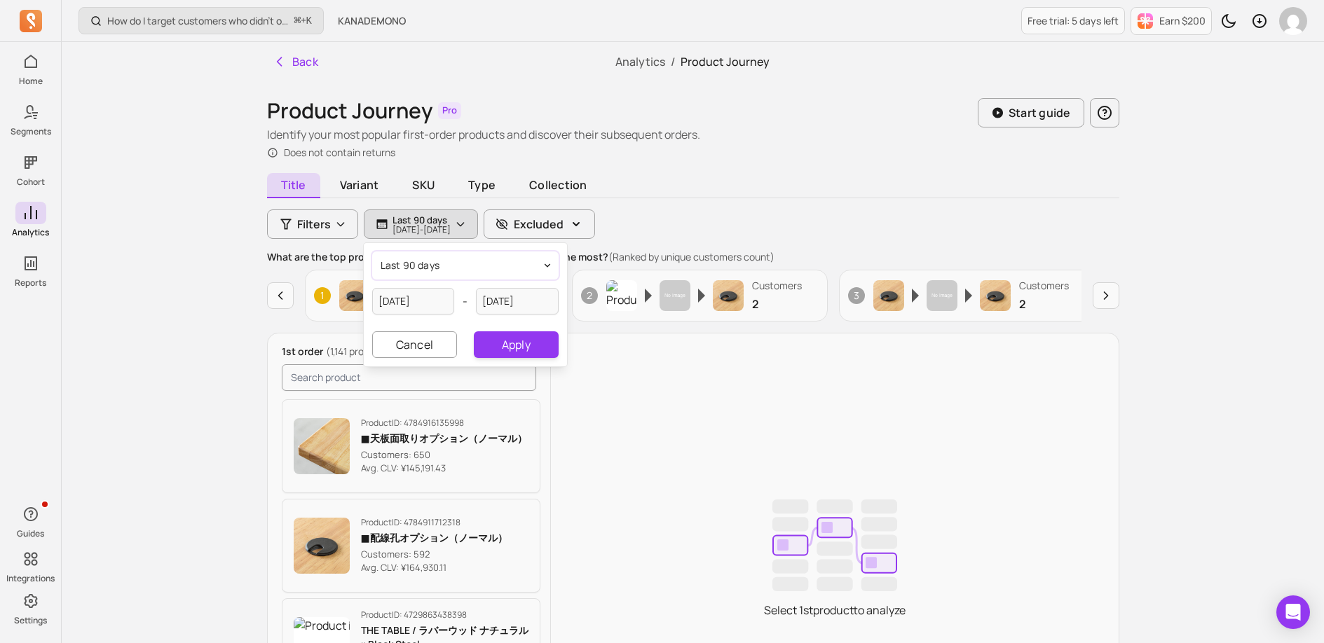
click at [430, 272] on span "last 90 days" at bounding box center [410, 266] width 60 height 14
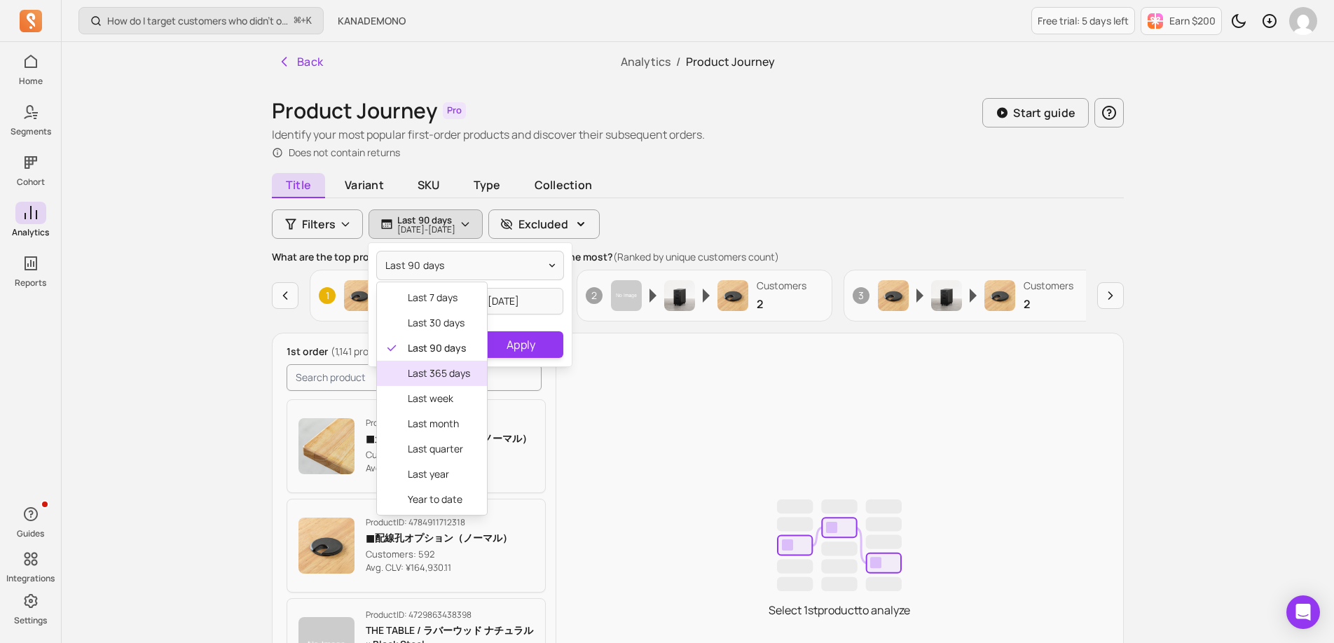
click at [431, 376] on span "last 365 days" at bounding box center [439, 373] width 62 height 14
type input "[DATE]"
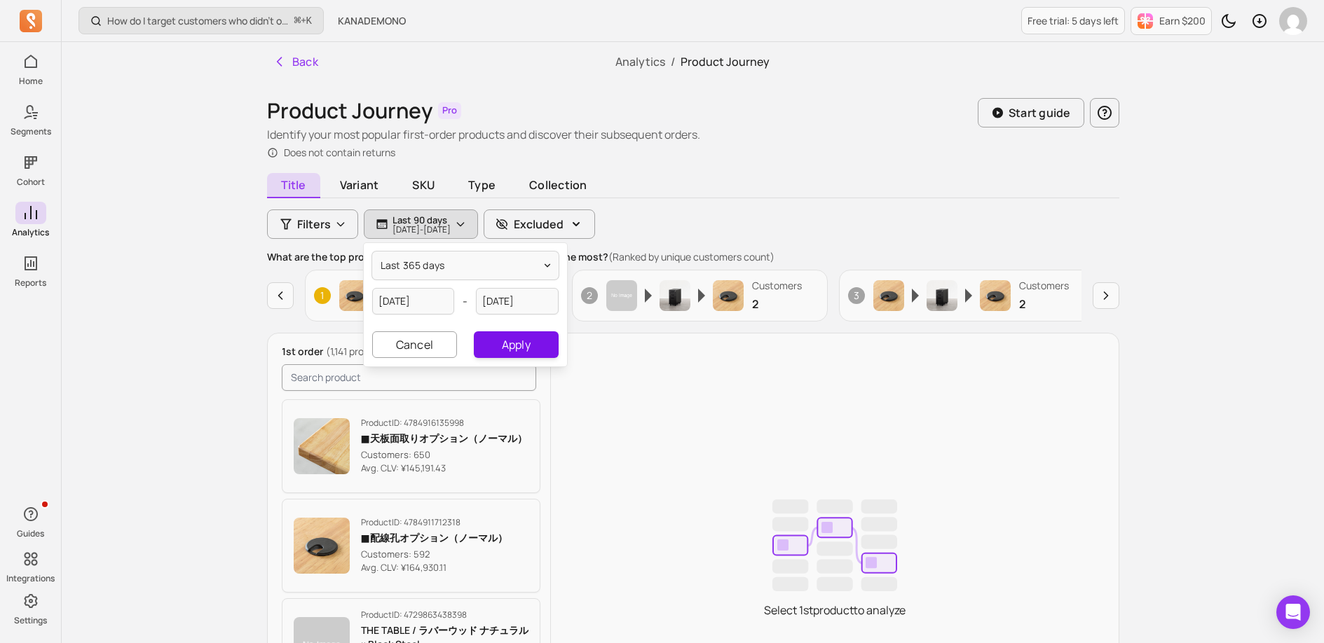
click at [493, 349] on button "Apply" at bounding box center [516, 344] width 84 height 27
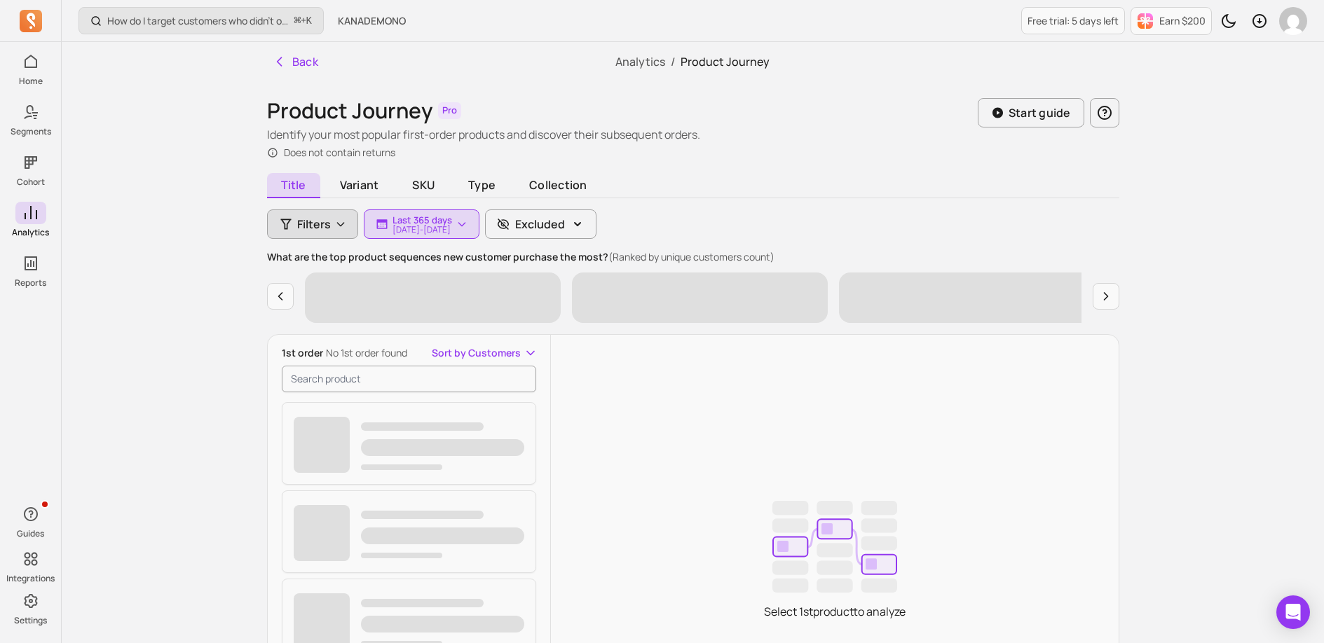
click at [305, 226] on span "Filters" at bounding box center [314, 224] width 34 height 17
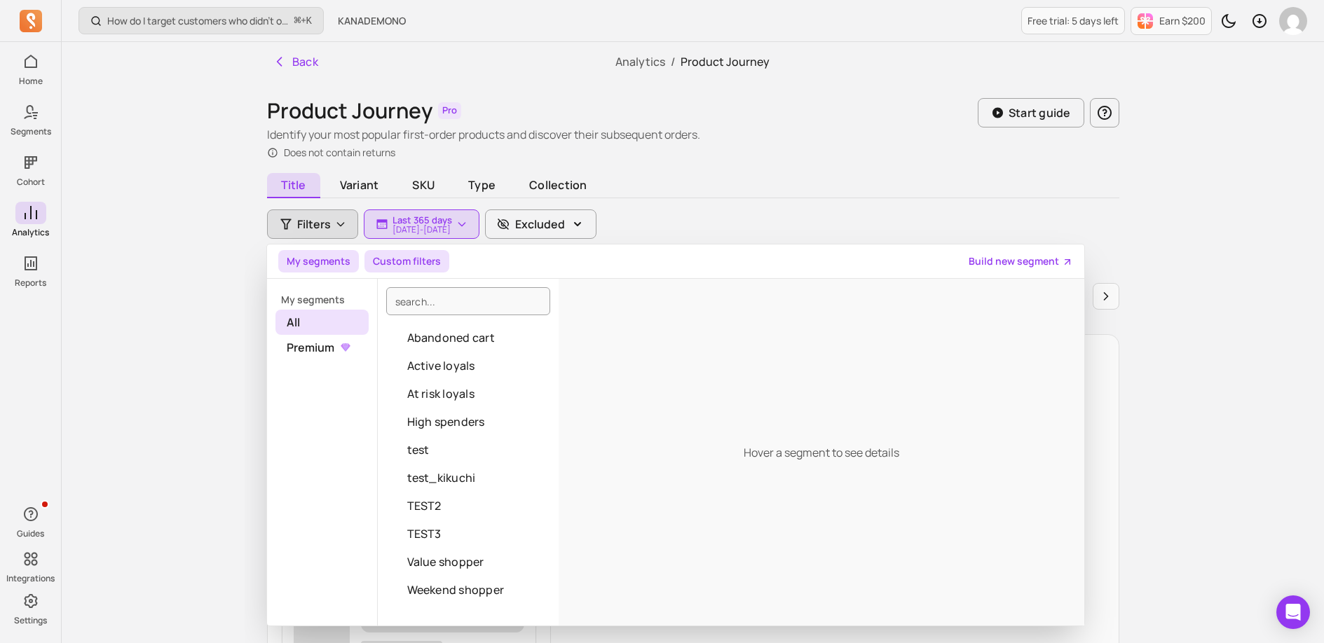
click at [403, 259] on button "Custom filters" at bounding box center [406, 261] width 85 height 22
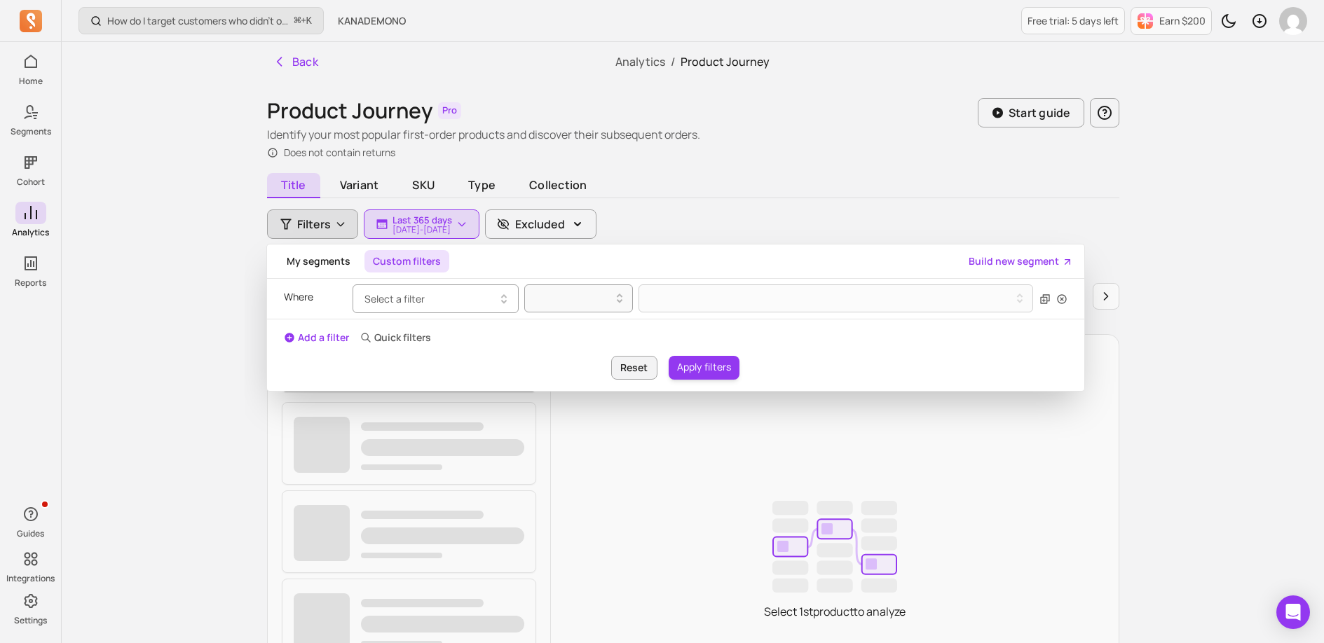
click at [404, 298] on span "Select a filter" at bounding box center [394, 298] width 60 height 13
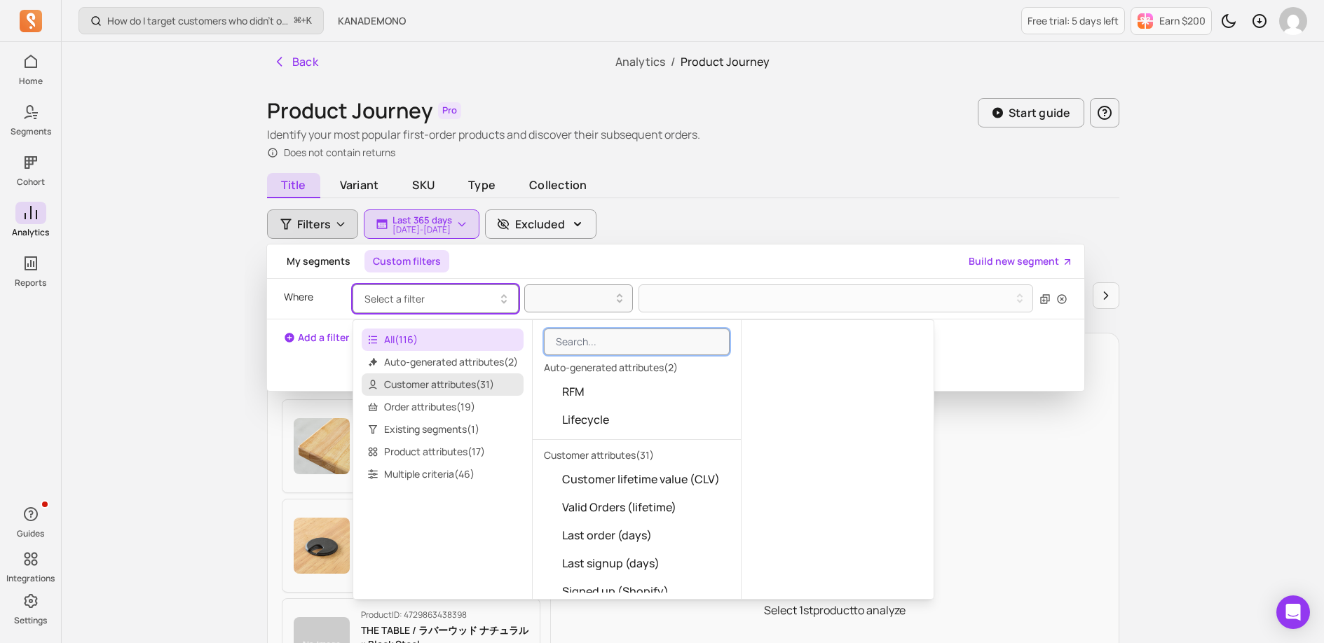
click at [426, 379] on span "Customer attributes ( 31 )" at bounding box center [443, 384] width 162 height 22
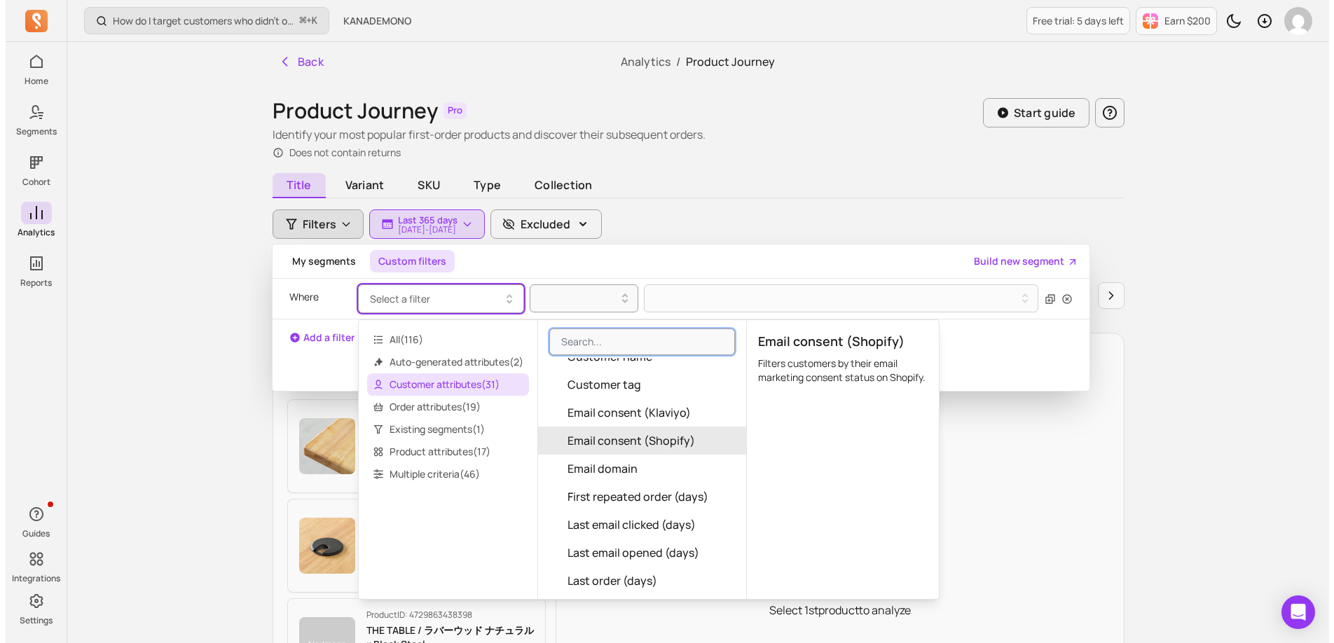
scroll to position [252, 0]
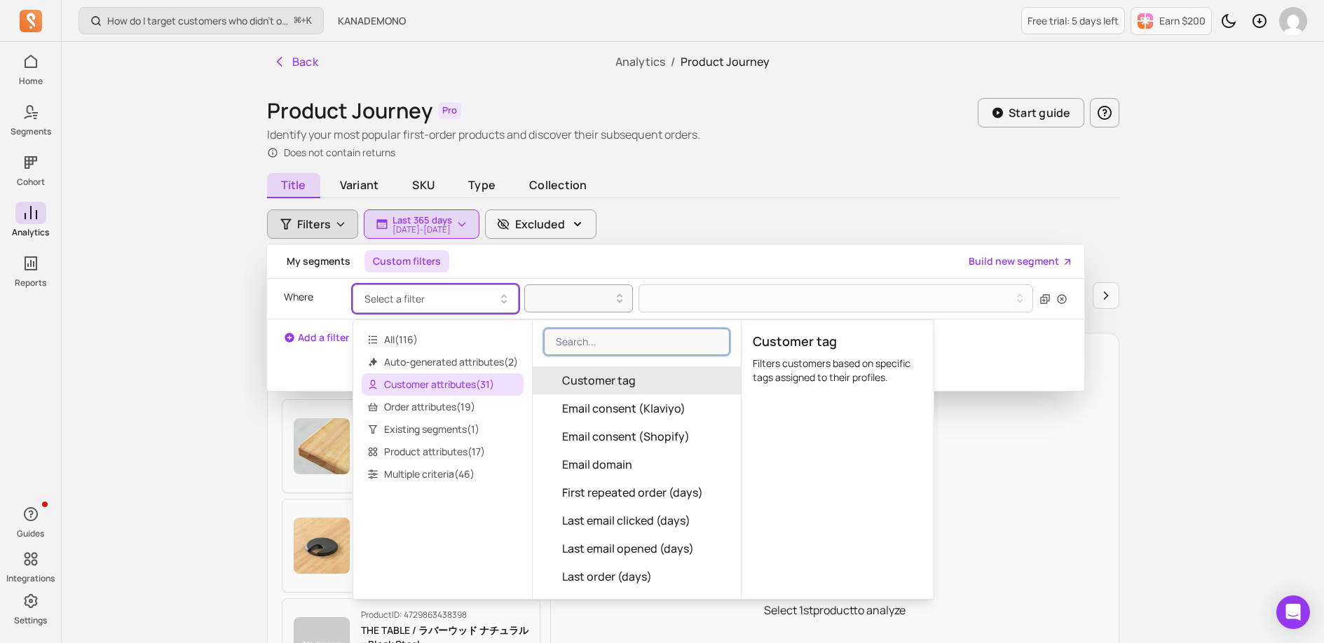
click at [598, 384] on span "Customer tag" at bounding box center [599, 380] width 74 height 17
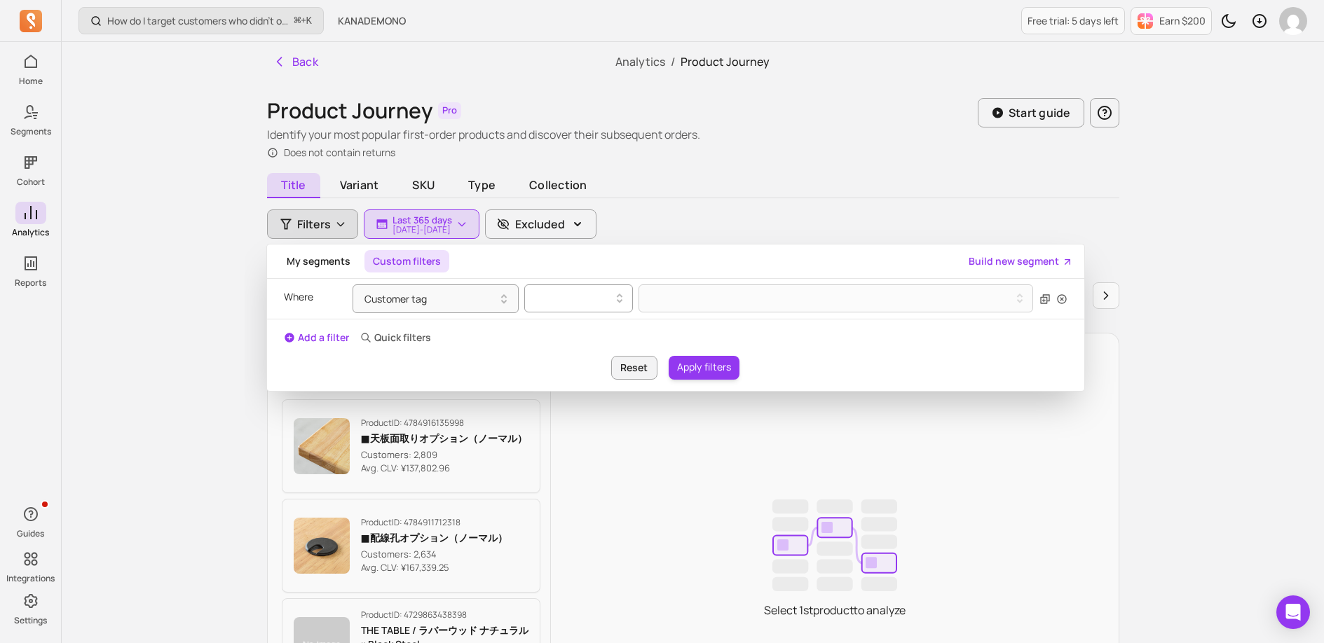
click at [555, 296] on div at bounding box center [572, 298] width 79 height 17
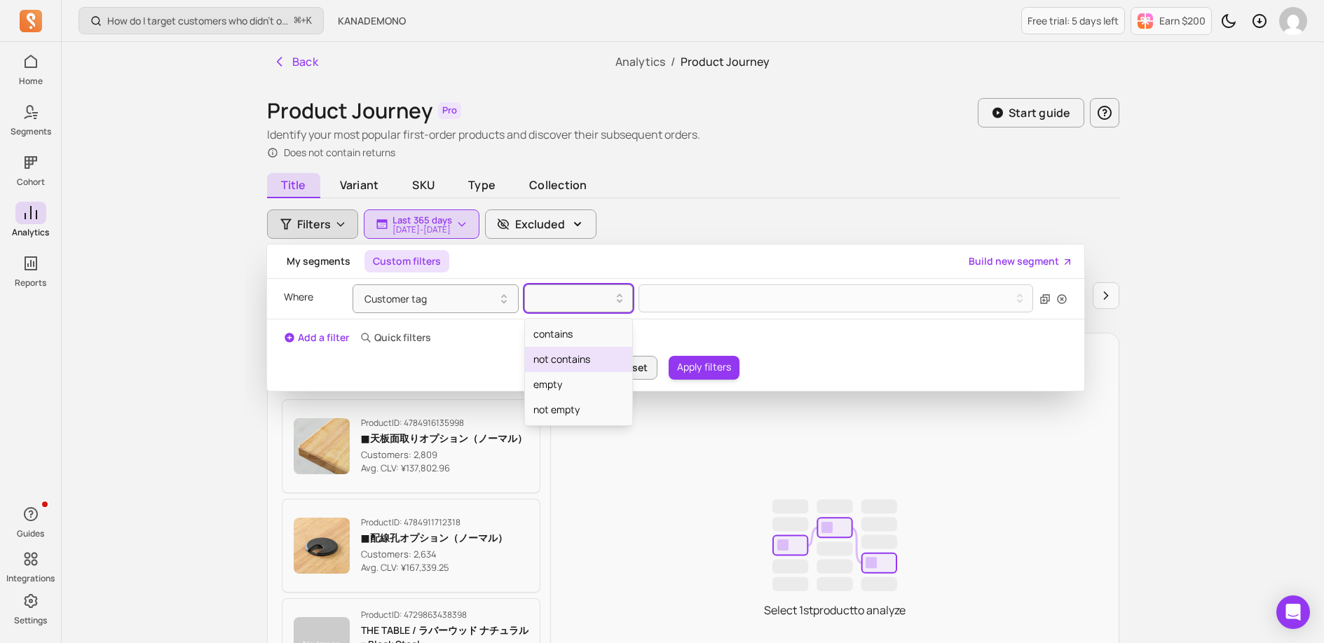
click at [558, 356] on div "not contains" at bounding box center [578, 359] width 107 height 25
click at [722, 301] on button at bounding box center [835, 298] width 395 height 28
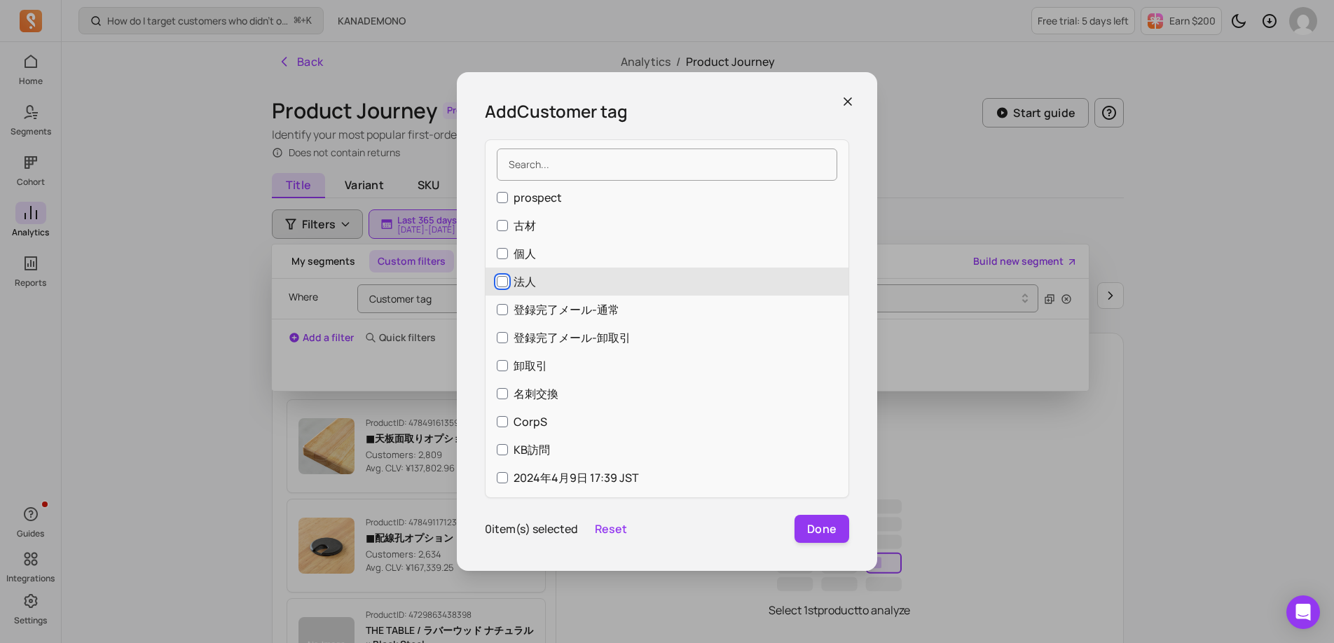
click at [500, 282] on input "法人" at bounding box center [502, 281] width 11 height 11
checkbox input "true"
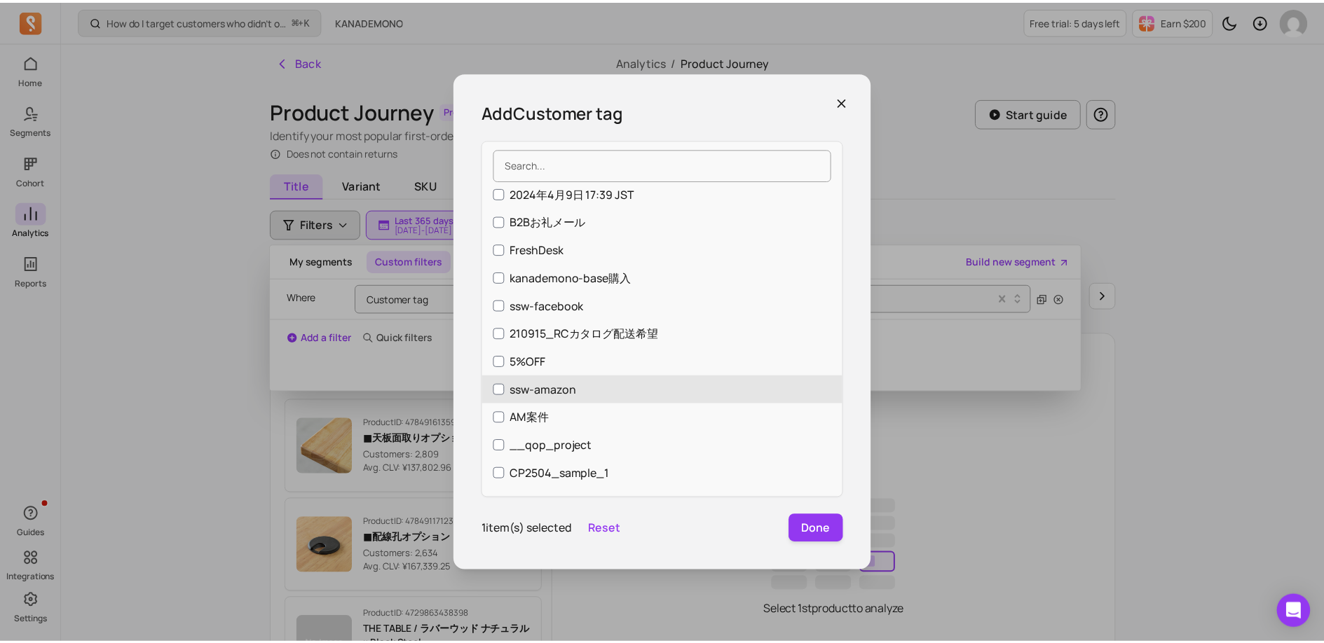
scroll to position [0, 0]
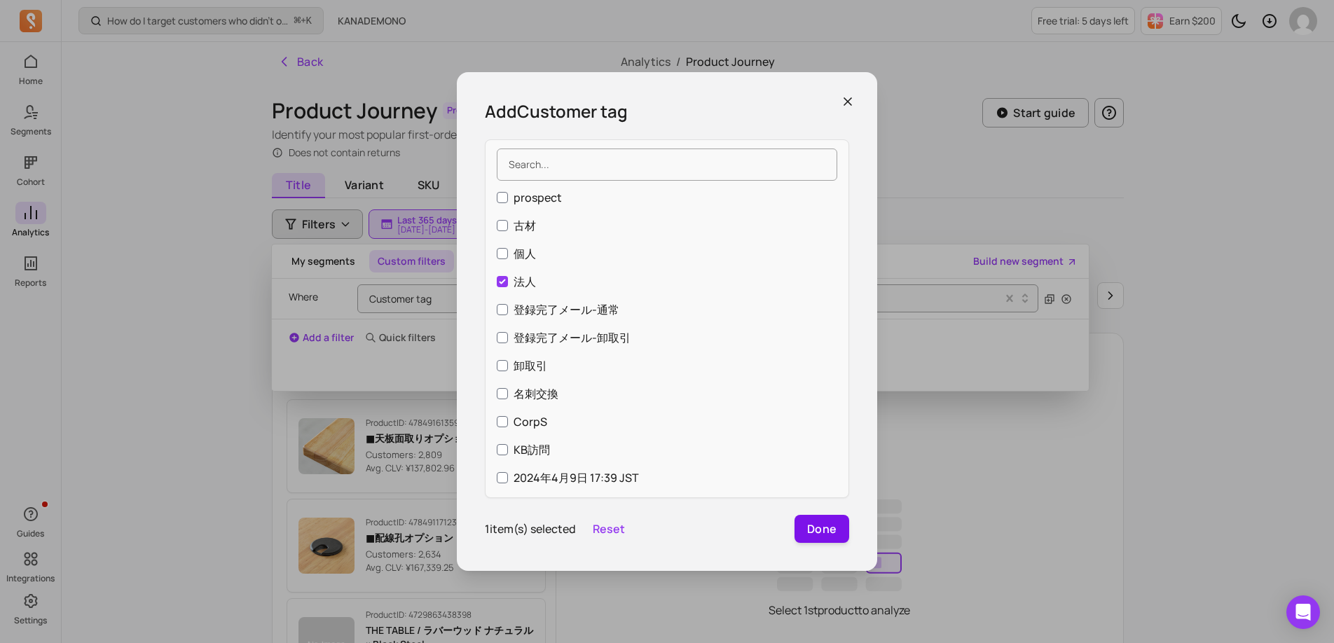
click at [828, 536] on button "Done" at bounding box center [822, 529] width 55 height 28
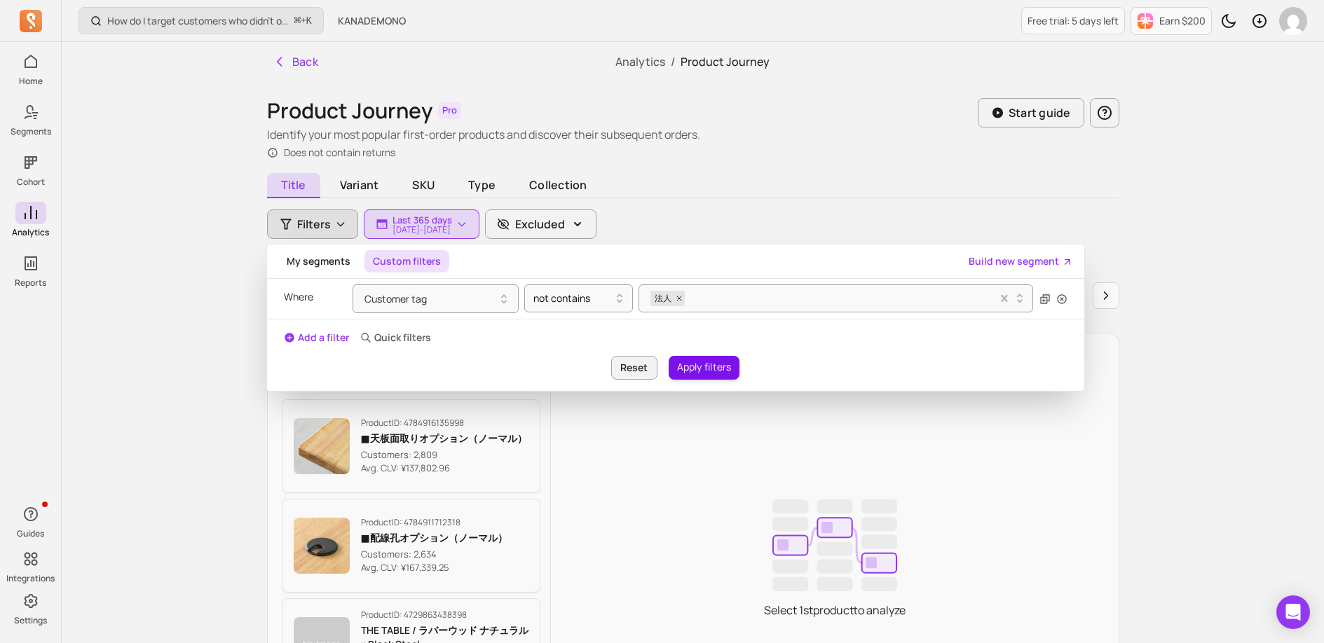
click at [689, 369] on button "Apply filters" at bounding box center [703, 368] width 71 height 24
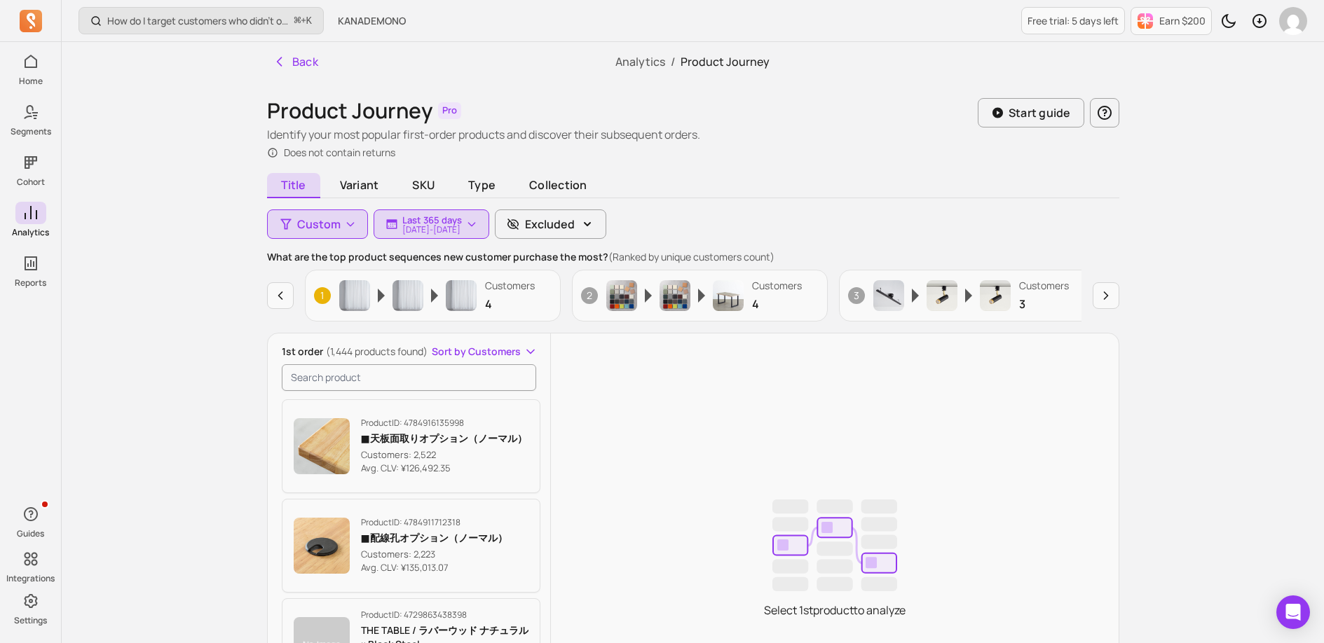
click at [153, 308] on div "How do I target customers who didn’t open or click a campaign? ⌘ + K KANADEMONO…" at bounding box center [693, 455] width 1262 height 910
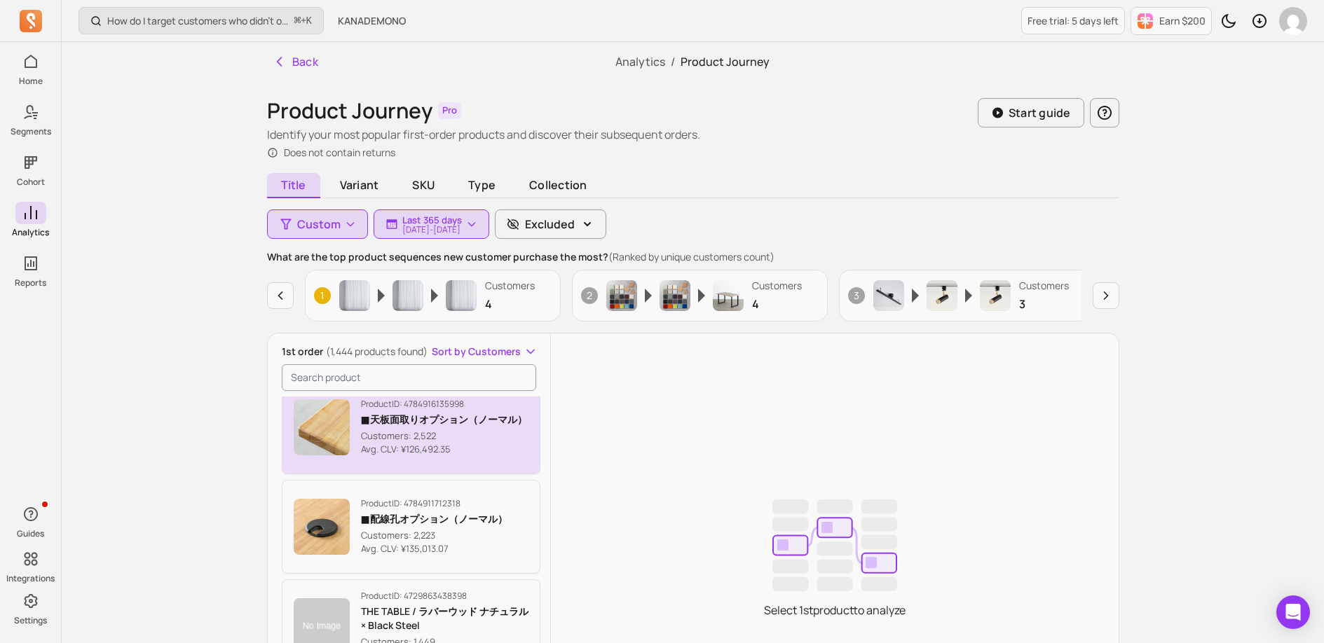
scroll to position [44, 0]
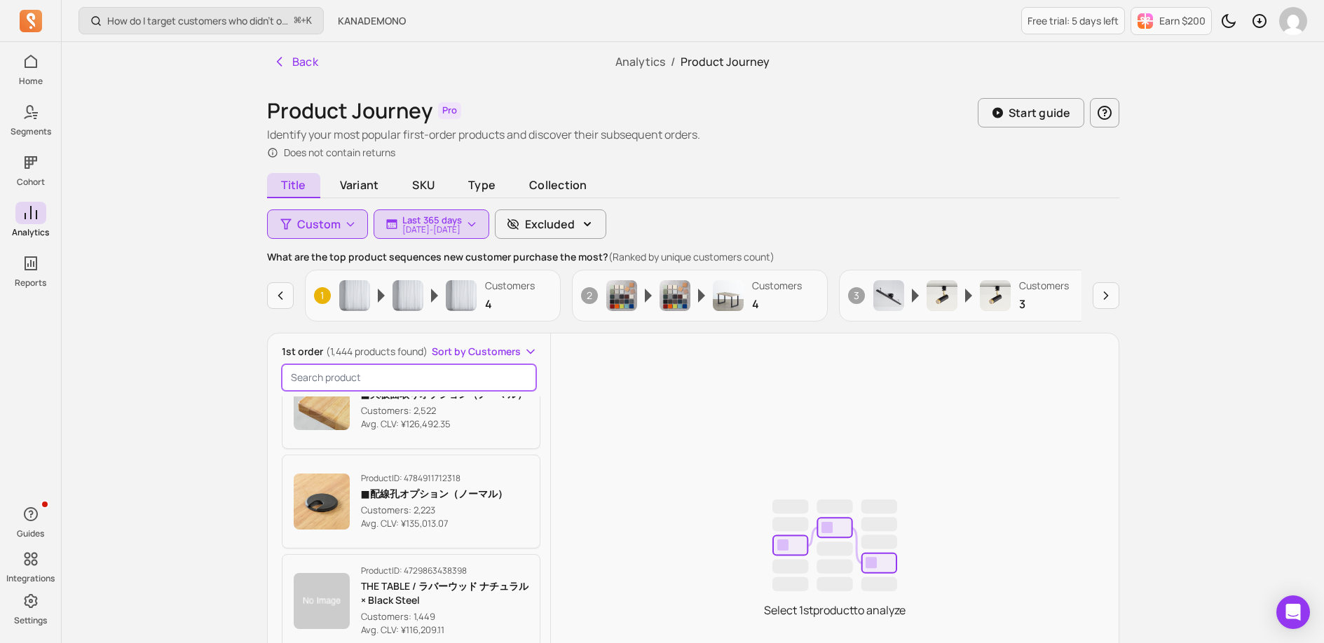
click at [384, 371] on input "search product" at bounding box center [409, 377] width 255 height 27
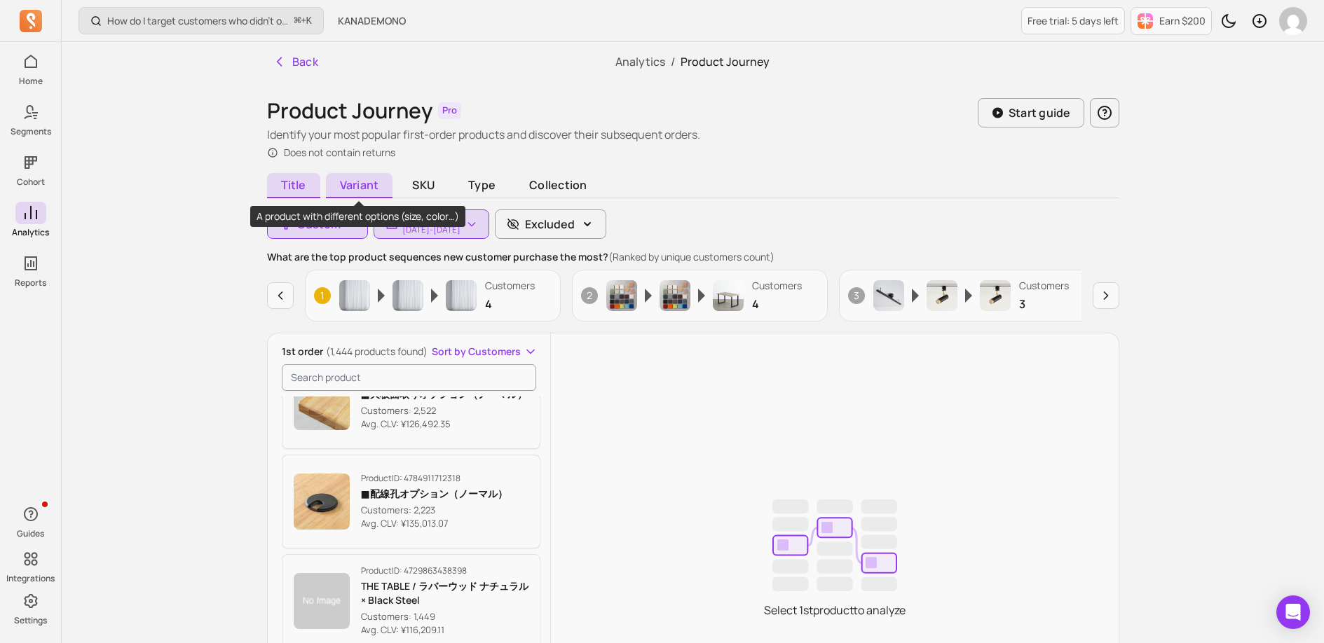
click at [348, 195] on span "Variant" at bounding box center [359, 185] width 67 height 25
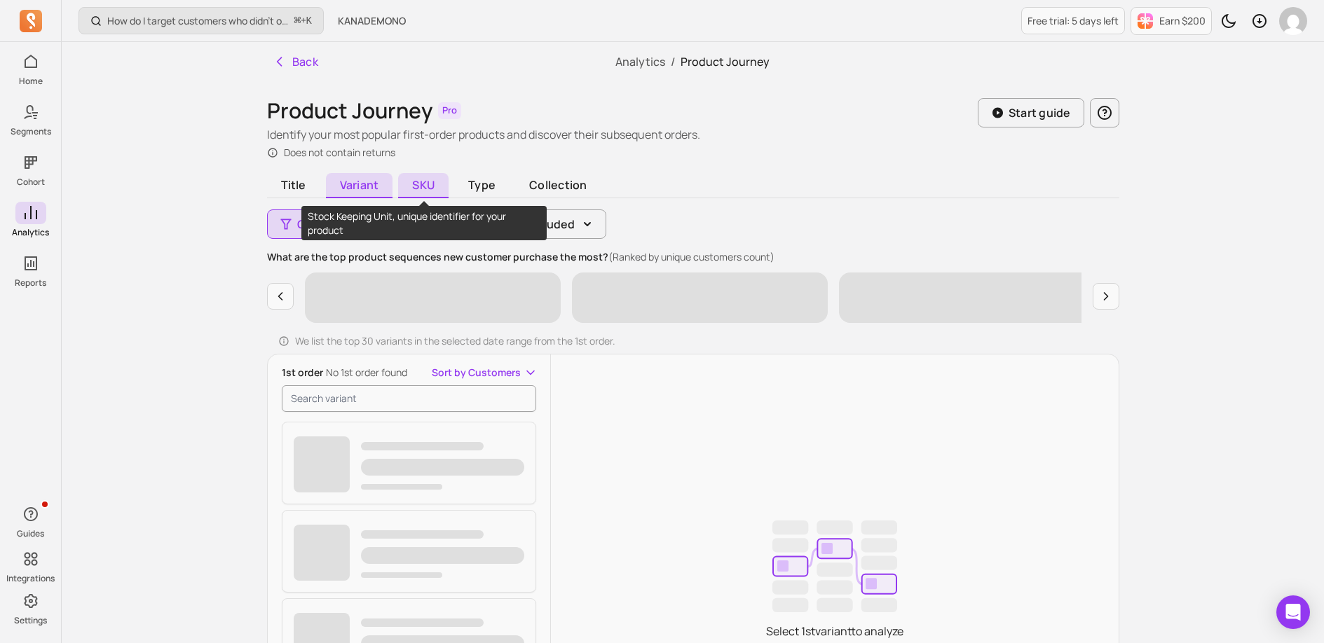
click at [429, 182] on span "SKU" at bounding box center [423, 185] width 50 height 25
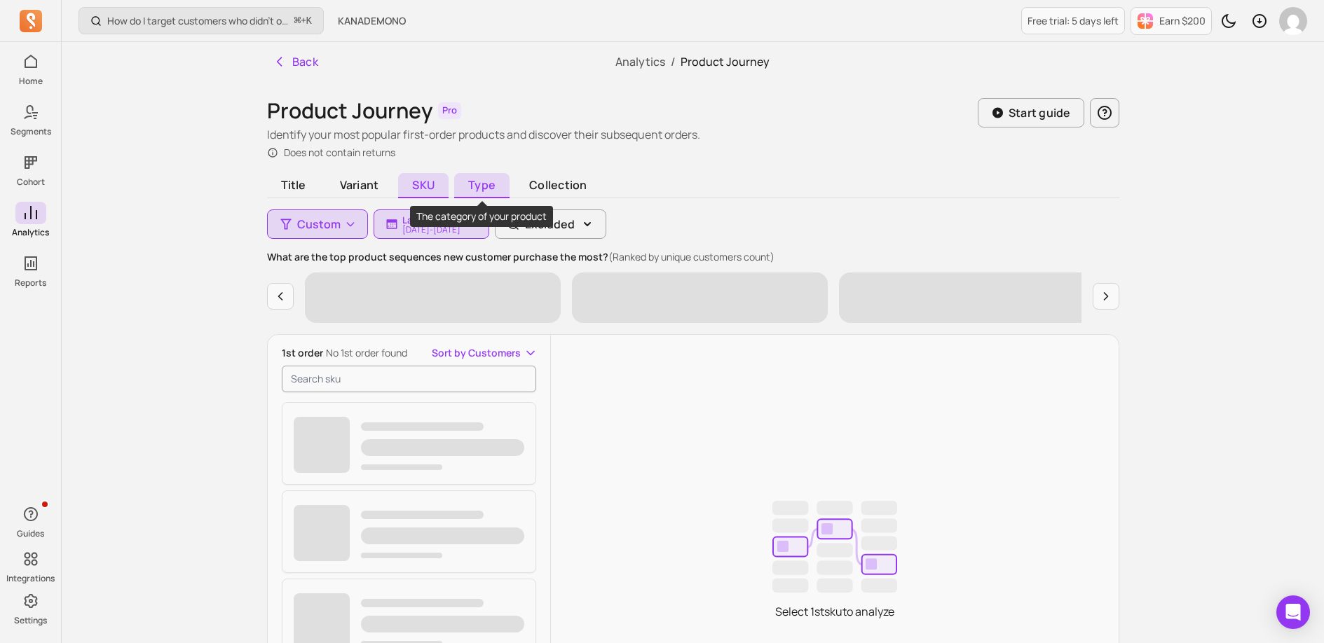
click at [467, 188] on span "Type" at bounding box center [481, 185] width 55 height 25
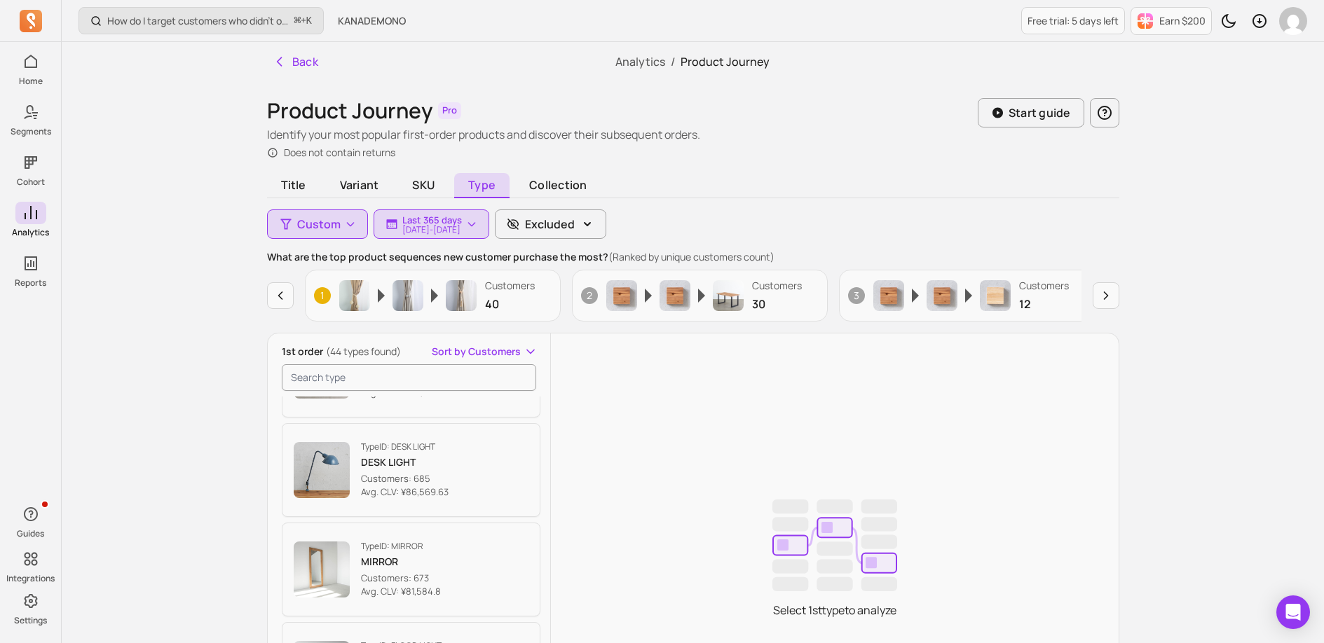
scroll to position [1569, 0]
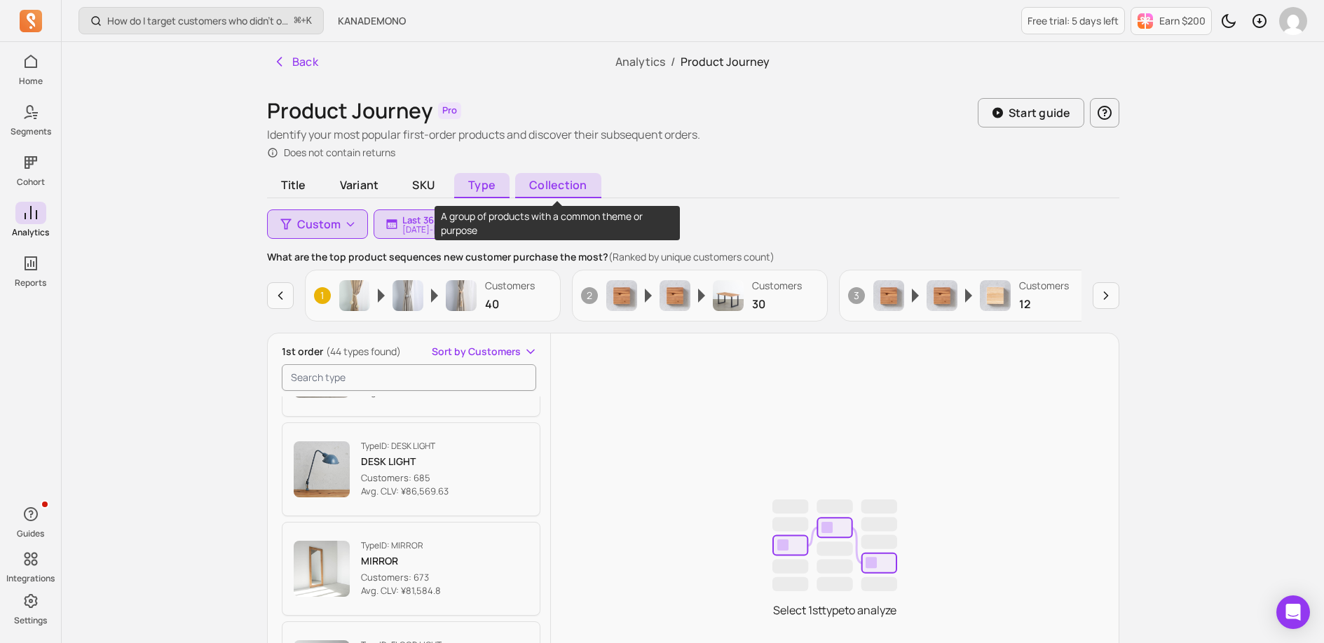
click at [565, 182] on span "Collection" at bounding box center [557, 185] width 85 height 25
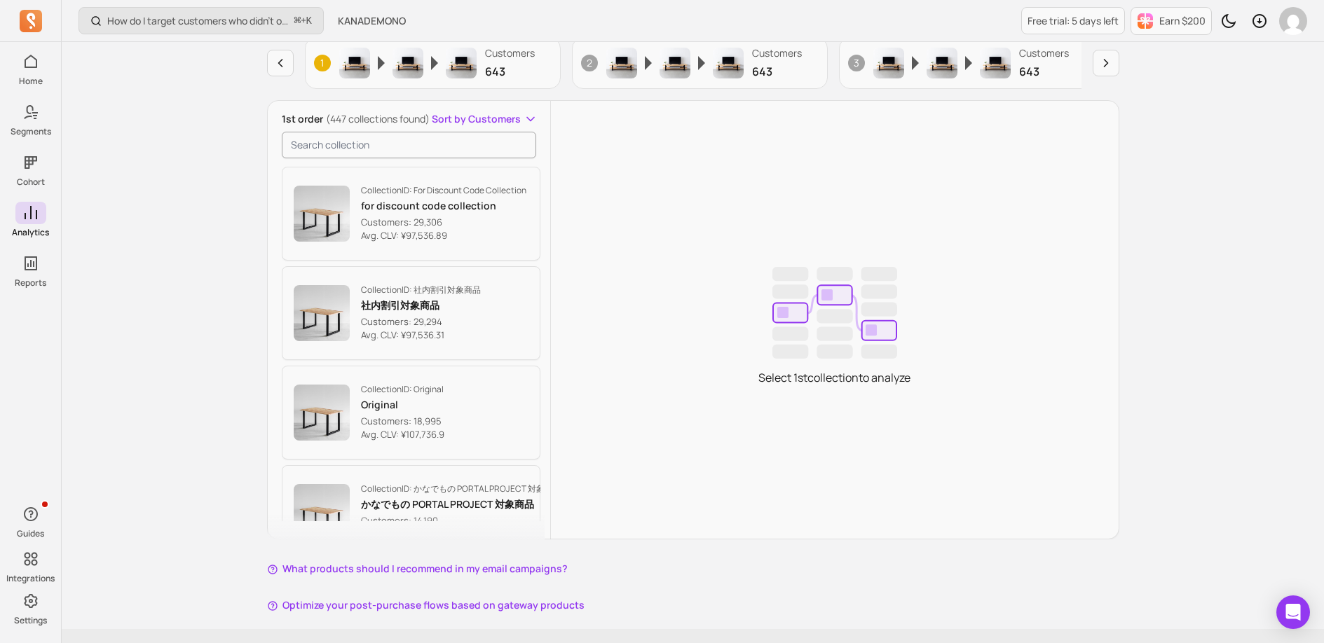
scroll to position [15, 0]
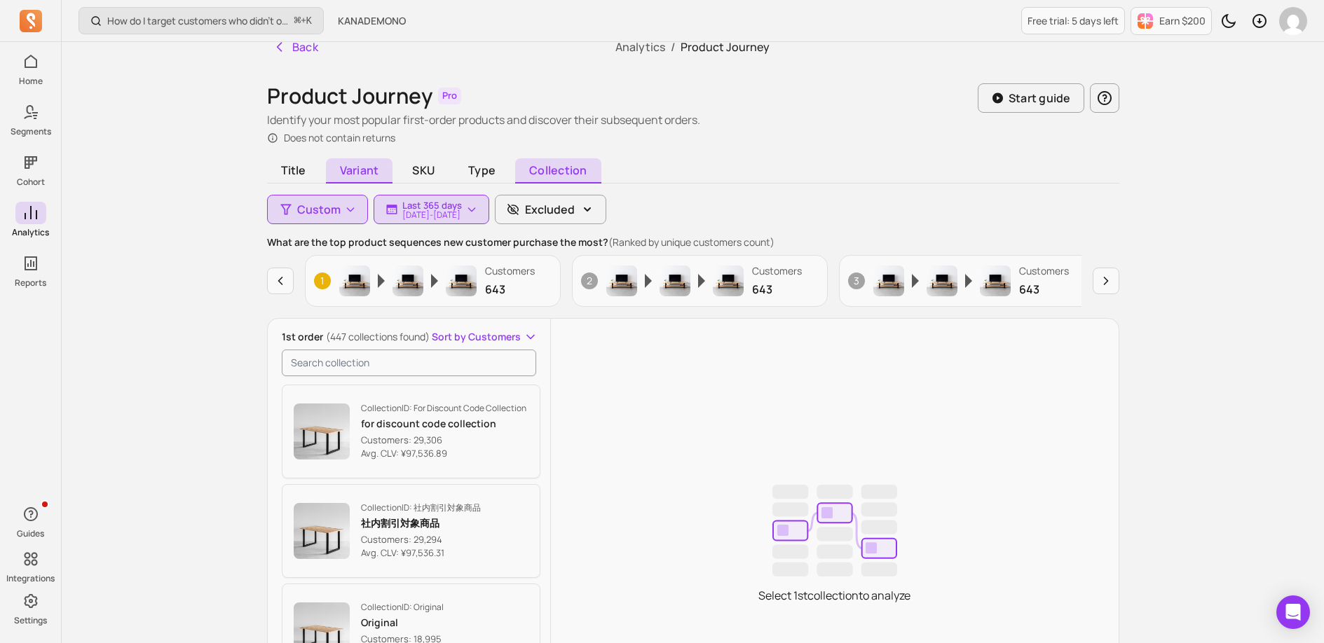
click at [388, 177] on span "Variant" at bounding box center [359, 170] width 67 height 25
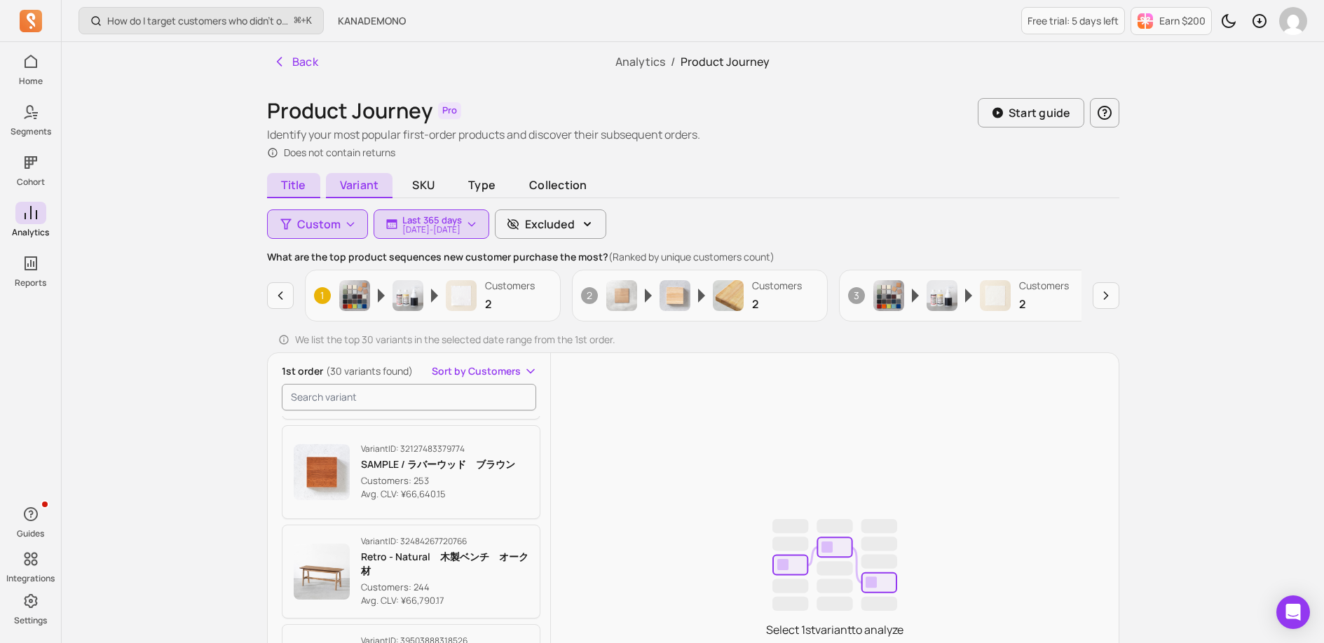
click at [280, 180] on span "Title" at bounding box center [293, 185] width 53 height 25
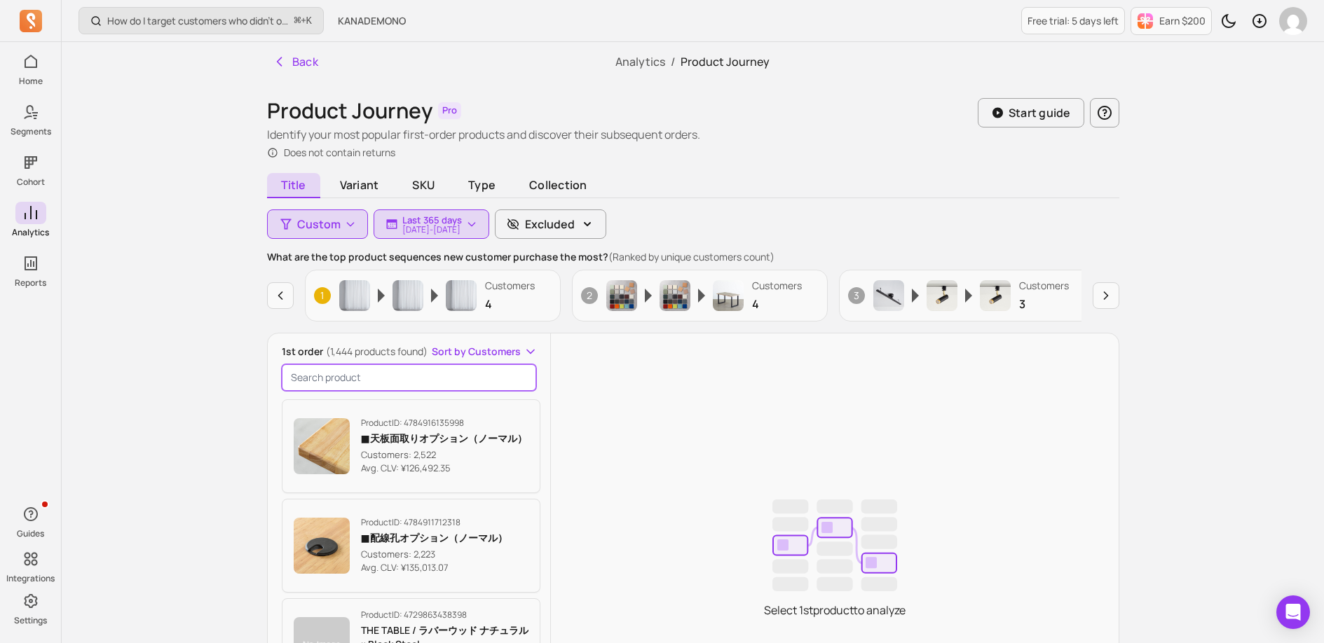
click at [380, 382] on input "search product" at bounding box center [409, 377] width 255 height 27
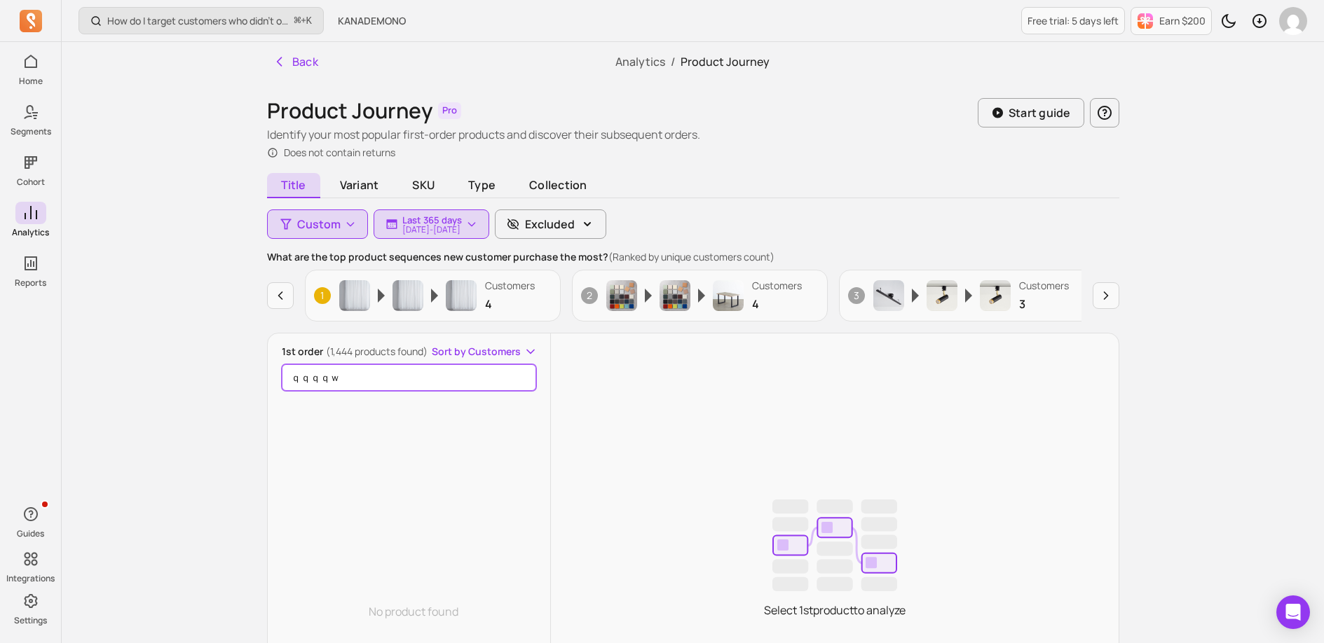
type input "ｑｑｑｑｗｑ"
click at [523, 380] on input "ｑｑｑｑｗｑ" at bounding box center [409, 377] width 255 height 27
type input "っっっっっっっっっっっっっっっっっっっっっっっっっっっっっっっっっっっっっっっっっっっっっっっっっっっっっっっっっっっっっっっっくぅｑｑｑｑｑｑｑｑｑ"
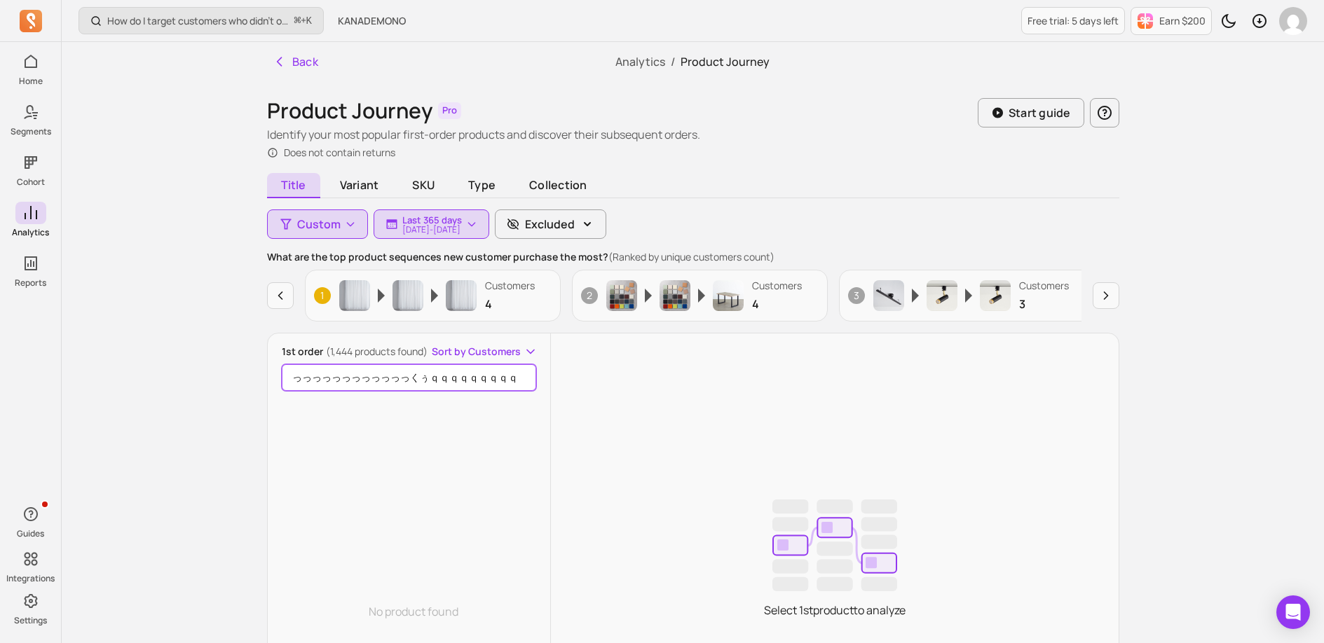
click at [521, 379] on input "っっっっっっっっっっっっっっっっっっっっっっっっっっっっっっっっっっっっっっっっっっっっっっっっっっっっっっっっっっっっっっっっくぅｑｑｑｑｑｑｑｑｑ" at bounding box center [409, 377] width 255 height 27
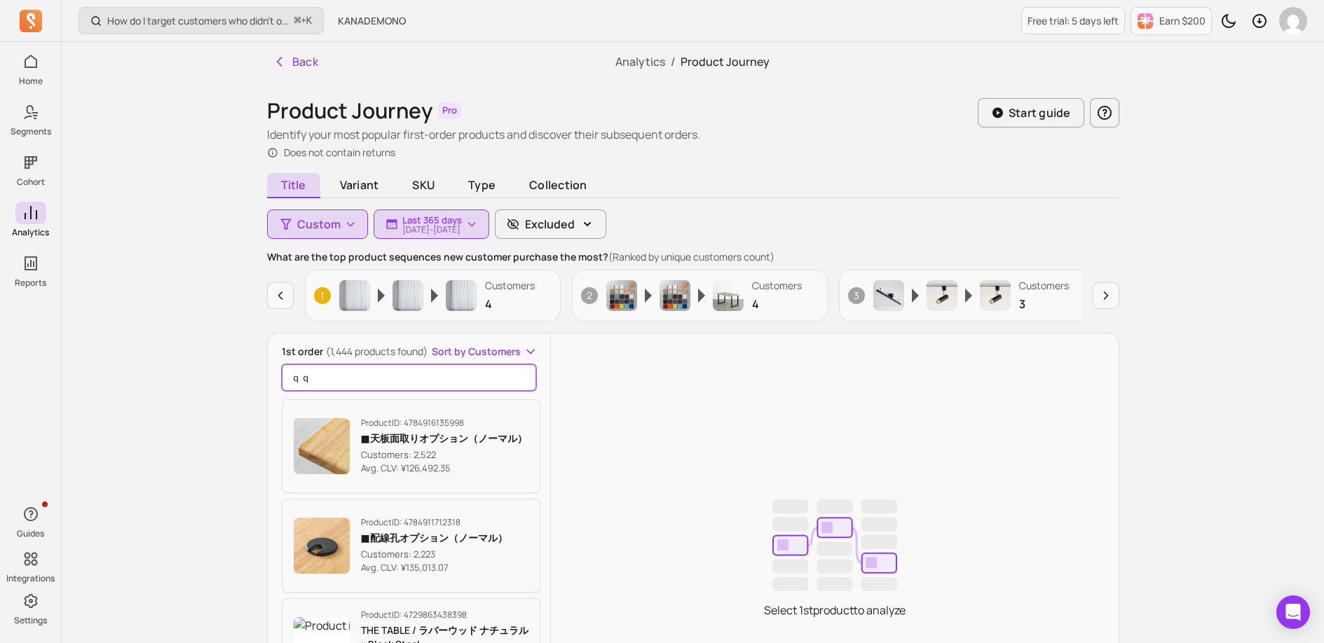
scroll to position [0, 0]
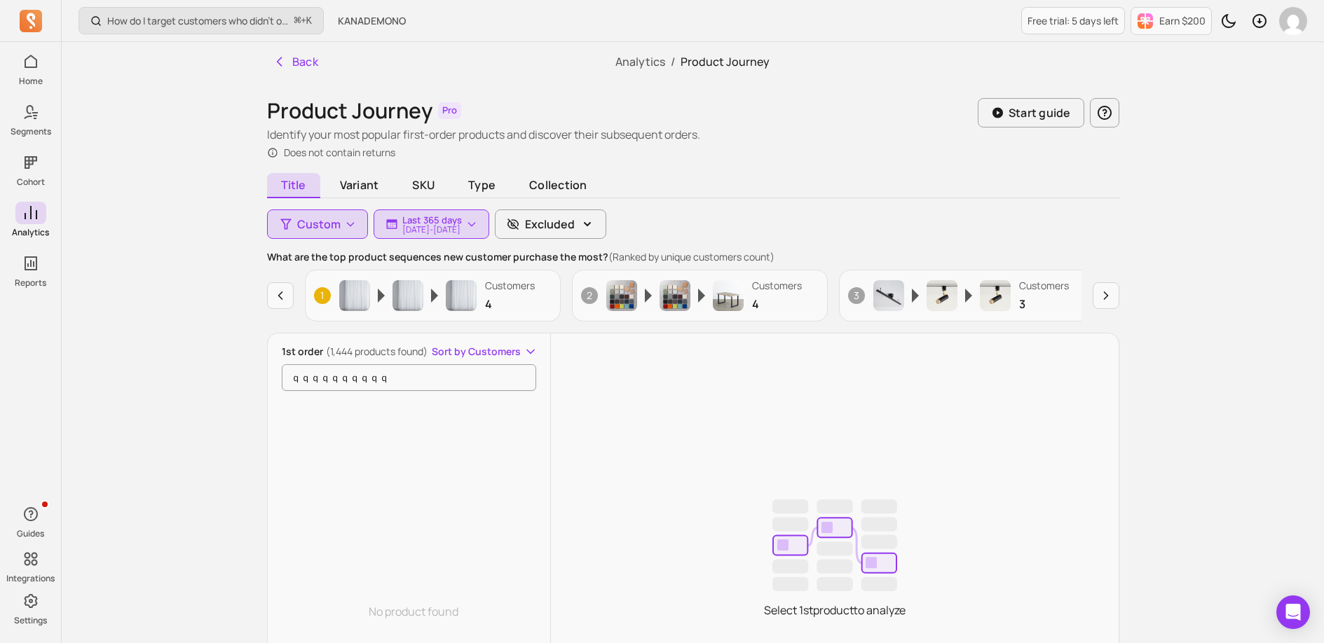
click at [210, 355] on div "How do I target customers who didn’t open or click a campaign? ⌘ + K KANADEMONO…" at bounding box center [693, 455] width 1262 height 910
click at [418, 378] on input "ｑｑｑｑｑｑｑｑｑｑ" at bounding box center [409, 377] width 255 height 27
drag, startPoint x: 401, startPoint y: 378, endPoint x: 324, endPoint y: 380, distance: 77.1
click at [265, 390] on div "Back Analytics / Product Journey Product Journey Pro Identify your most popular…" at bounding box center [693, 452] width 897 height 820
click at [408, 378] on input "ｑｑｑｑｑｑｑｑｑｑ" at bounding box center [409, 377] width 255 height 27
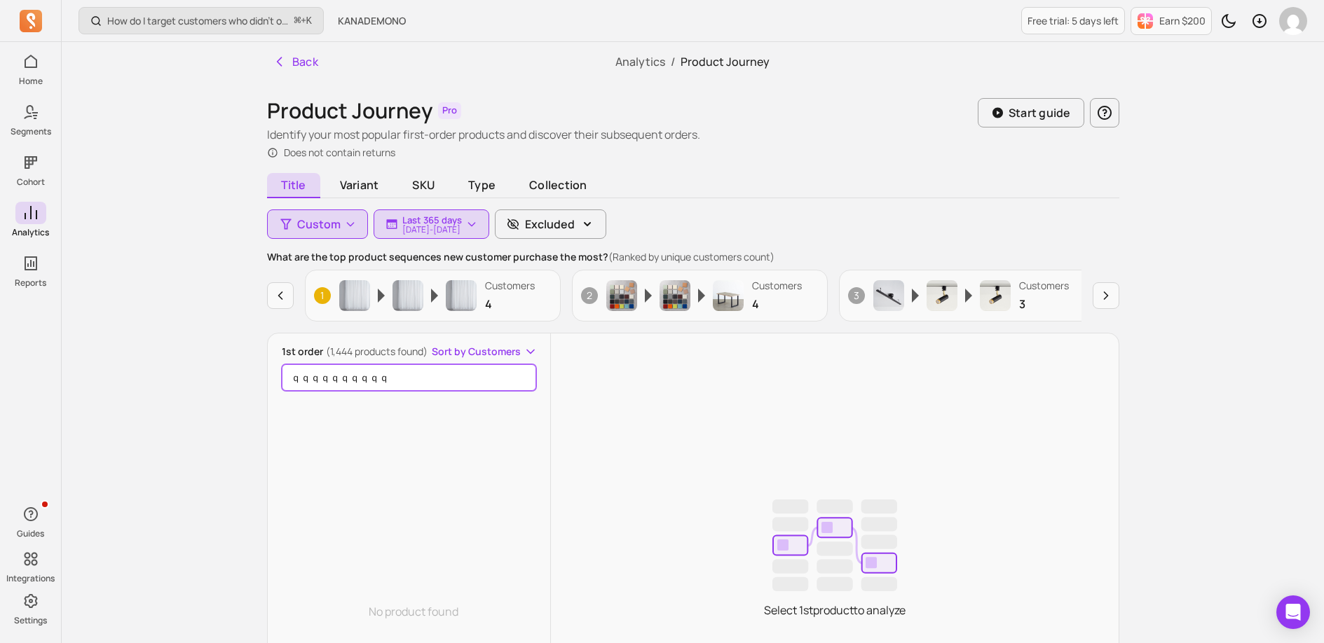
drag, startPoint x: 396, startPoint y: 377, endPoint x: 271, endPoint y: 378, distance: 124.7
click at [271, 378] on div "1st order (1,444 products found) Sort by Customers ｑｑｑｑｑｑｑｑｑｑ No product found" at bounding box center [409, 565] width 283 height 441
type input "あ"
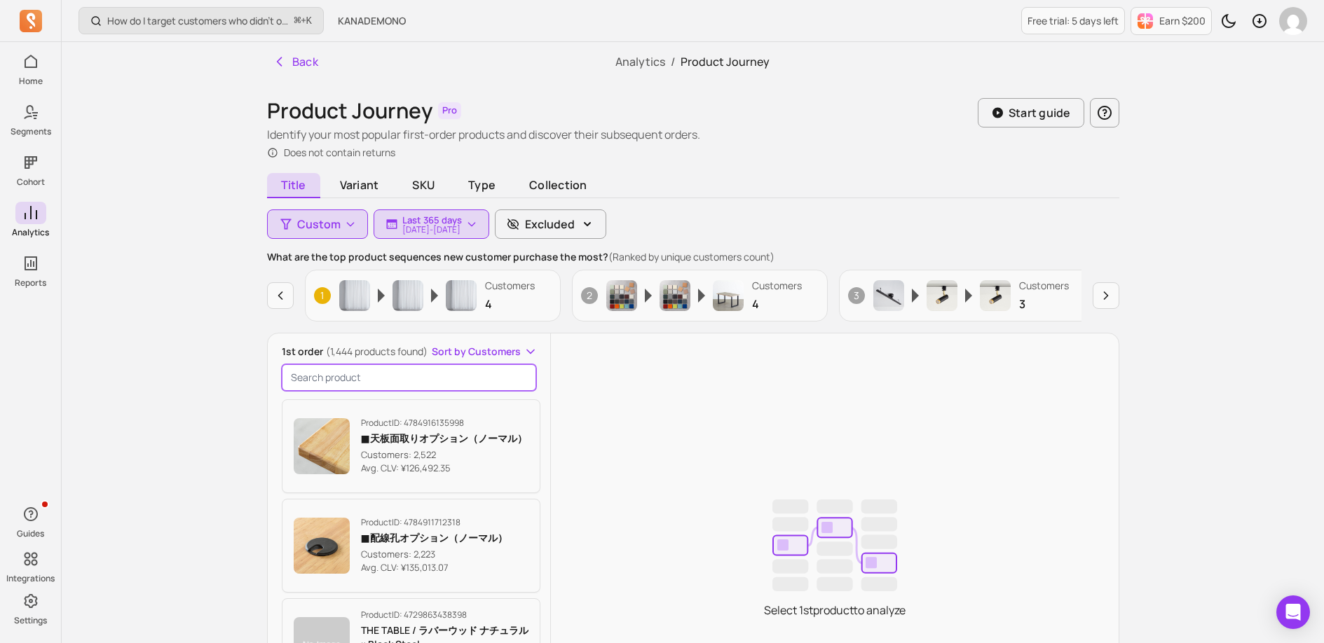
click at [322, 380] on input "search product" at bounding box center [409, 377] width 255 height 27
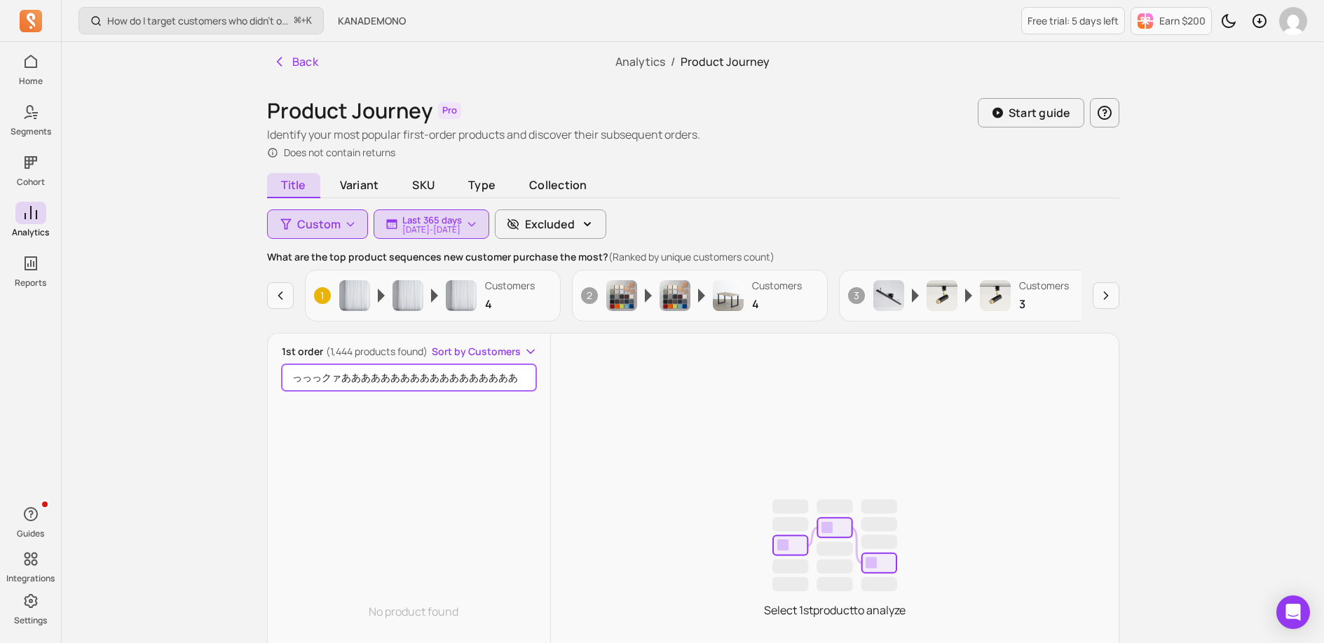
scroll to position [0, 224]
type input "あああああああああああああああああああっっっっっっクァああああああああああああああああああＡ"
drag, startPoint x: 421, startPoint y: 418, endPoint x: 471, endPoint y: 390, distance: 57.1
click at [422, 418] on div "No product found" at bounding box center [414, 611] width 265 height 441
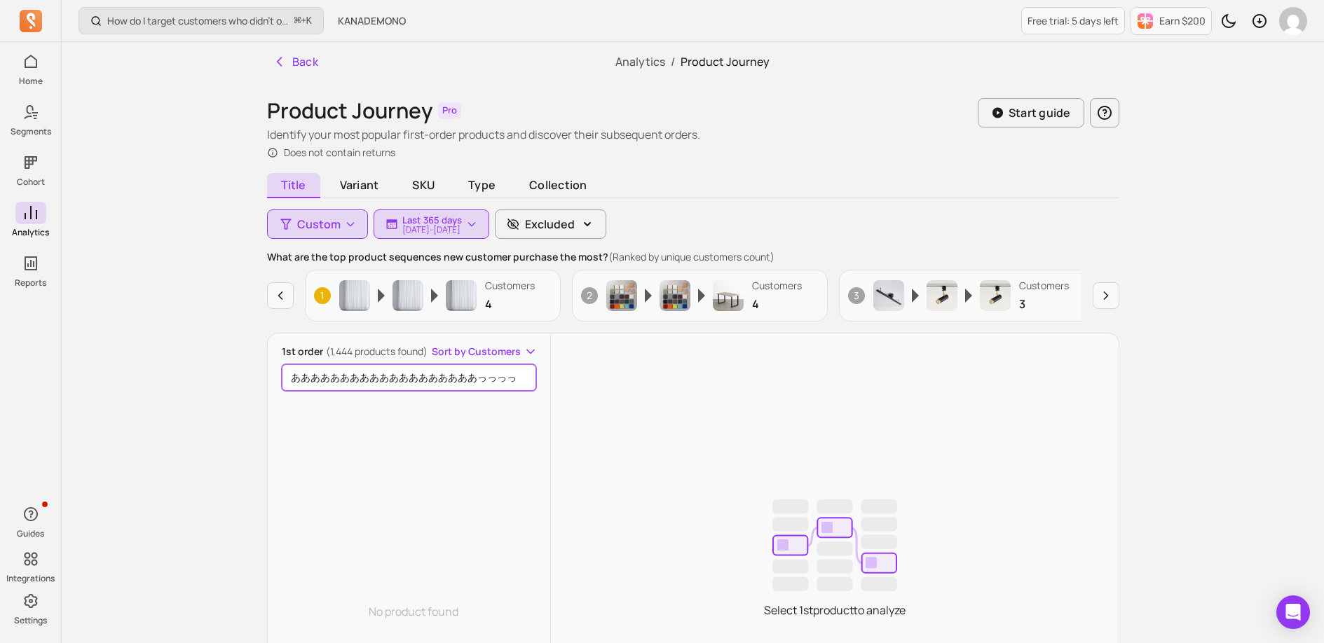
click at [522, 377] on input "あああああああああああああああああああっっっっっっクァああああああああああああああああああＡ" at bounding box center [409, 377] width 255 height 27
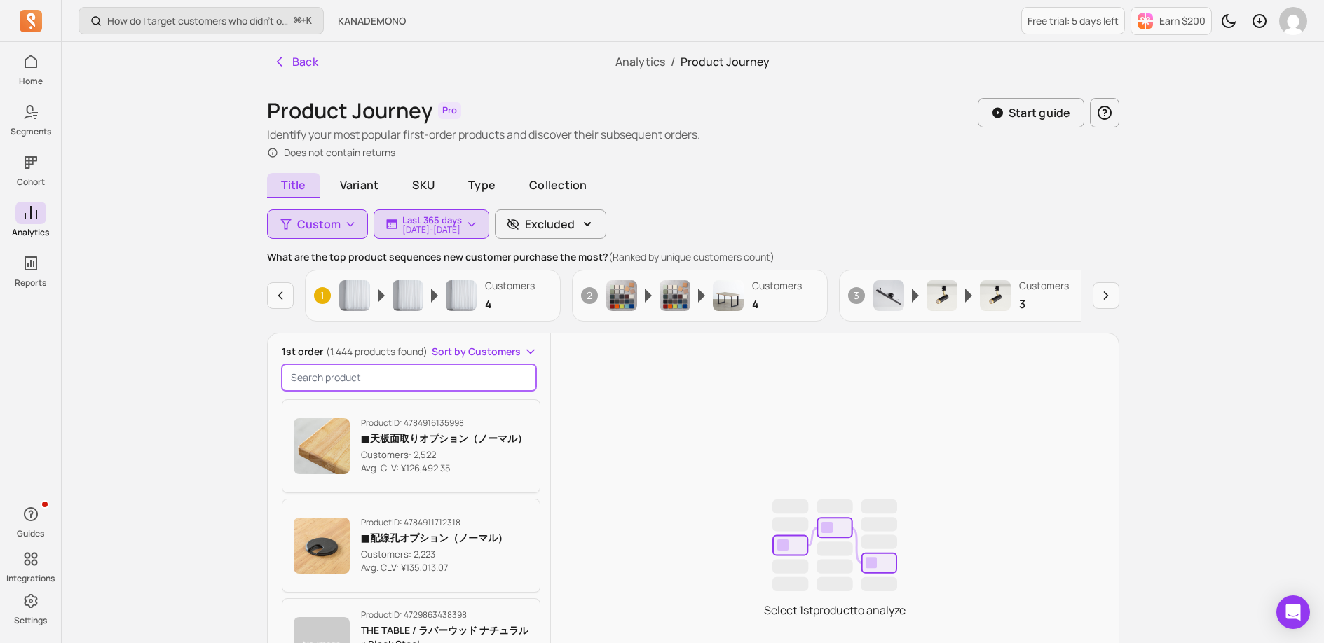
click at [320, 383] on input "search product" at bounding box center [409, 377] width 255 height 27
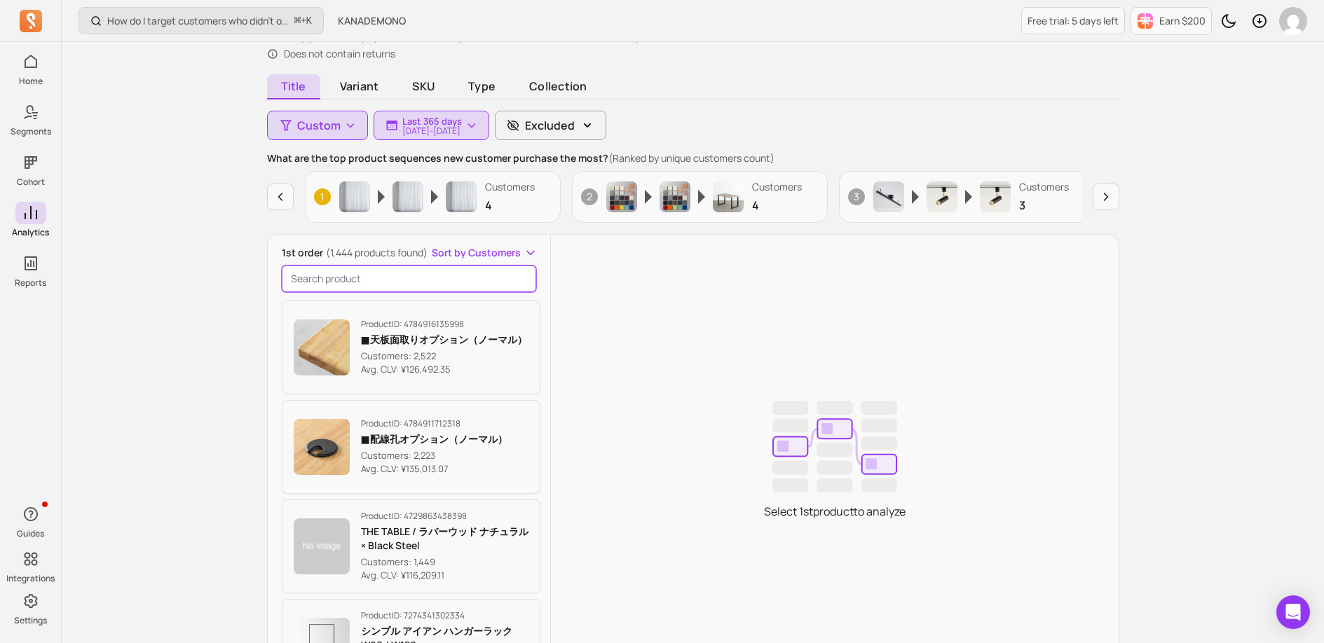
scroll to position [107, 0]
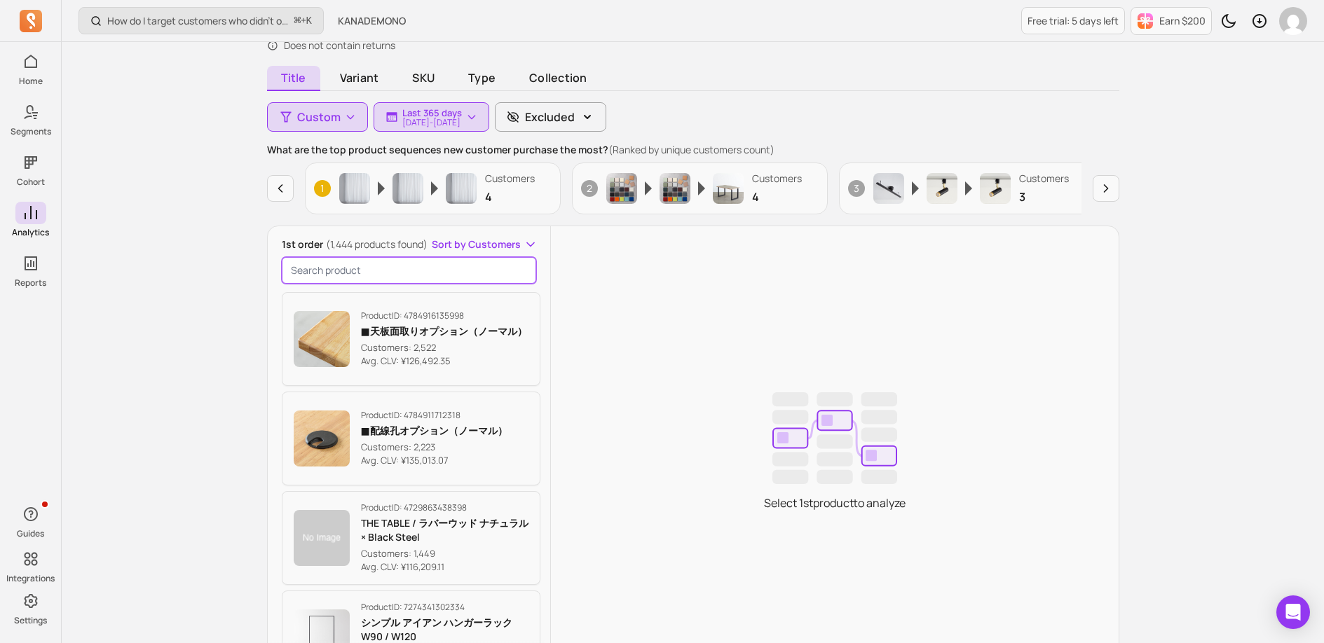
click at [353, 270] on input "search product" at bounding box center [409, 270] width 255 height 27
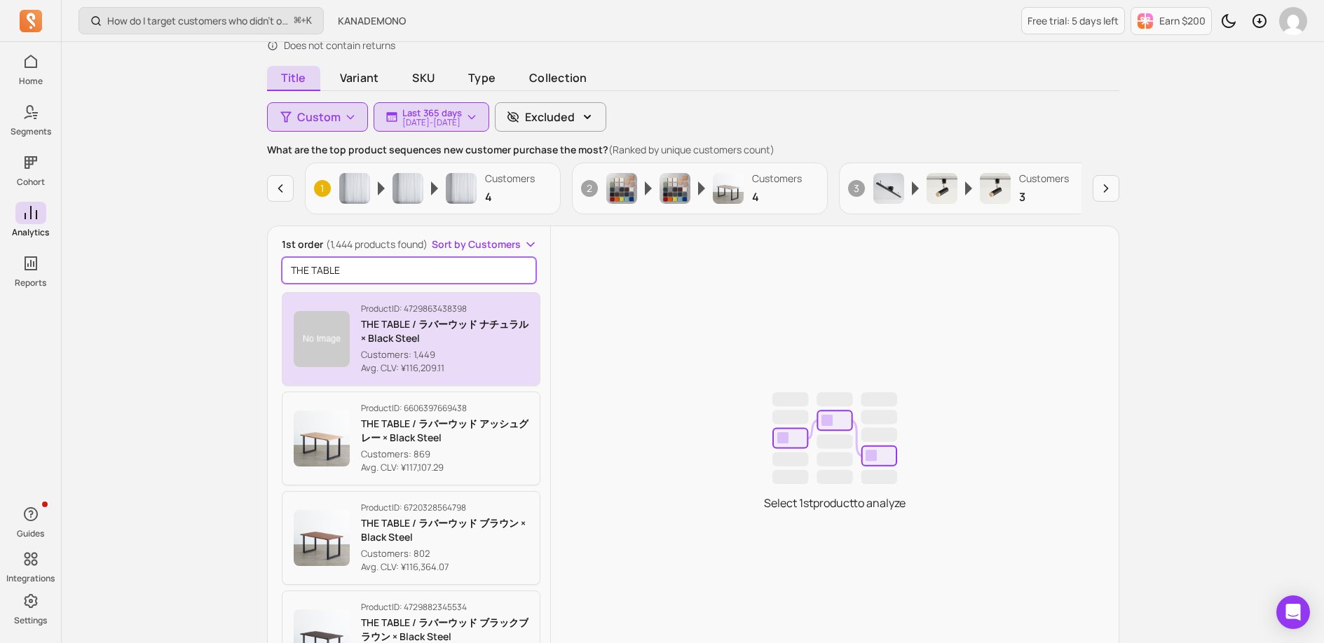
type input "THE TABLE"
click at [492, 349] on p "Customers: 1,449" at bounding box center [445, 355] width 168 height 14
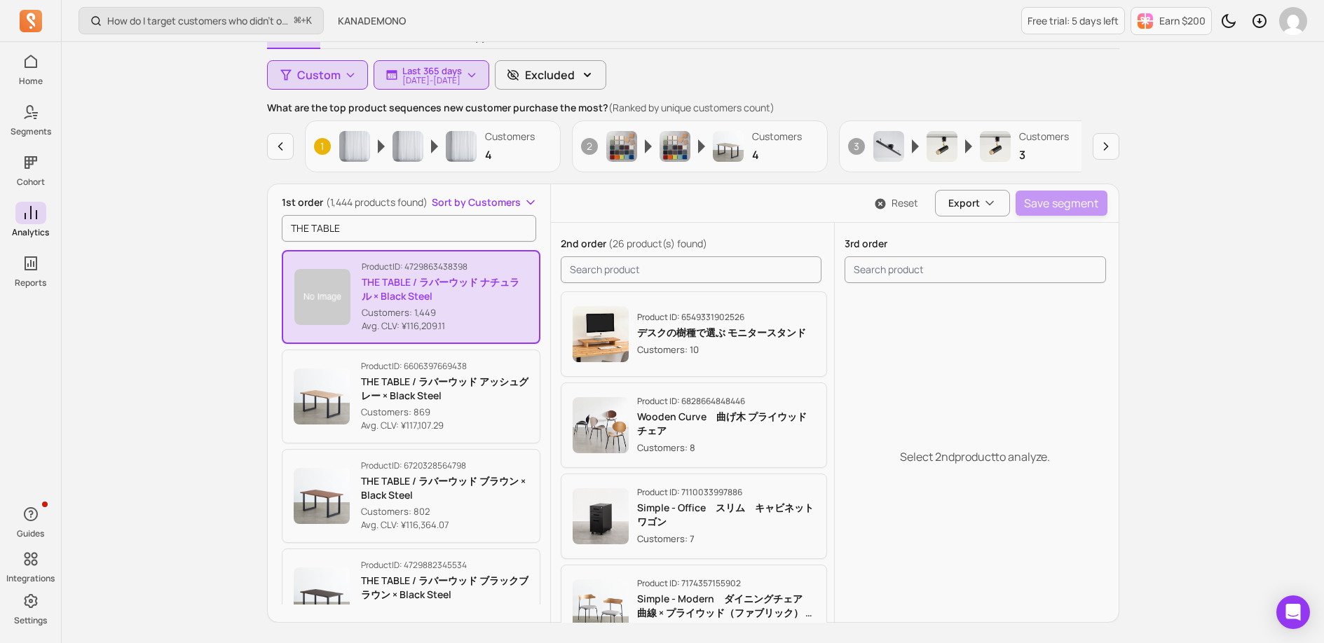
scroll to position [152, 0]
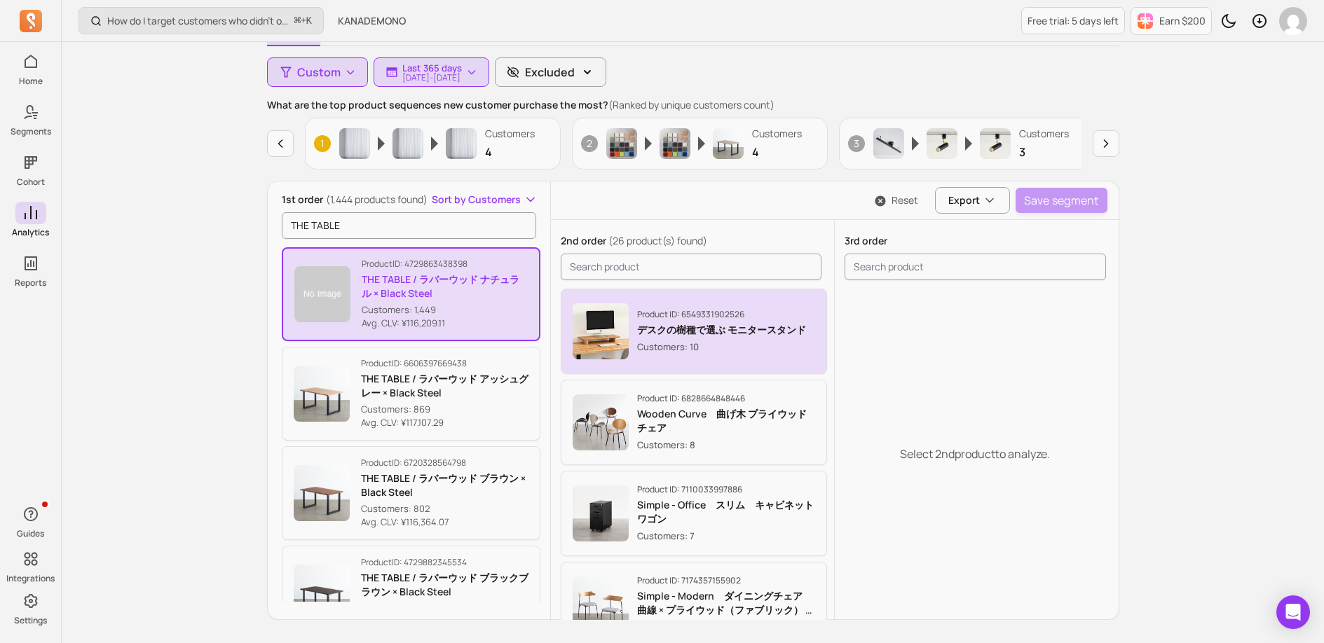
click at [721, 337] on p "デスクの樹種で選ぶ モニタースタンド" at bounding box center [721, 330] width 169 height 14
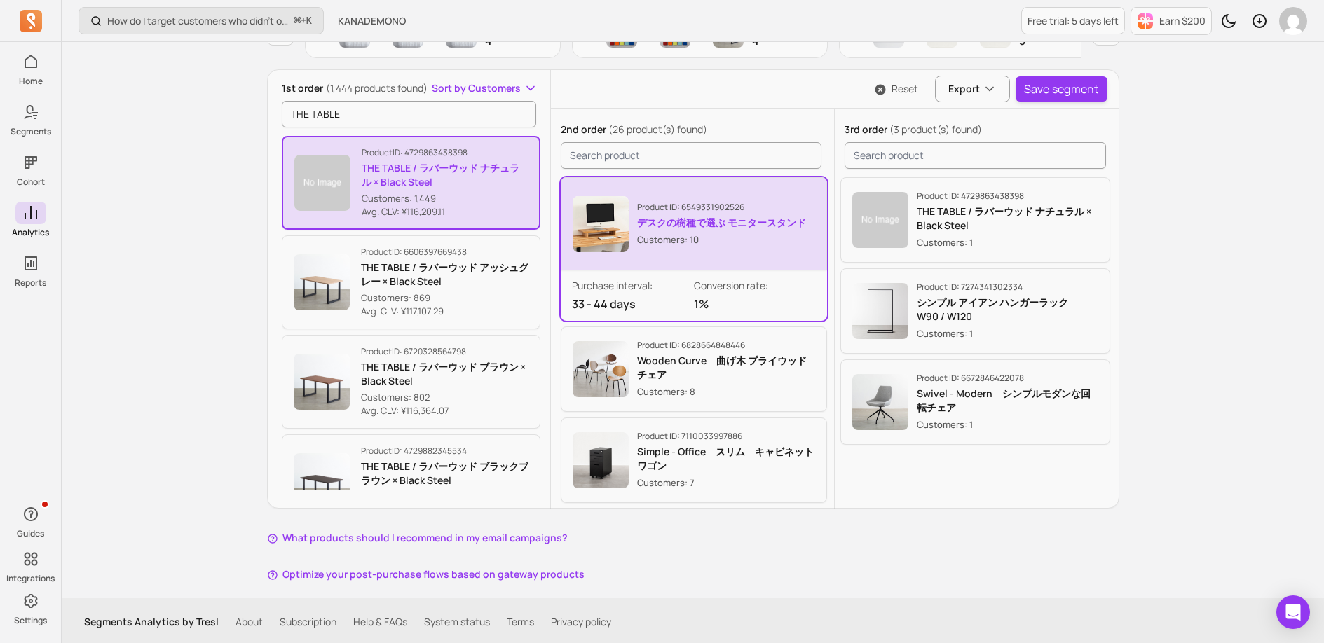
scroll to position [266, 0]
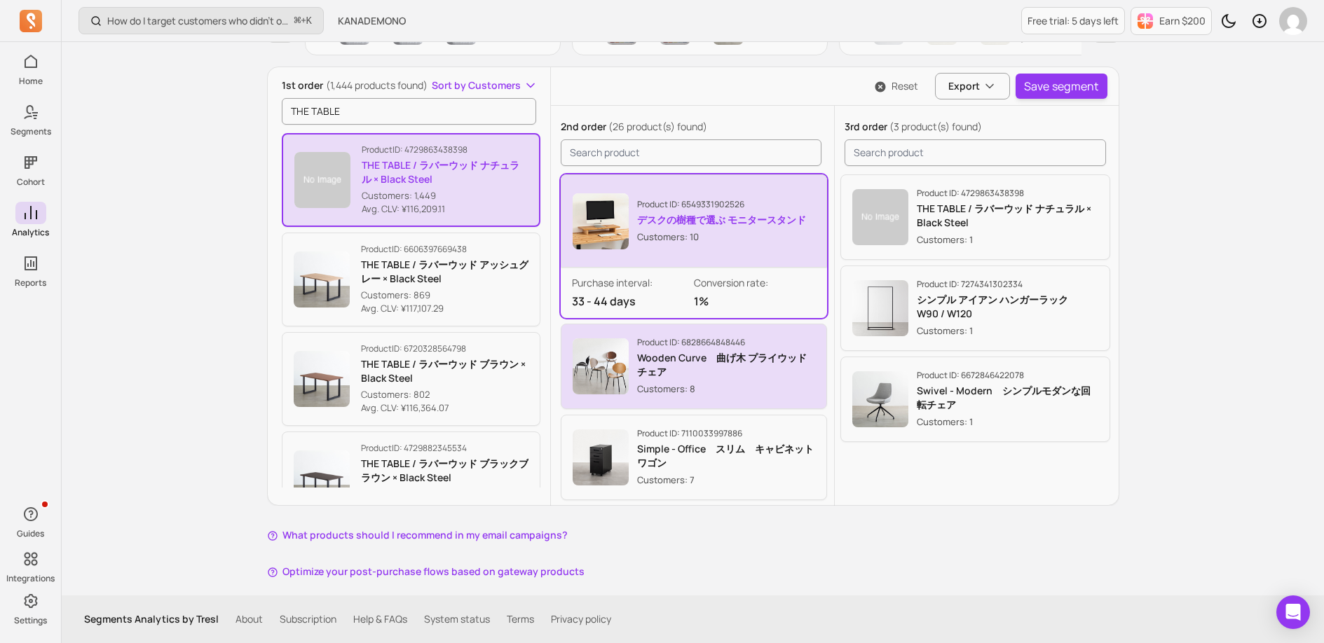
click at [793, 384] on p "Customers: 8" at bounding box center [726, 389] width 178 height 14
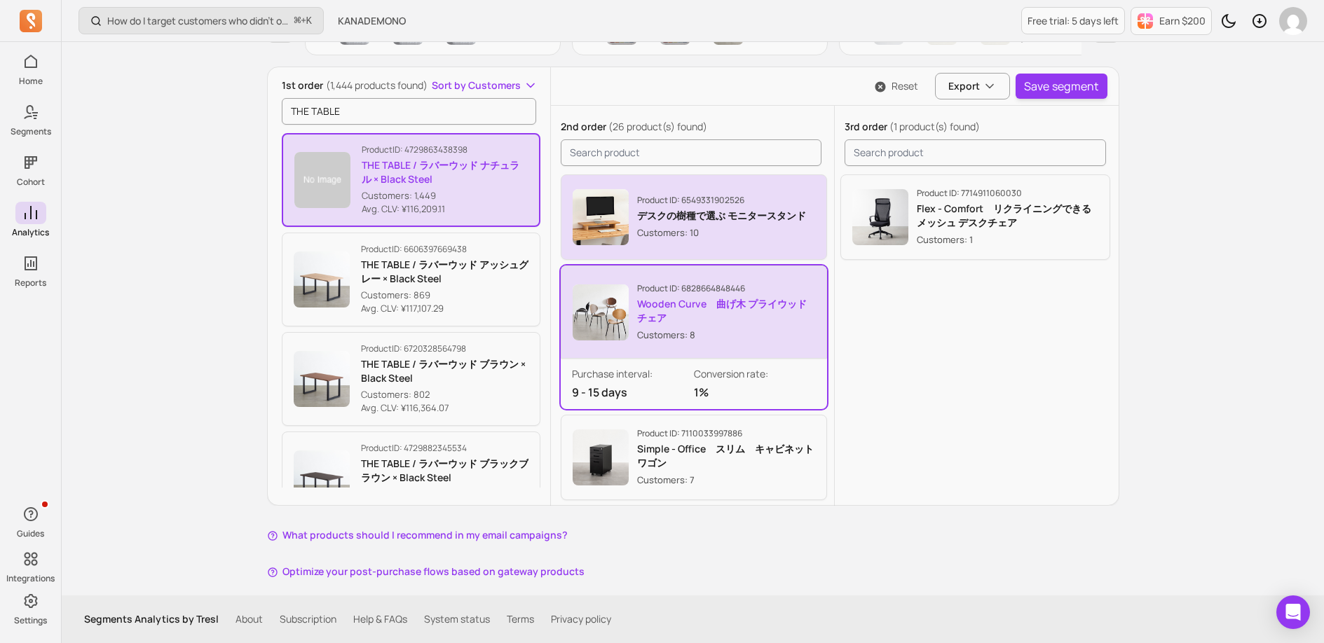
click at [772, 240] on p "Customers: 10" at bounding box center [721, 233] width 169 height 14
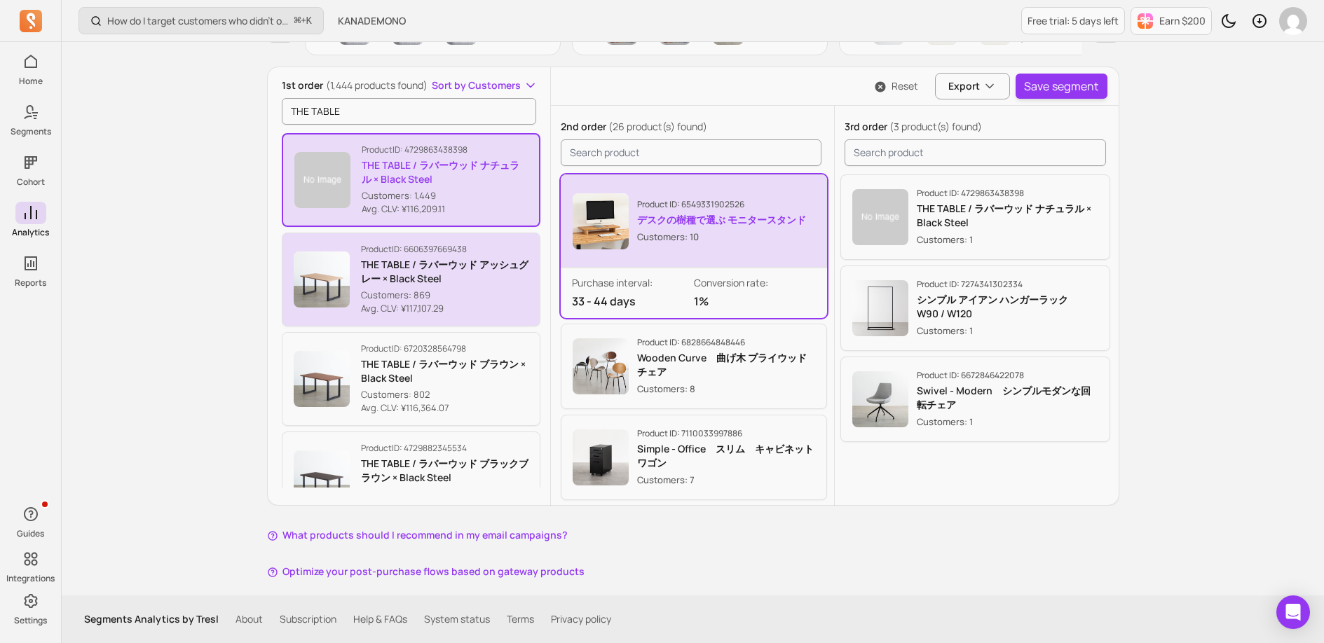
click at [500, 289] on p "Customers: 869" at bounding box center [445, 296] width 168 height 14
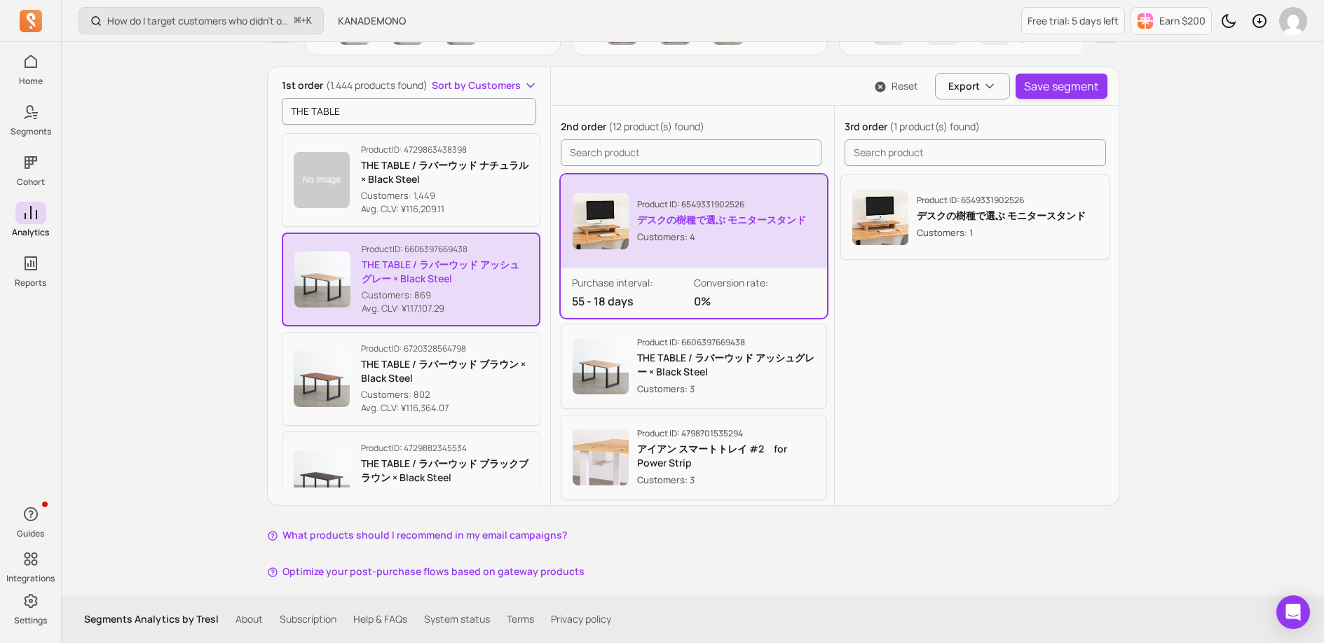
click at [996, 366] on div "Product ID: 6549331902526 デスクの樹種で選ぶ モニタースタンド Customers: 1" at bounding box center [975, 428] width 281 height 512
click at [1022, 125] on p "3rd order (1 product(s) found)" at bounding box center [974, 127] width 261 height 14
click at [903, 85] on button "Reset" at bounding box center [896, 86] width 66 height 14
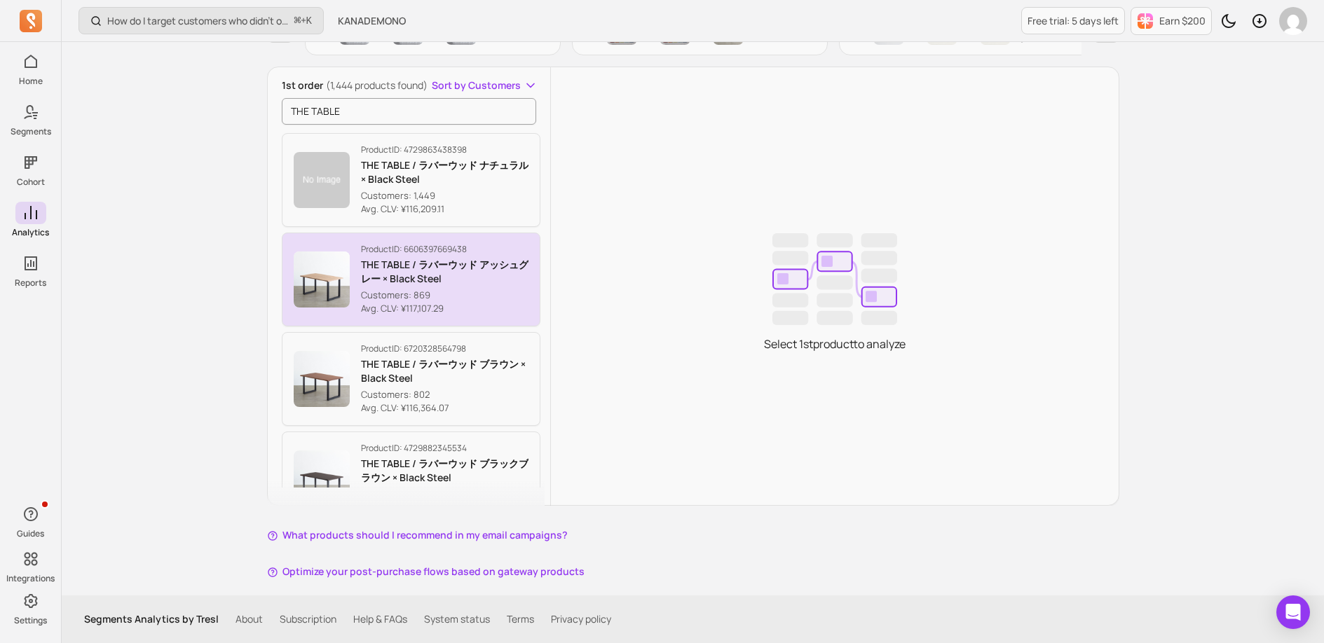
click at [499, 275] on p "THE TABLE / ラバーウッド アッシュグレー × Black Steel" at bounding box center [445, 272] width 168 height 28
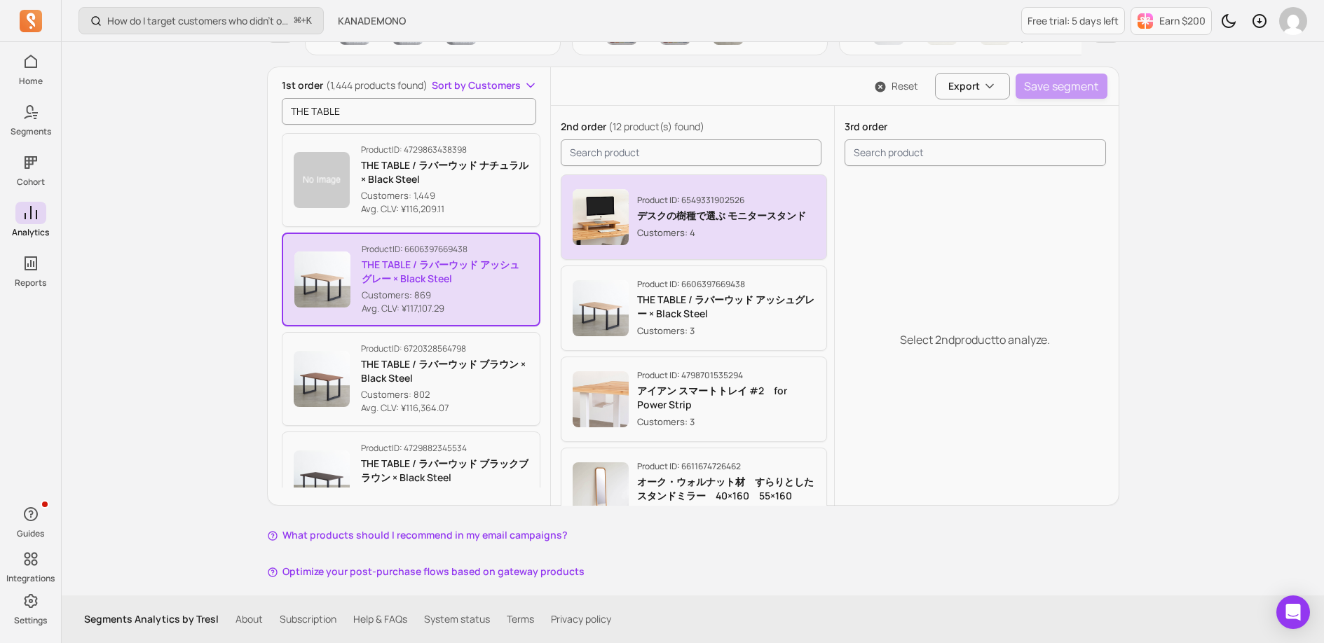
click at [775, 235] on p "Customers: 4" at bounding box center [721, 233] width 169 height 14
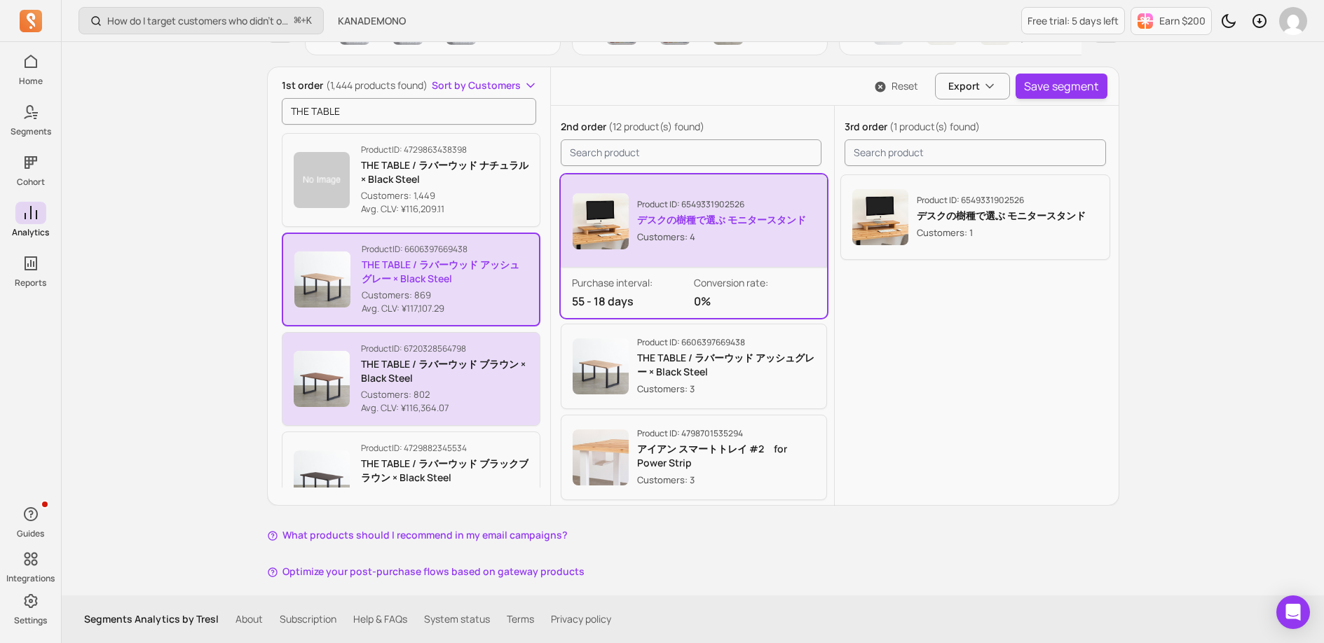
click at [469, 407] on p "Avg. CLV: ¥116,364.07" at bounding box center [445, 409] width 168 height 14
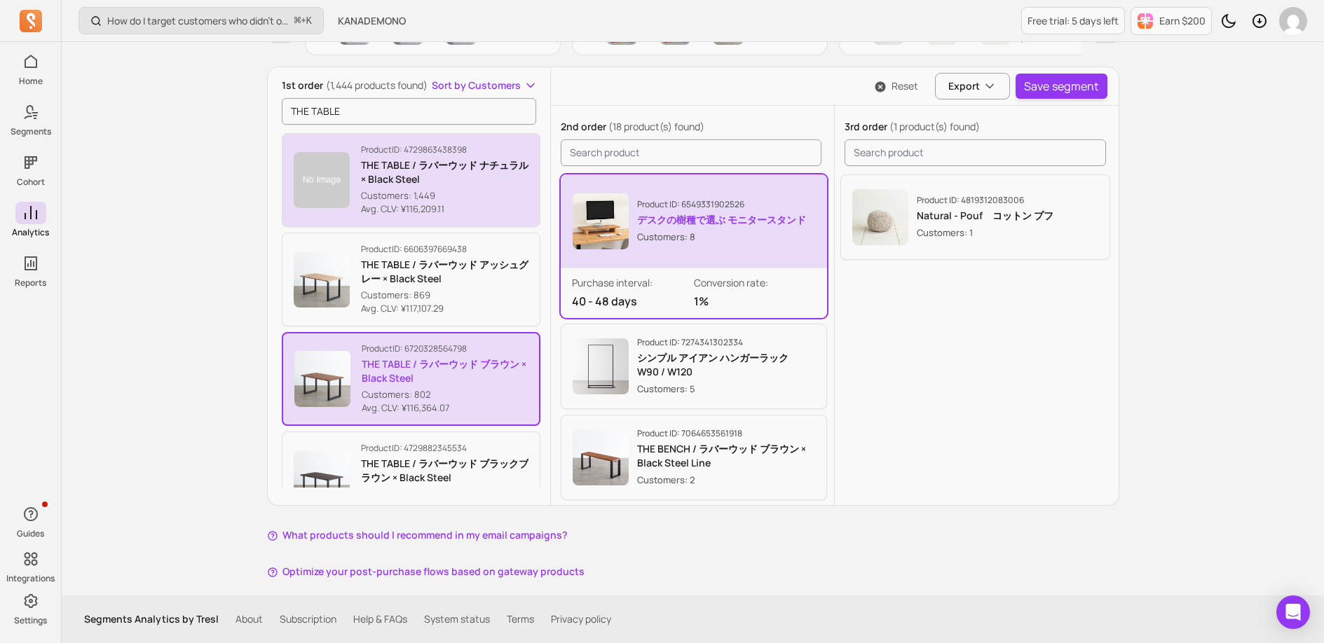
click at [467, 191] on p "Customers: 1,449" at bounding box center [445, 196] width 168 height 14
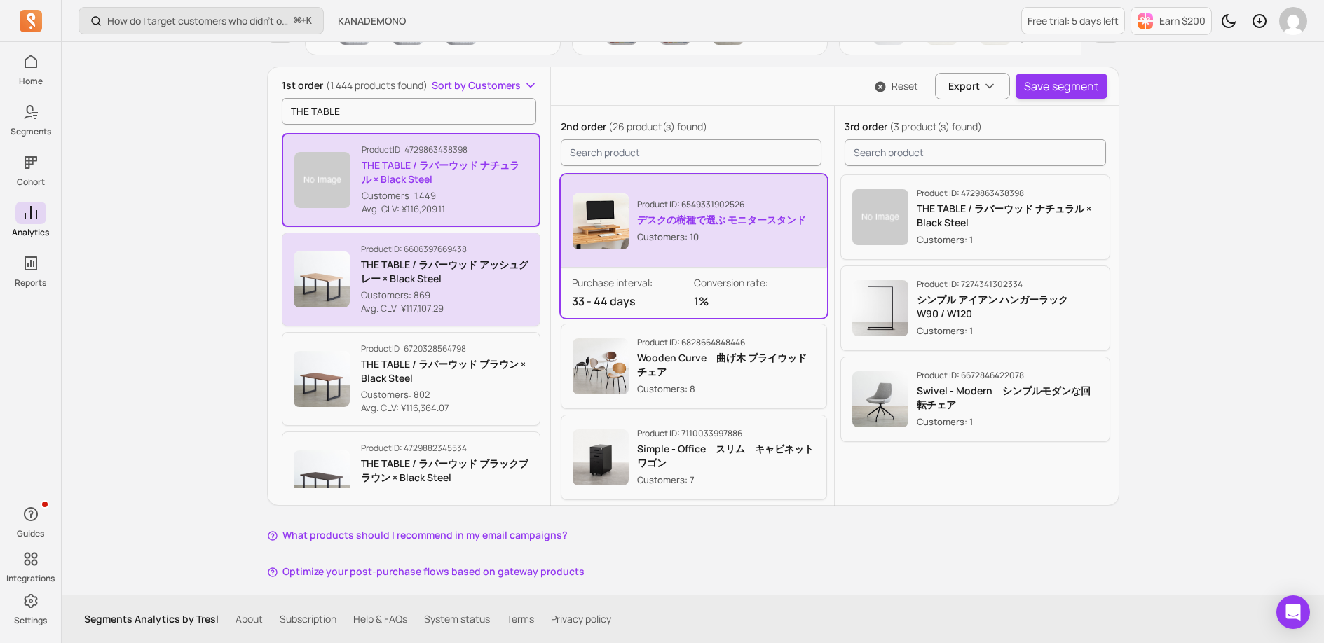
click at [476, 301] on p "Customers: 869" at bounding box center [445, 296] width 168 height 14
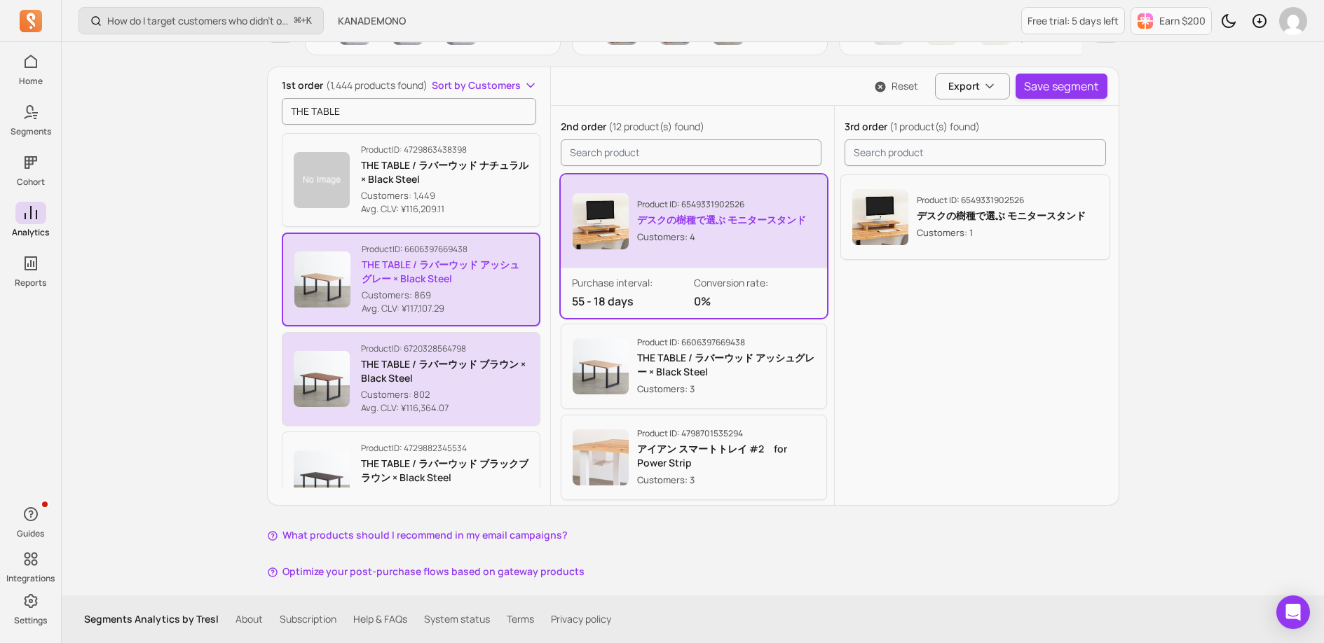
click at [460, 387] on div "Product ID: 6720328564798 THE TABLE / ラバーウッド ブラウン × Black Steel Customers: 802 …" at bounding box center [445, 379] width 168 height 72
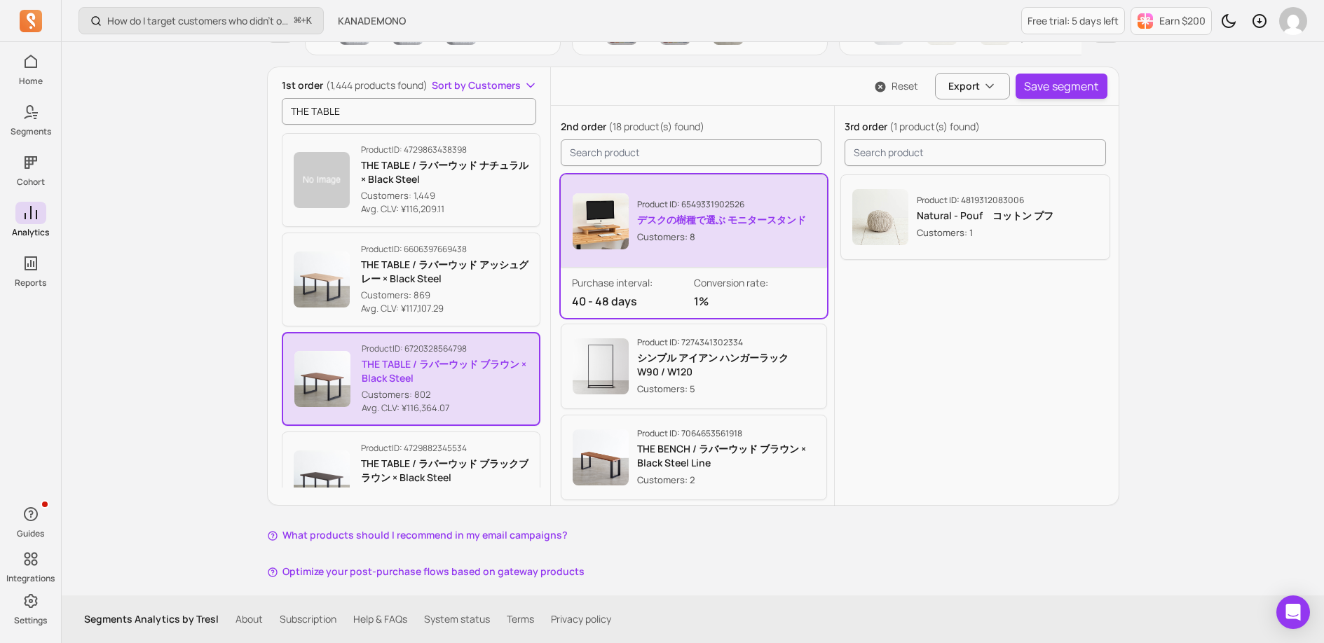
click at [900, 87] on button "Reset" at bounding box center [896, 86] width 66 height 14
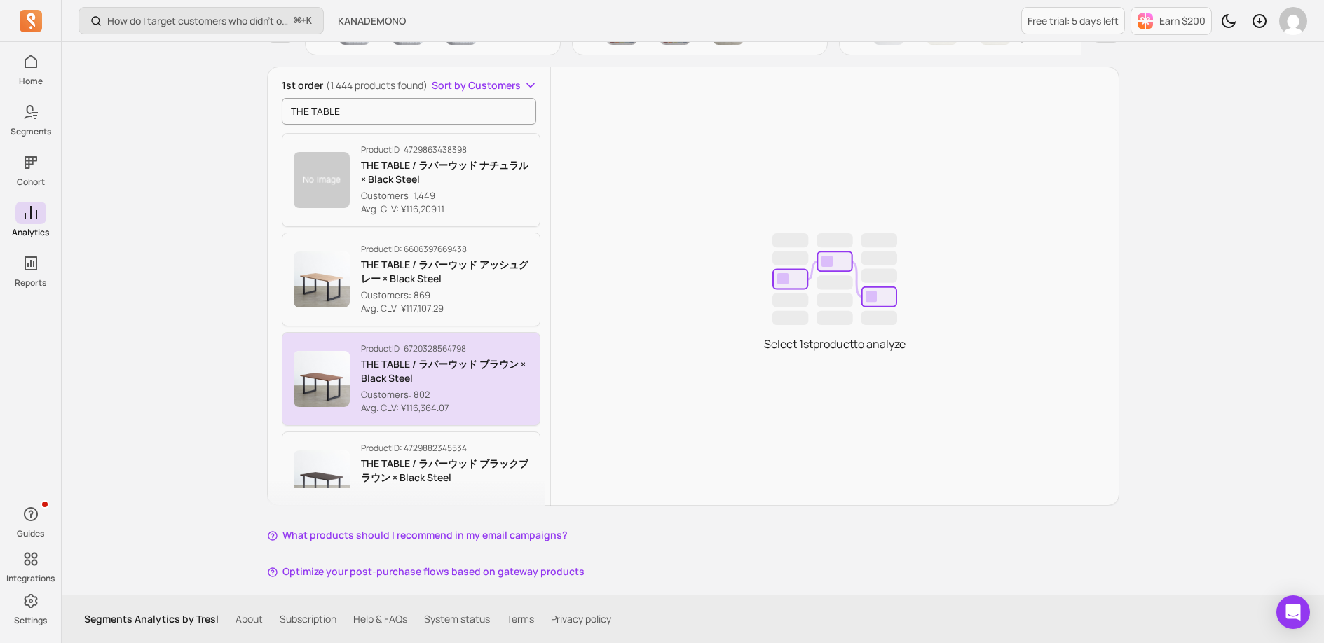
click at [502, 402] on p "Avg. CLV: ¥116,364.07" at bounding box center [445, 409] width 168 height 14
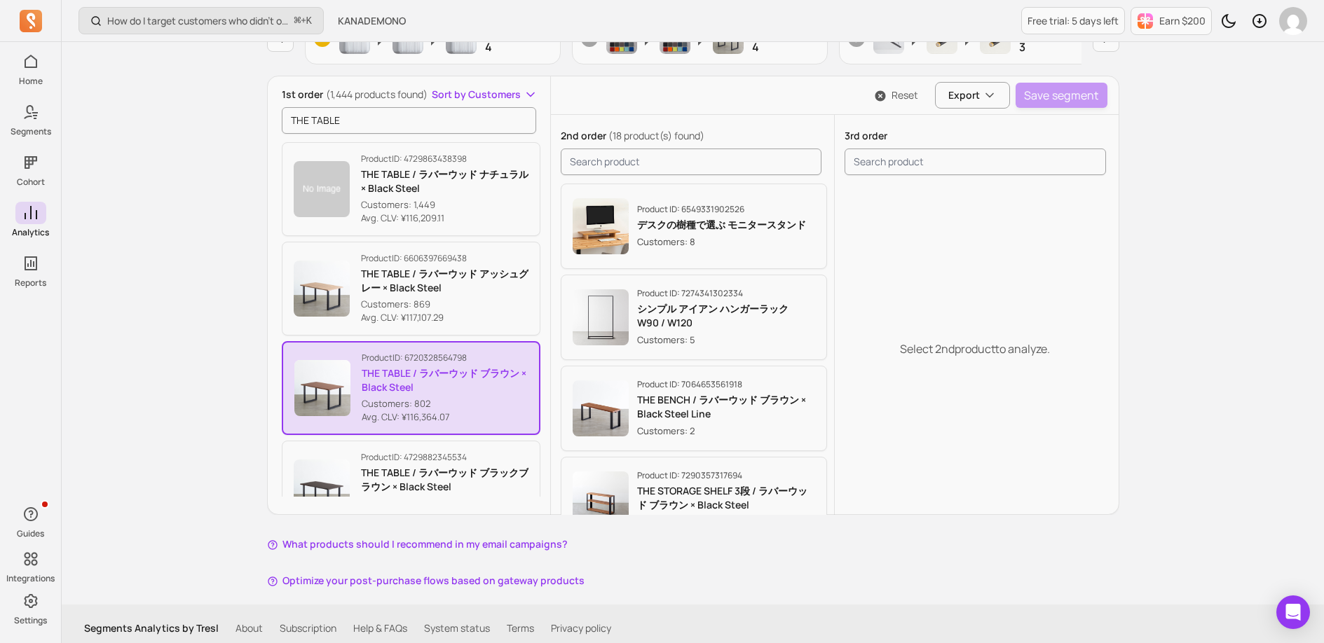
scroll to position [206, 0]
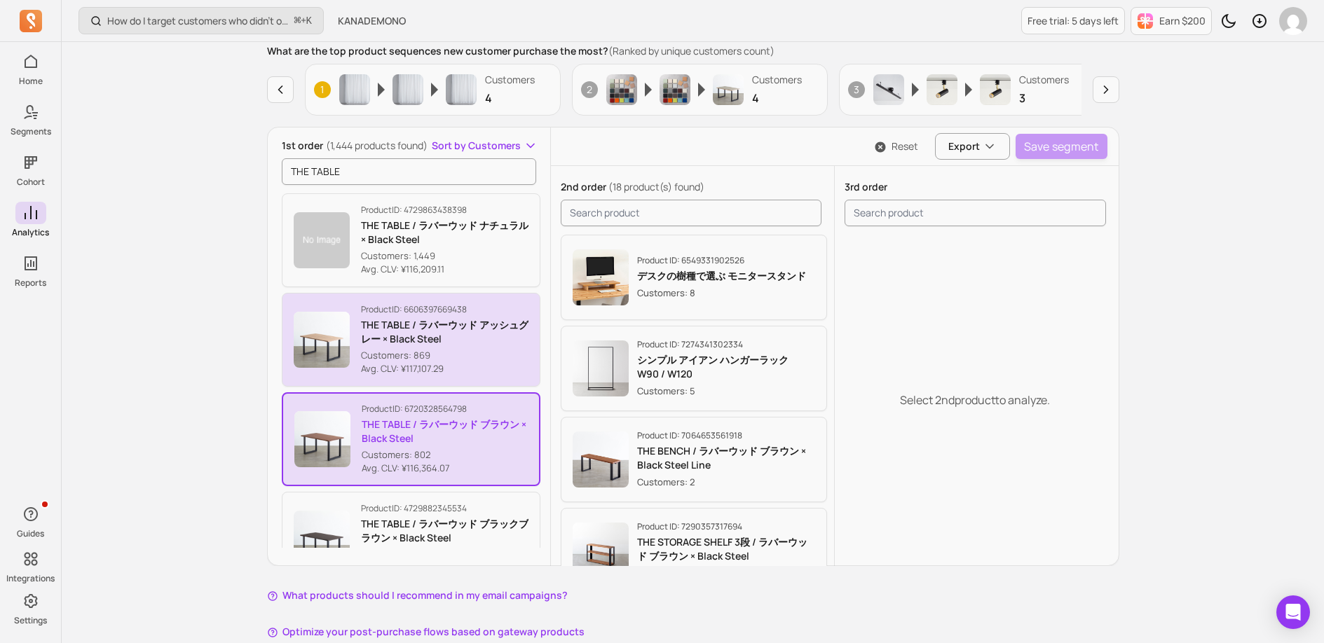
click at [496, 378] on button "Product ID: 6606397669438 THE TABLE / ラバーウッド アッシュグレー × Black Steel Customers: 8…" at bounding box center [411, 340] width 259 height 94
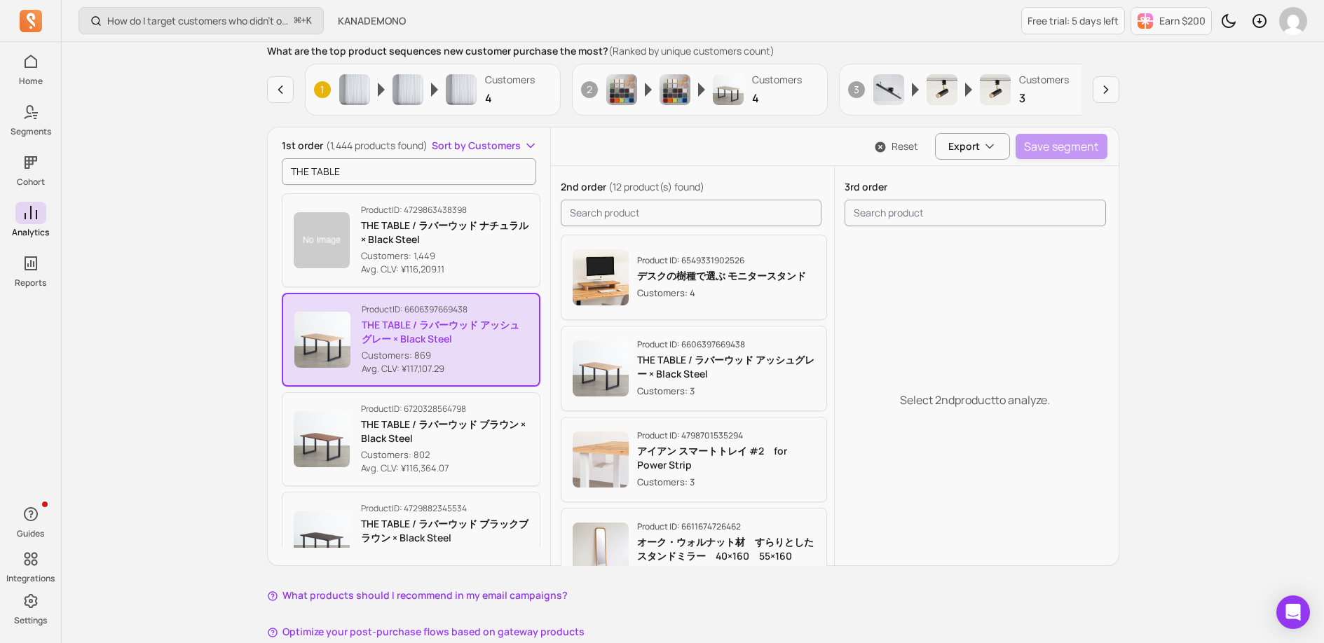
click at [915, 147] on button "Reset" at bounding box center [896, 146] width 66 height 14
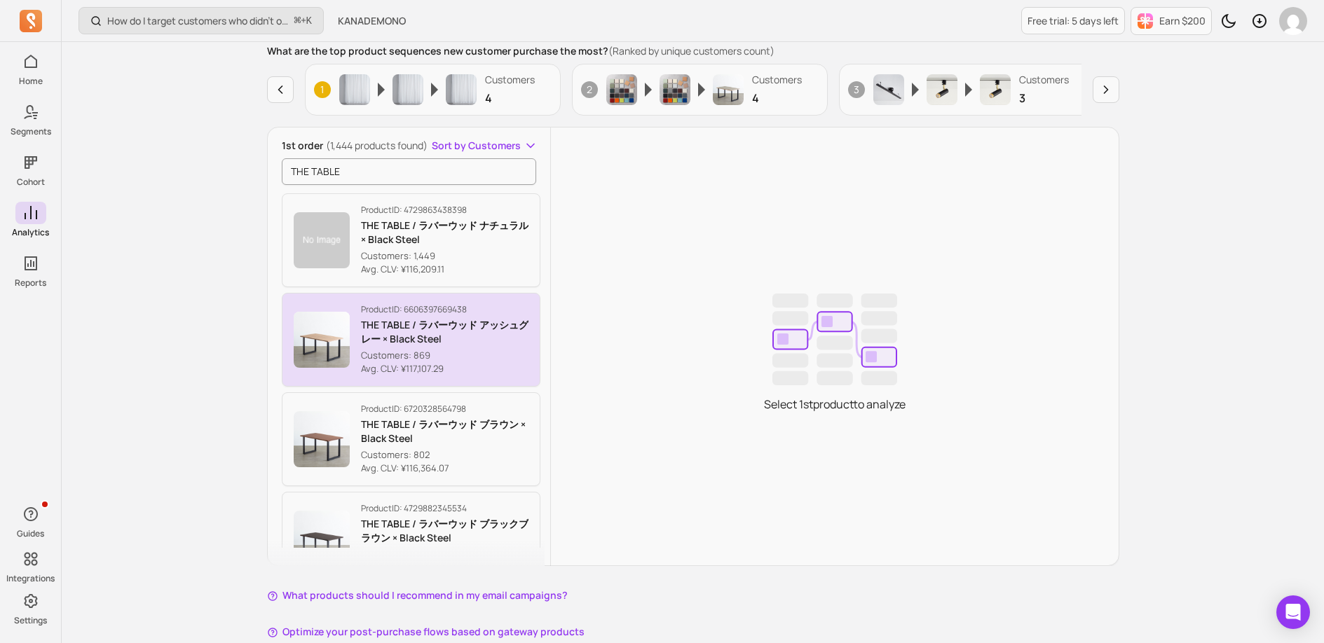
click at [486, 359] on p "Customers: 869" at bounding box center [445, 356] width 168 height 14
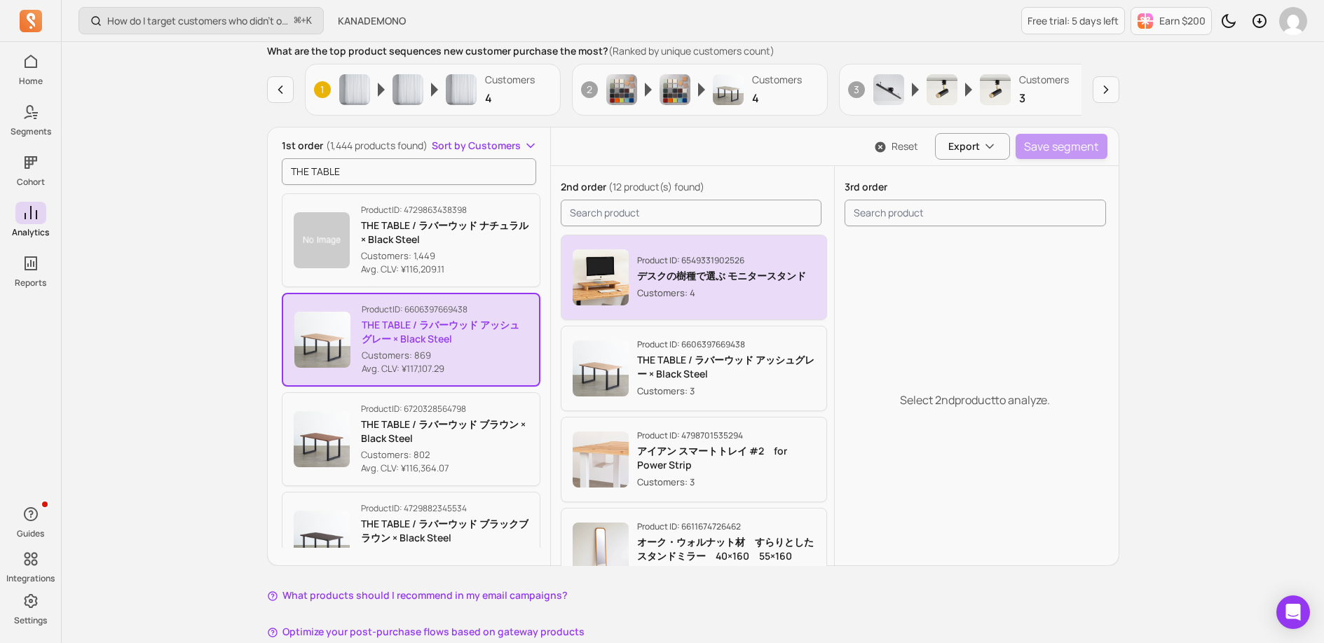
click at [737, 293] on p "Customers: 4" at bounding box center [721, 293] width 169 height 14
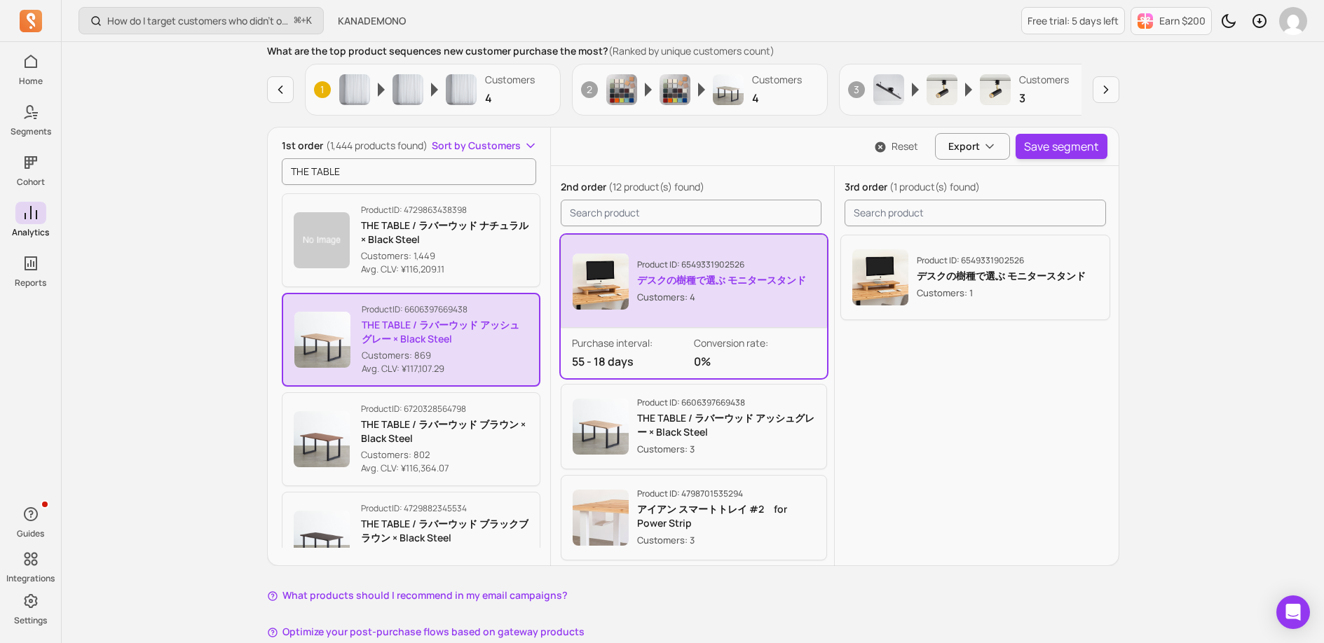
scroll to position [3, 0]
click at [721, 299] on p "Customers: 4" at bounding box center [721, 294] width 169 height 14
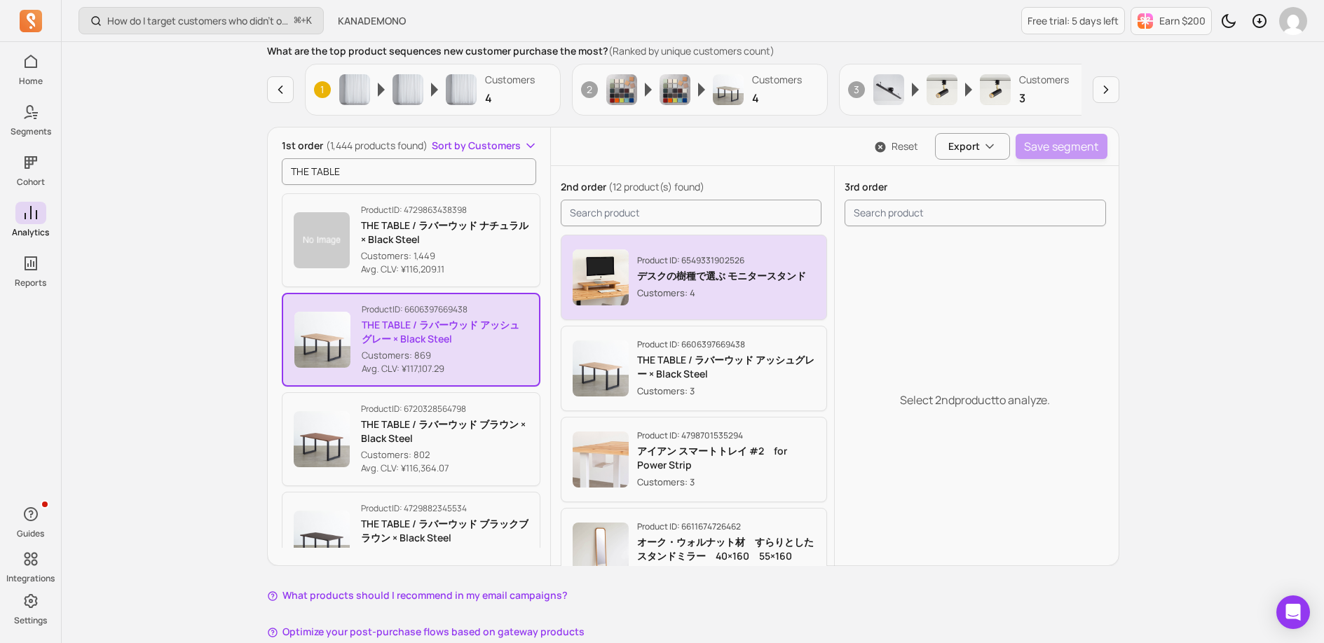
click at [721, 299] on p "Customers: 4" at bounding box center [721, 293] width 169 height 14
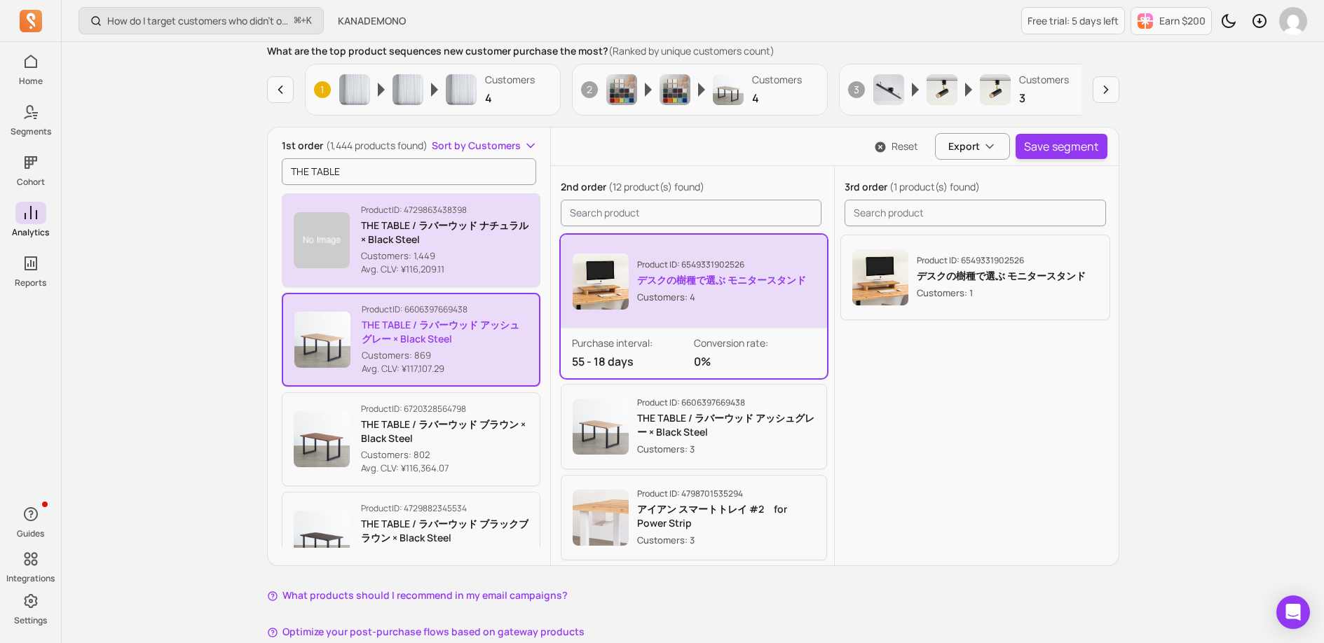
click at [490, 266] on p "Avg. CLV: ¥116,209.11" at bounding box center [445, 270] width 168 height 14
